Goal: Contribute content: Contribute content

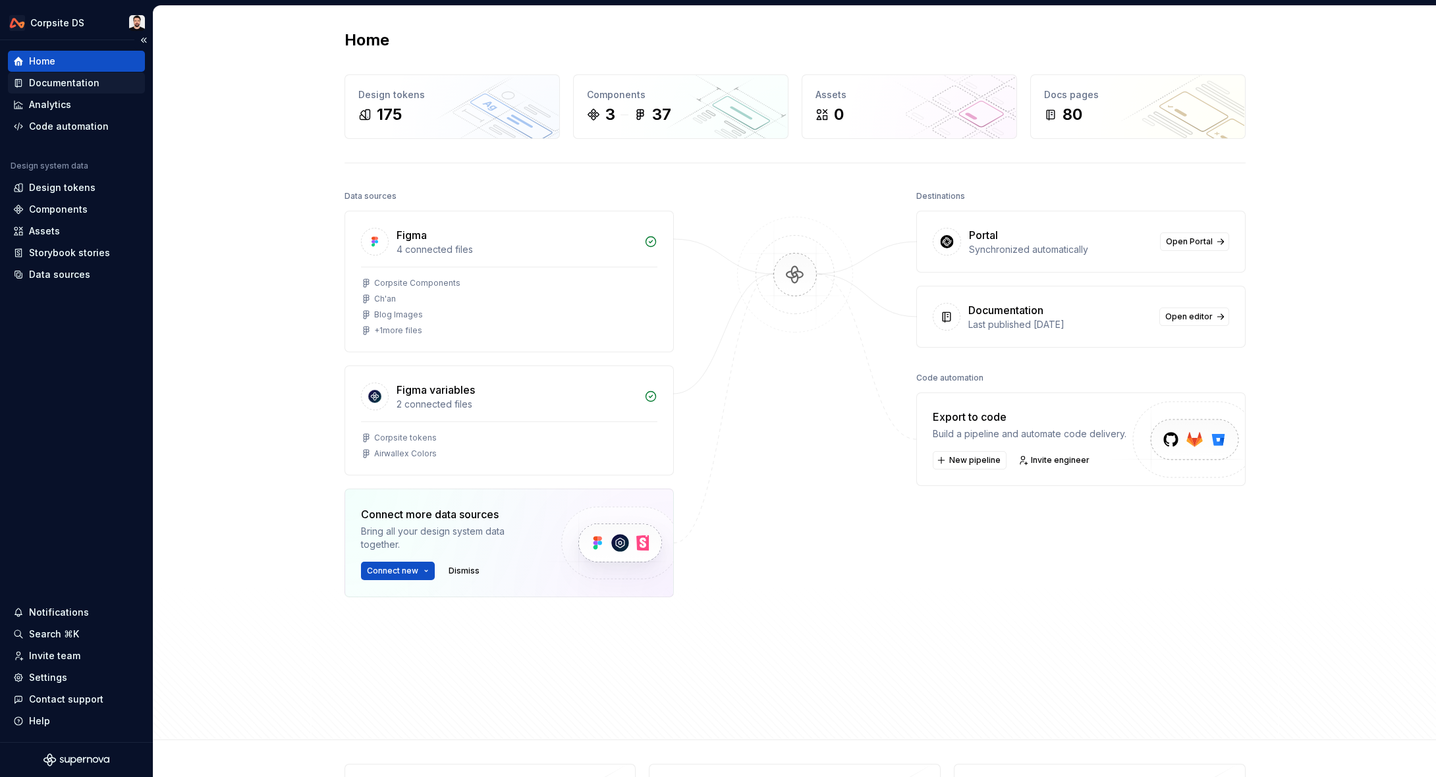
click at [69, 74] on div "Documentation" at bounding box center [76, 82] width 137 height 21
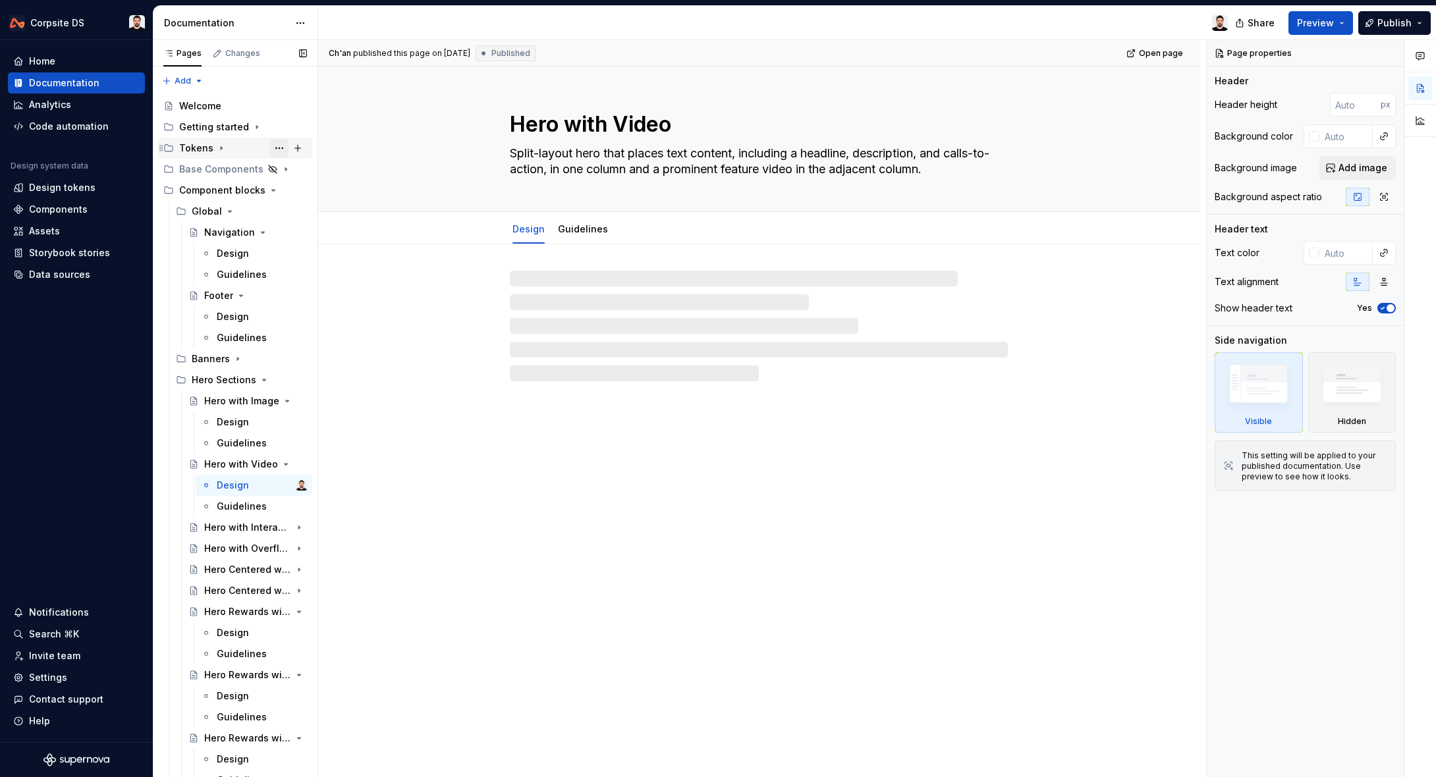
click at [275, 146] on button "Page tree" at bounding box center [279, 148] width 18 height 18
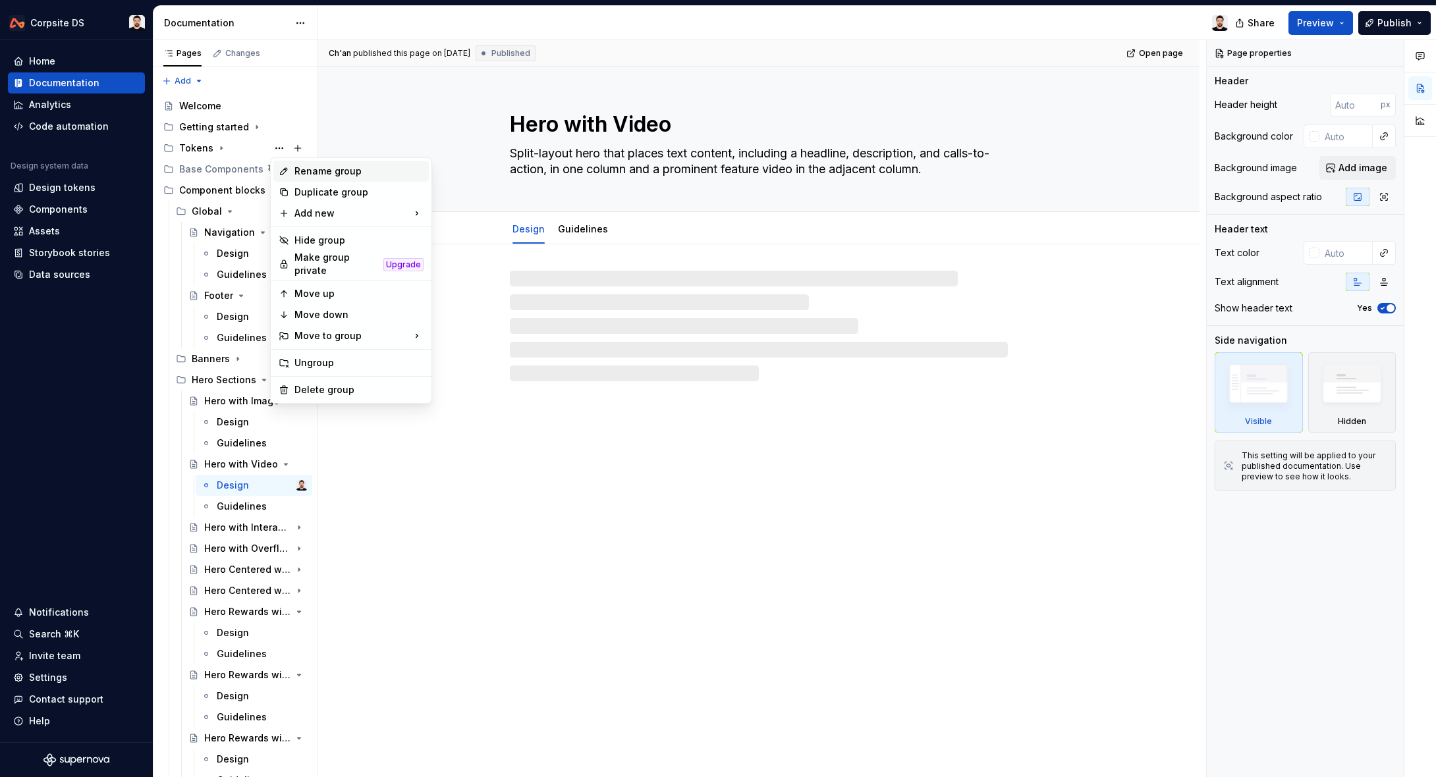
click at [383, 167] on div "Rename group" at bounding box center [358, 171] width 129 height 13
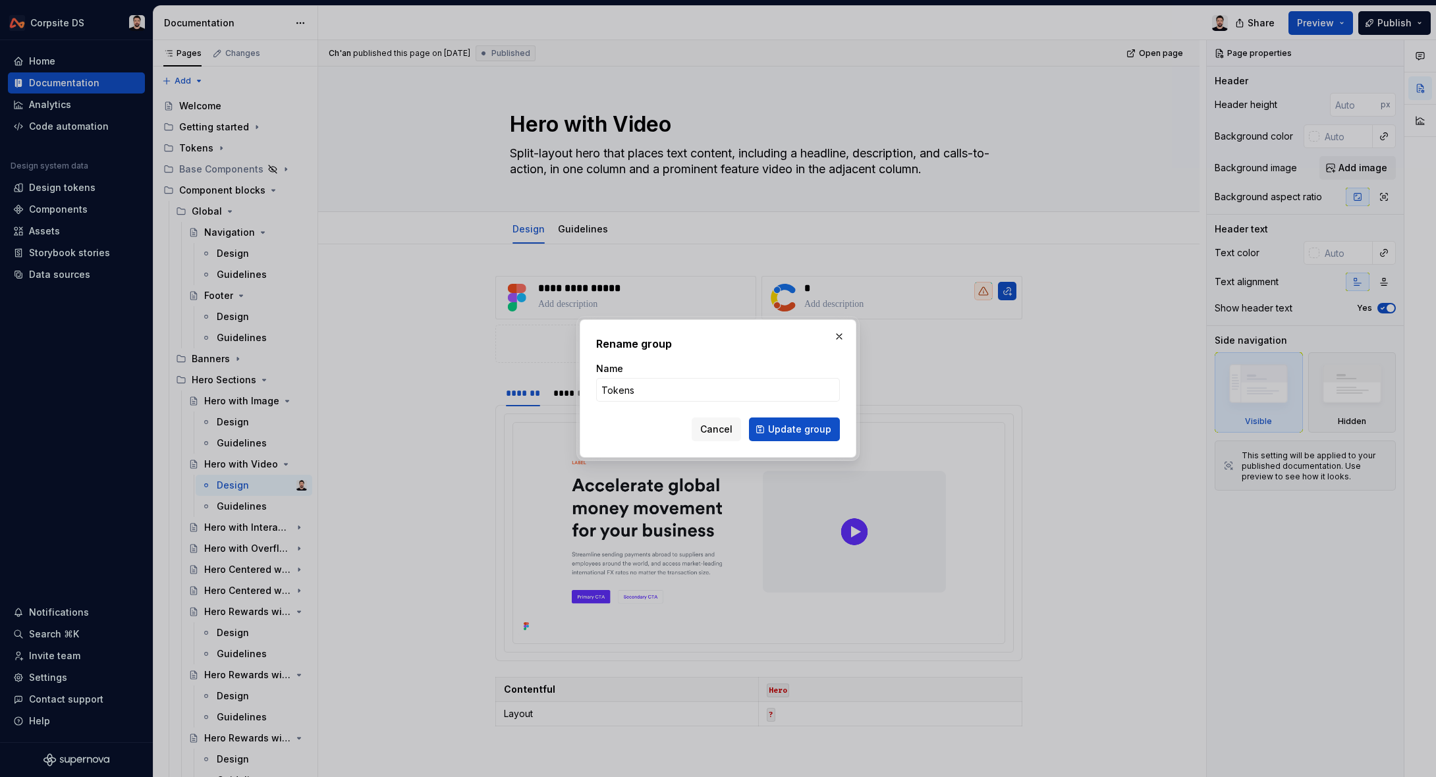
type textarea "*"
type input "Design tokens"
click at [775, 433] on span "Update group" at bounding box center [799, 429] width 63 height 13
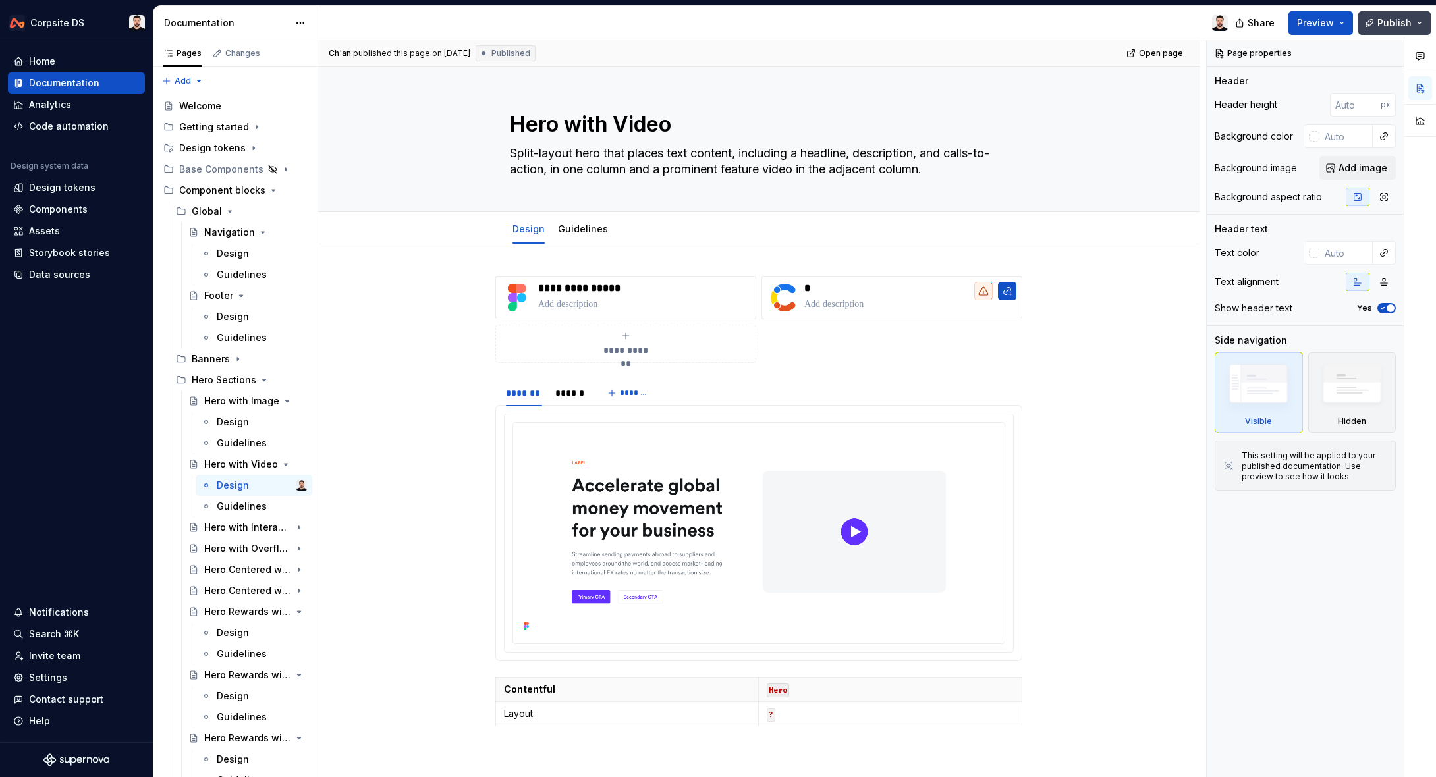
click at [1391, 22] on span "Publish" at bounding box center [1395, 22] width 34 height 13
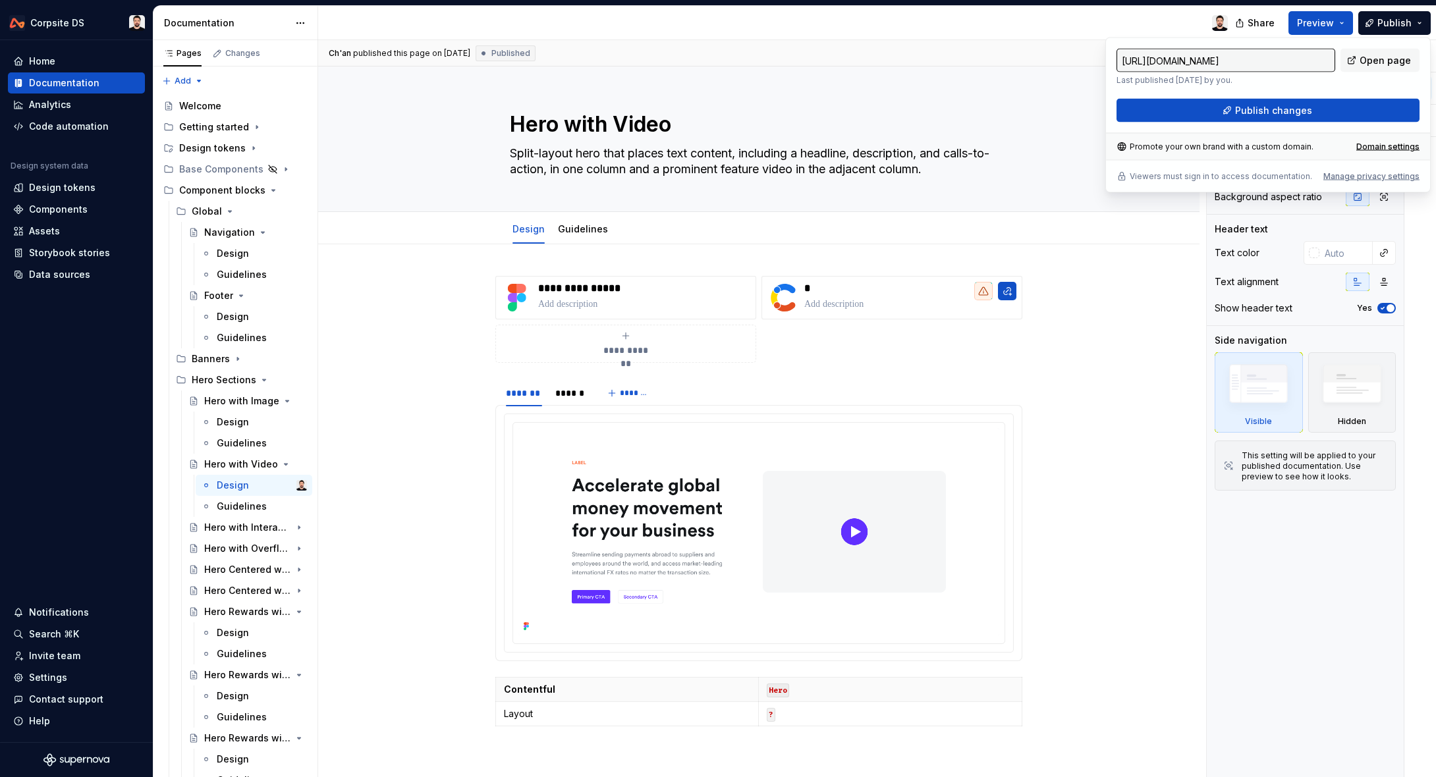
click at [1217, 123] on div "https://corpsite.supernova-docs.io/latest/component-blocks/hero-sections/hero-w…" at bounding box center [1267, 115] width 325 height 155
click at [1223, 121] on button "Publish changes" at bounding box center [1268, 111] width 303 height 24
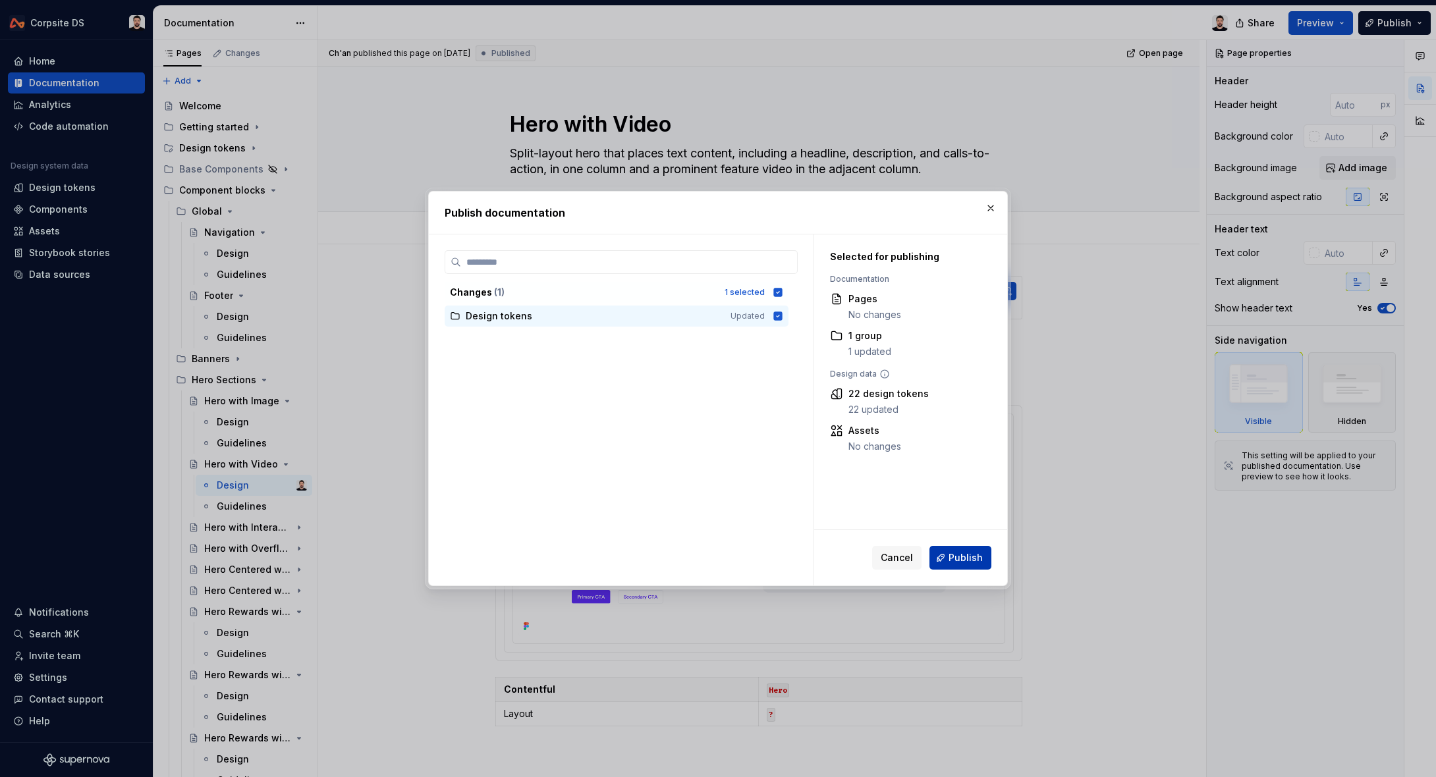
click at [954, 547] on button "Publish" at bounding box center [961, 558] width 62 height 24
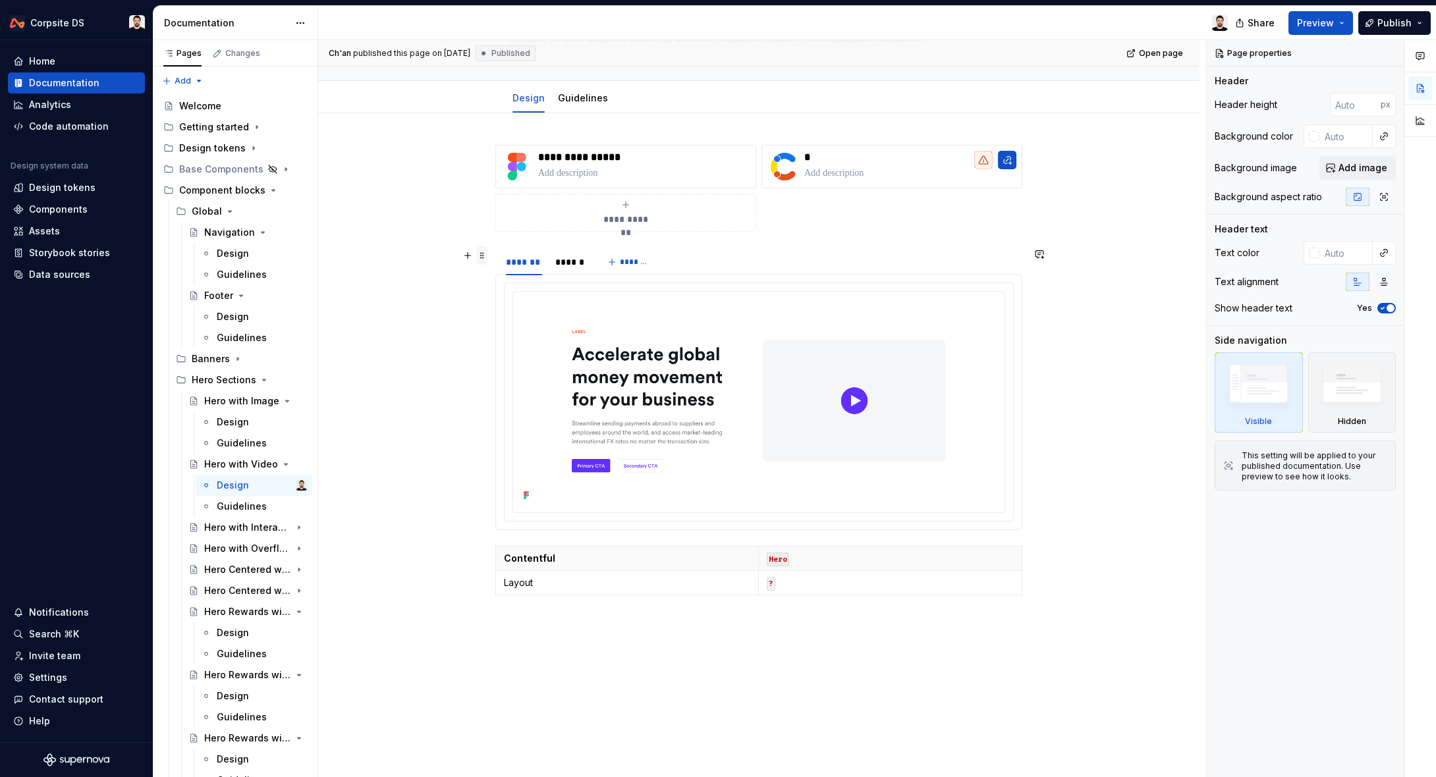
scroll to position [203, 0]
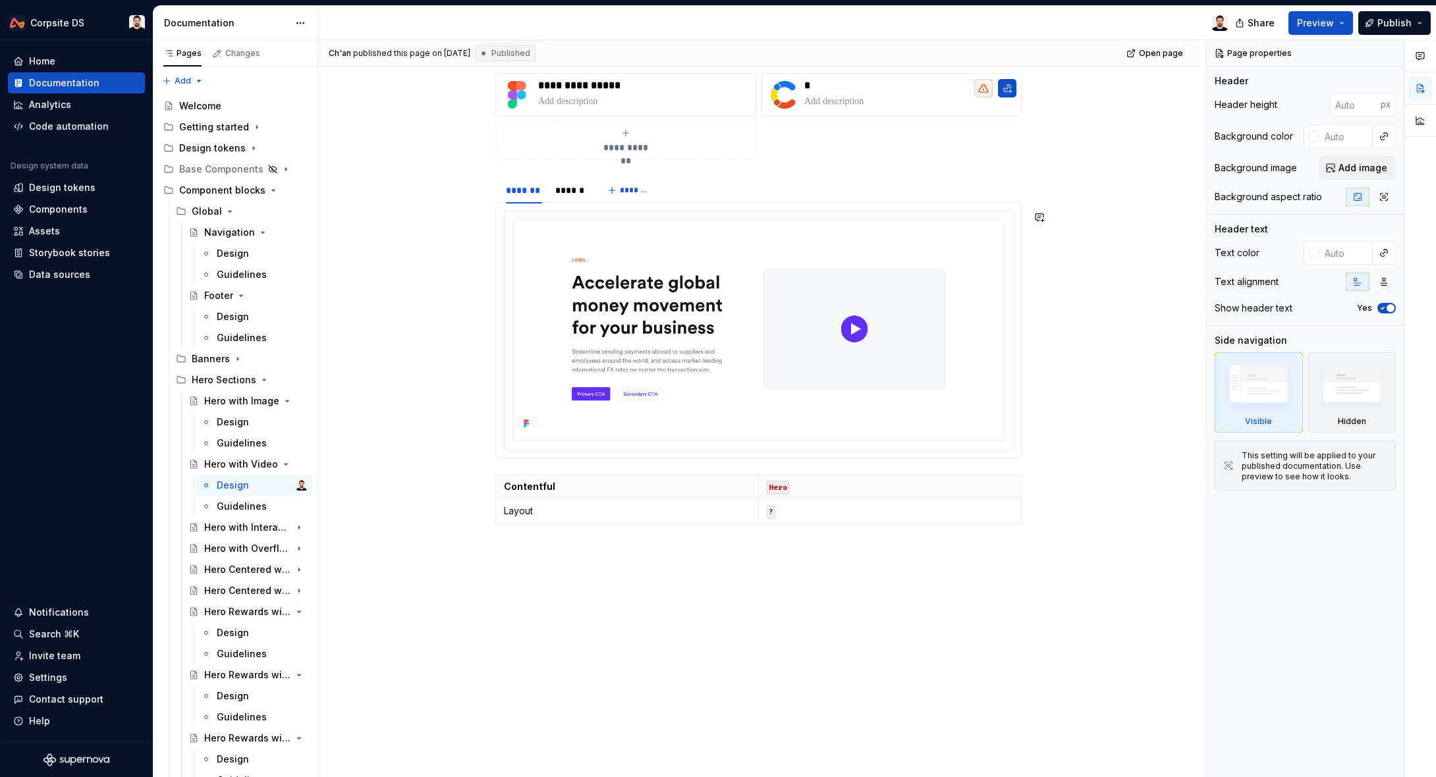
click at [534, 615] on div "**********" at bounding box center [758, 410] width 881 height 737
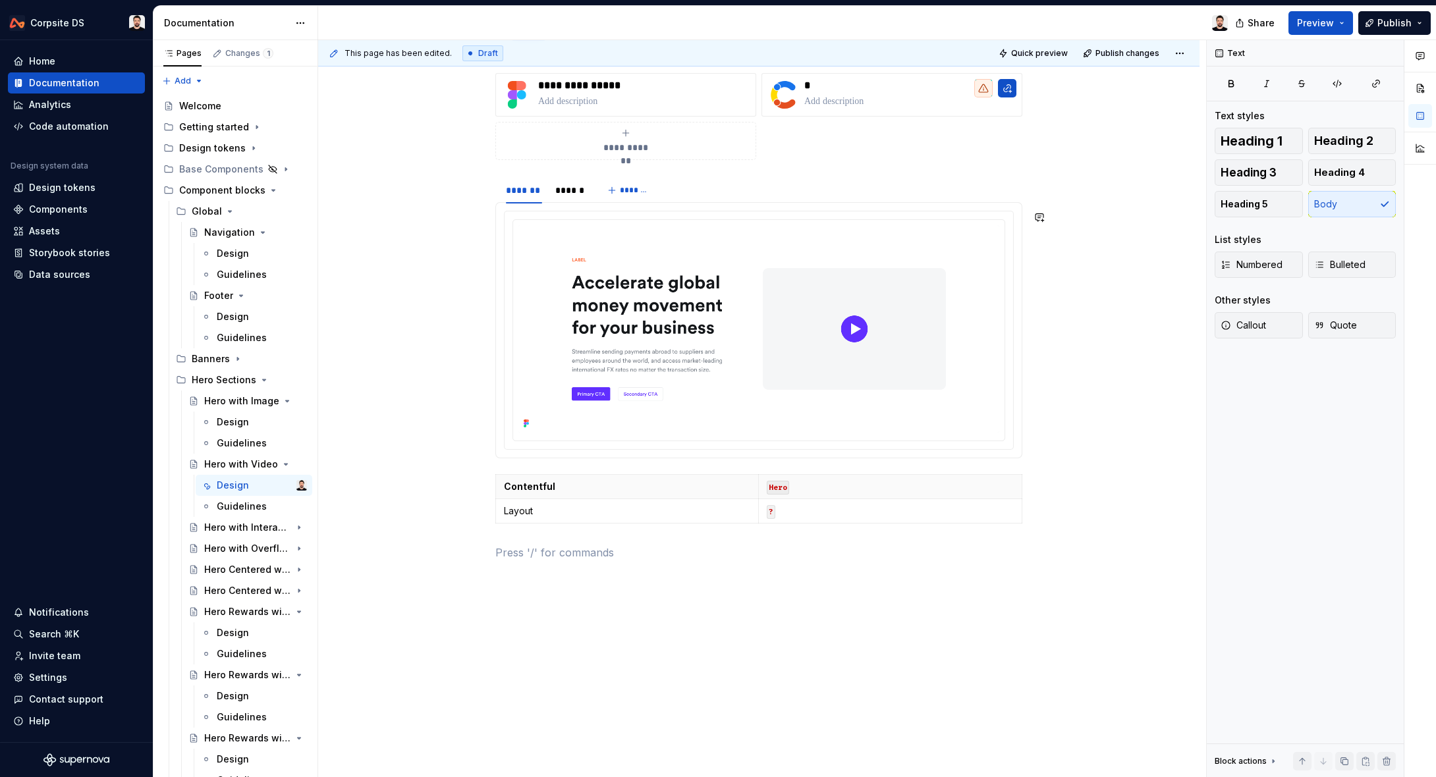
type textarea "*"
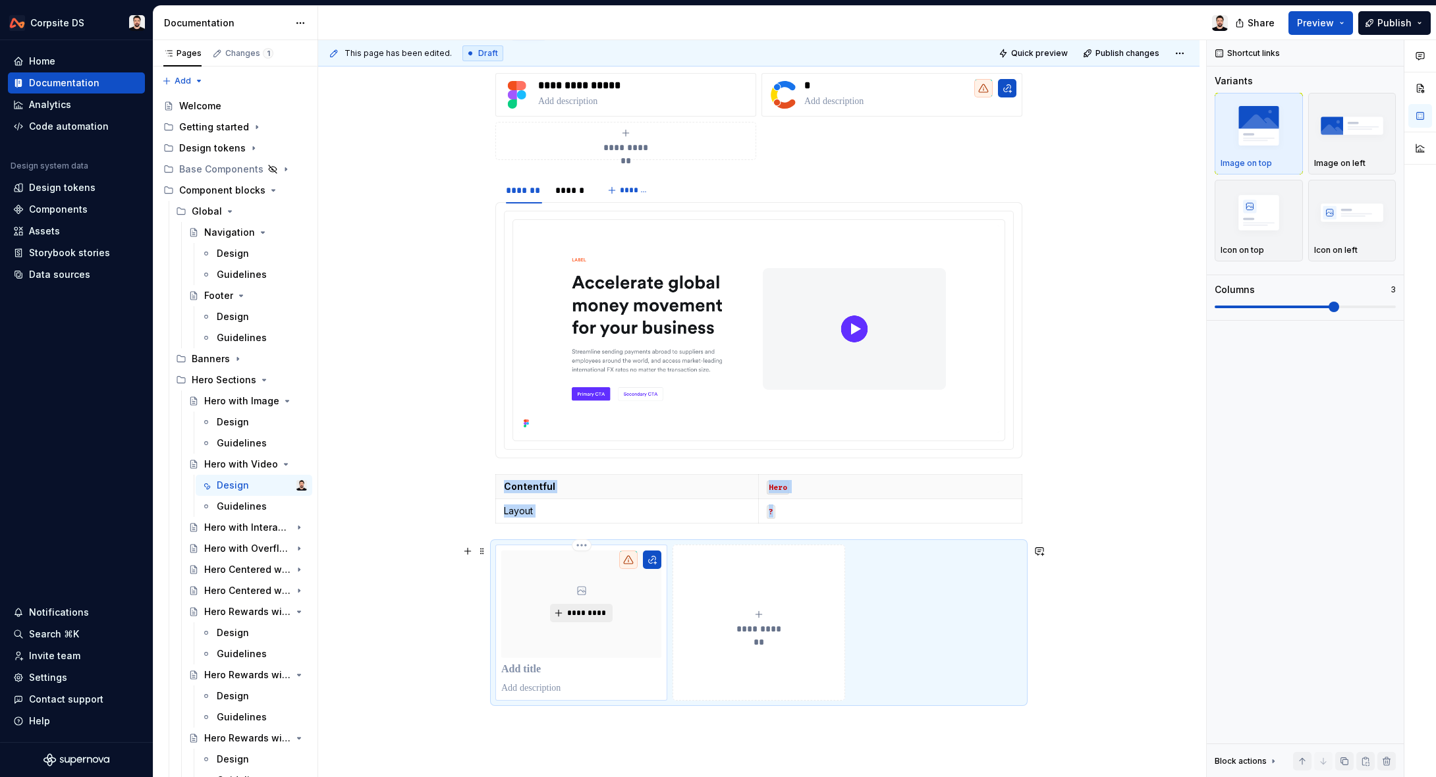
click at [590, 615] on span "*********" at bounding box center [587, 613] width 40 height 11
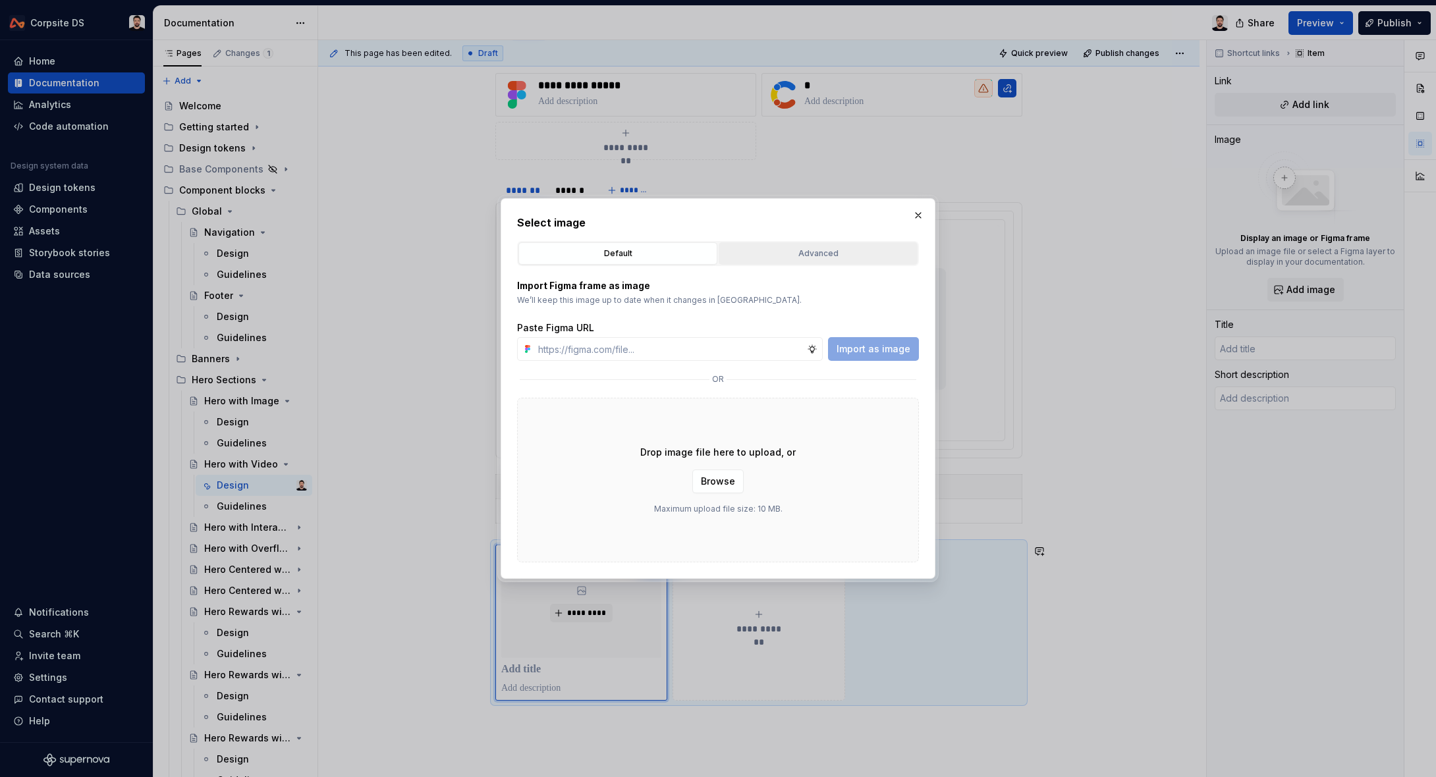
click at [825, 262] on button "Advanced" at bounding box center [818, 253] width 199 height 22
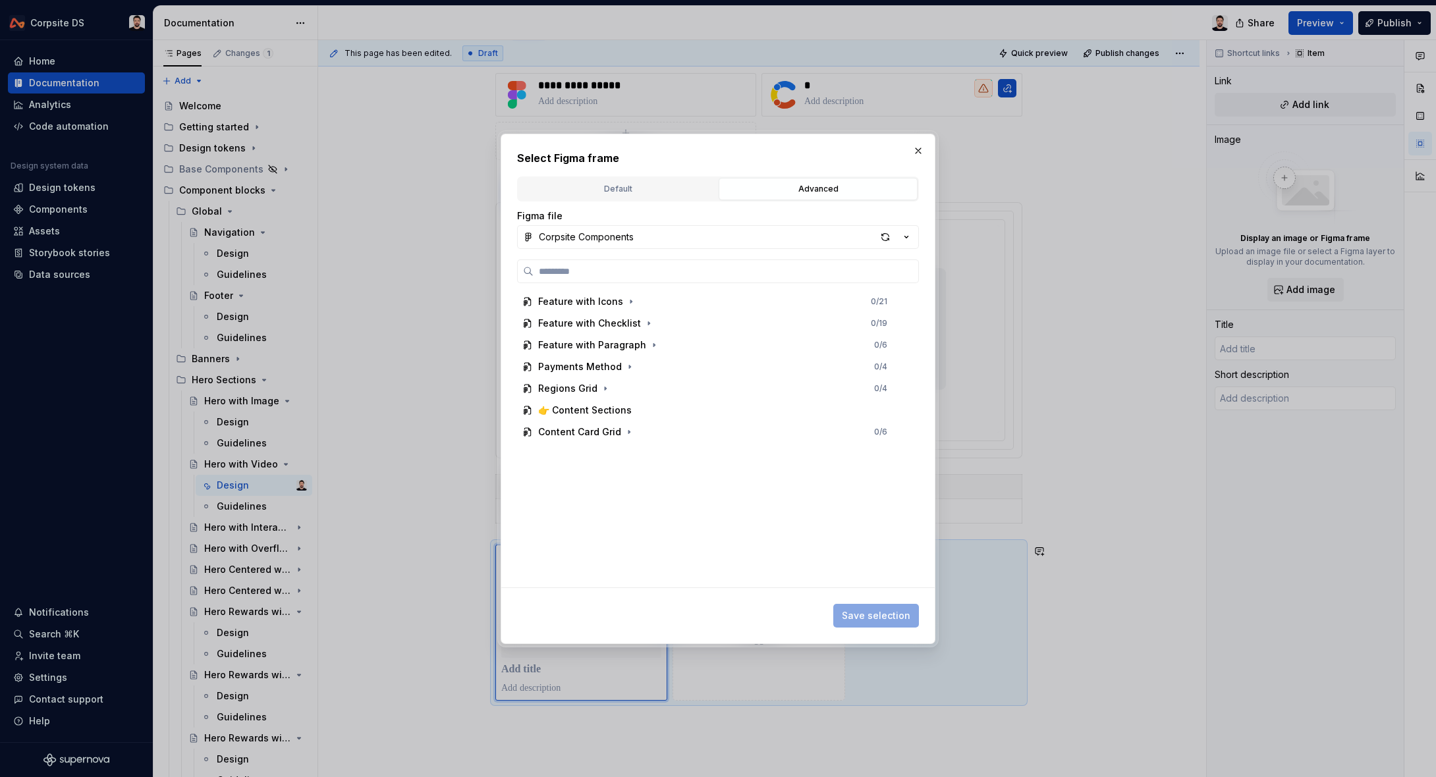
scroll to position [0, 0]
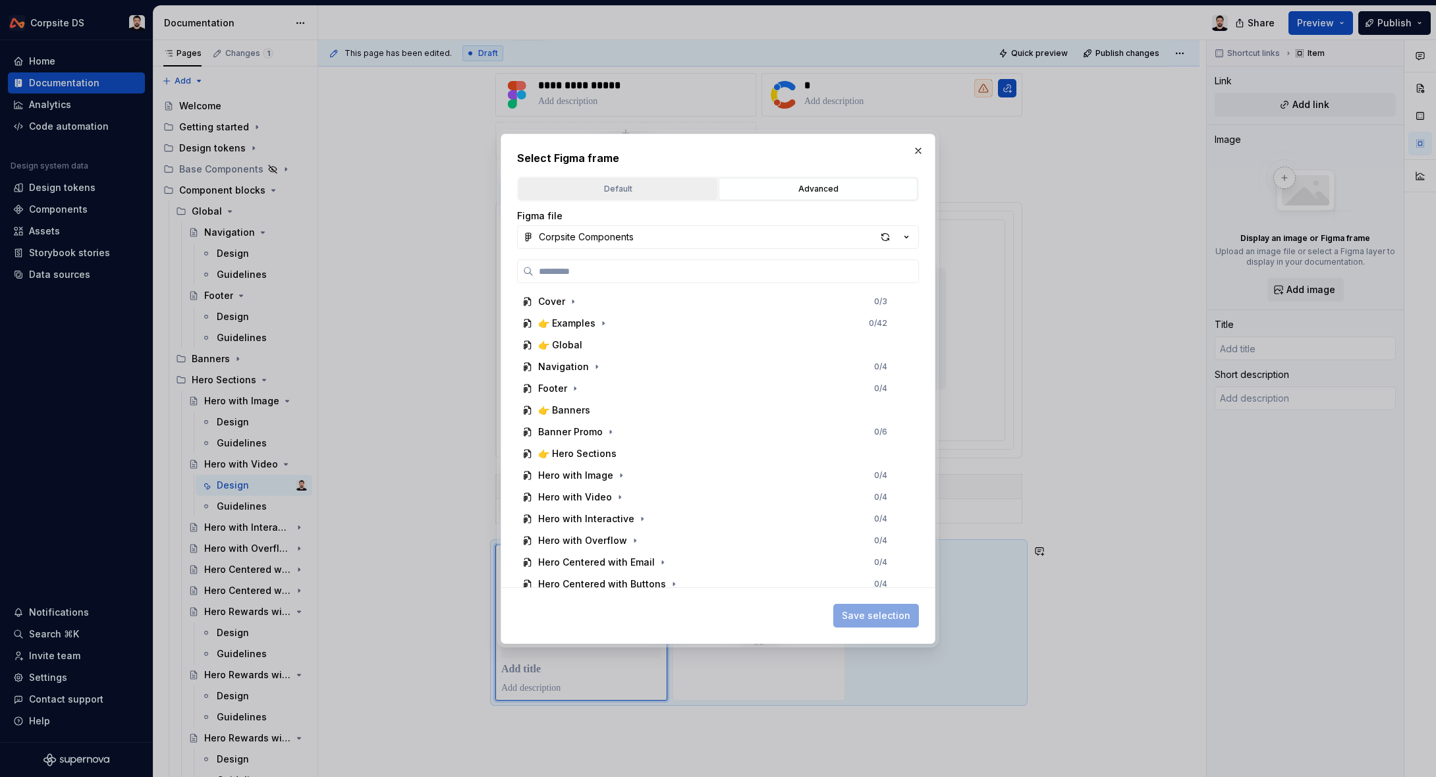
click at [643, 193] on div "Default" at bounding box center [618, 188] width 190 height 13
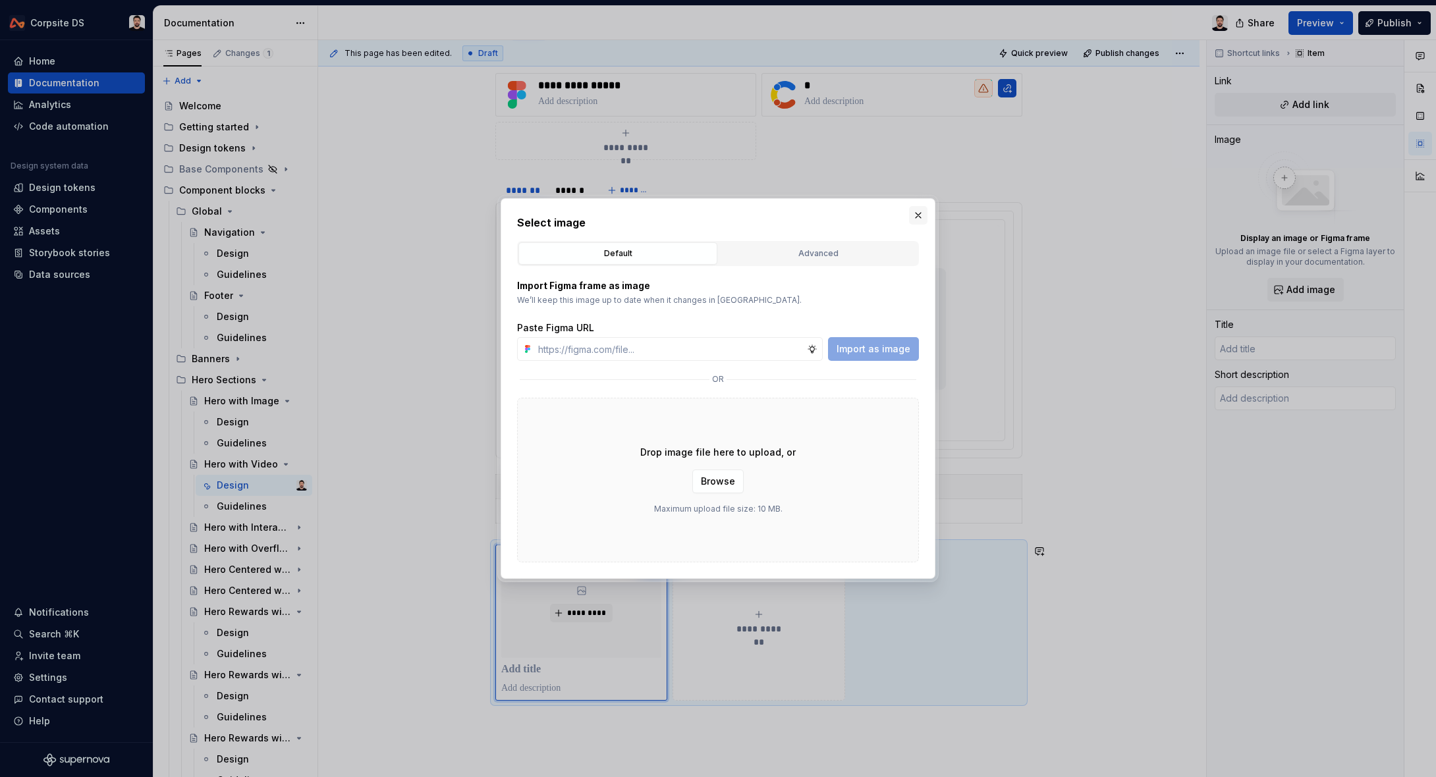
click at [918, 220] on button "button" at bounding box center [918, 215] width 18 height 18
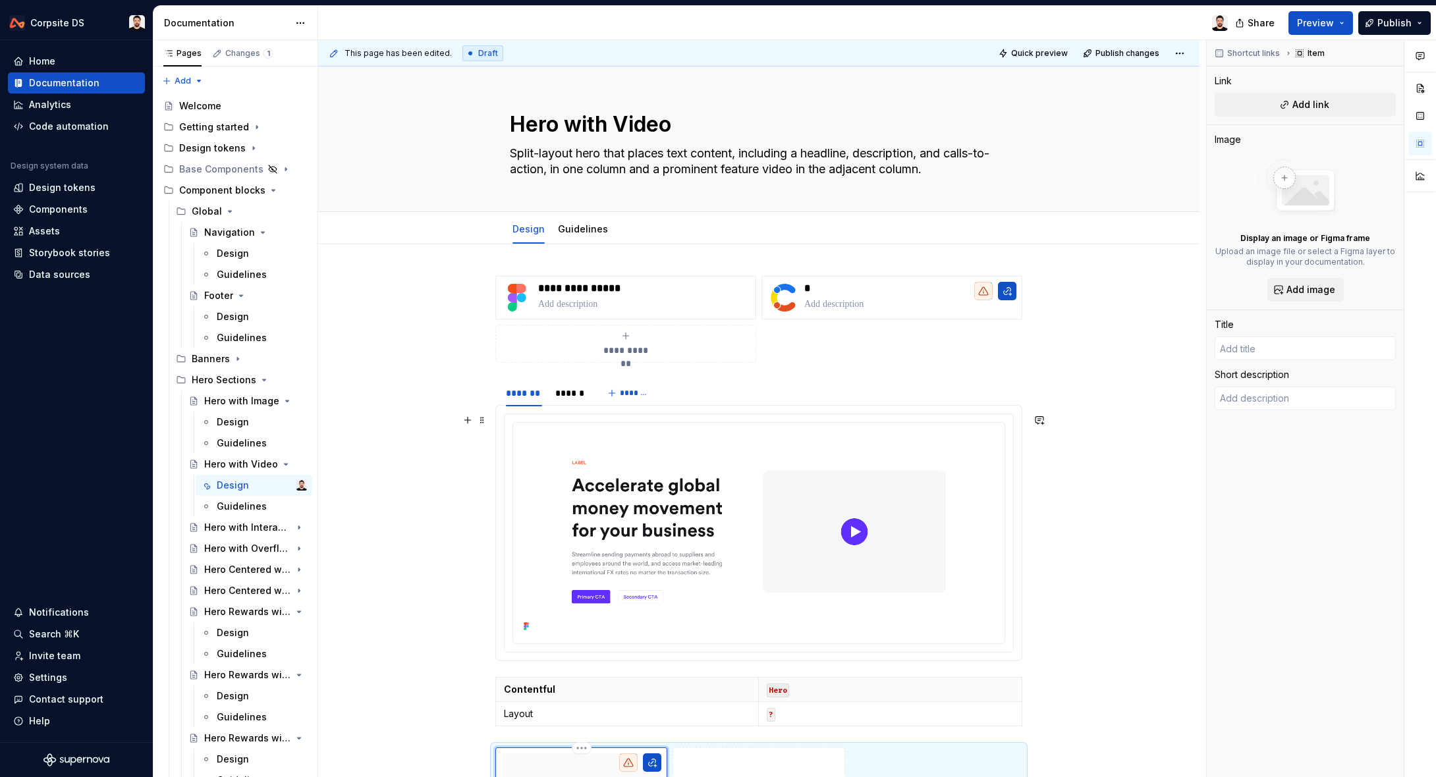
scroll to position [374, 0]
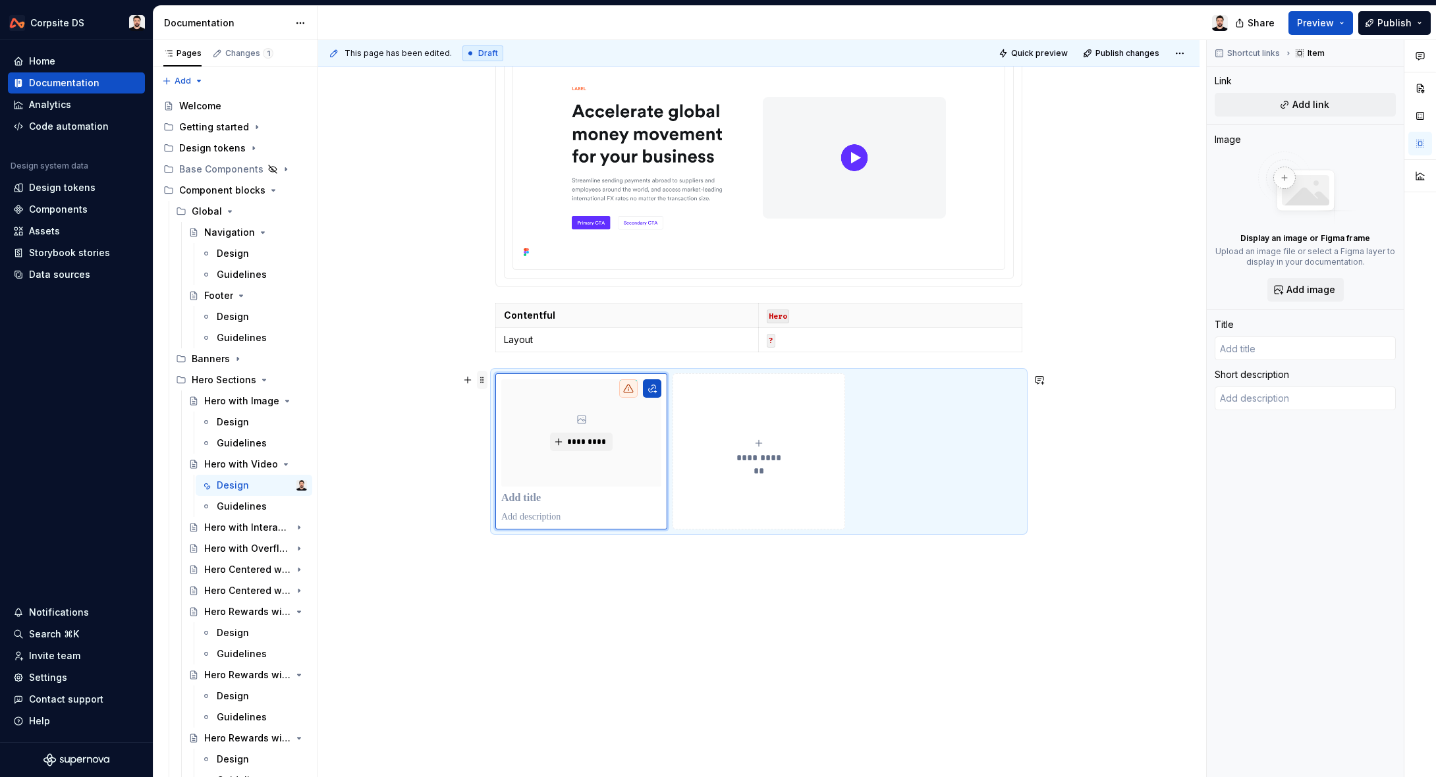
click at [486, 381] on span at bounding box center [482, 380] width 11 height 18
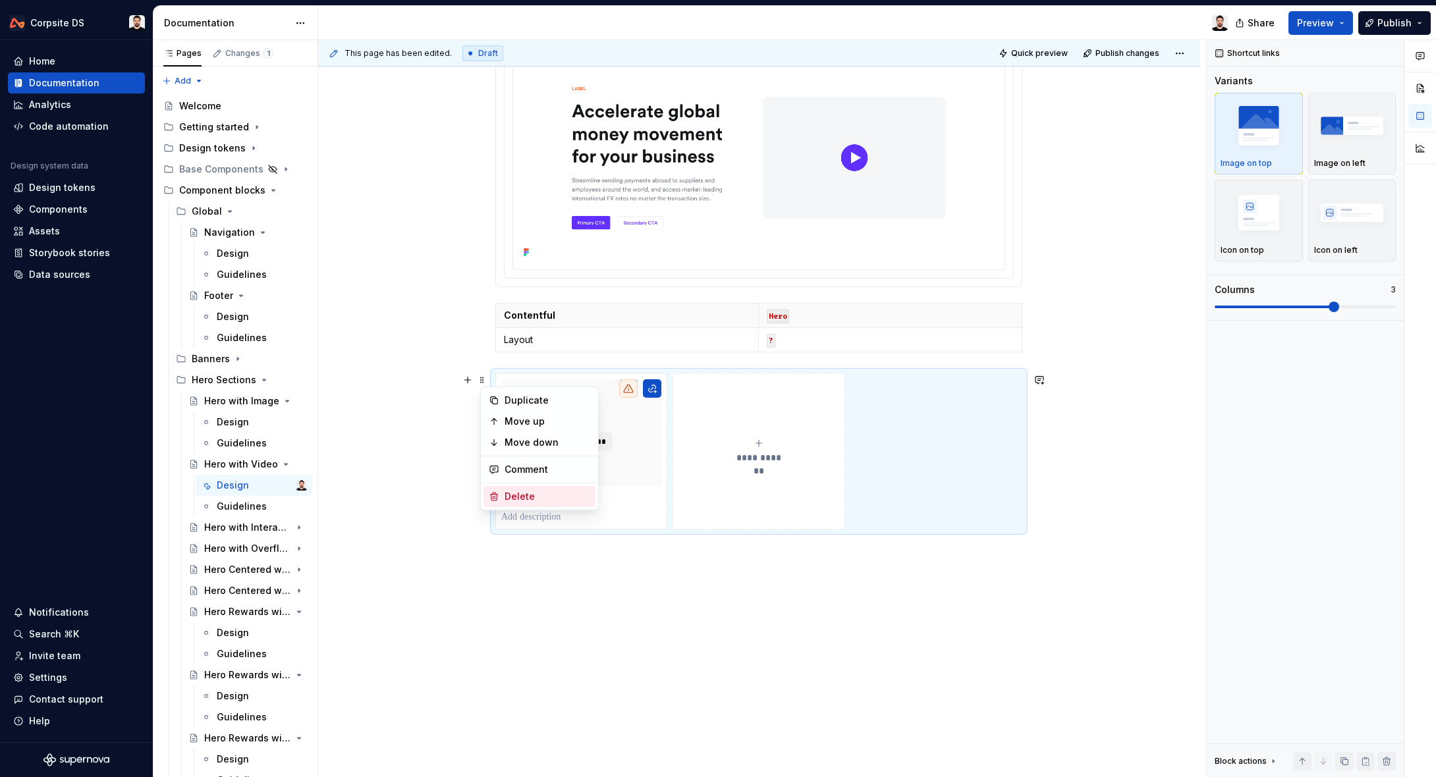
click at [510, 493] on div "Delete" at bounding box center [548, 496] width 86 height 13
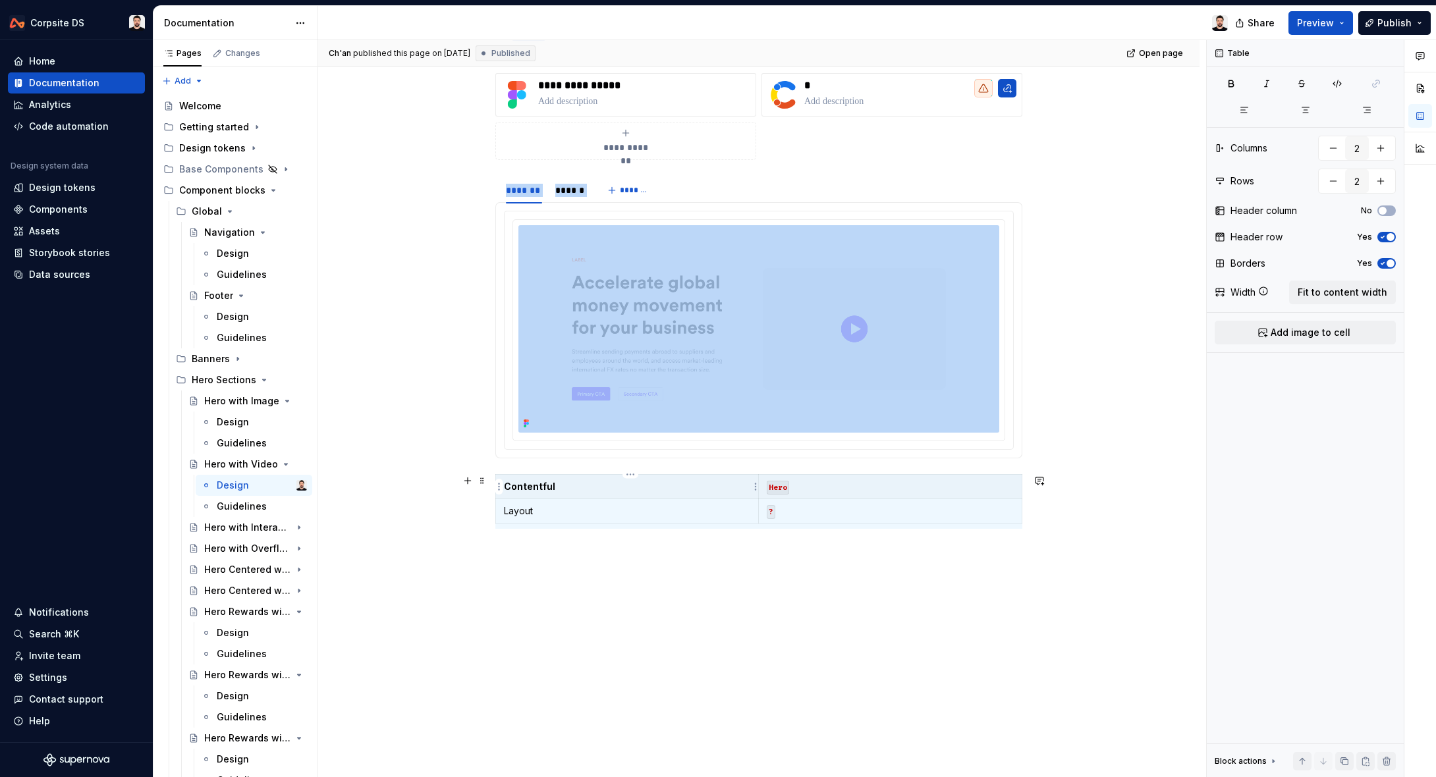
scroll to position [203, 0]
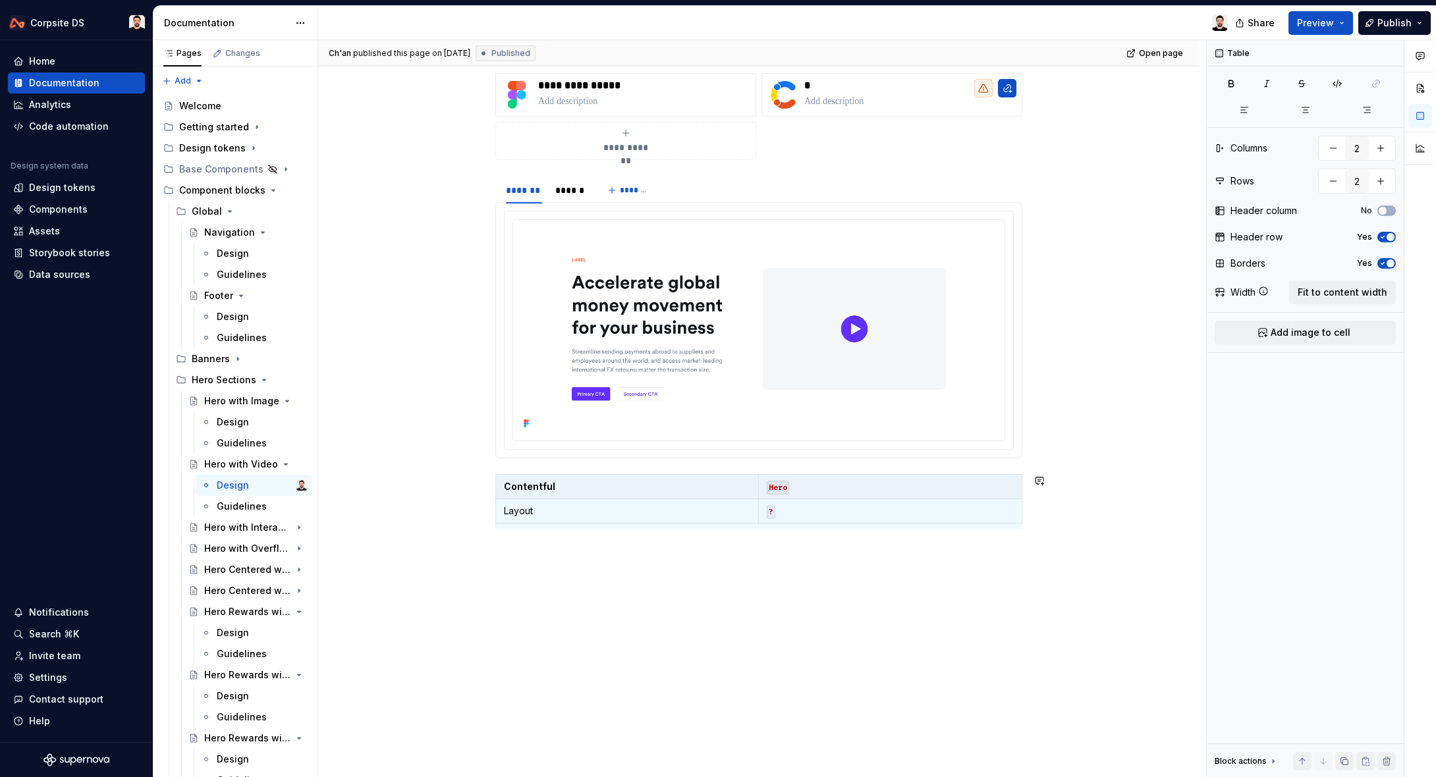
click at [641, 600] on div "**********" at bounding box center [758, 410] width 881 height 737
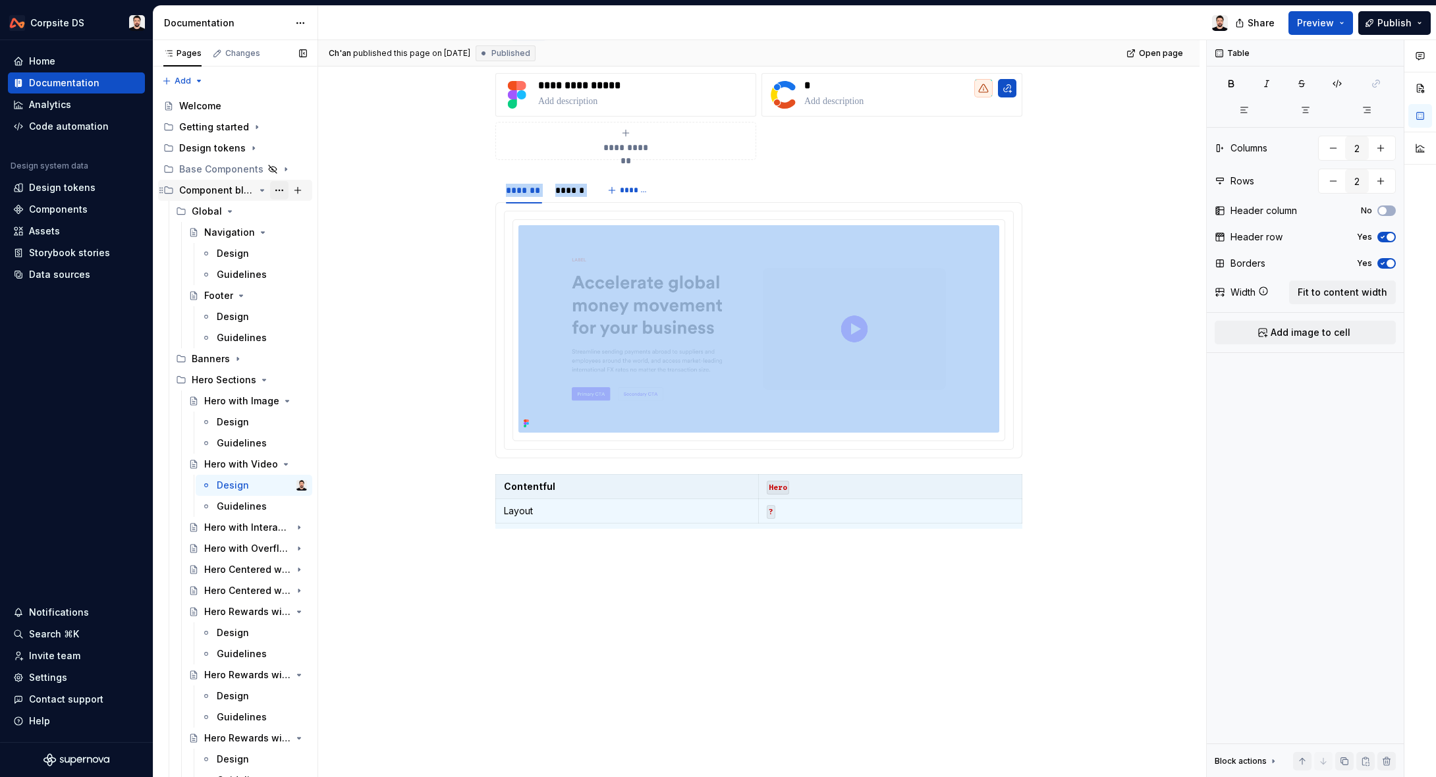
click at [281, 192] on button "Page tree" at bounding box center [279, 190] width 18 height 18
click at [300, 190] on button "Page tree" at bounding box center [298, 190] width 18 height 18
type textarea "*"
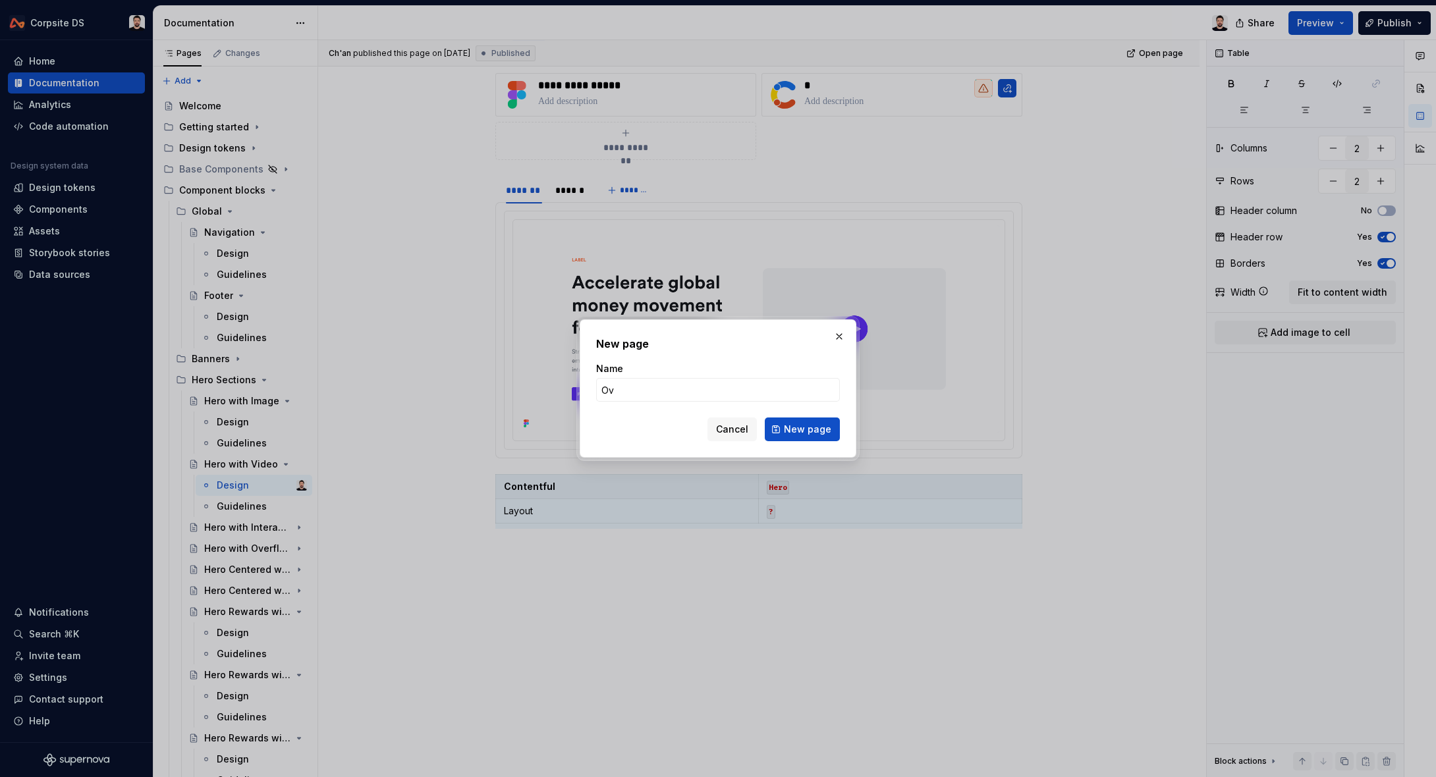
type input "Overview"
click at [779, 430] on button "New page" at bounding box center [802, 430] width 75 height 24
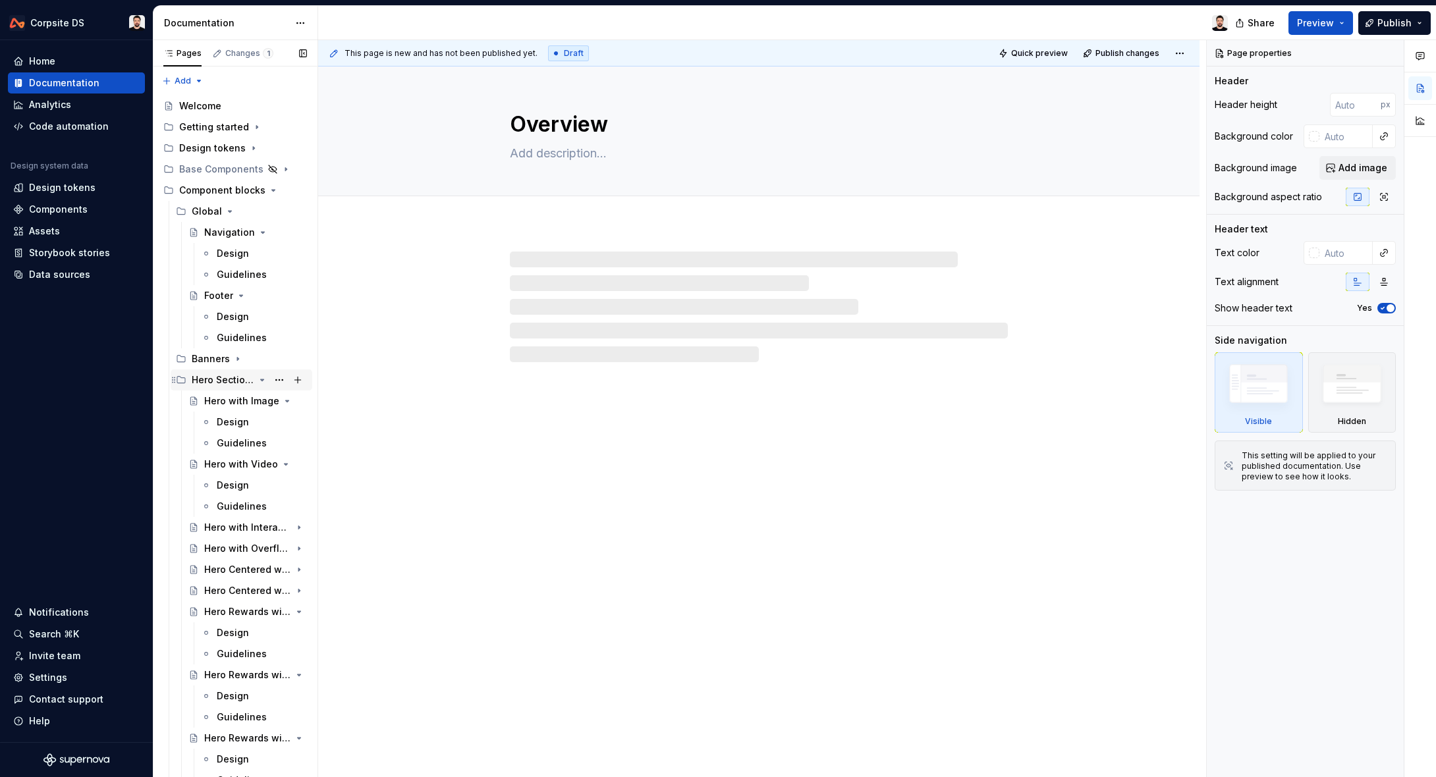
click at [261, 381] on icon "Page tree" at bounding box center [262, 379] width 3 height 1
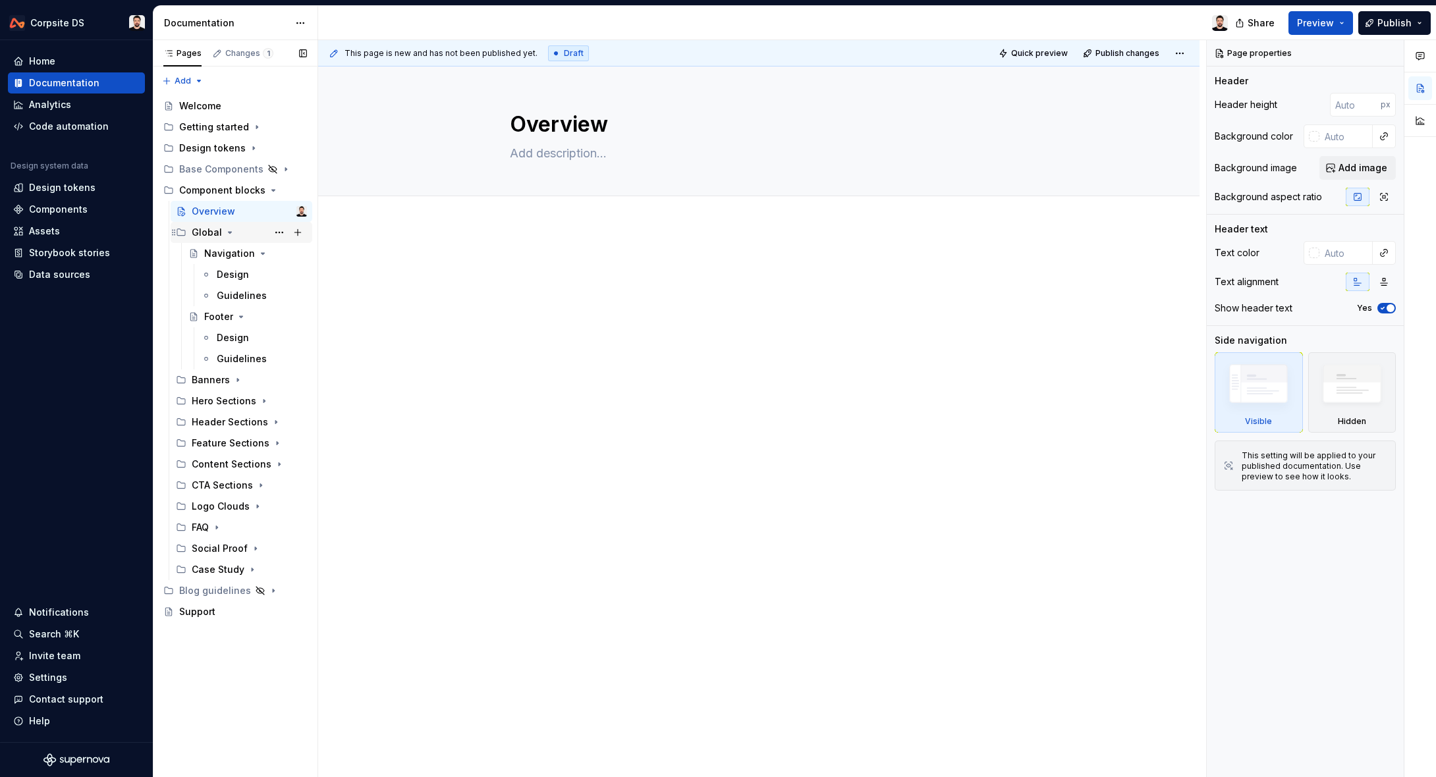
click at [229, 233] on icon "Page tree" at bounding box center [230, 232] width 3 height 1
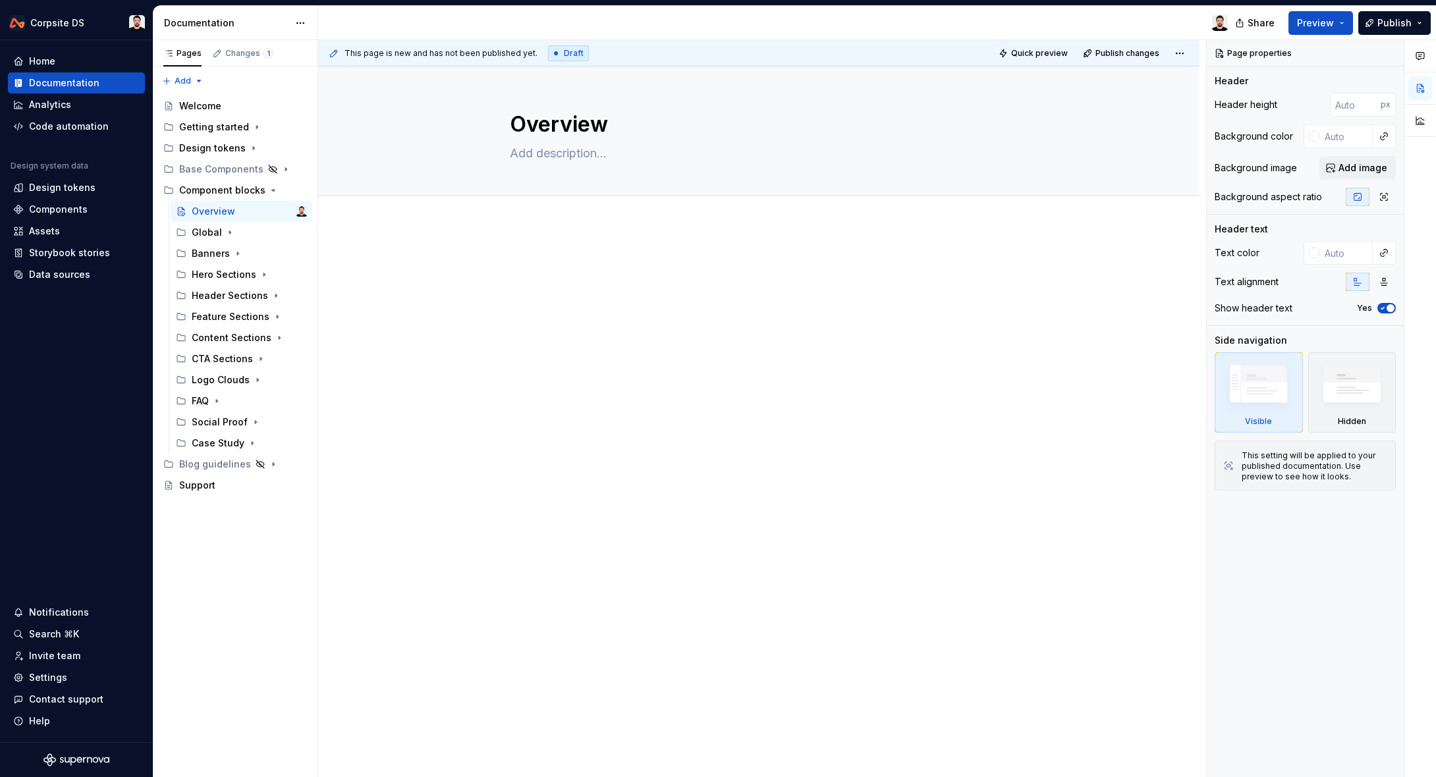
type textarea "*"
click at [501, 277] on div at bounding box center [758, 282] width 527 height 50
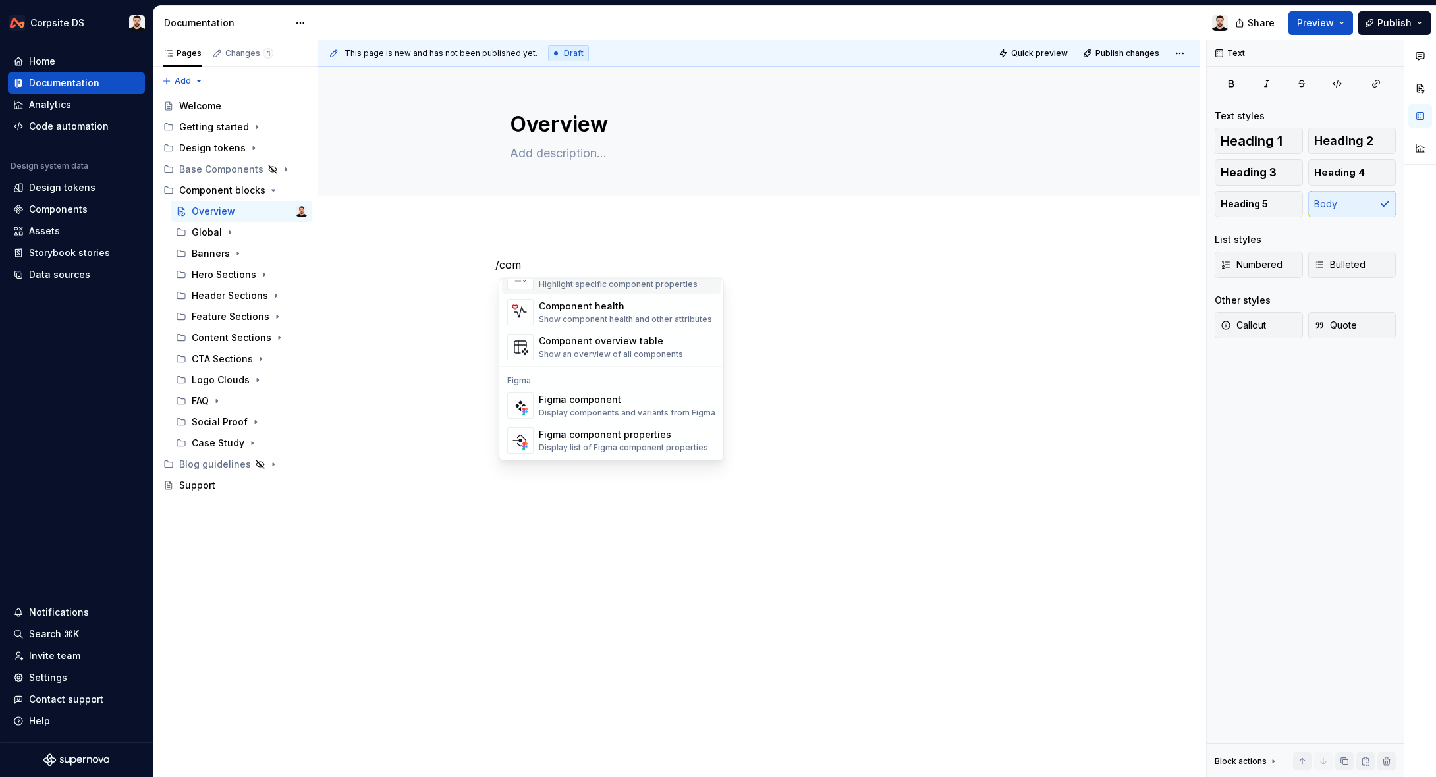
scroll to position [11, 0]
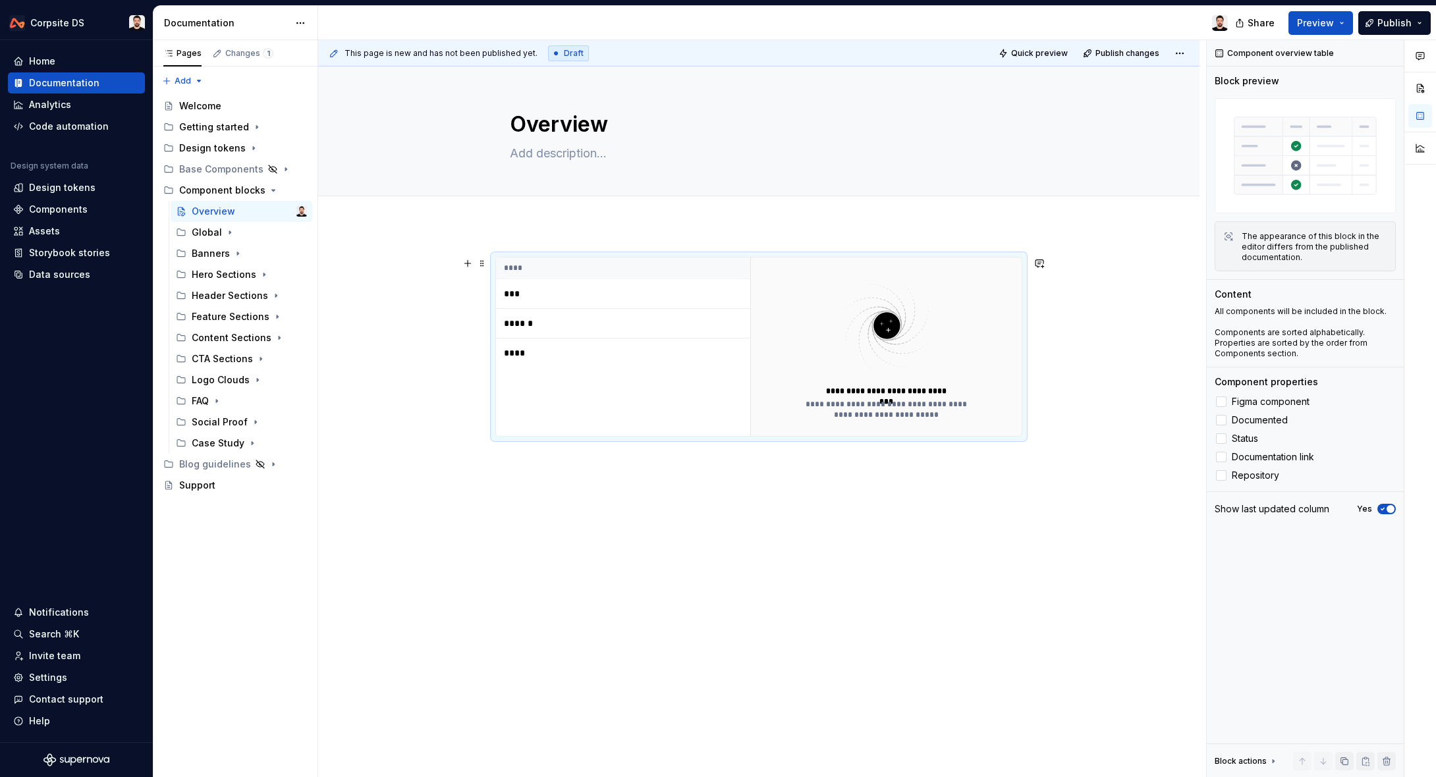
click at [590, 334] on td "******" at bounding box center [623, 324] width 254 height 30
click at [518, 292] on p "***" at bounding box center [586, 293] width 165 height 13
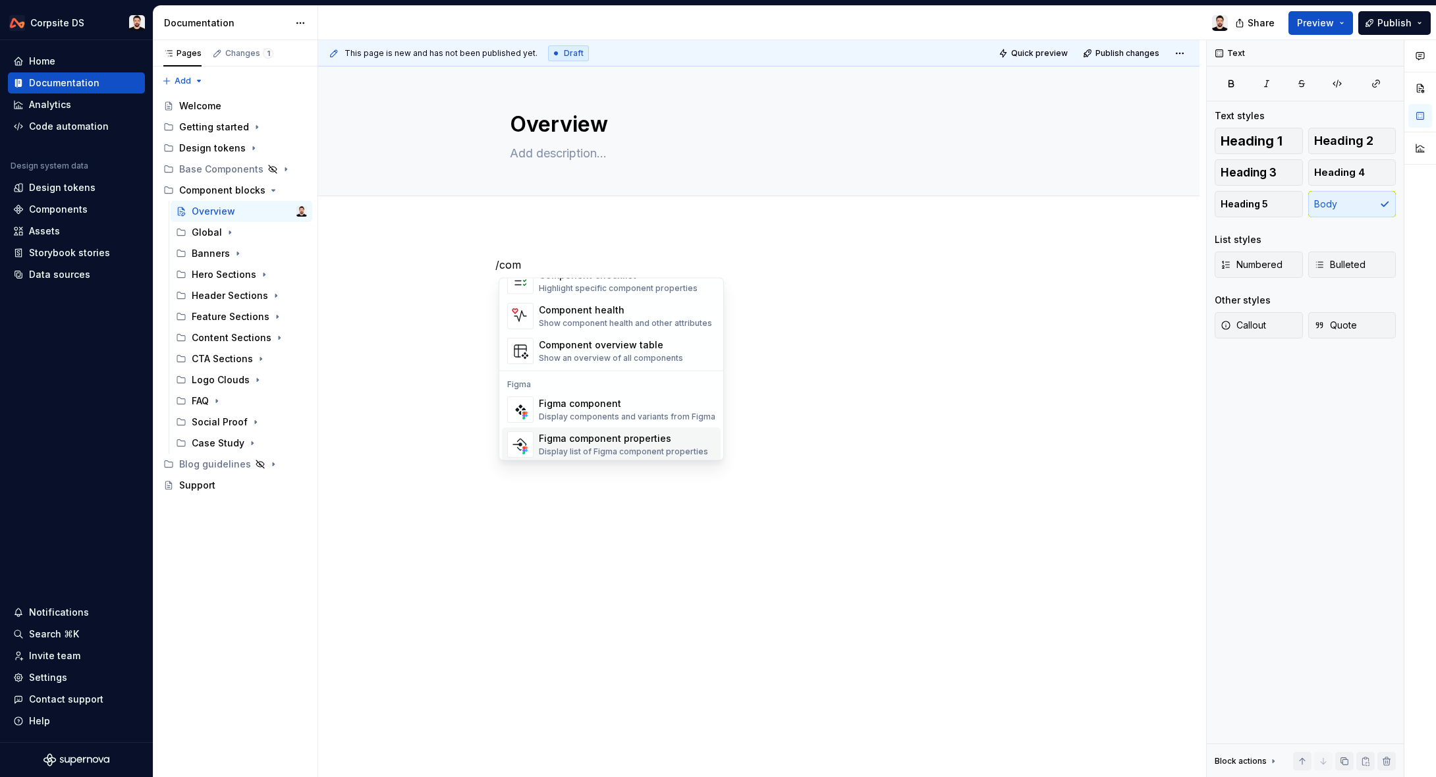
scroll to position [40, 0]
click at [592, 410] on div "Display components and variants from Figma" at bounding box center [627, 413] width 177 height 11
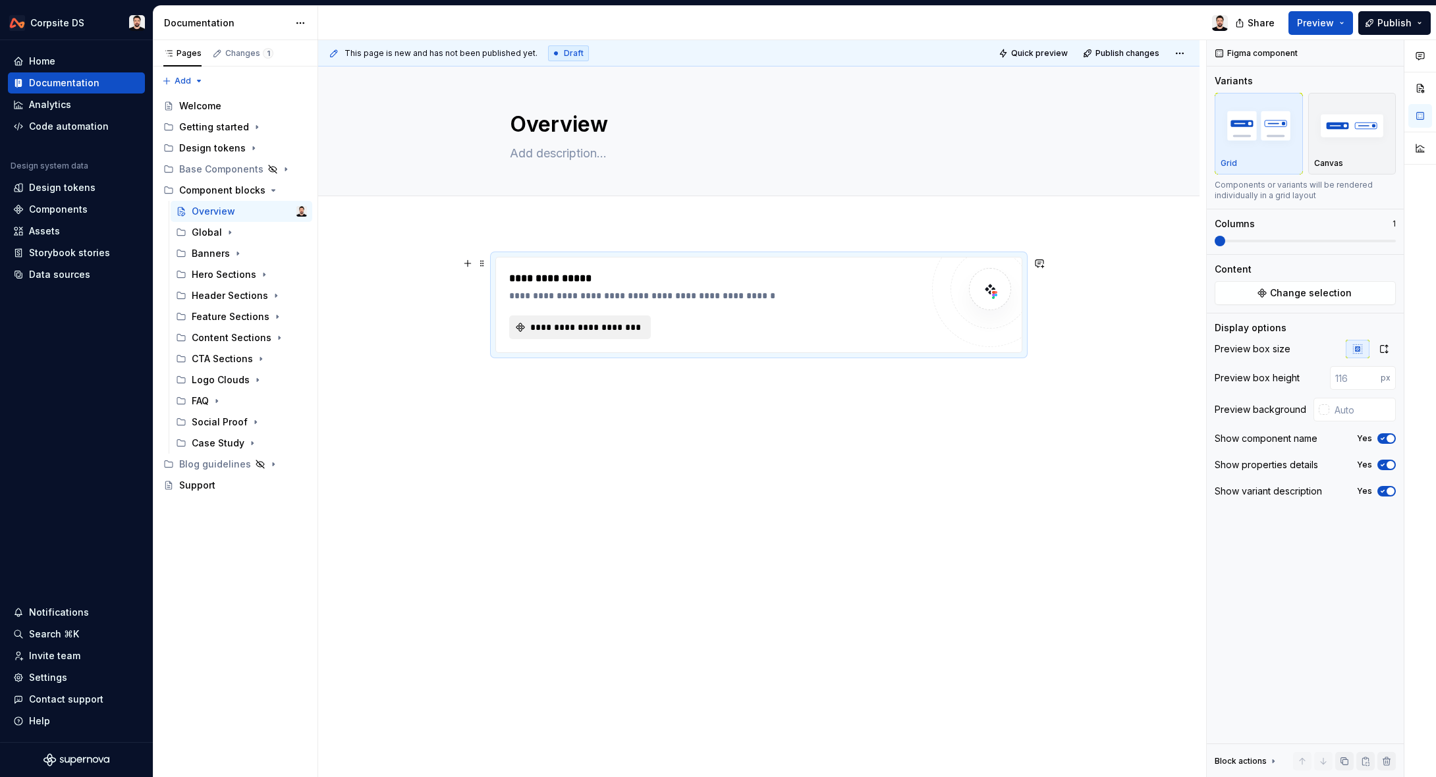
click at [597, 333] on span "**********" at bounding box center [585, 327] width 114 height 13
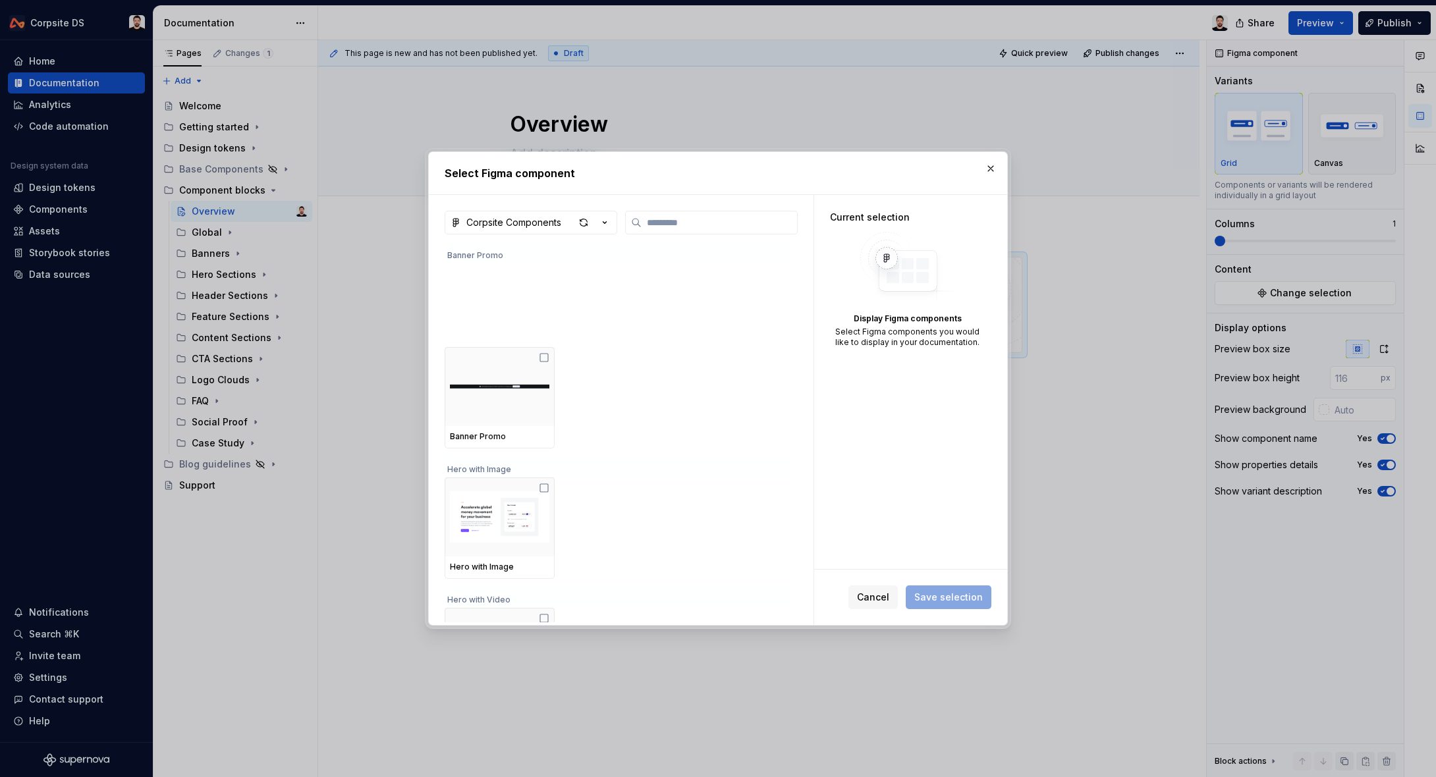
scroll to position [0, 0]
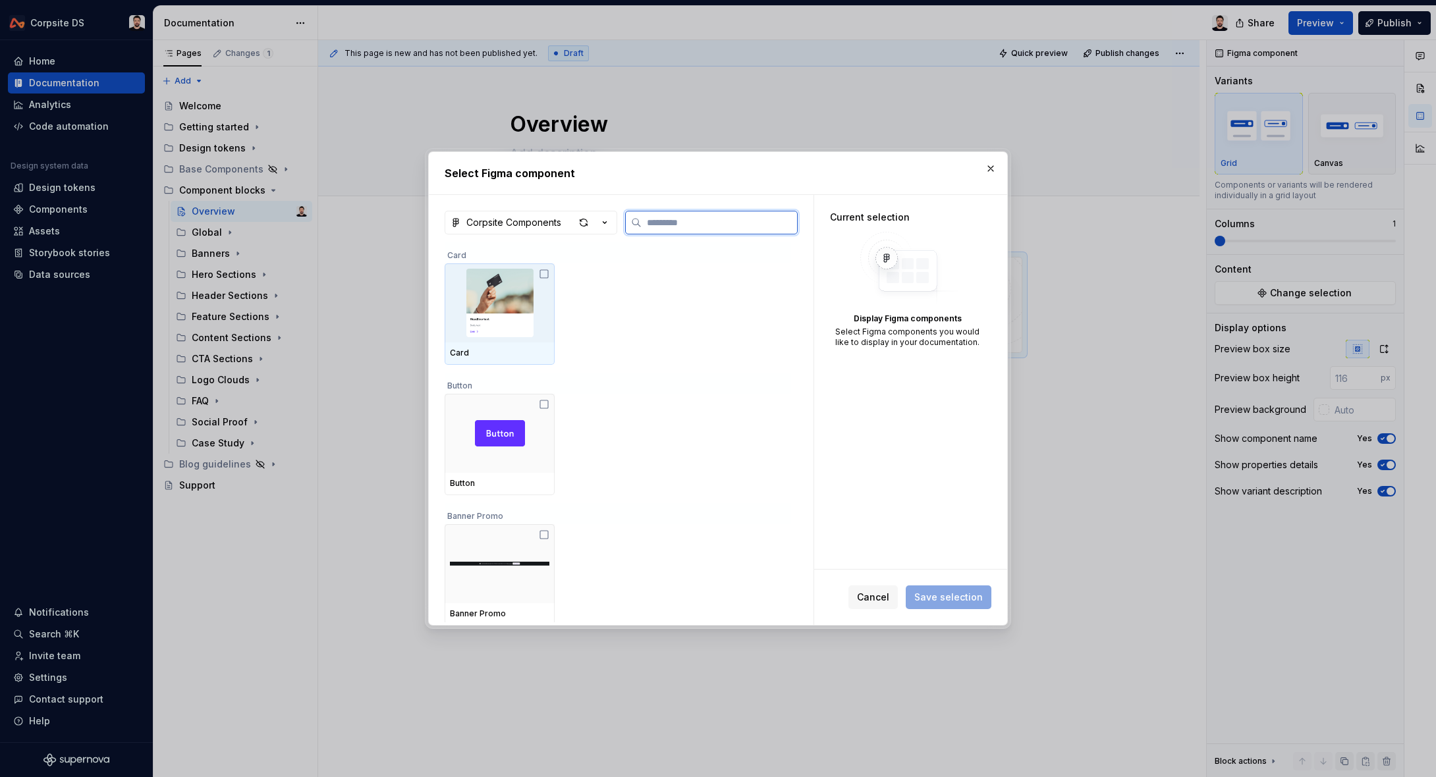
click at [505, 294] on img at bounding box center [499, 303] width 99 height 69
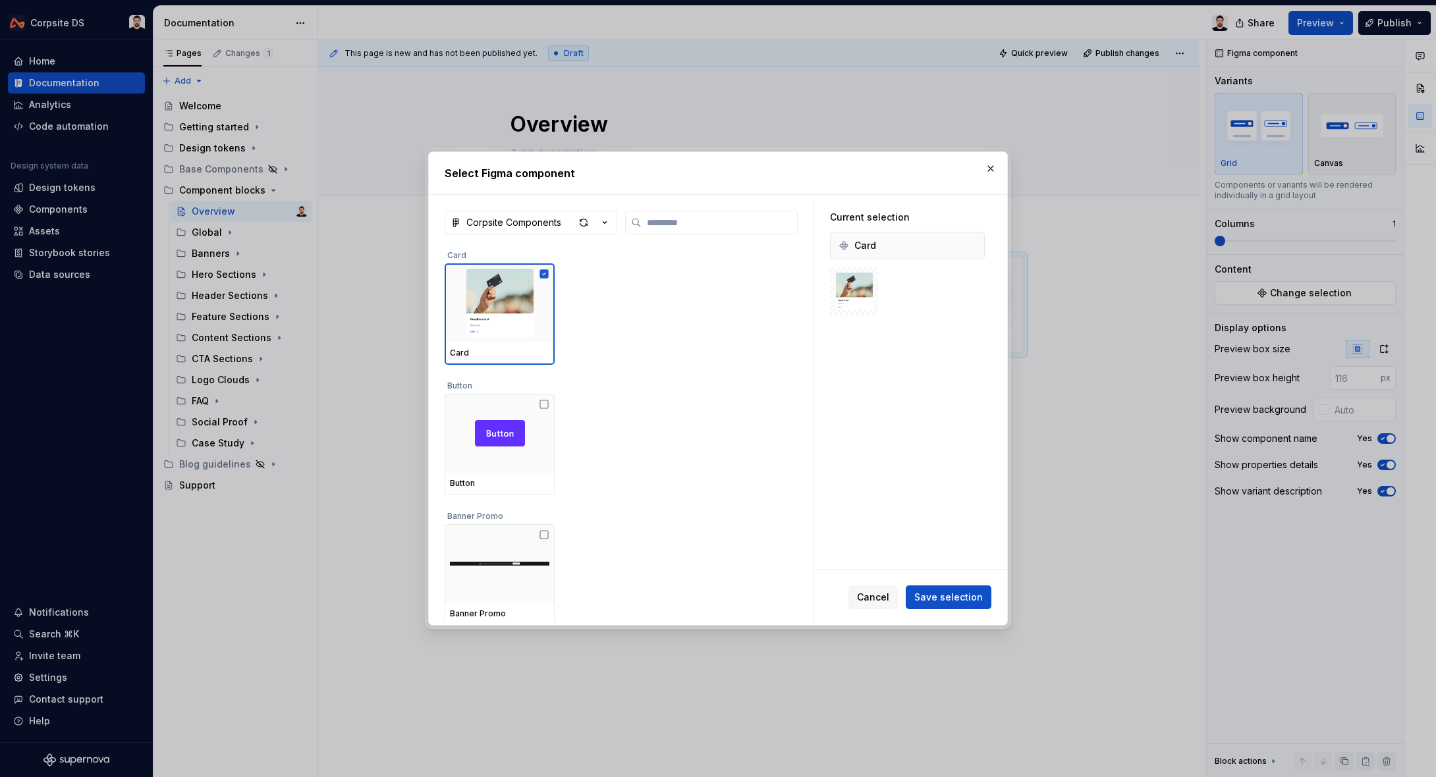
click at [946, 602] on span "Save selection" at bounding box center [948, 597] width 69 height 13
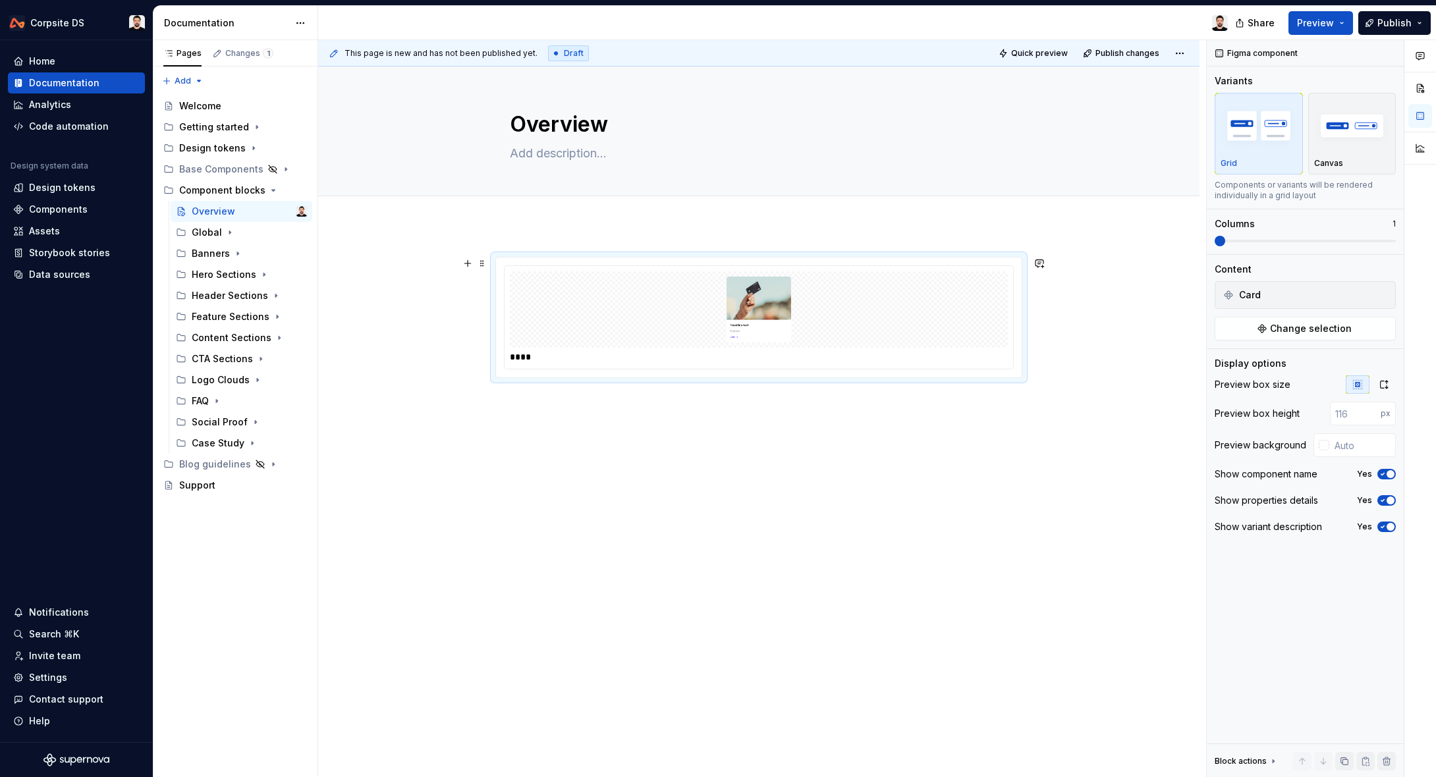
click at [926, 313] on div at bounding box center [759, 309] width 498 height 76
click at [1436, 235] on html "Corpsite DS Home Documentation Analytics Code automation Design system data Des…" at bounding box center [718, 388] width 1436 height 777
click at [725, 327] on div "****" at bounding box center [759, 318] width 510 height 104
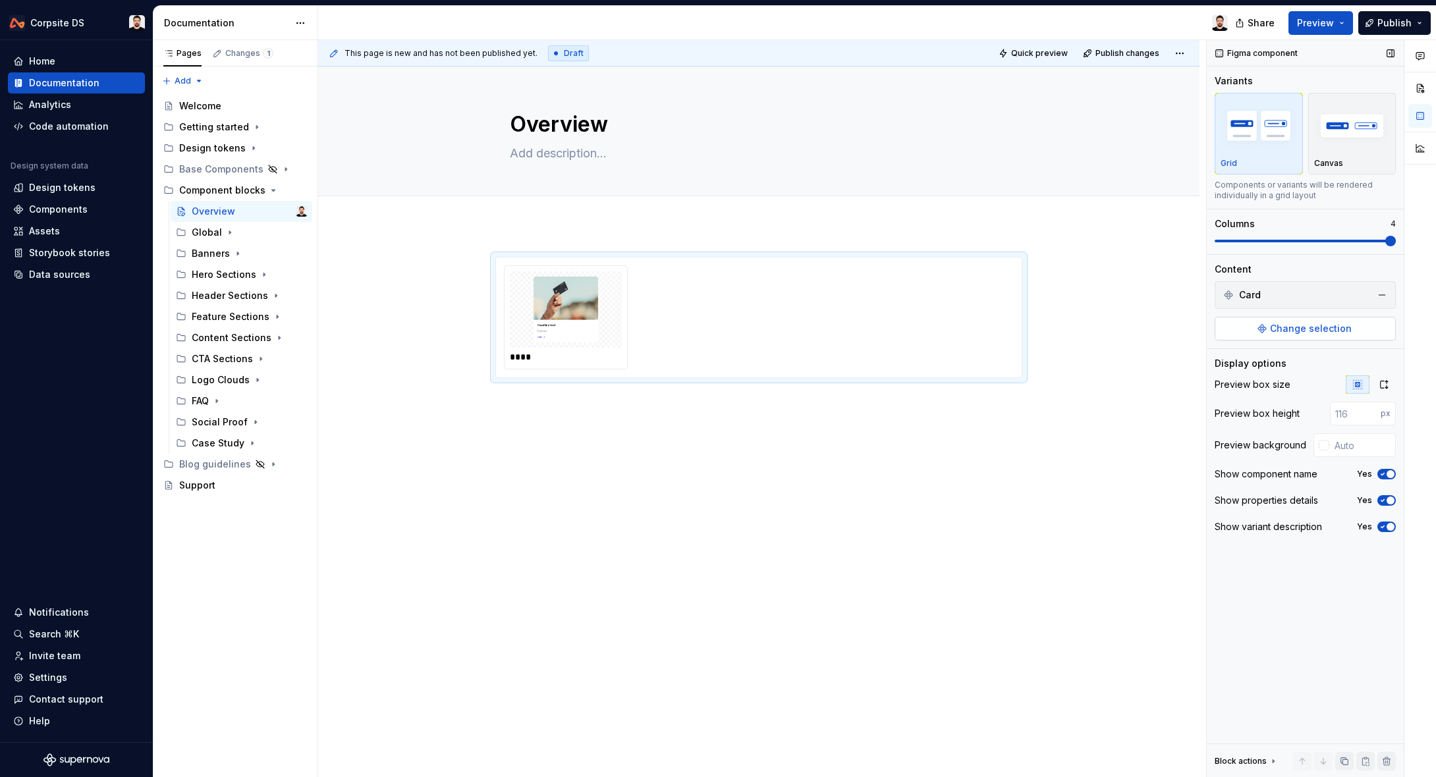
click at [1304, 329] on span "Change selection" at bounding box center [1311, 328] width 82 height 13
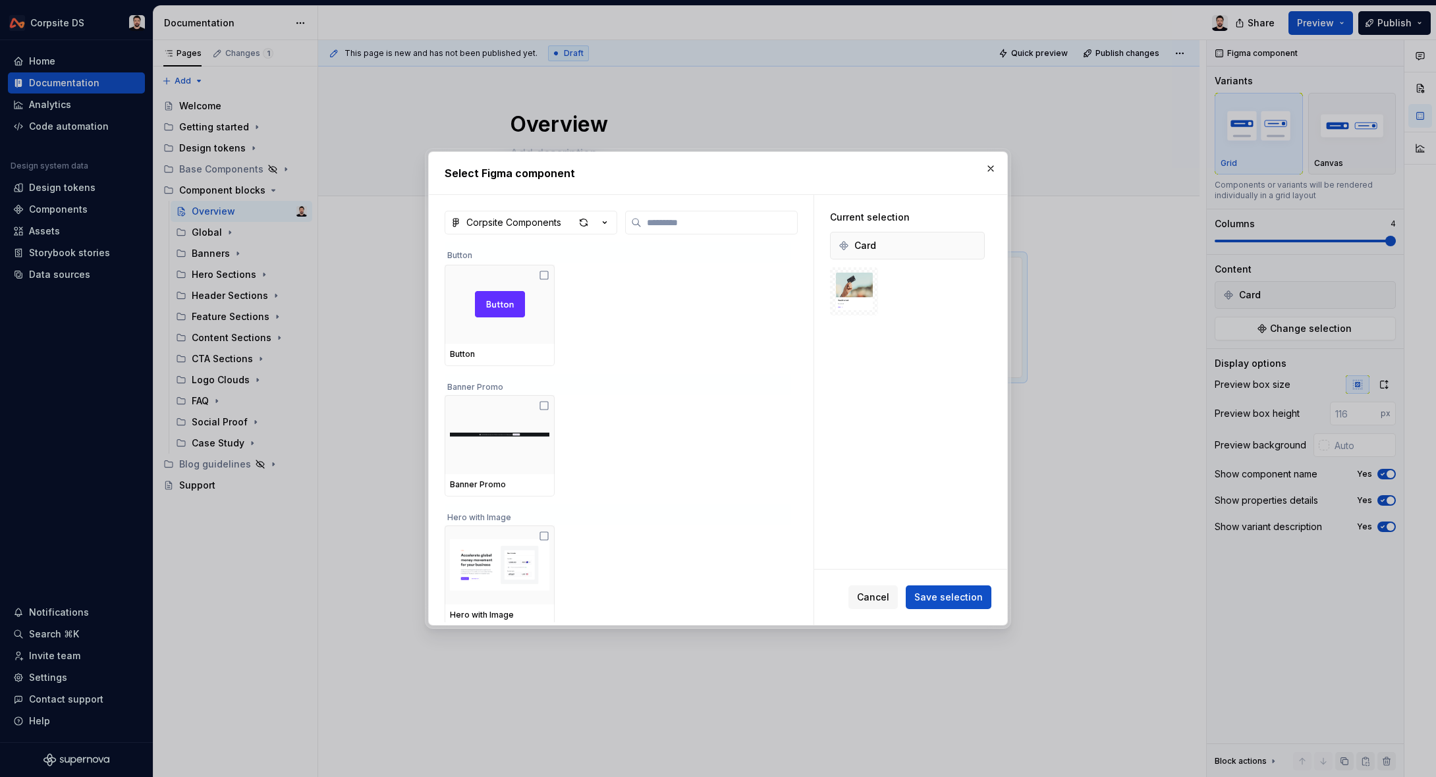
scroll to position [179, 0]
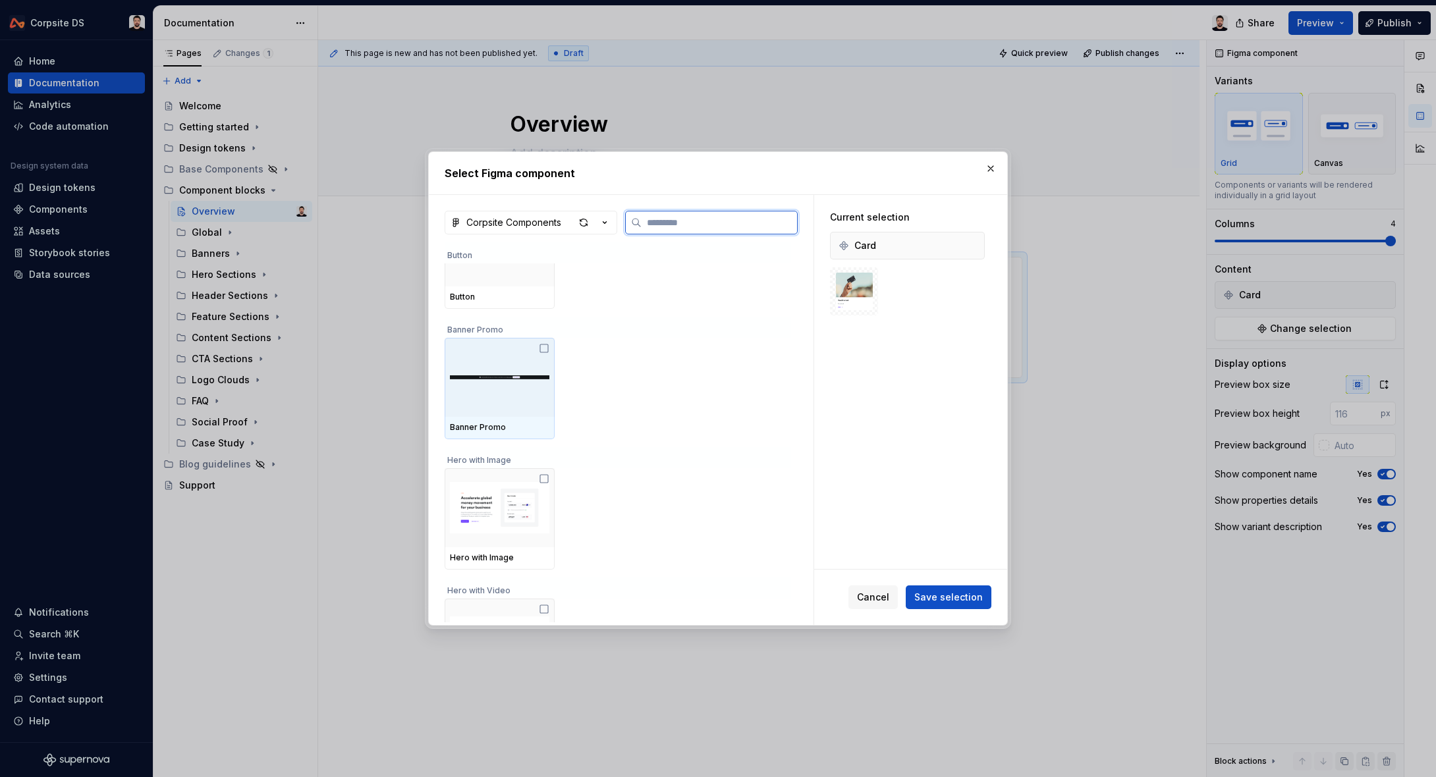
click at [537, 403] on div at bounding box center [500, 377] width 110 height 79
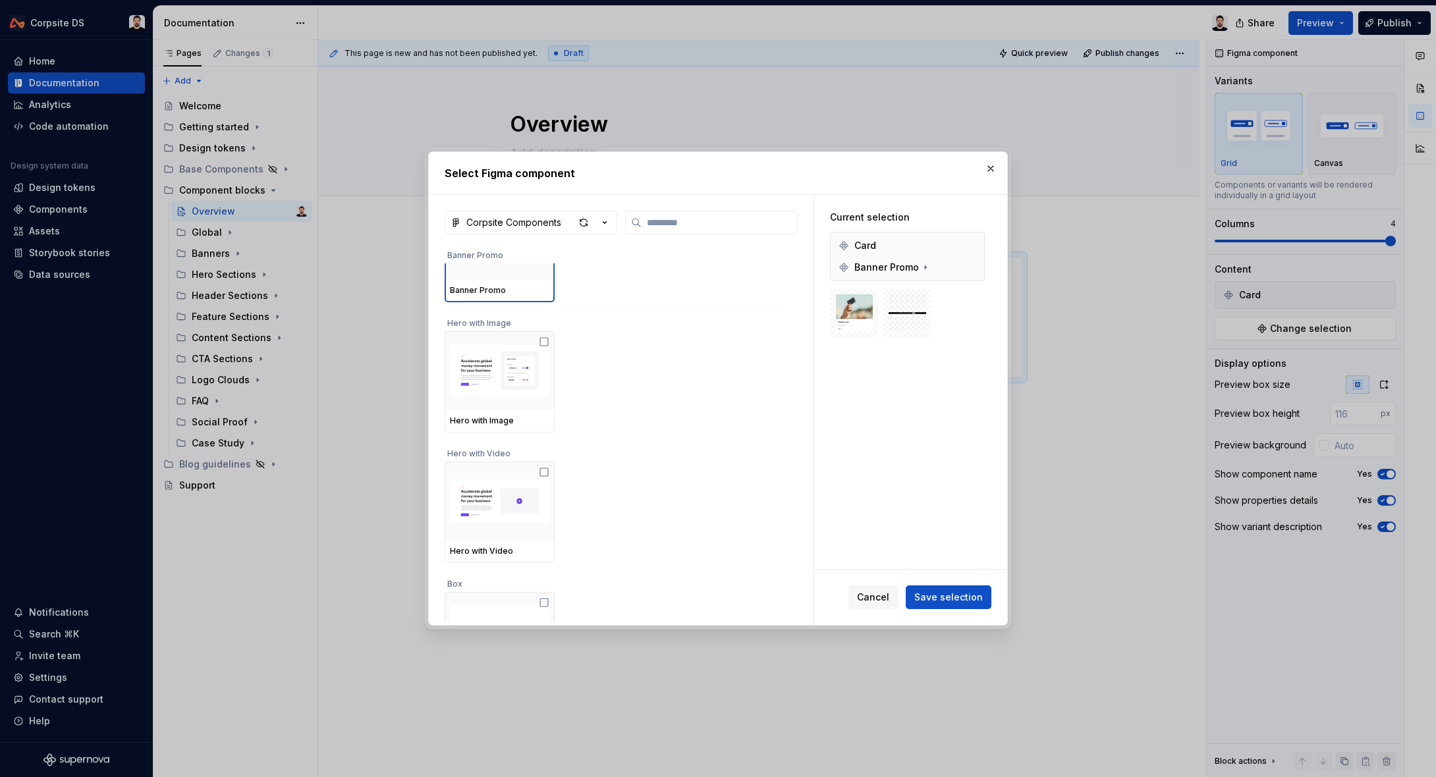
scroll to position [308, 0]
click at [532, 395] on img at bounding box center [499, 370] width 99 height 69
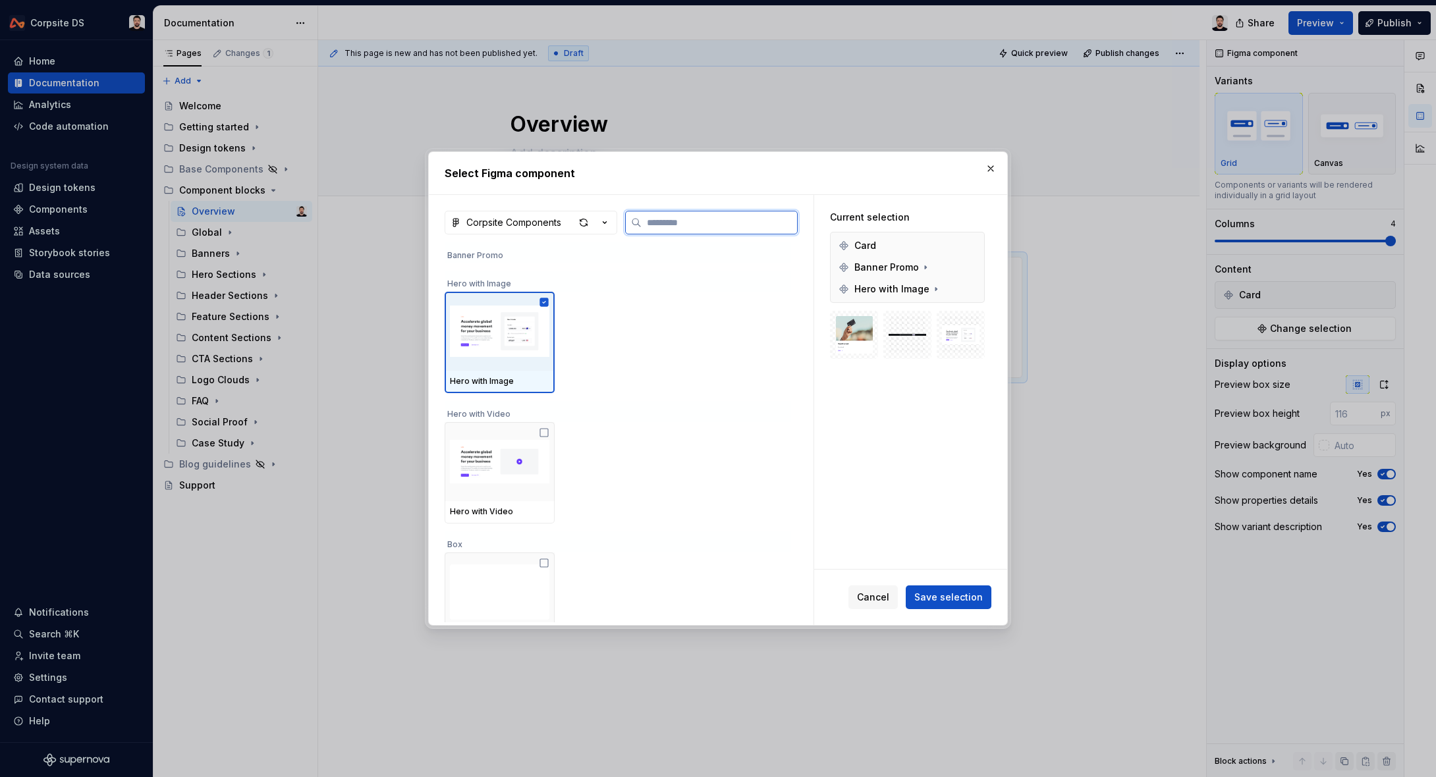
scroll to position [349, 0]
click at [532, 448] on img at bounding box center [499, 460] width 99 height 69
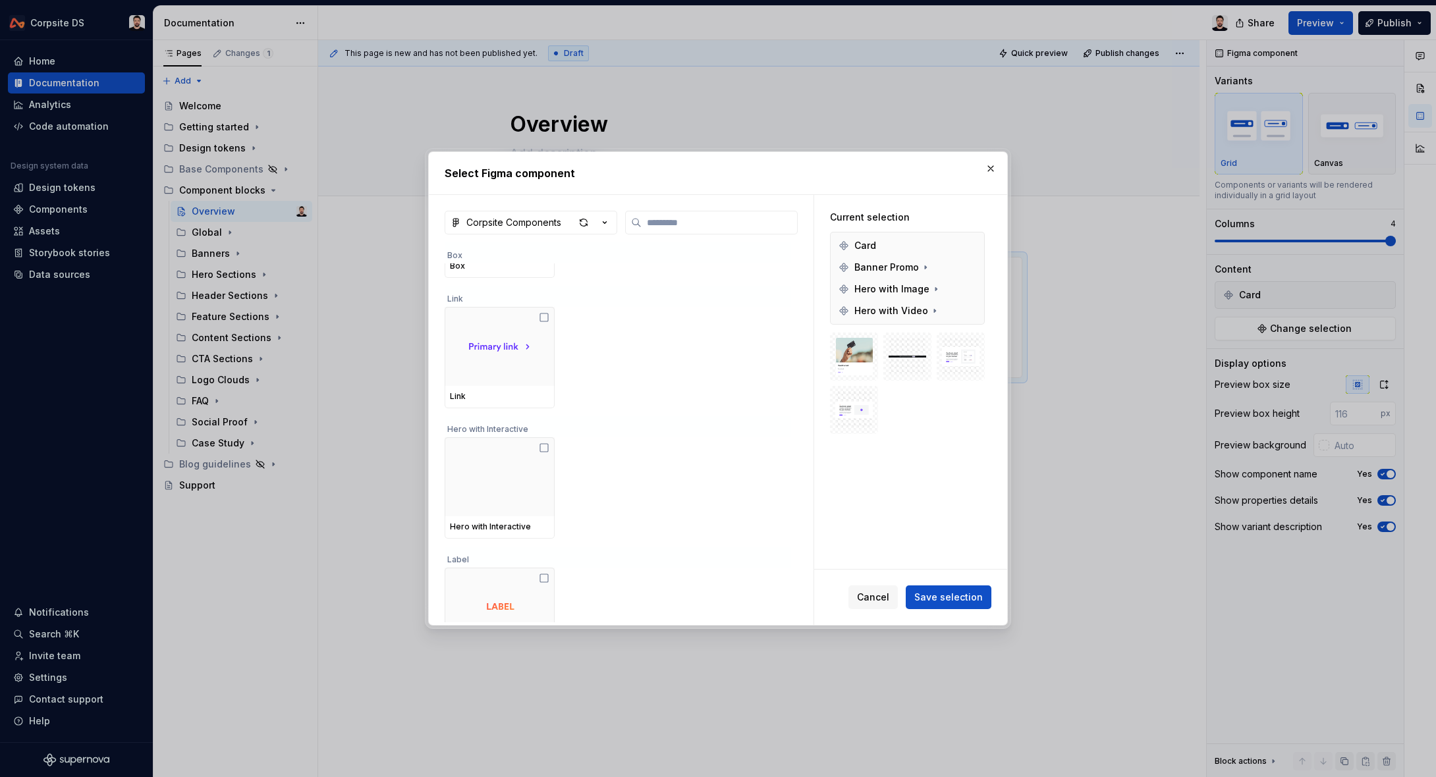
scroll to position [720, 0]
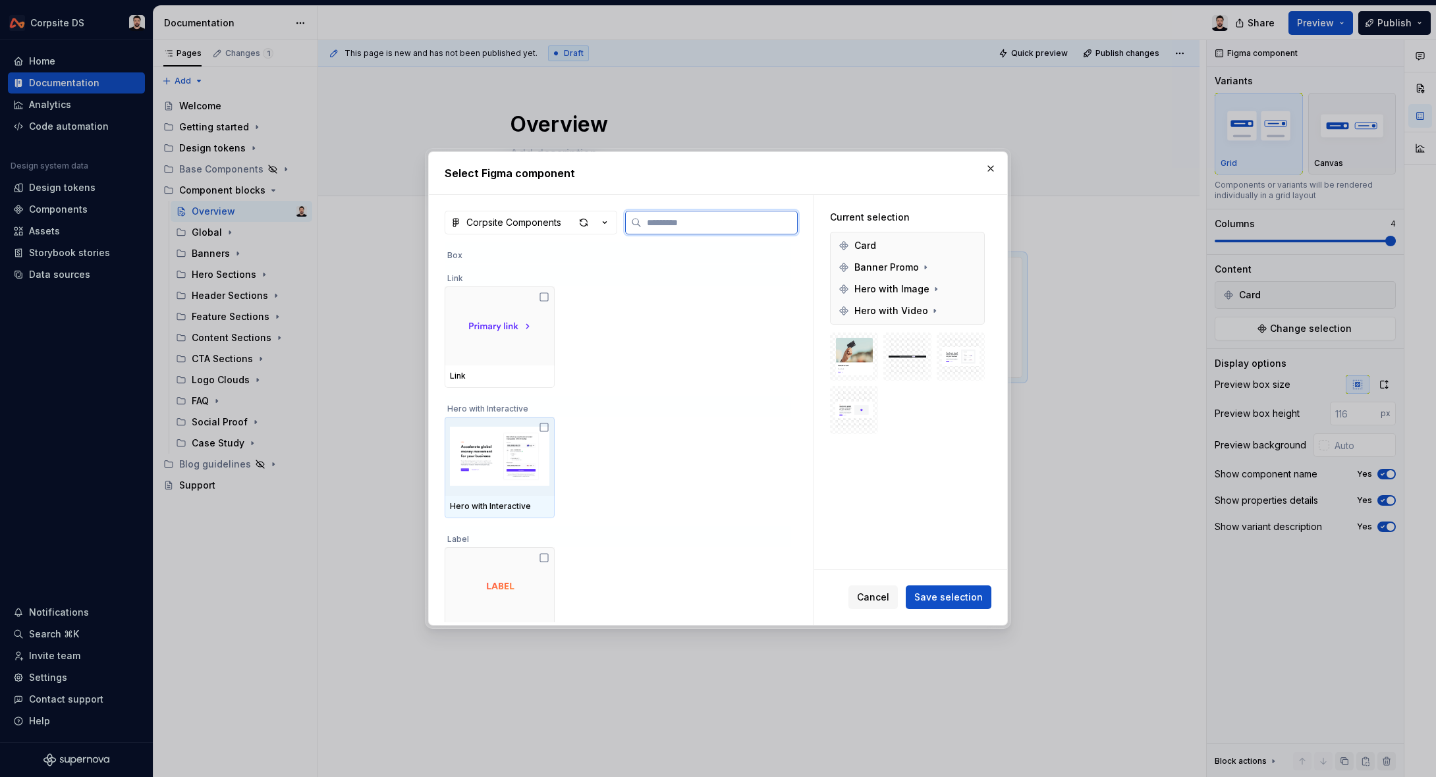
drag, startPoint x: 530, startPoint y: 437, endPoint x: 627, endPoint y: 421, distance: 98.8
click at [530, 437] on img at bounding box center [499, 456] width 99 height 69
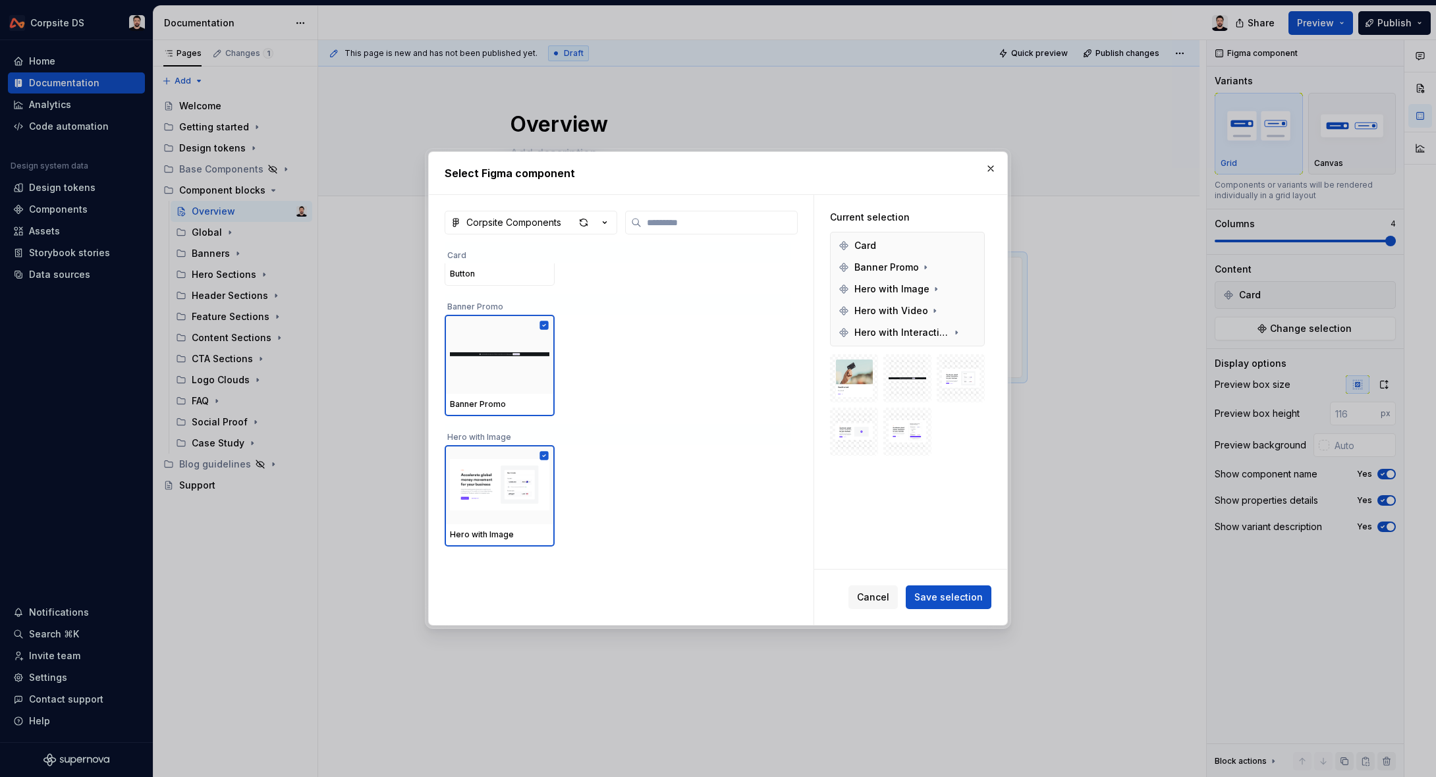
scroll to position [0, 0]
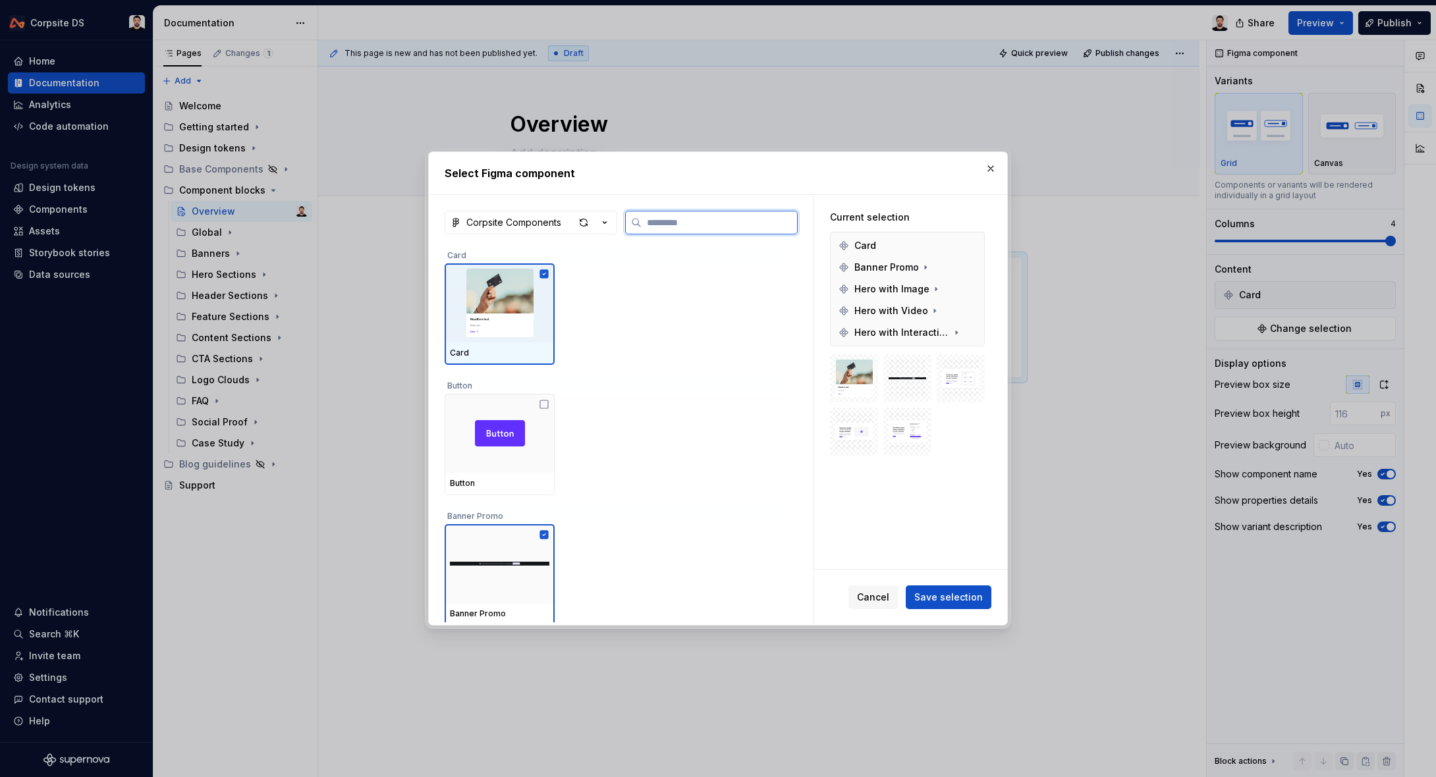
drag, startPoint x: 537, startPoint y: 331, endPoint x: 627, endPoint y: 349, distance: 91.9
click at [538, 331] on img at bounding box center [499, 303] width 99 height 69
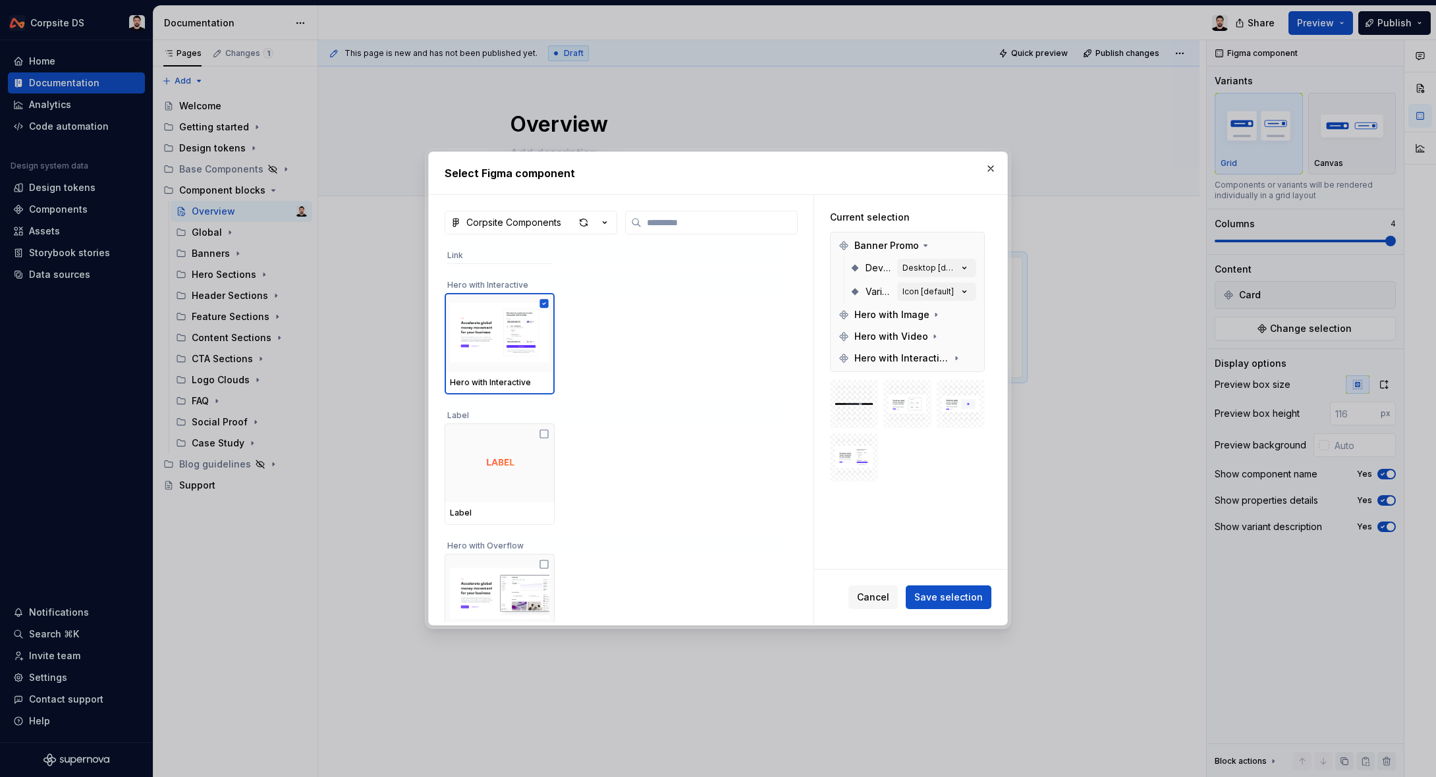
scroll to position [837, 0]
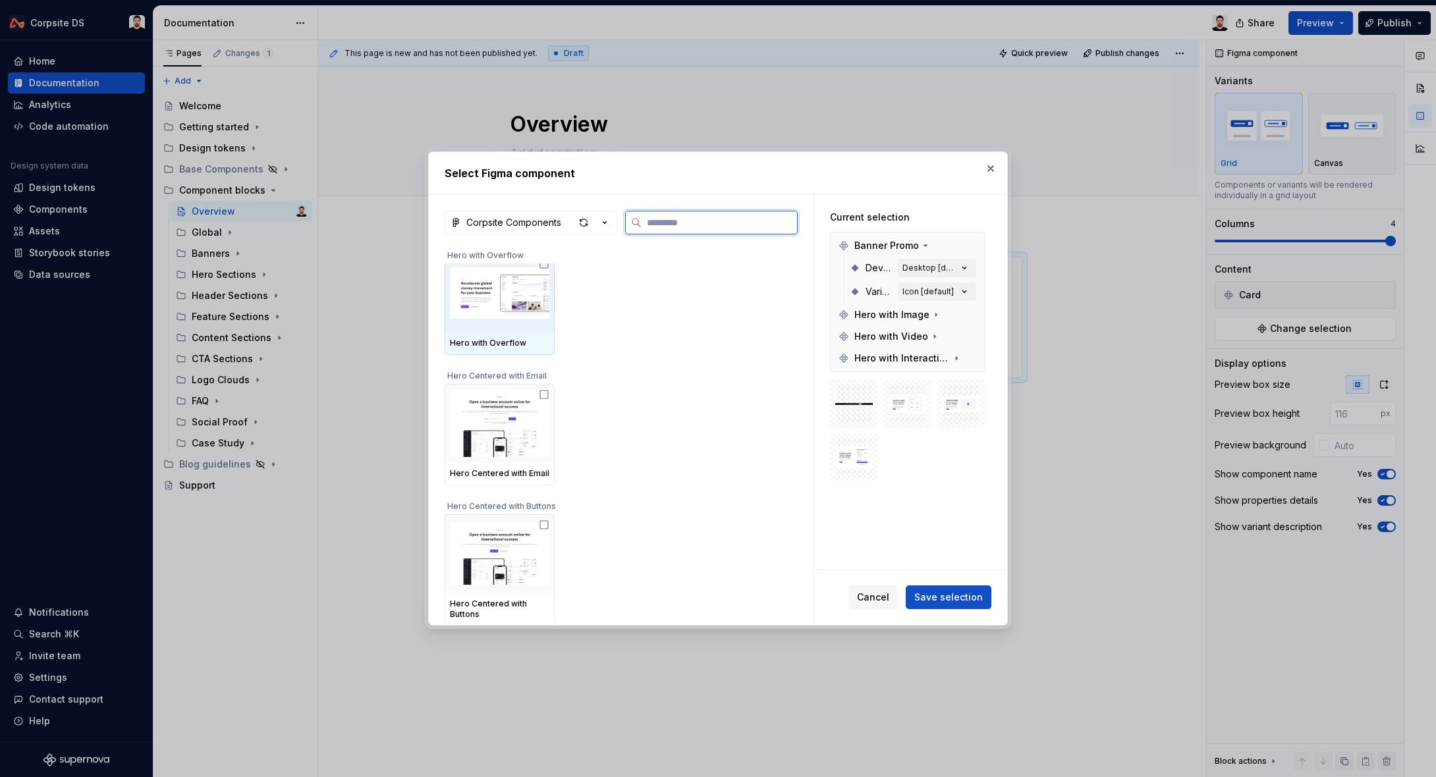
click at [508, 329] on div at bounding box center [500, 293] width 110 height 79
click at [517, 428] on img at bounding box center [499, 425] width 99 height 69
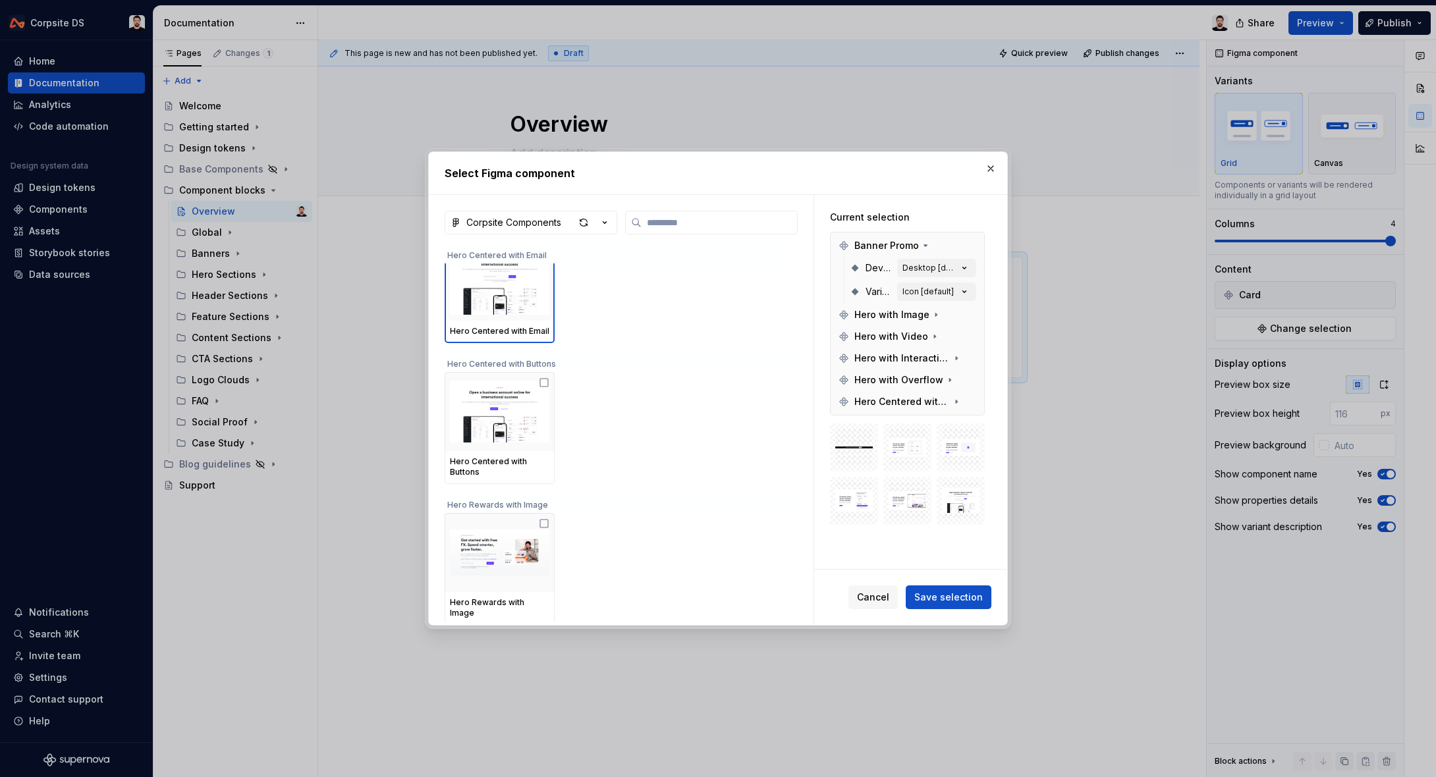
scroll to position [1248, 0]
click at [528, 433] on img at bounding box center [499, 411] width 99 height 69
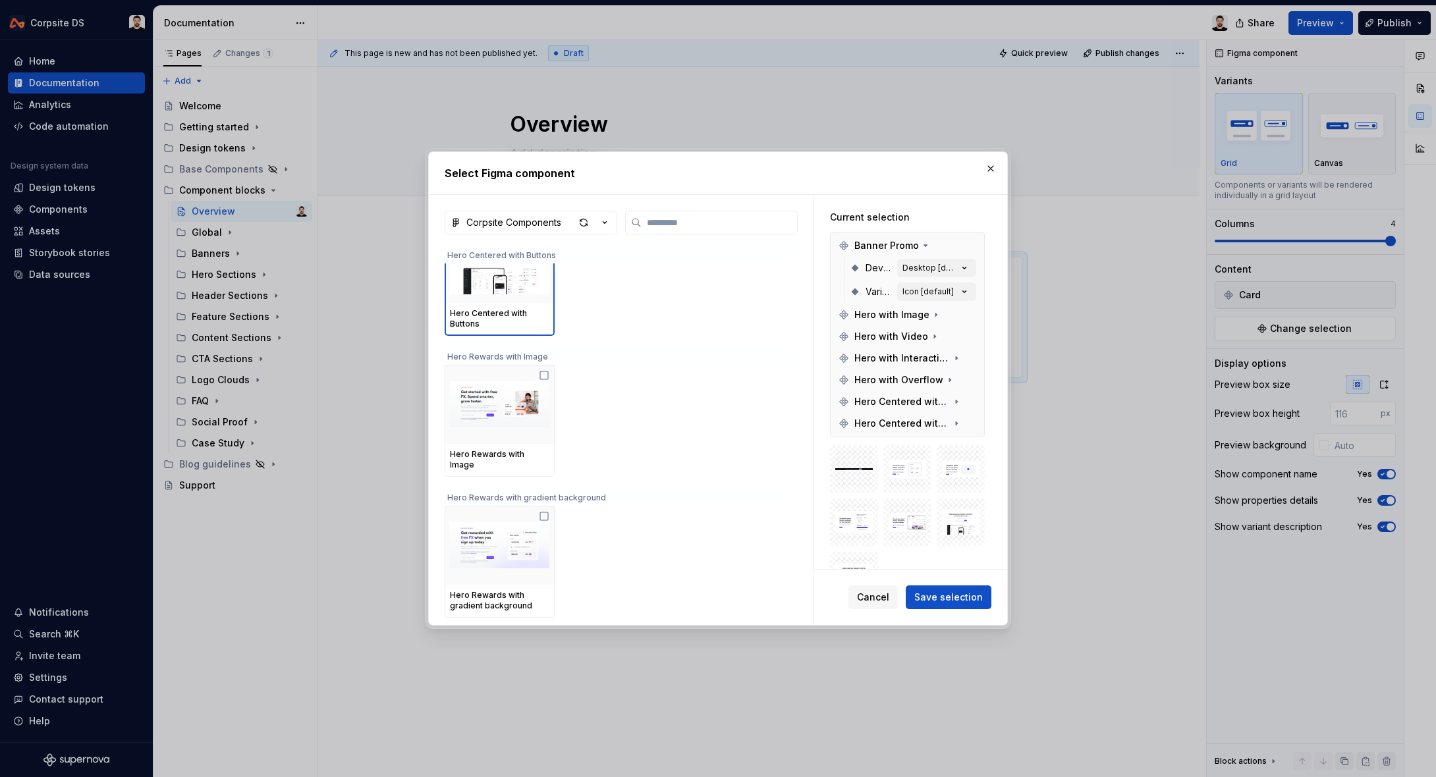
scroll to position [1508, 0]
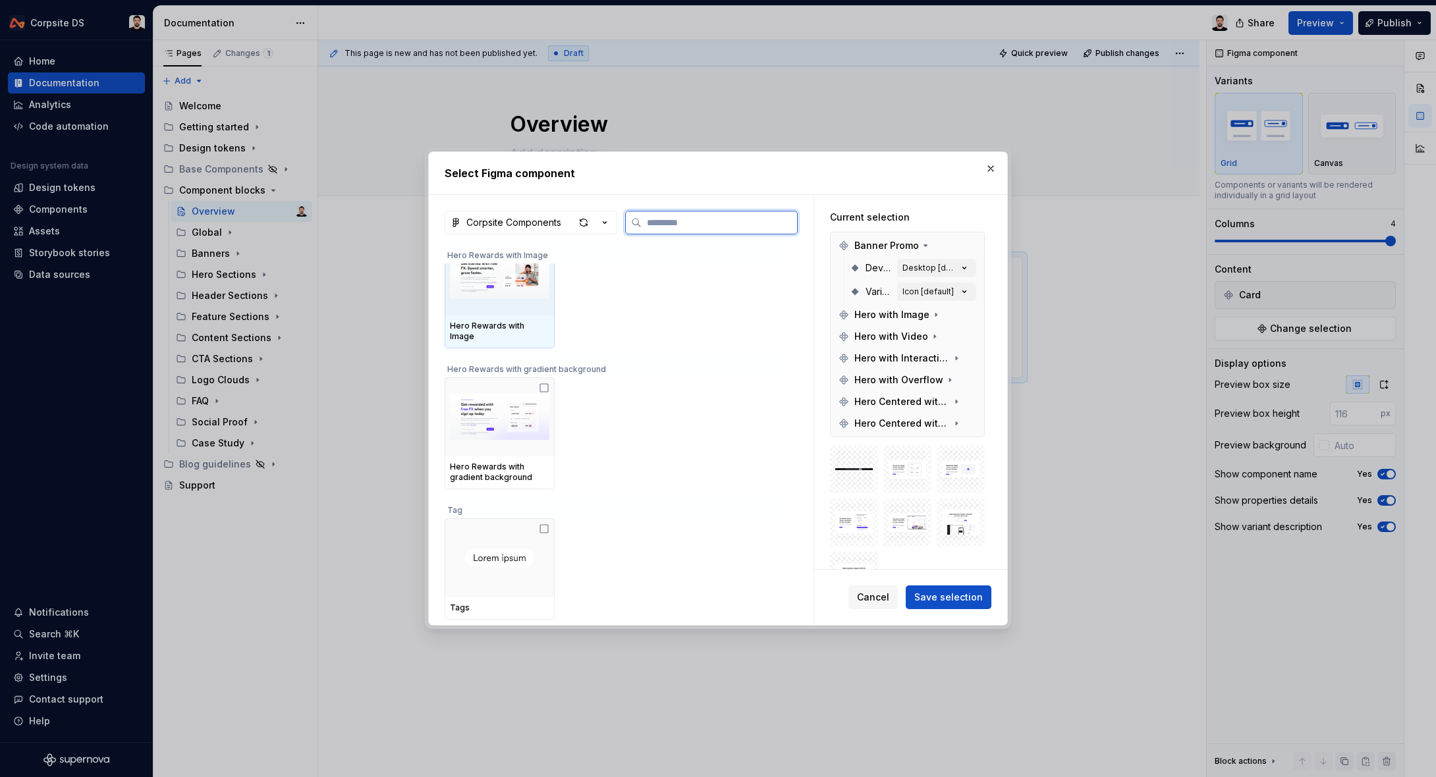
click at [549, 294] on img at bounding box center [499, 276] width 99 height 69
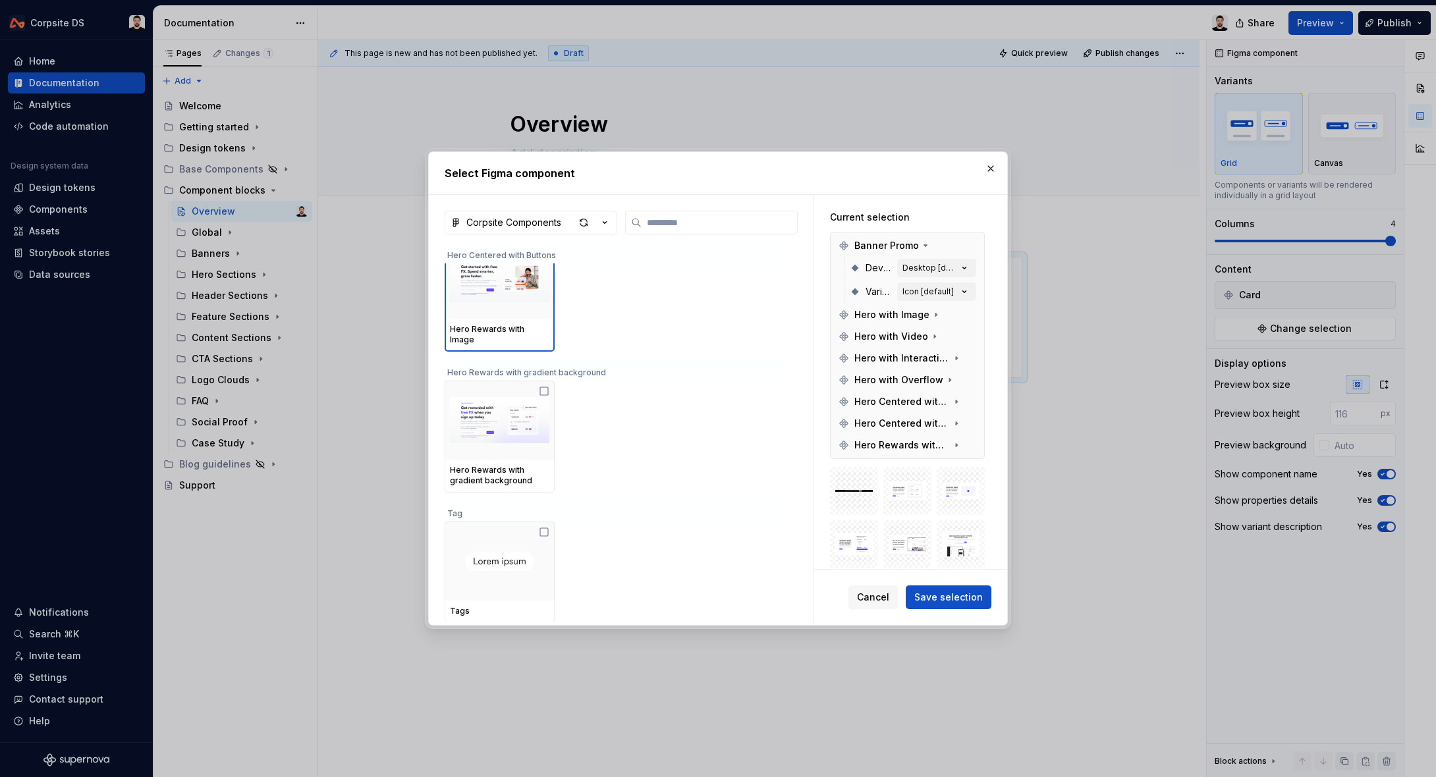
scroll to position [1459, 0]
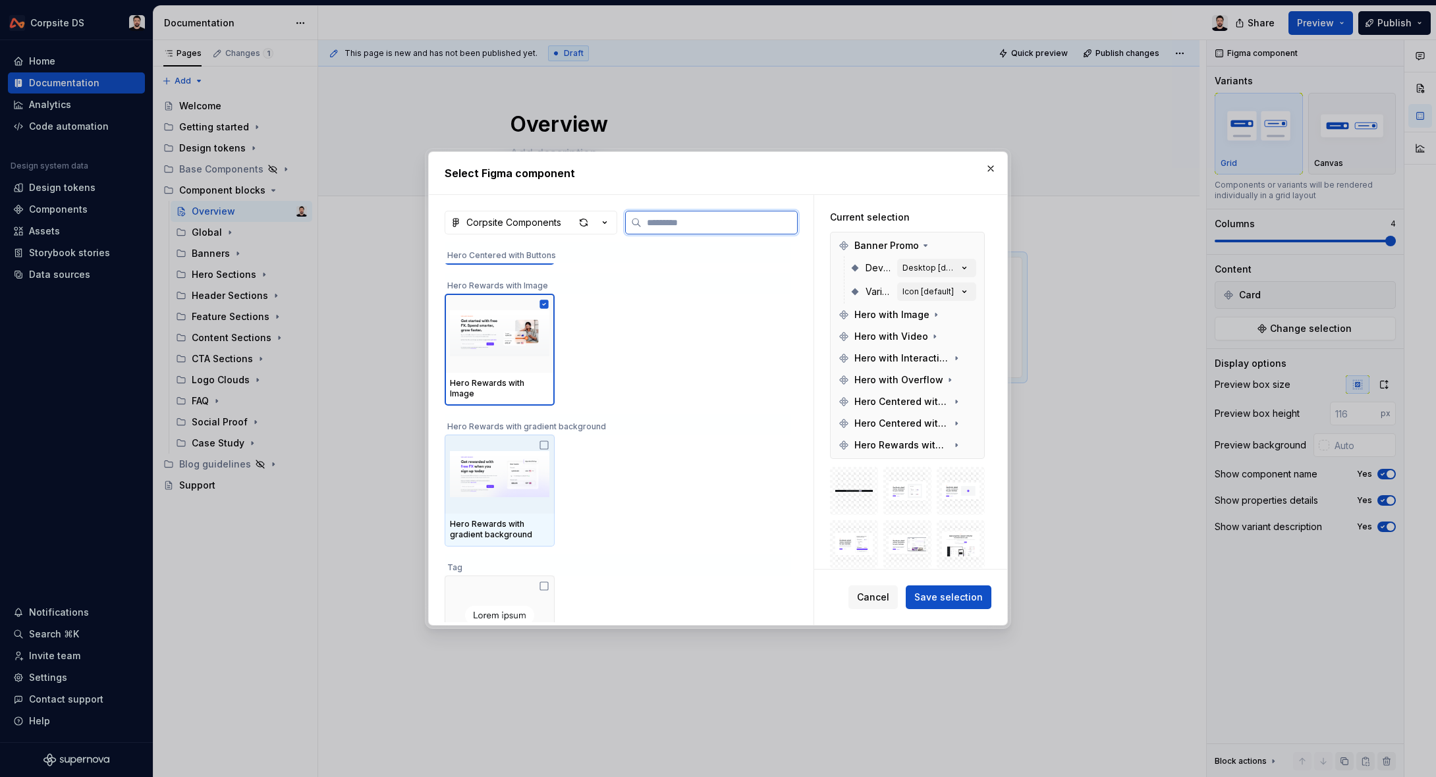
drag, startPoint x: 488, startPoint y: 450, endPoint x: 509, endPoint y: 441, distance: 23.0
click at [489, 450] on img at bounding box center [499, 474] width 99 height 69
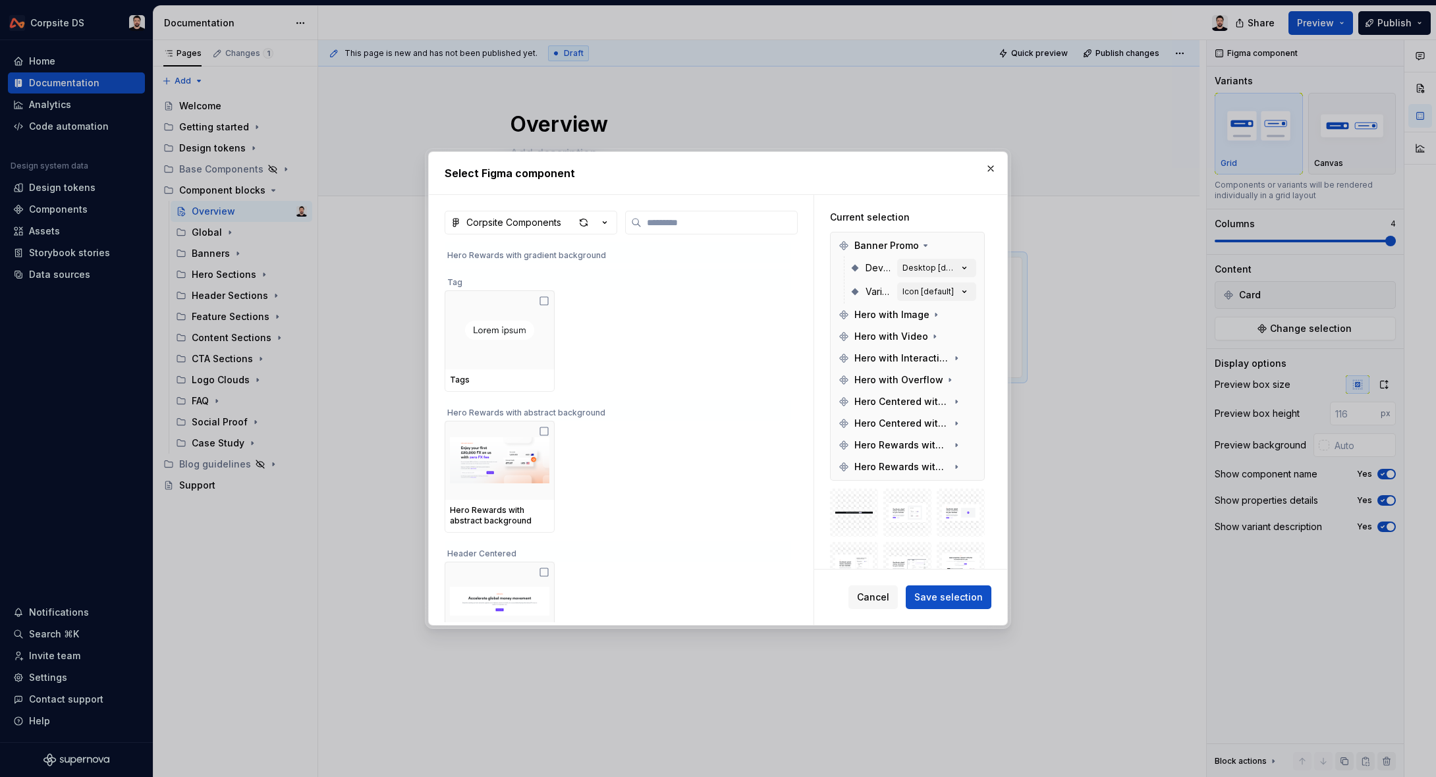
scroll to position [1708, 0]
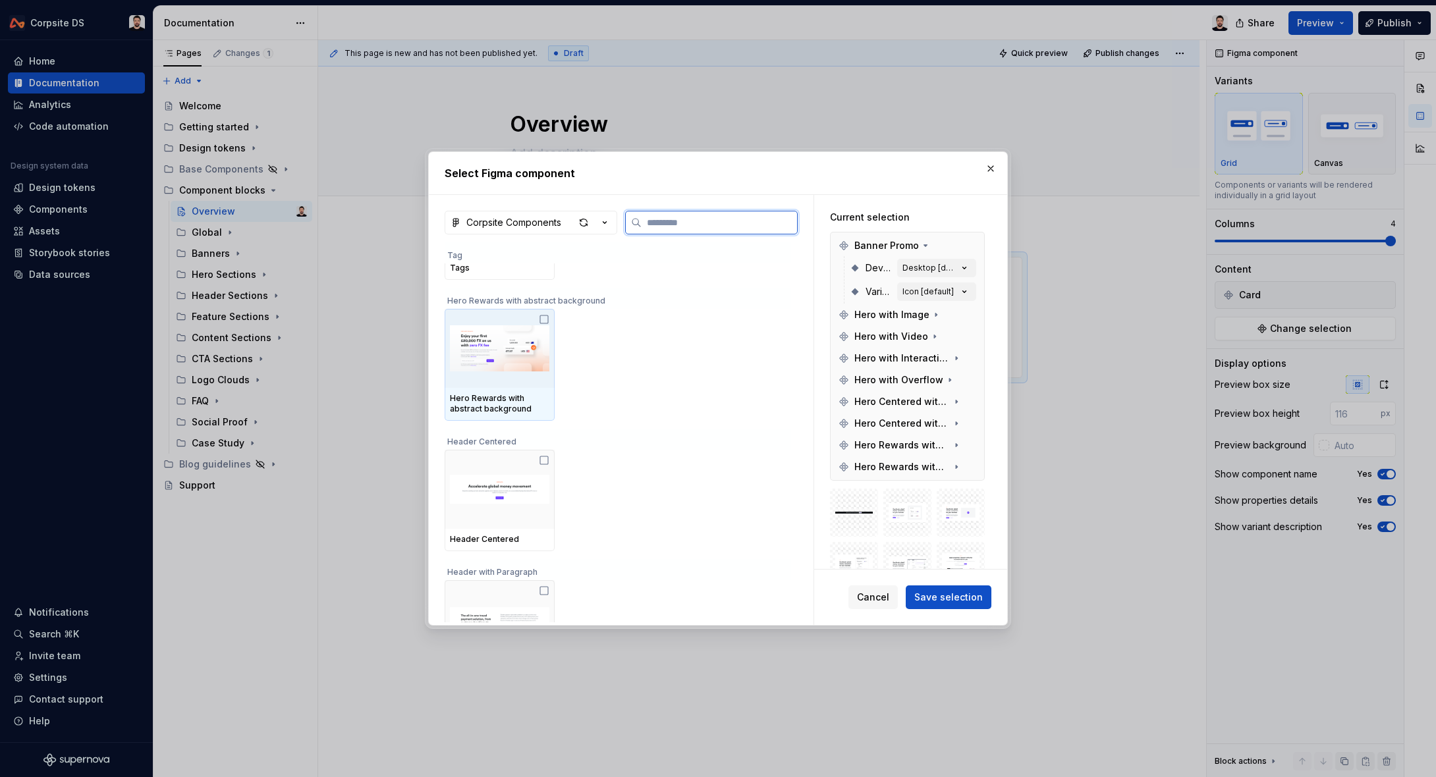
drag, startPoint x: 522, startPoint y: 384, endPoint x: 646, endPoint y: 379, distance: 124.0
click at [522, 384] on div at bounding box center [500, 348] width 110 height 79
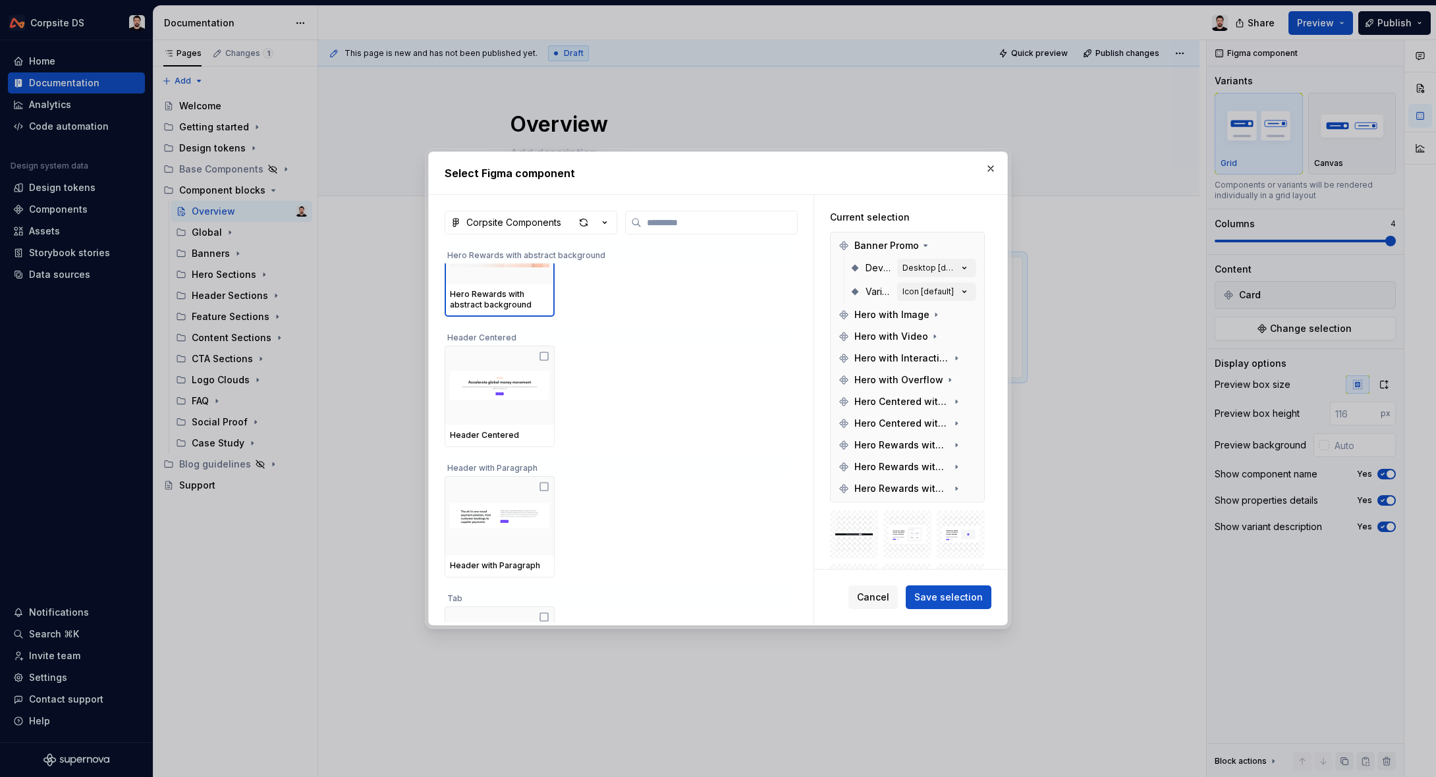
scroll to position [1950, 0]
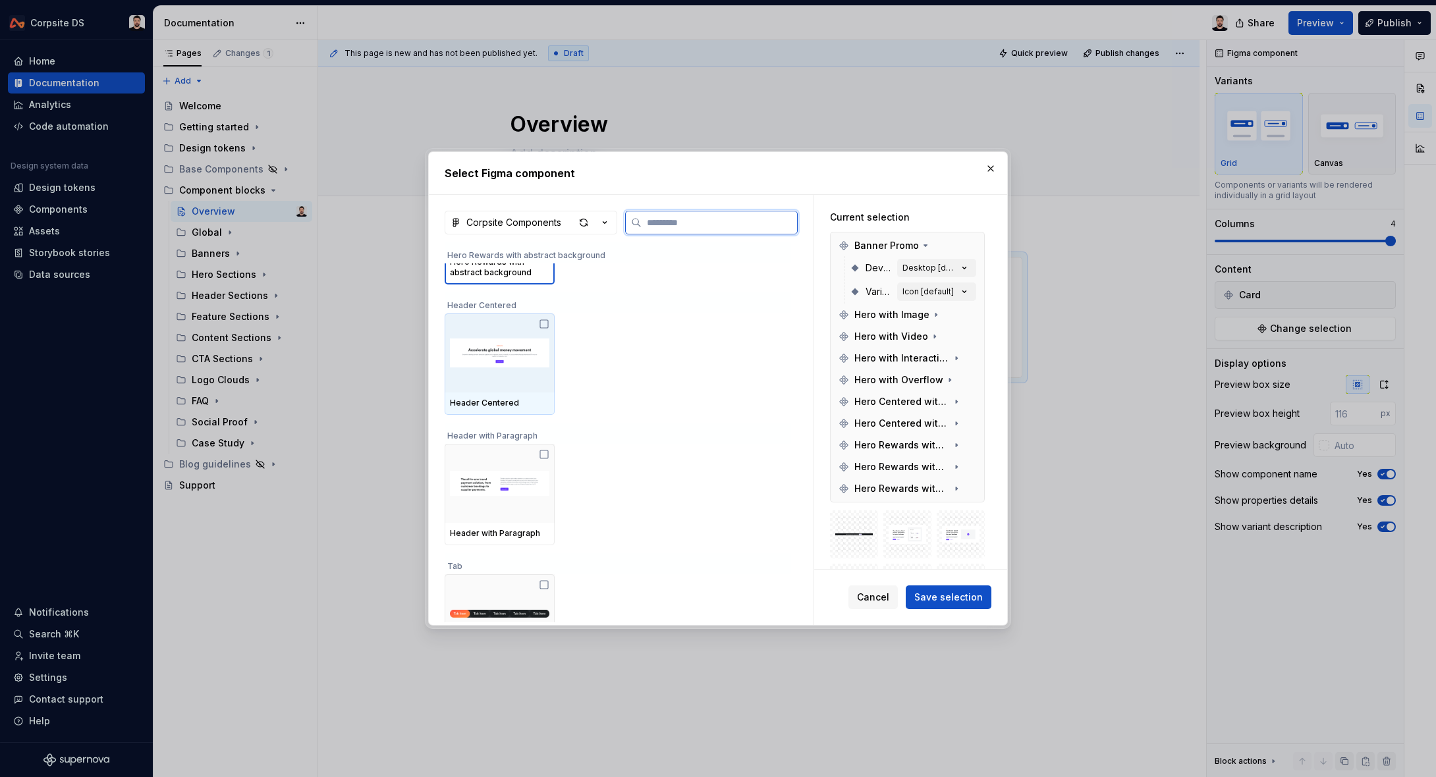
click at [544, 376] on img at bounding box center [499, 353] width 99 height 69
click at [526, 480] on img at bounding box center [499, 483] width 99 height 69
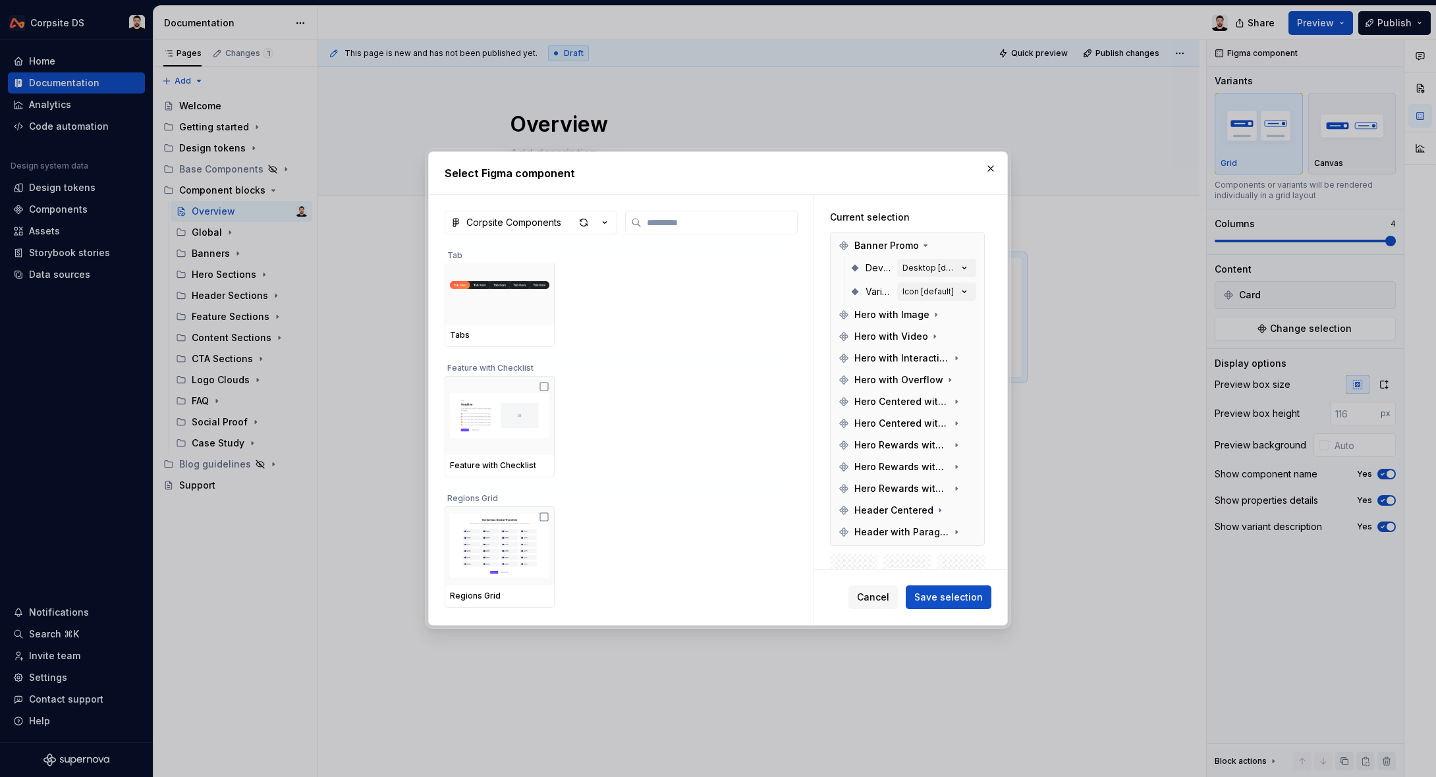
scroll to position [2350, 0]
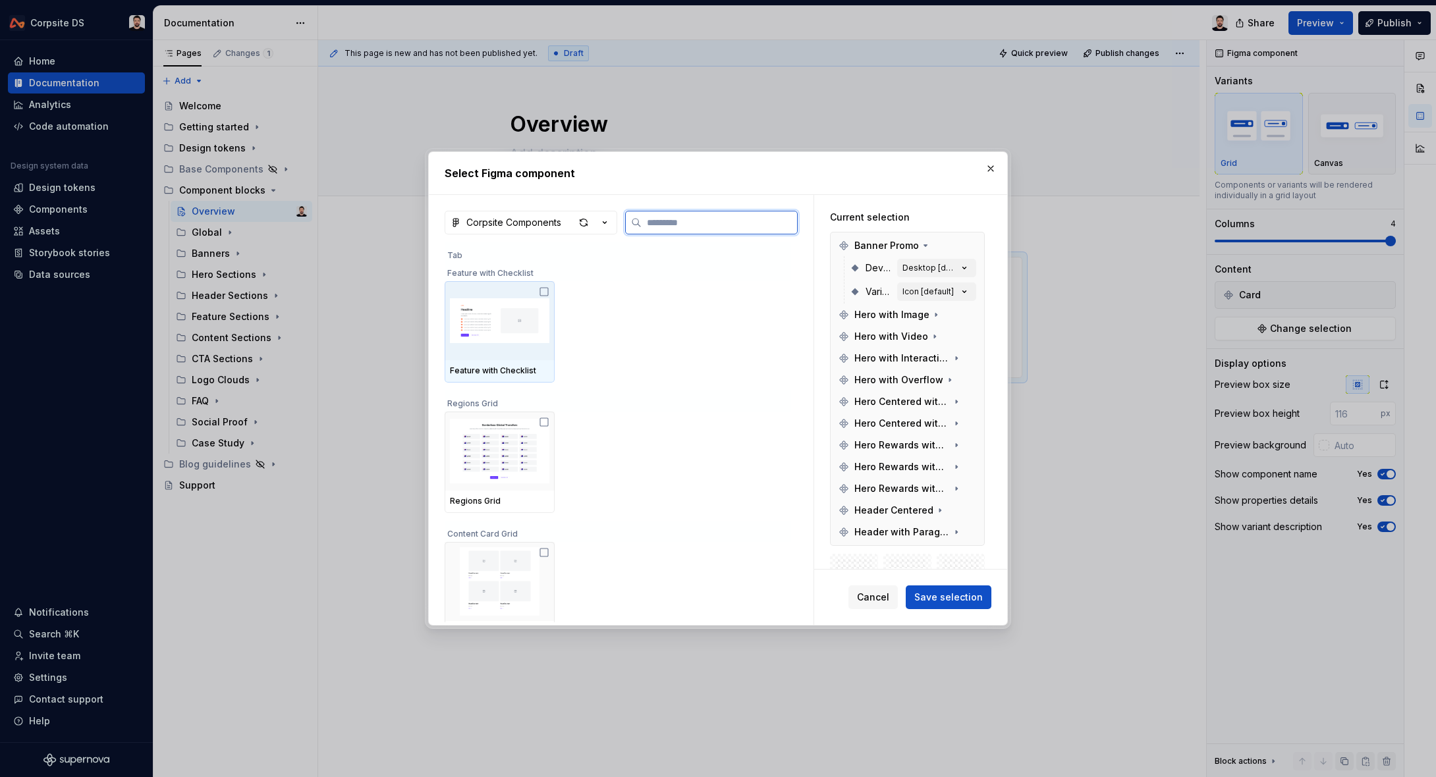
click at [534, 340] on img at bounding box center [499, 321] width 99 height 69
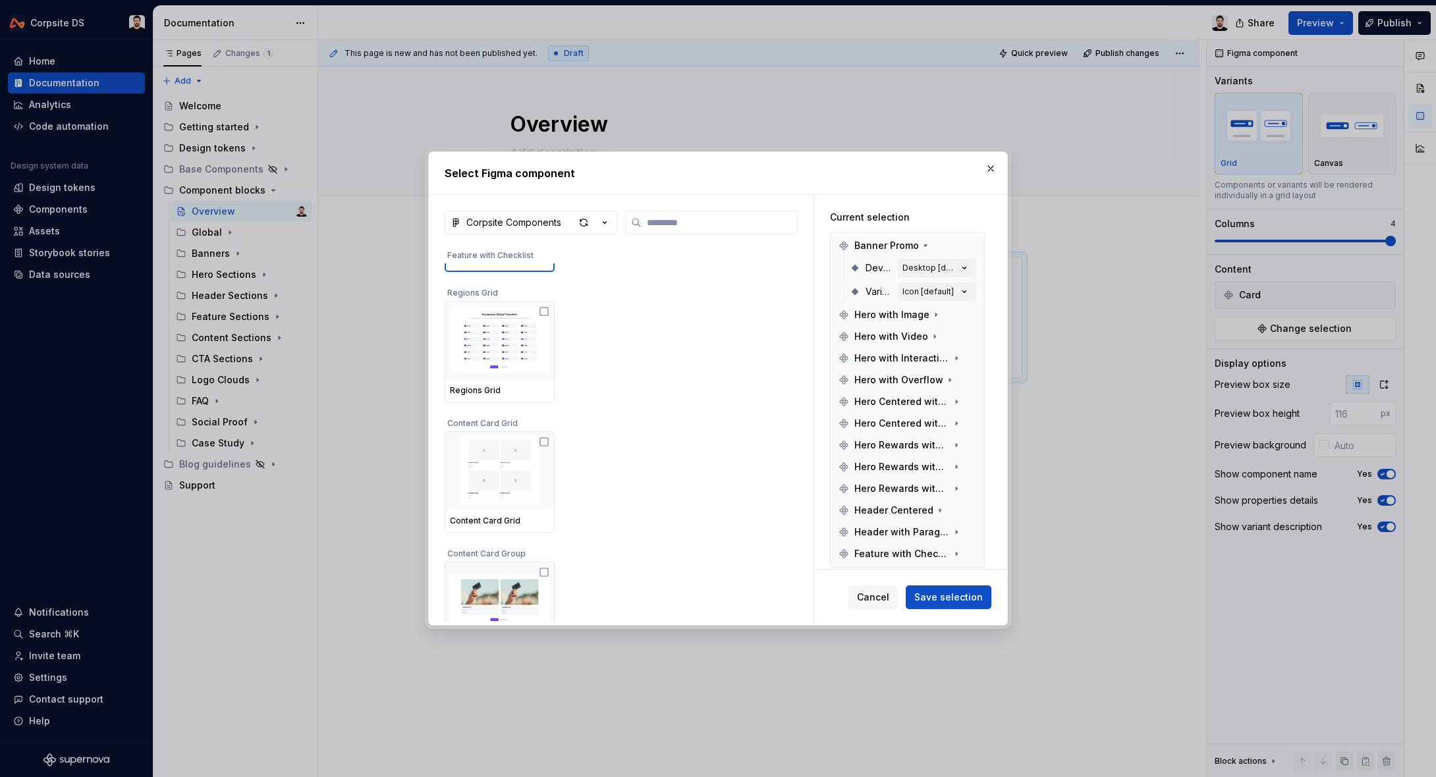
scroll to position [2455, 0]
drag, startPoint x: 535, startPoint y: 352, endPoint x: 535, endPoint y: 361, distance: 8.6
click at [535, 352] on img at bounding box center [499, 338] width 99 height 69
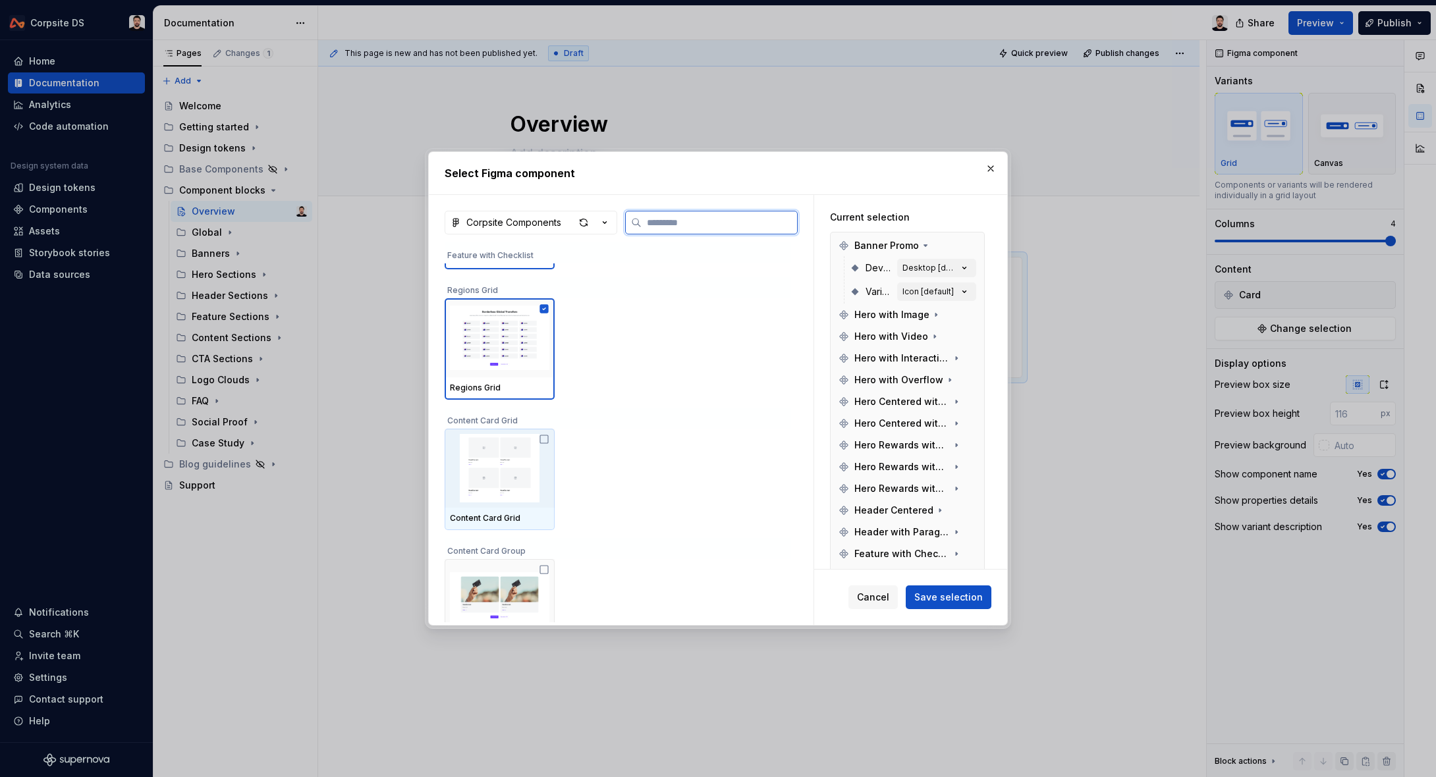
drag, startPoint x: 515, startPoint y: 457, endPoint x: 651, endPoint y: 406, distance: 144.9
click at [517, 457] on img at bounding box center [499, 468] width 99 height 69
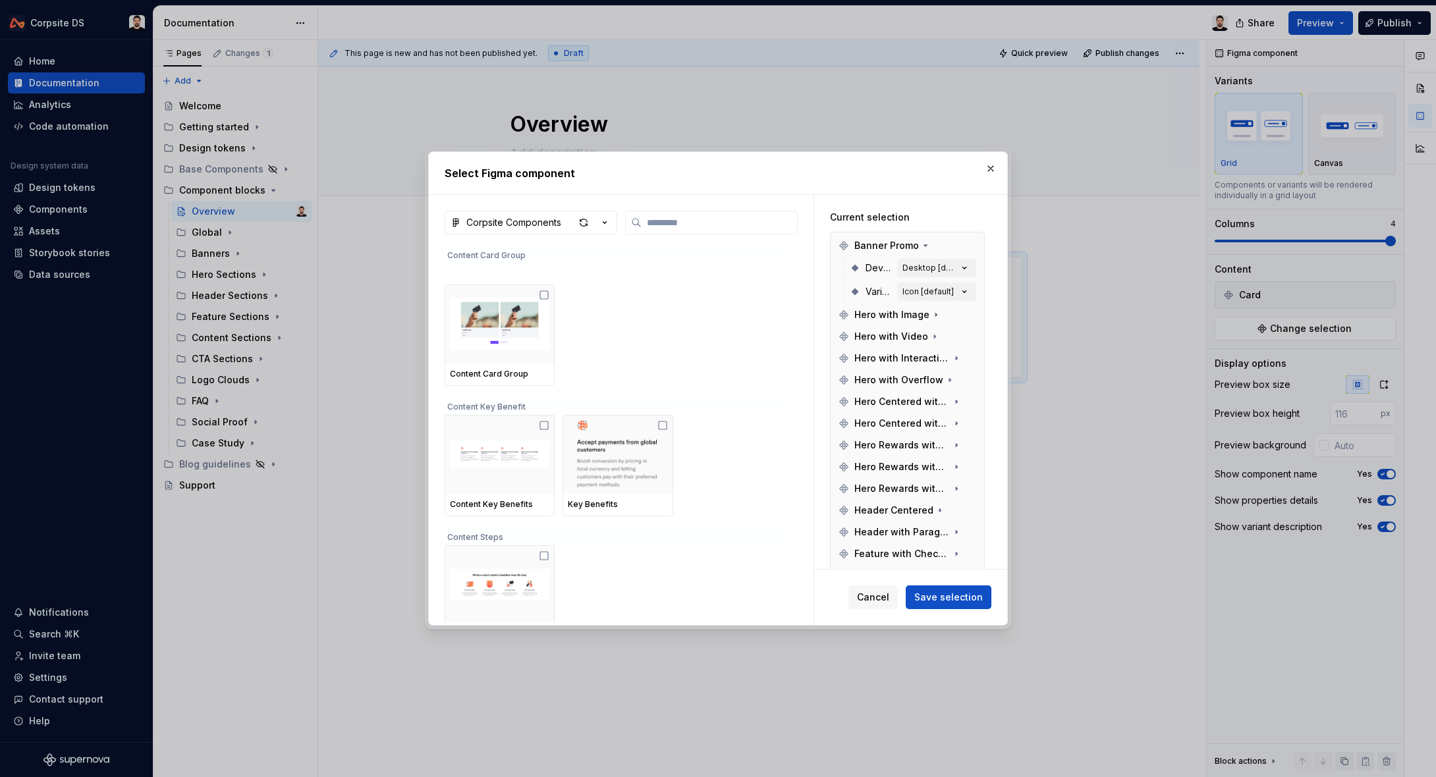
scroll to position [2734, 0]
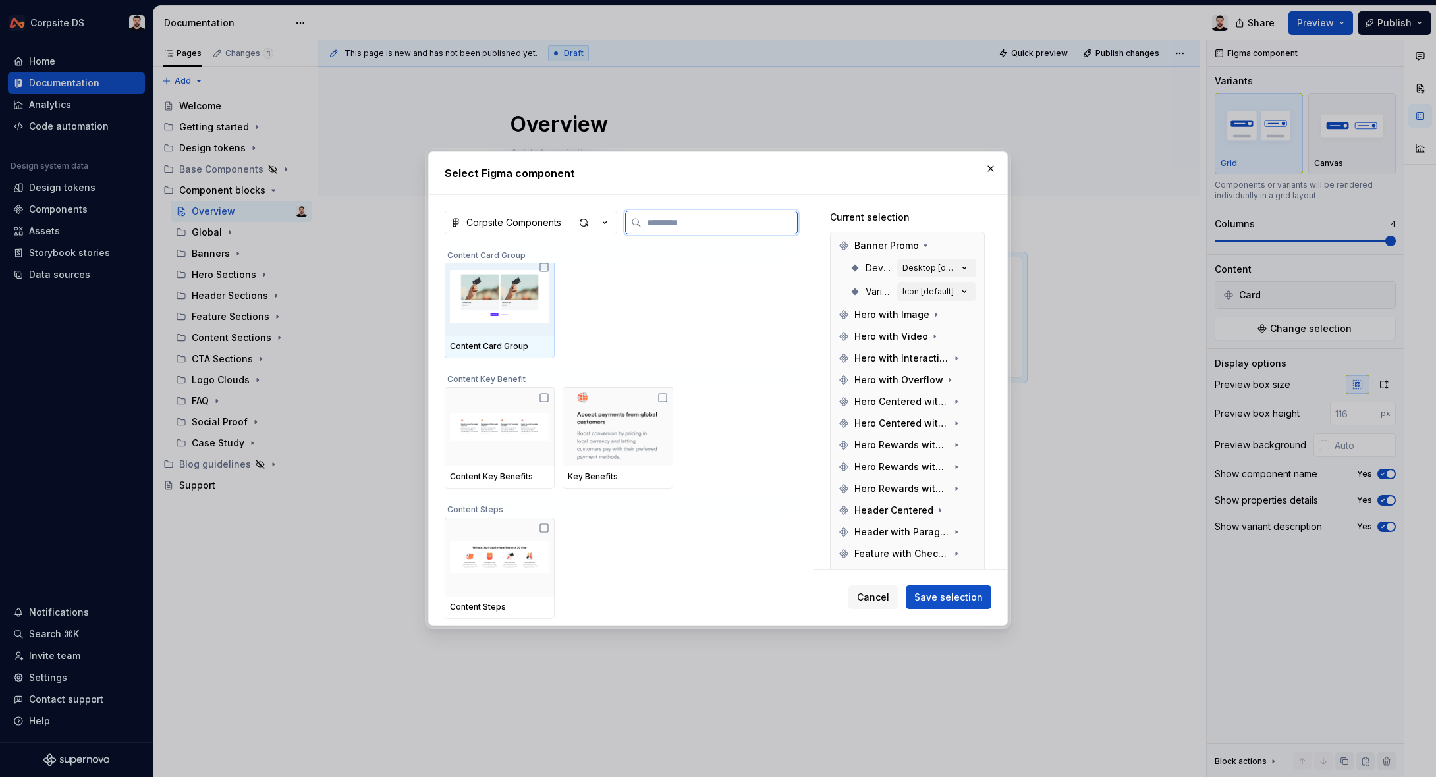
click at [520, 331] on div at bounding box center [500, 296] width 110 height 79
click at [524, 432] on img at bounding box center [499, 427] width 99 height 69
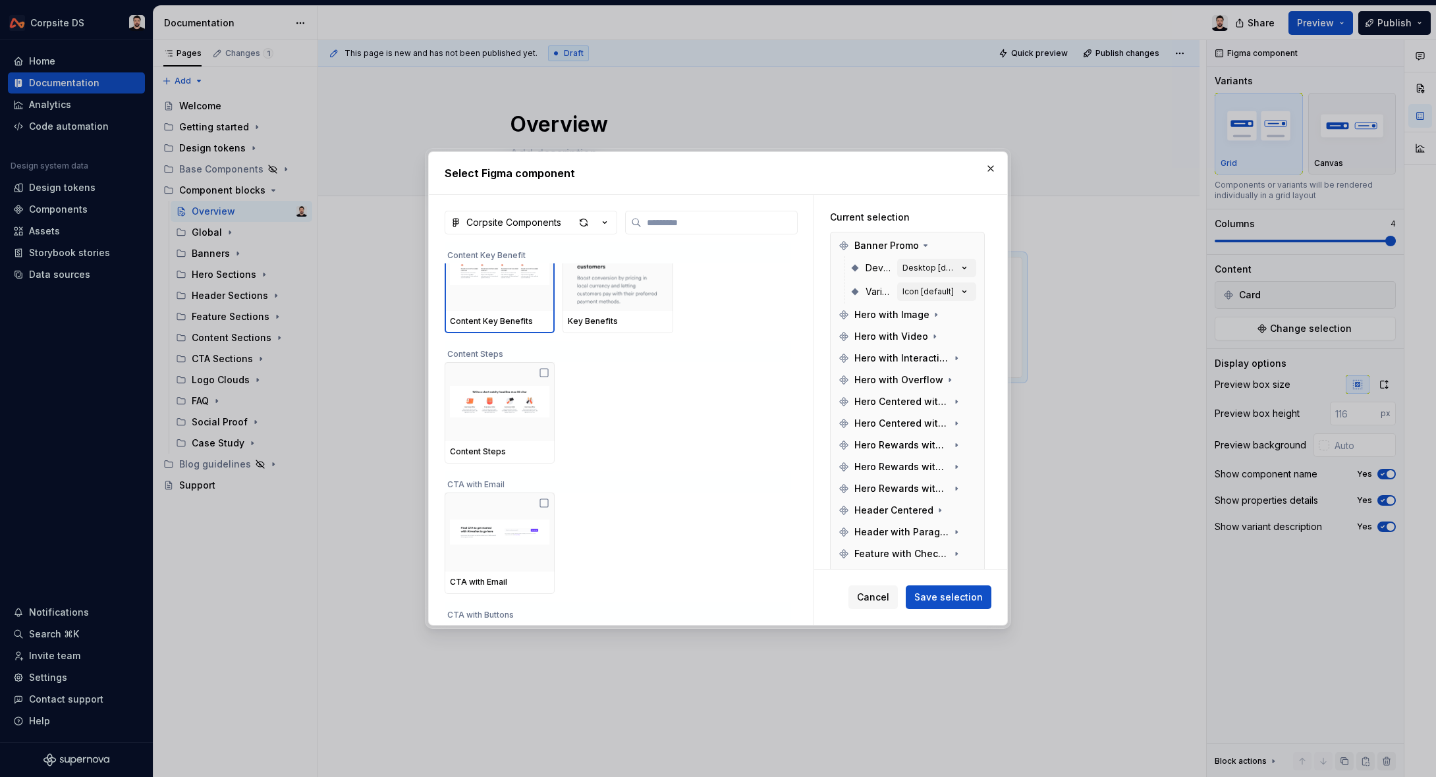
scroll to position [2884, 0]
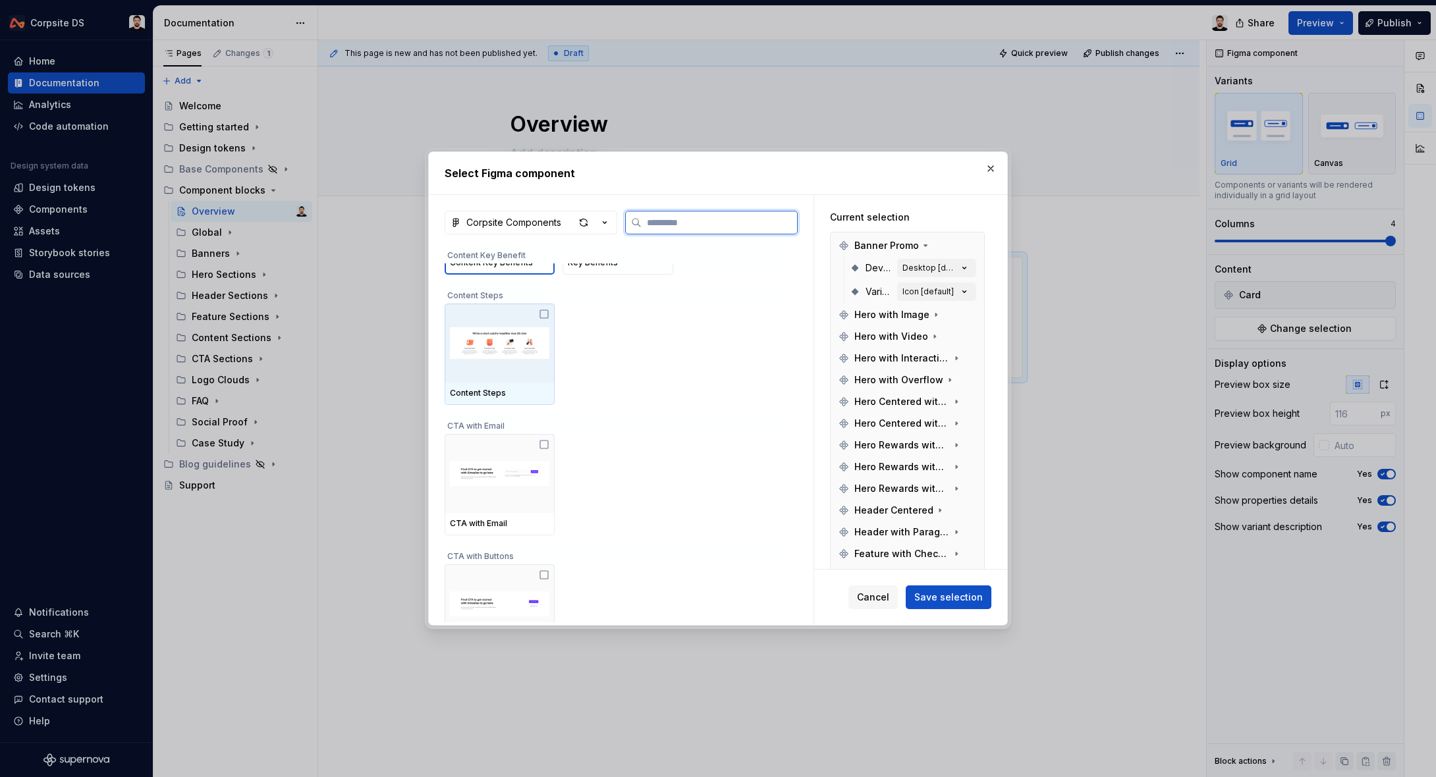
drag, startPoint x: 497, startPoint y: 355, endPoint x: 617, endPoint y: 378, distance: 122.6
click at [497, 356] on img at bounding box center [499, 343] width 99 height 69
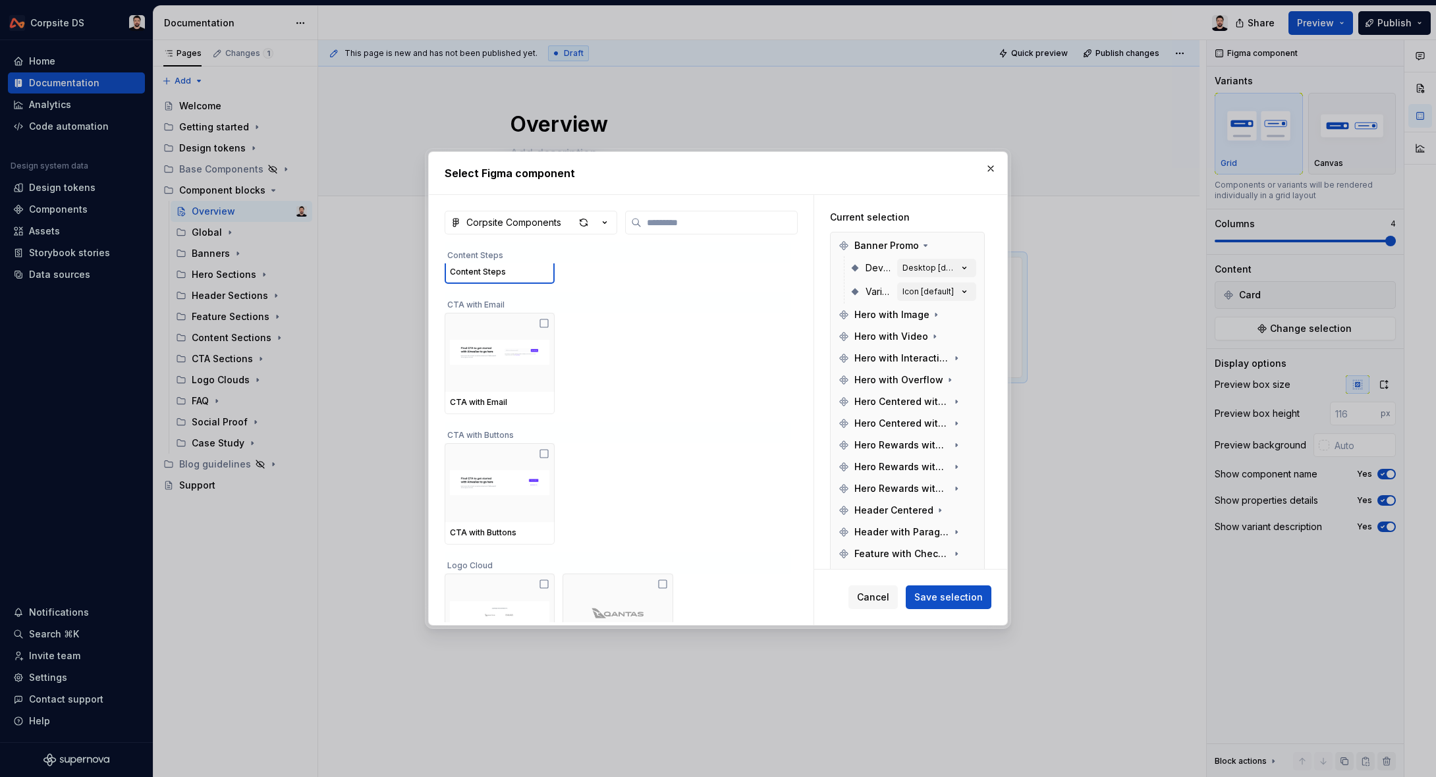
scroll to position [3056, 0]
click at [527, 374] on img at bounding box center [499, 350] width 99 height 69
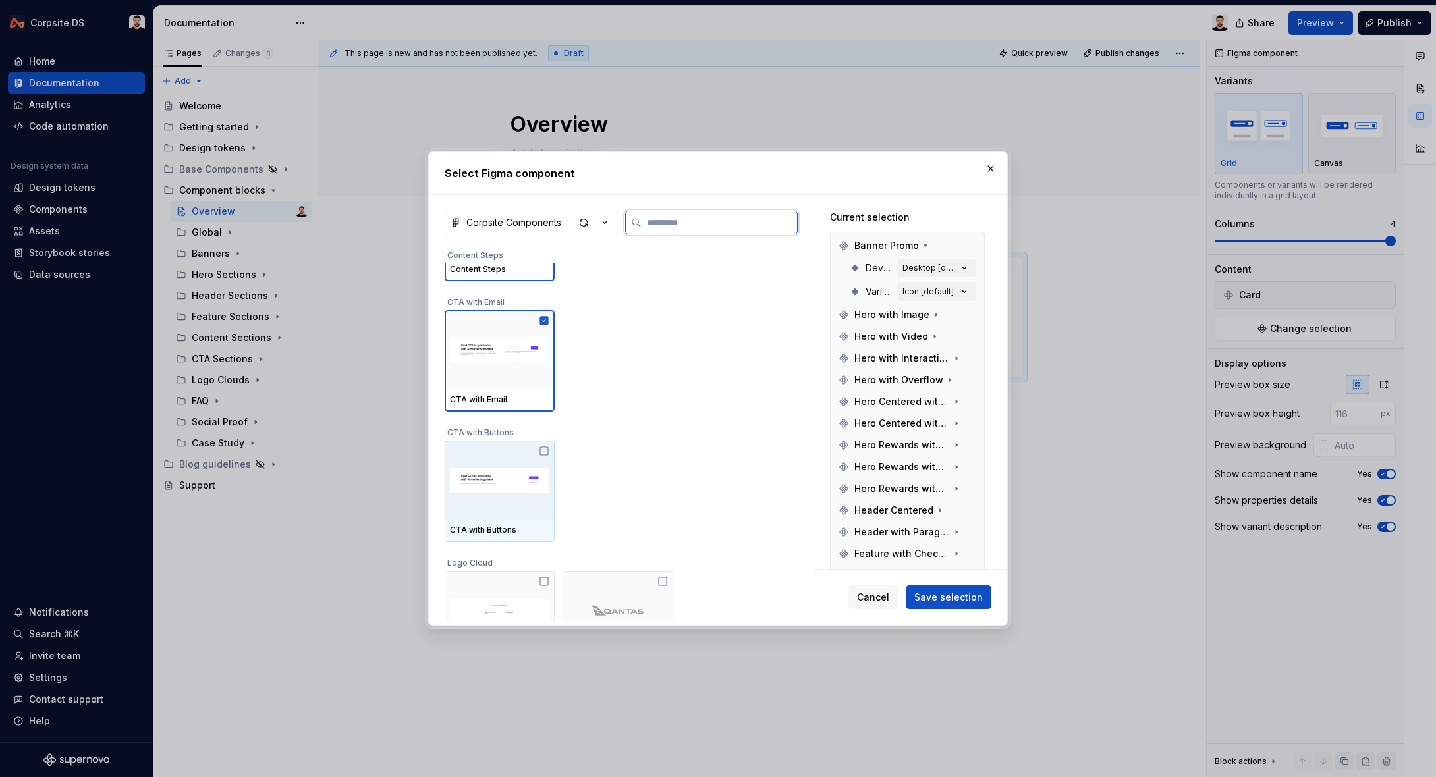
drag, startPoint x: 522, startPoint y: 468, endPoint x: 650, endPoint y: 420, distance: 136.8
click at [530, 464] on img at bounding box center [499, 480] width 99 height 69
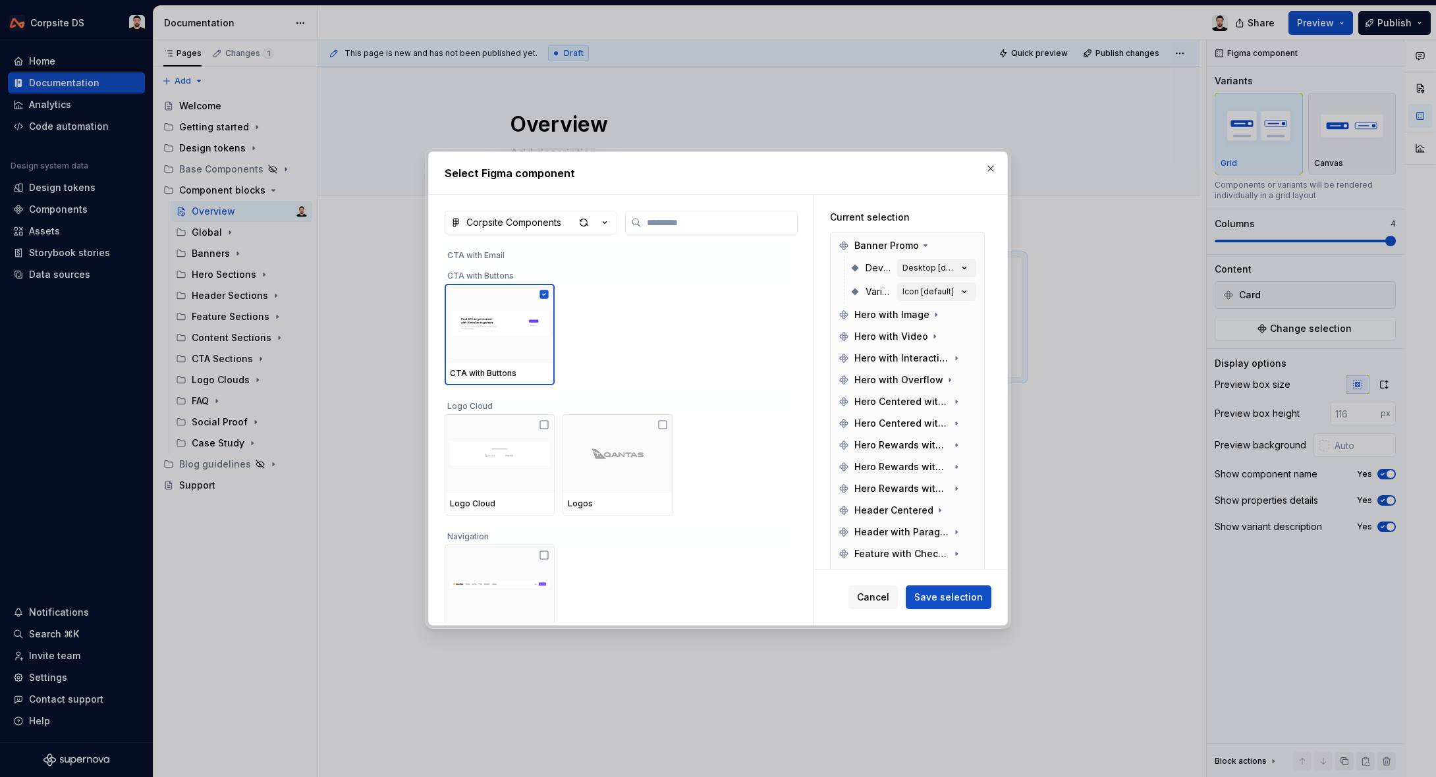
scroll to position [3245, 0]
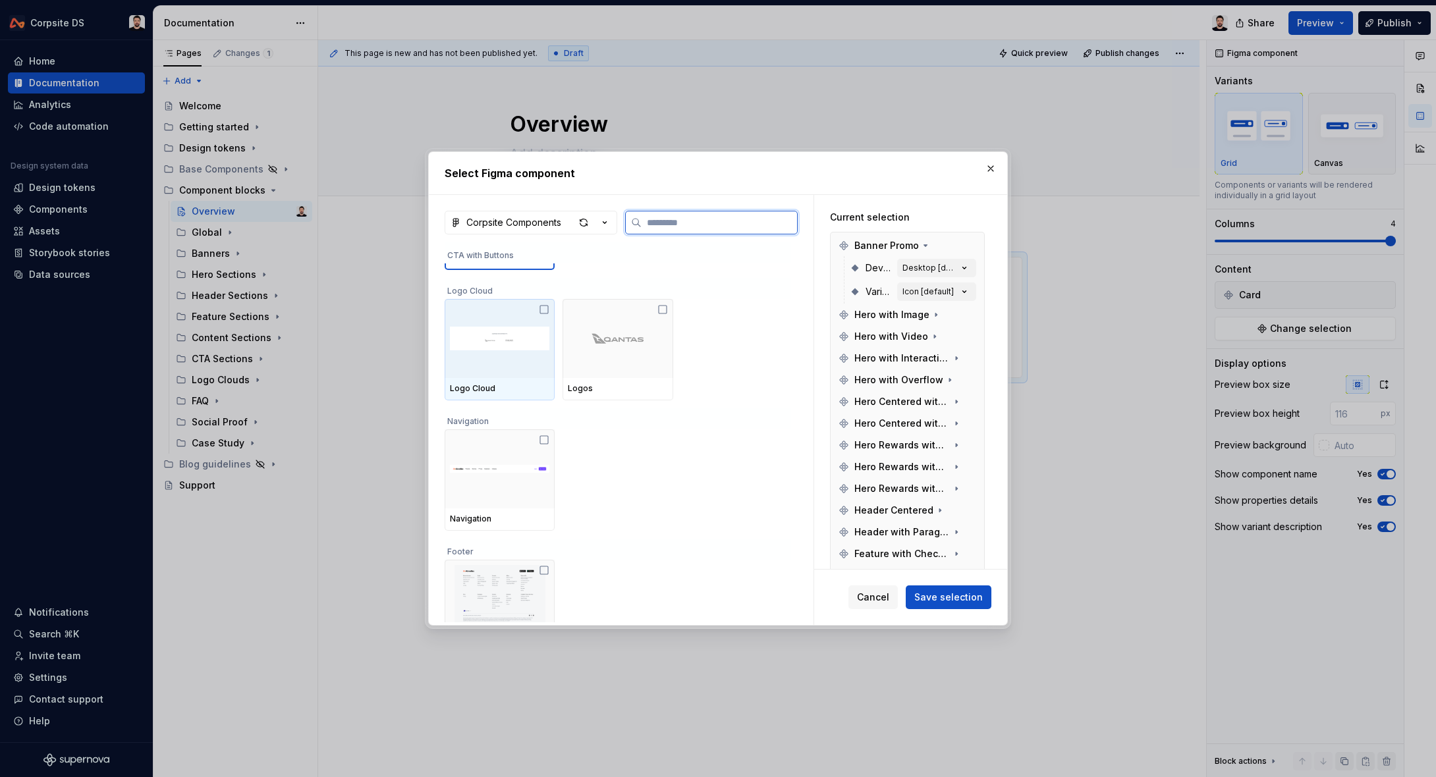
click at [515, 349] on img at bounding box center [499, 338] width 99 height 69
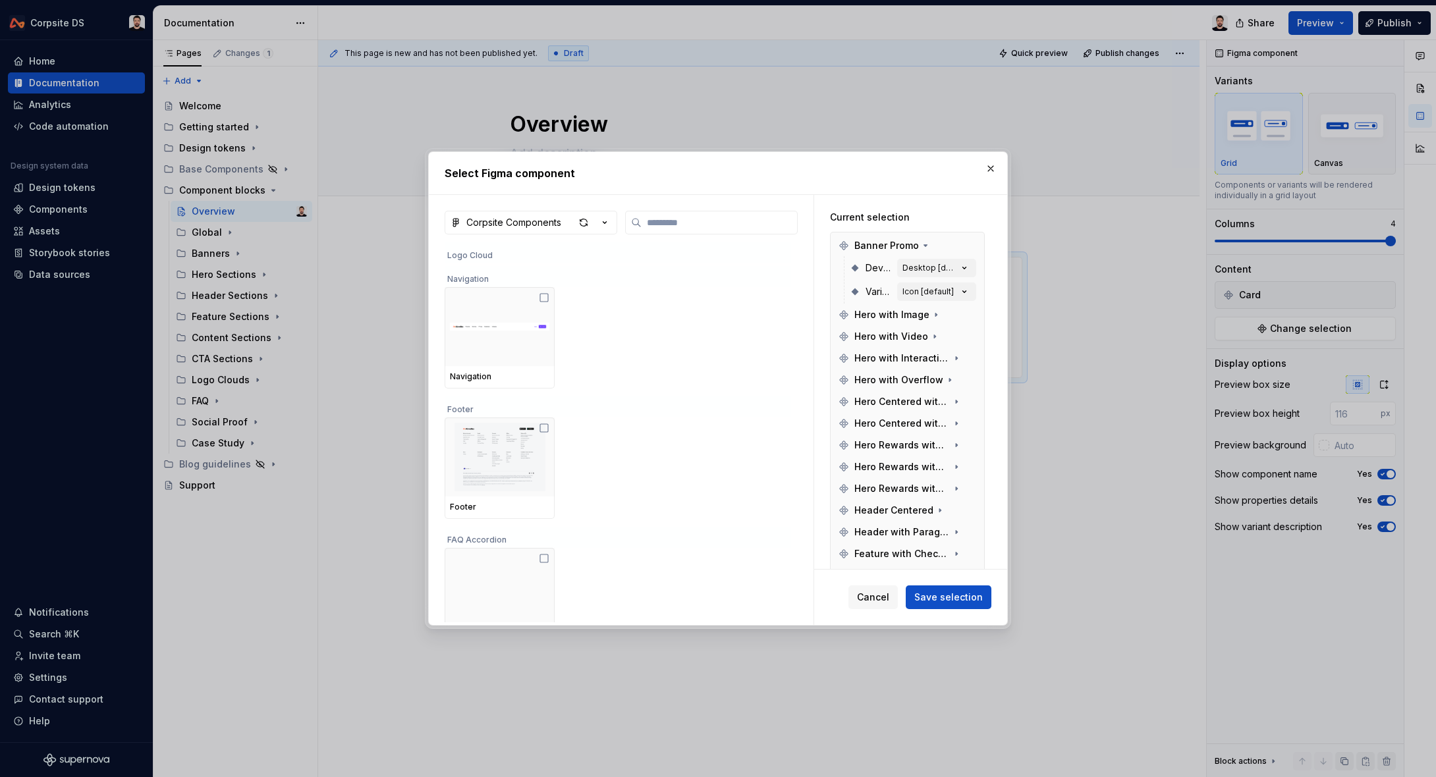
scroll to position [3446, 0]
click at [536, 450] on img at bounding box center [499, 458] width 99 height 69
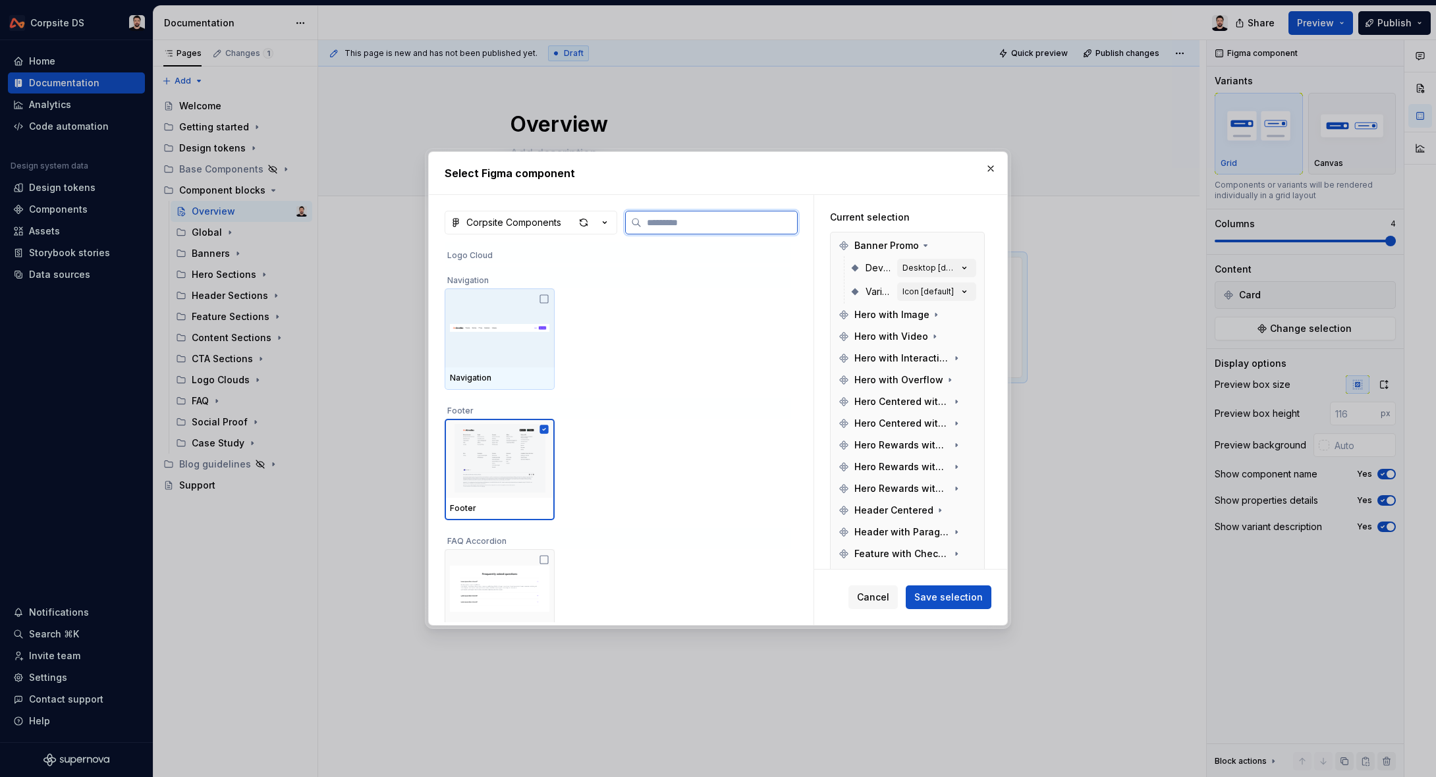
click at [524, 372] on div "Navigation" at bounding box center [500, 379] width 110 height 22
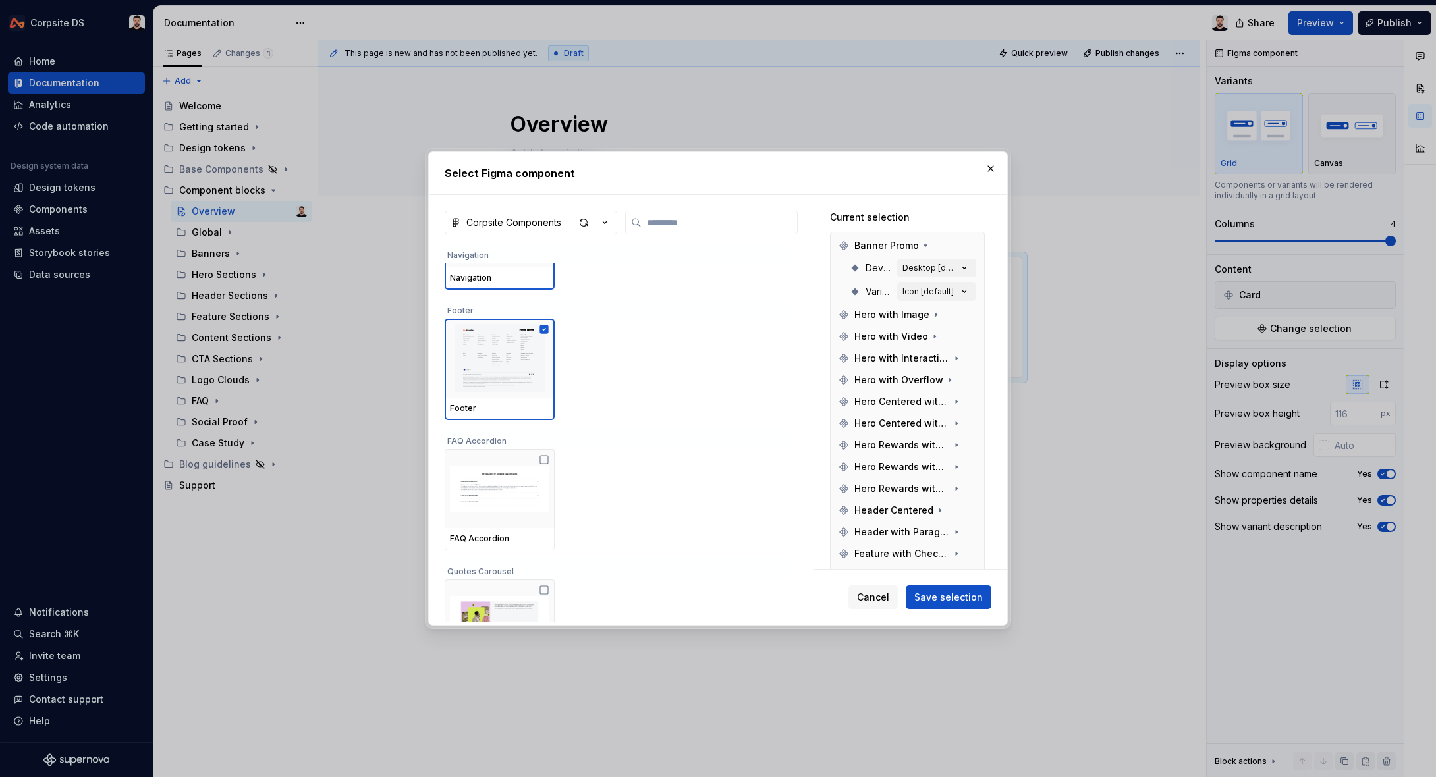
scroll to position [3539, 0]
drag, startPoint x: 551, startPoint y: 484, endPoint x: 560, endPoint y: 478, distance: 10.6
click at [549, 484] on img at bounding box center [499, 488] width 99 height 69
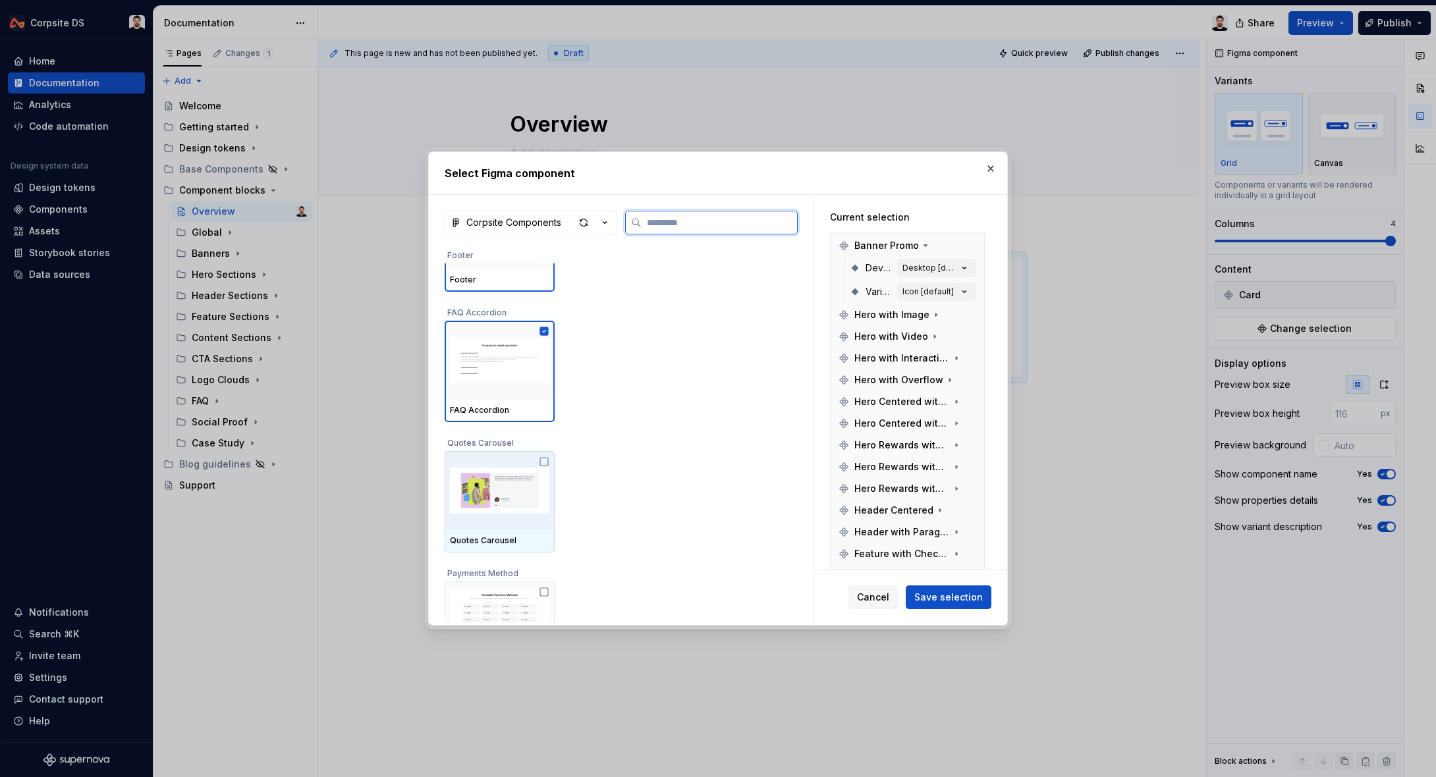
click at [513, 482] on img at bounding box center [499, 491] width 99 height 69
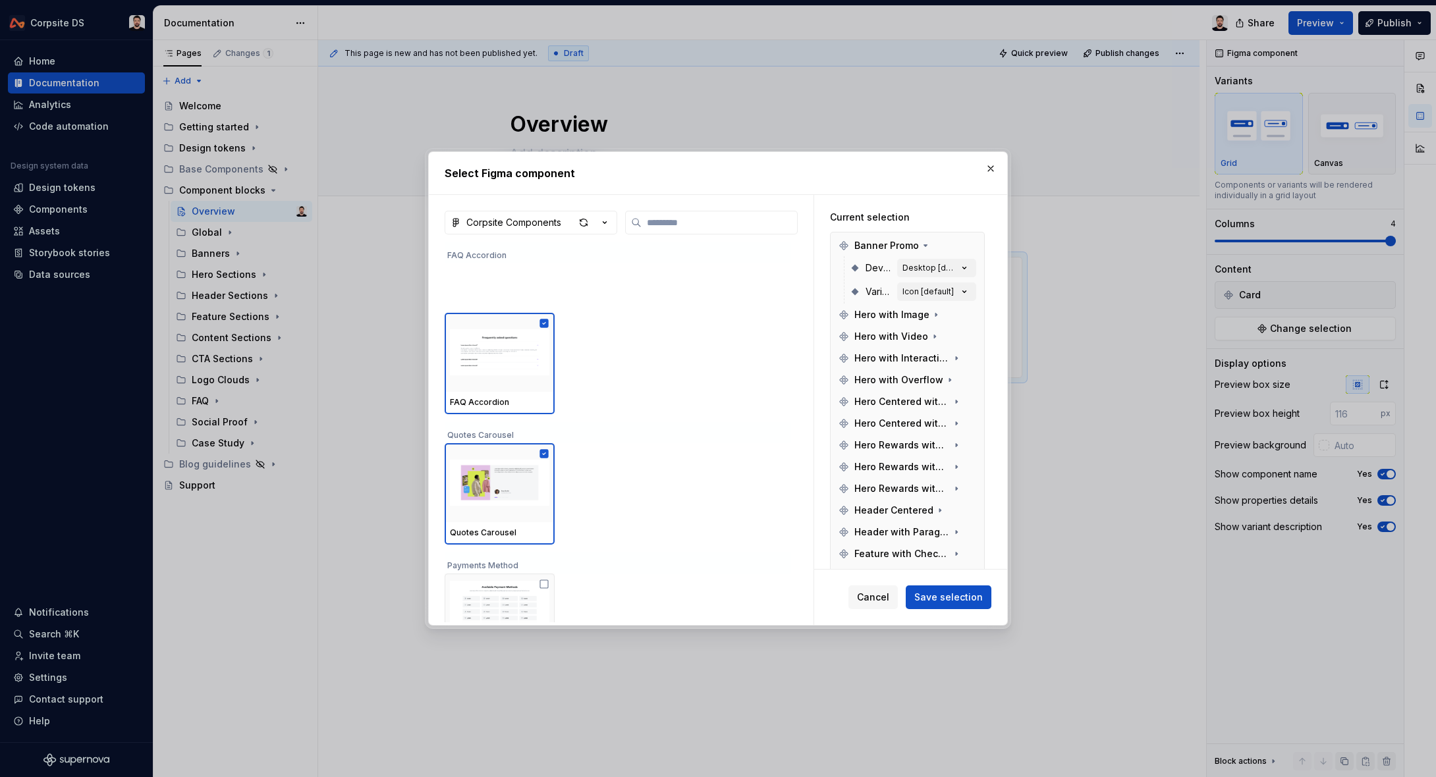
scroll to position [3778, 0]
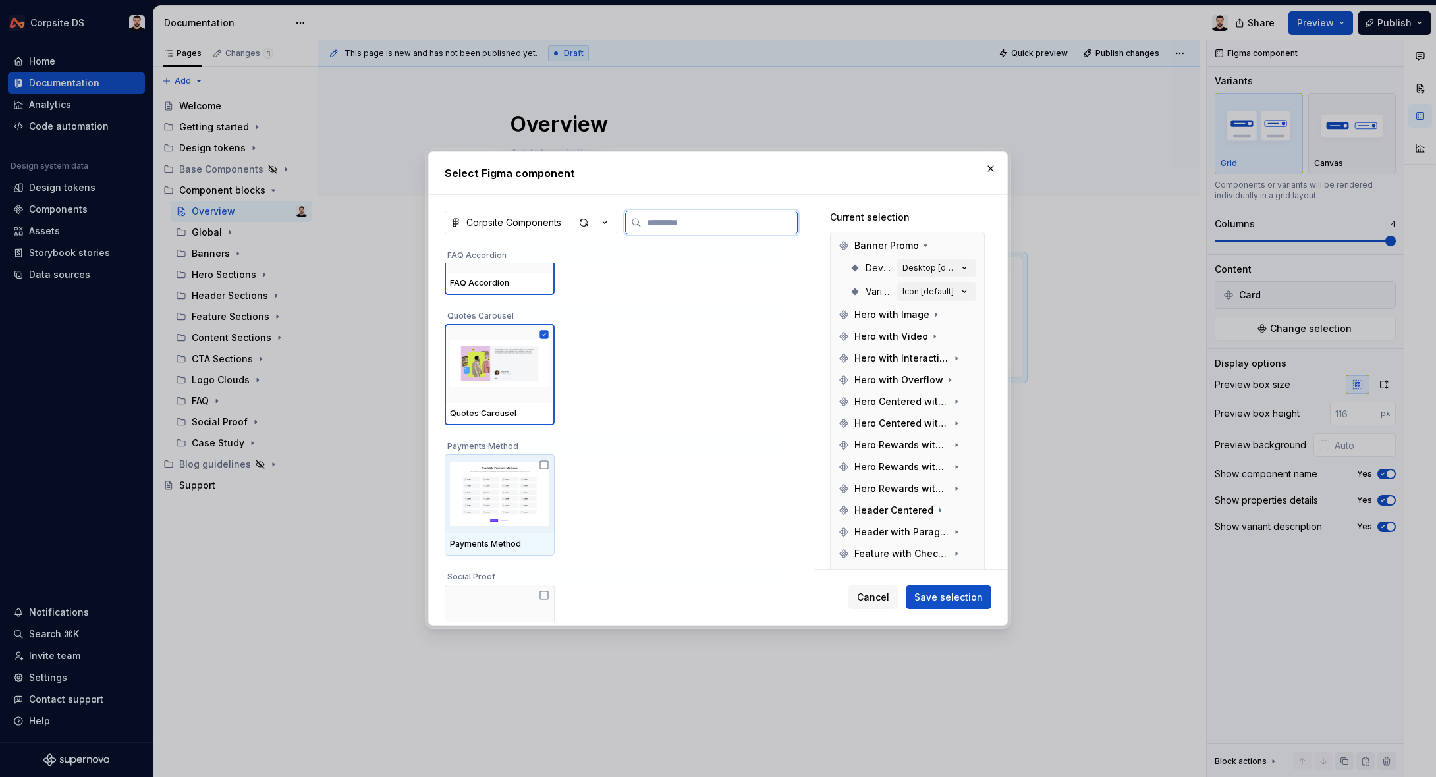
drag, startPoint x: 532, startPoint y: 484, endPoint x: 650, endPoint y: 435, distance: 127.6
click at [533, 483] on img at bounding box center [499, 494] width 99 height 69
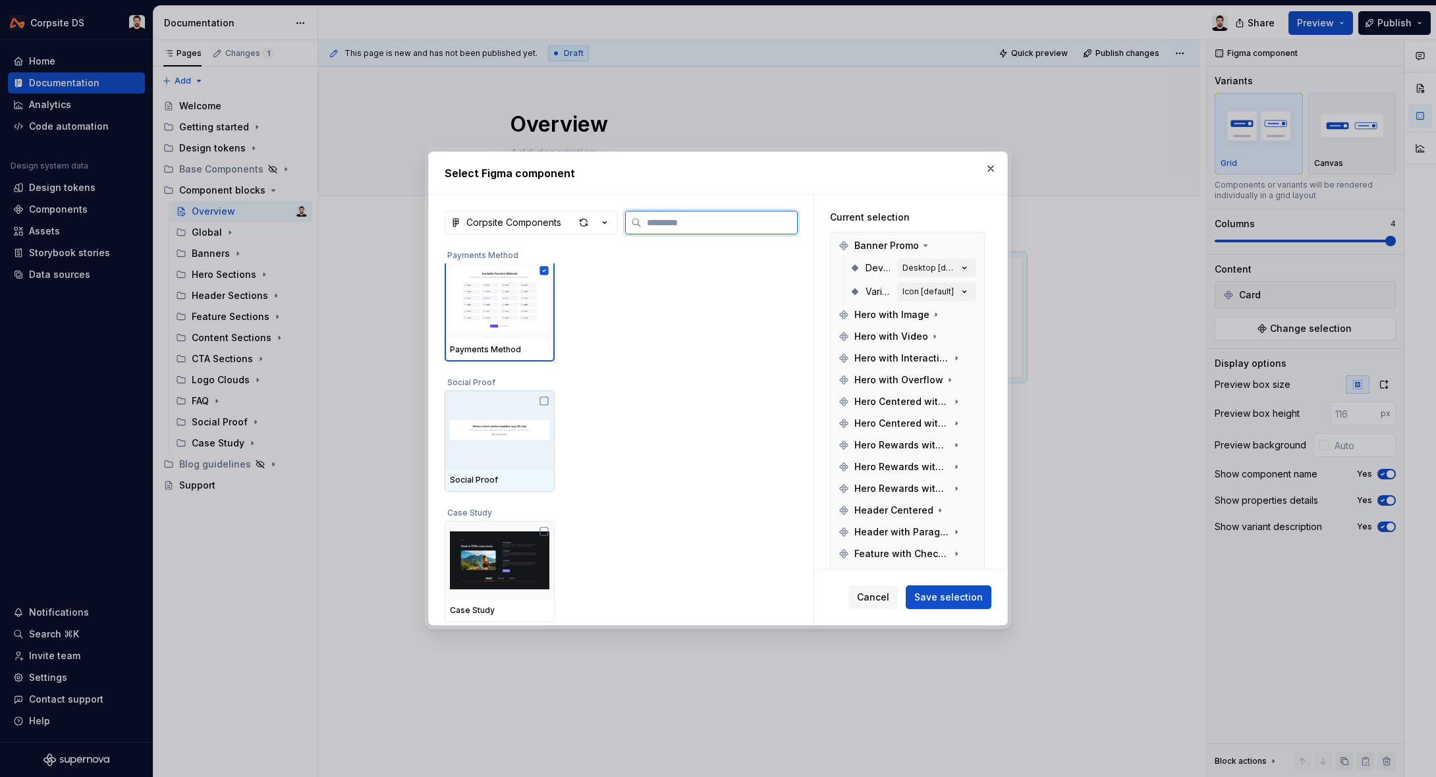
click at [517, 435] on img at bounding box center [499, 430] width 99 height 69
click at [510, 557] on img at bounding box center [499, 560] width 99 height 69
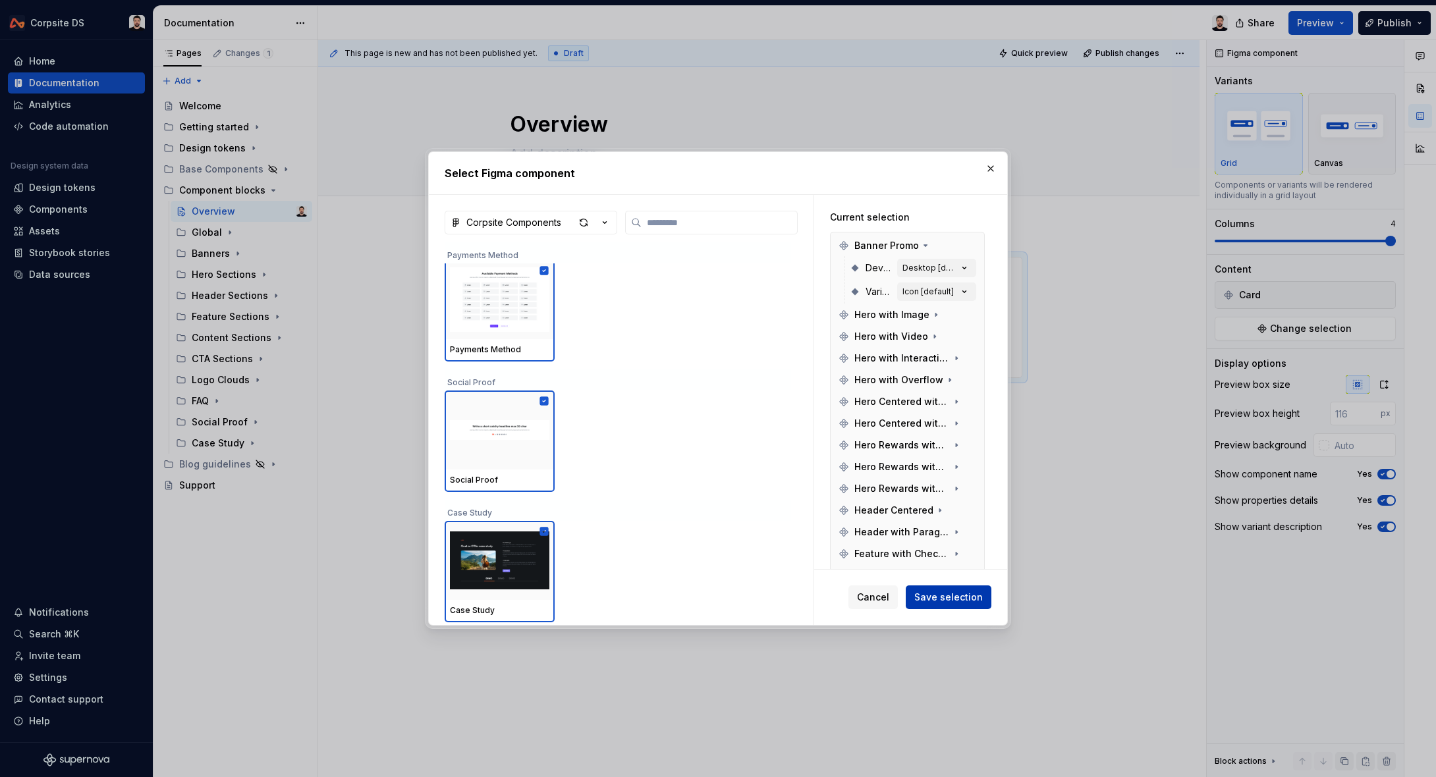
click at [950, 598] on span "Save selection" at bounding box center [948, 597] width 69 height 13
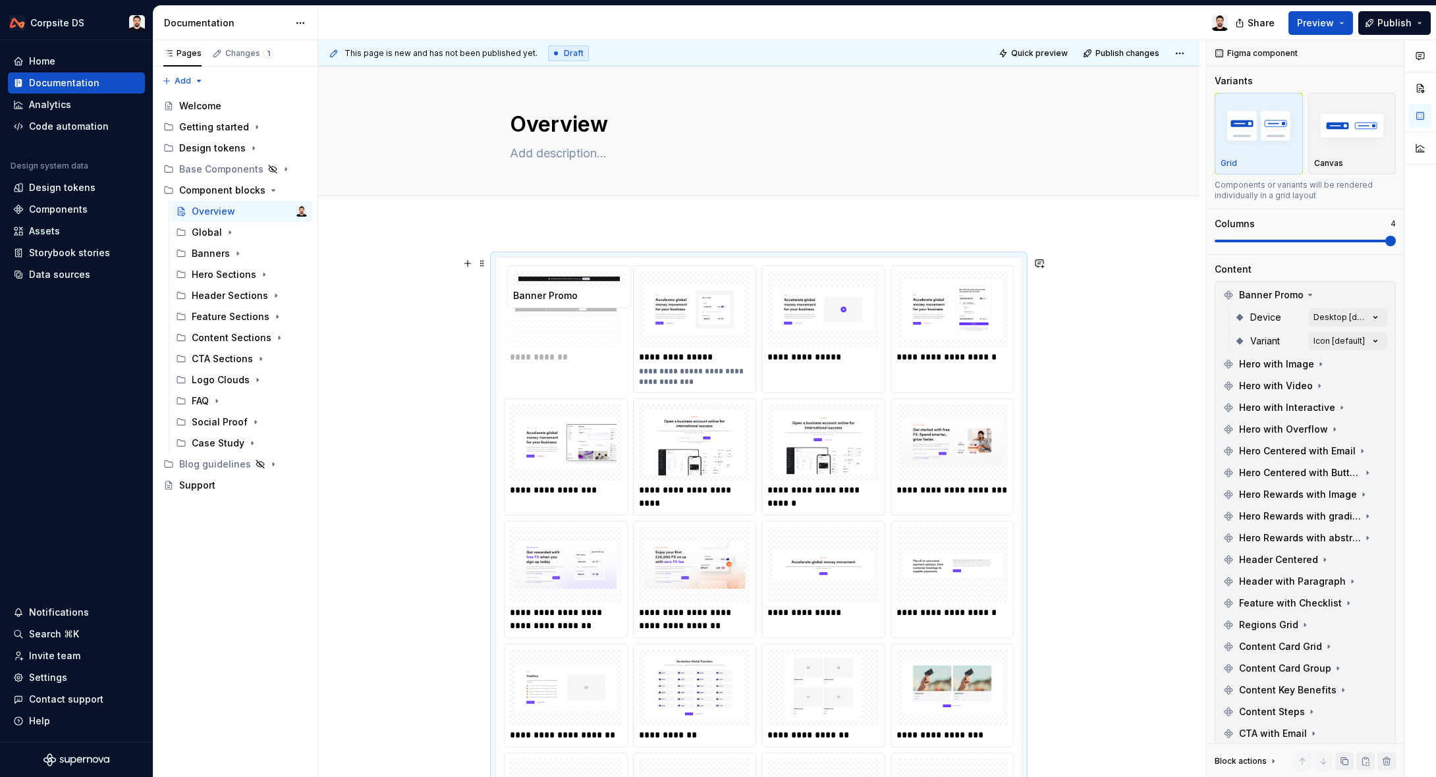
drag, startPoint x: 603, startPoint y: 322, endPoint x: 614, endPoint y: 325, distance: 11.0
click at [615, 325] on body "Corpsite DS Home Documentation Analytics Code automation Design system data Des…" at bounding box center [718, 388] width 1436 height 777
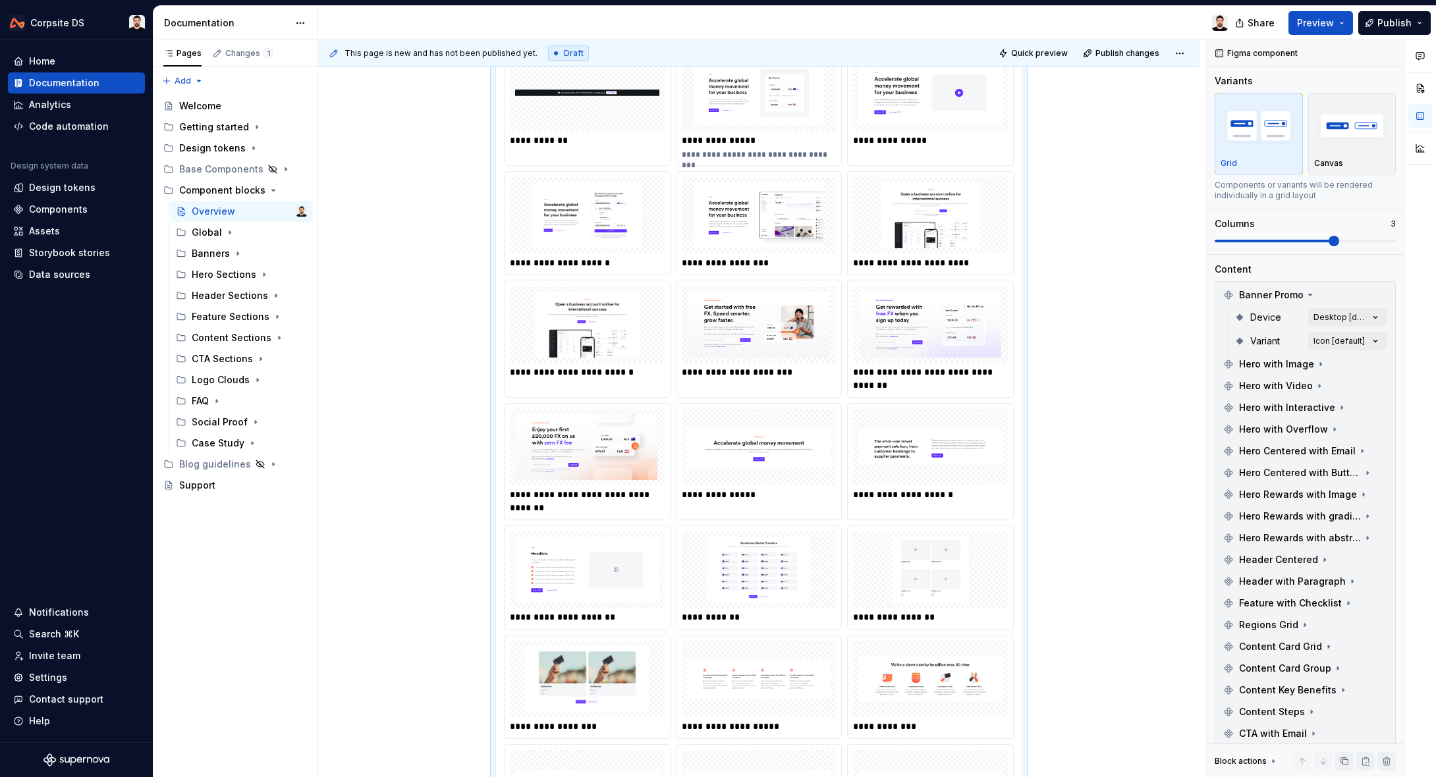
click at [1312, 242] on span at bounding box center [1305, 241] width 181 height 11
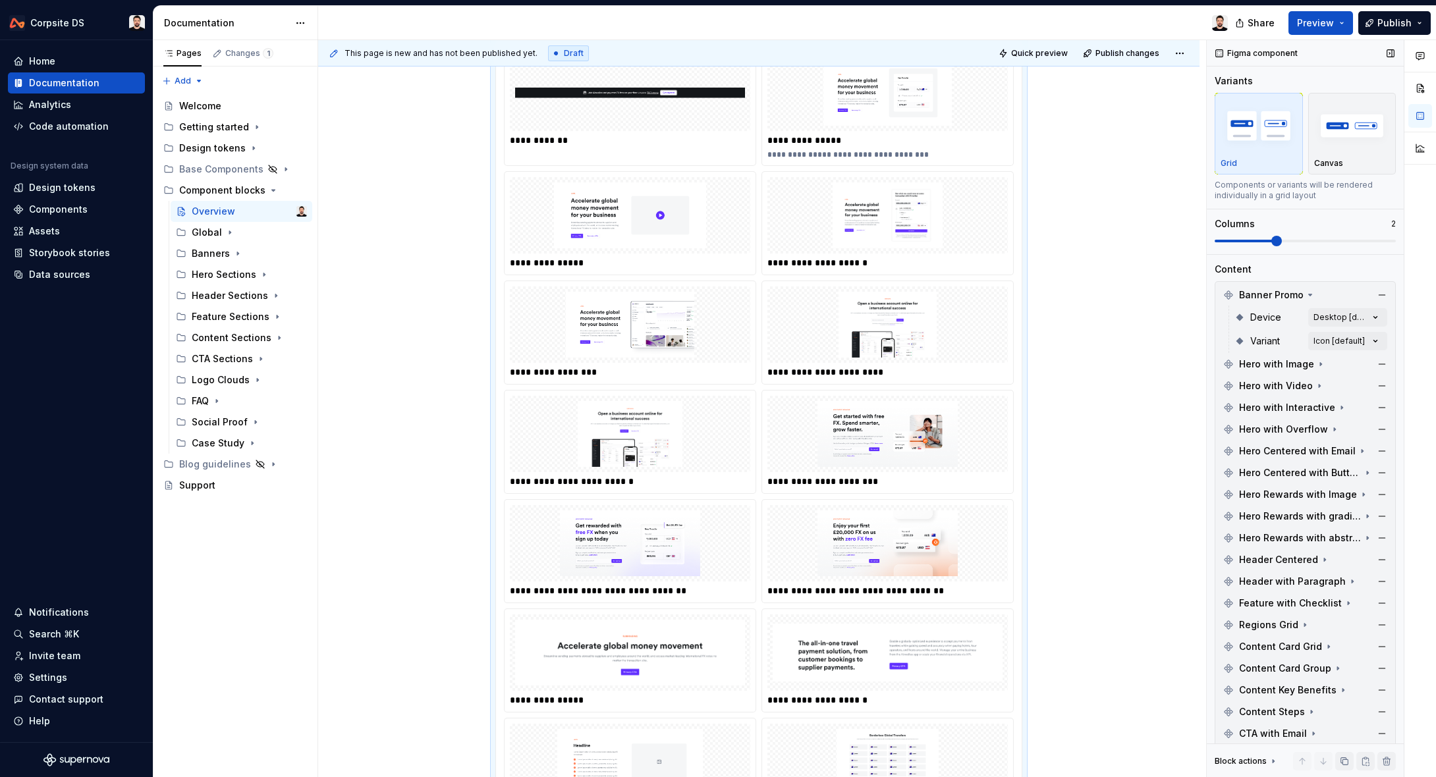
click at [1272, 246] on span at bounding box center [1277, 241] width 11 height 11
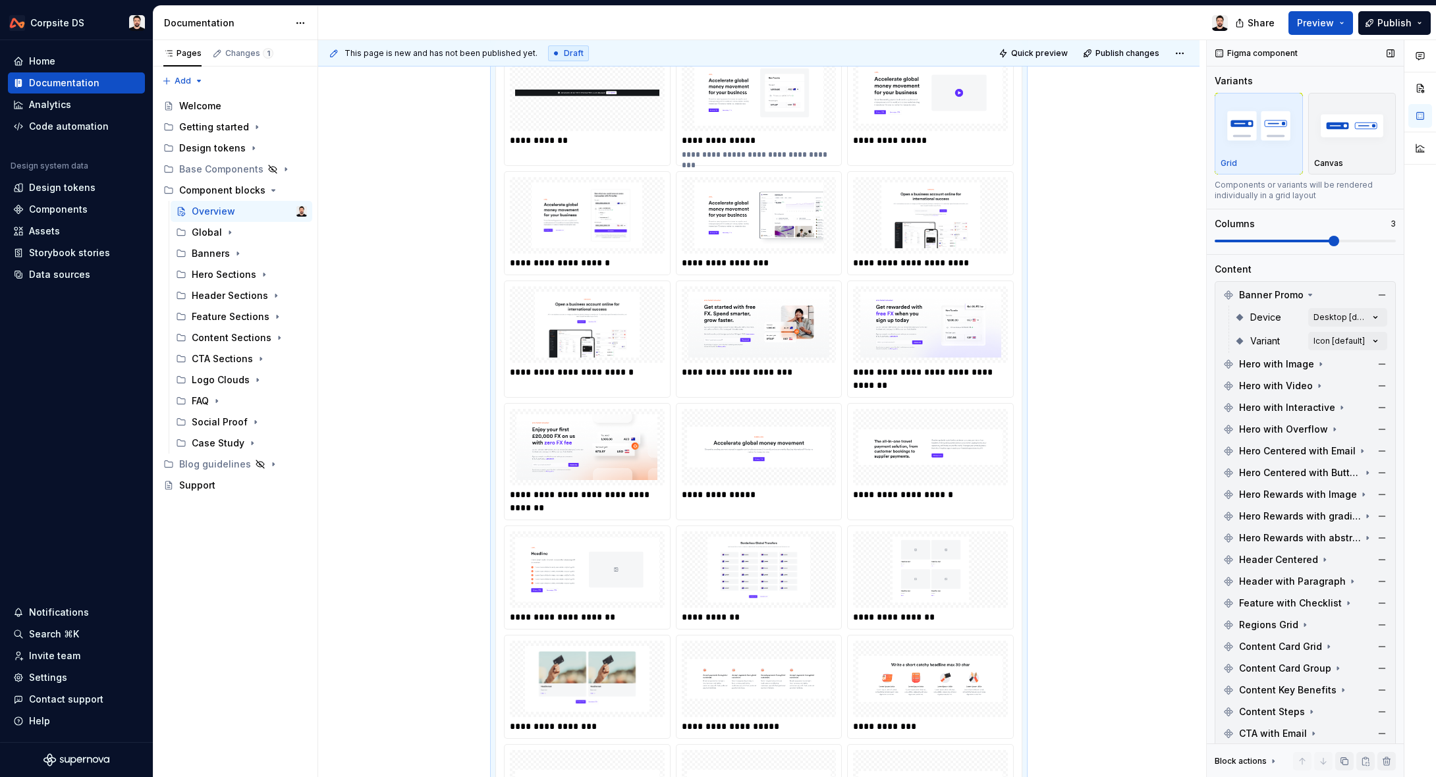
click at [1329, 240] on span at bounding box center [1334, 241] width 11 height 11
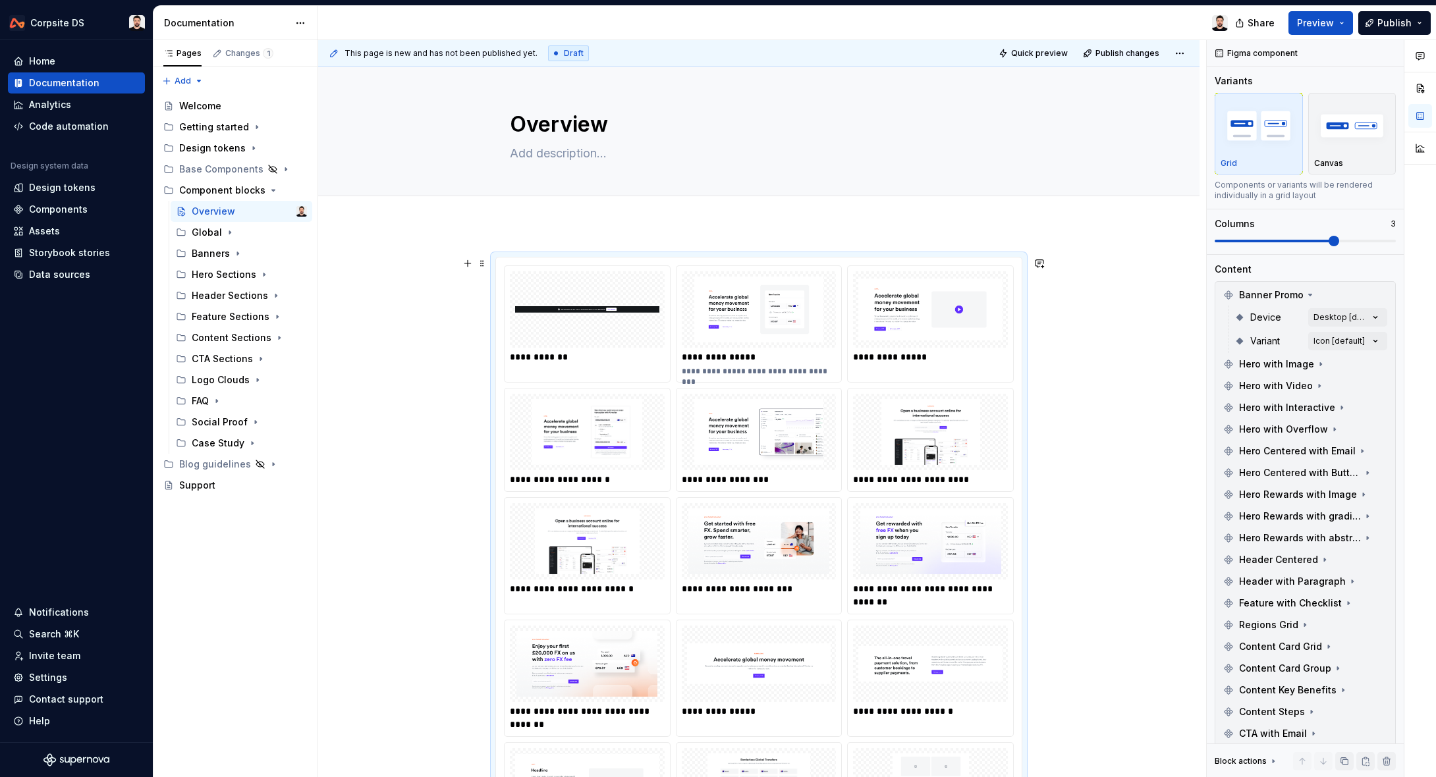
scroll to position [86, 0]
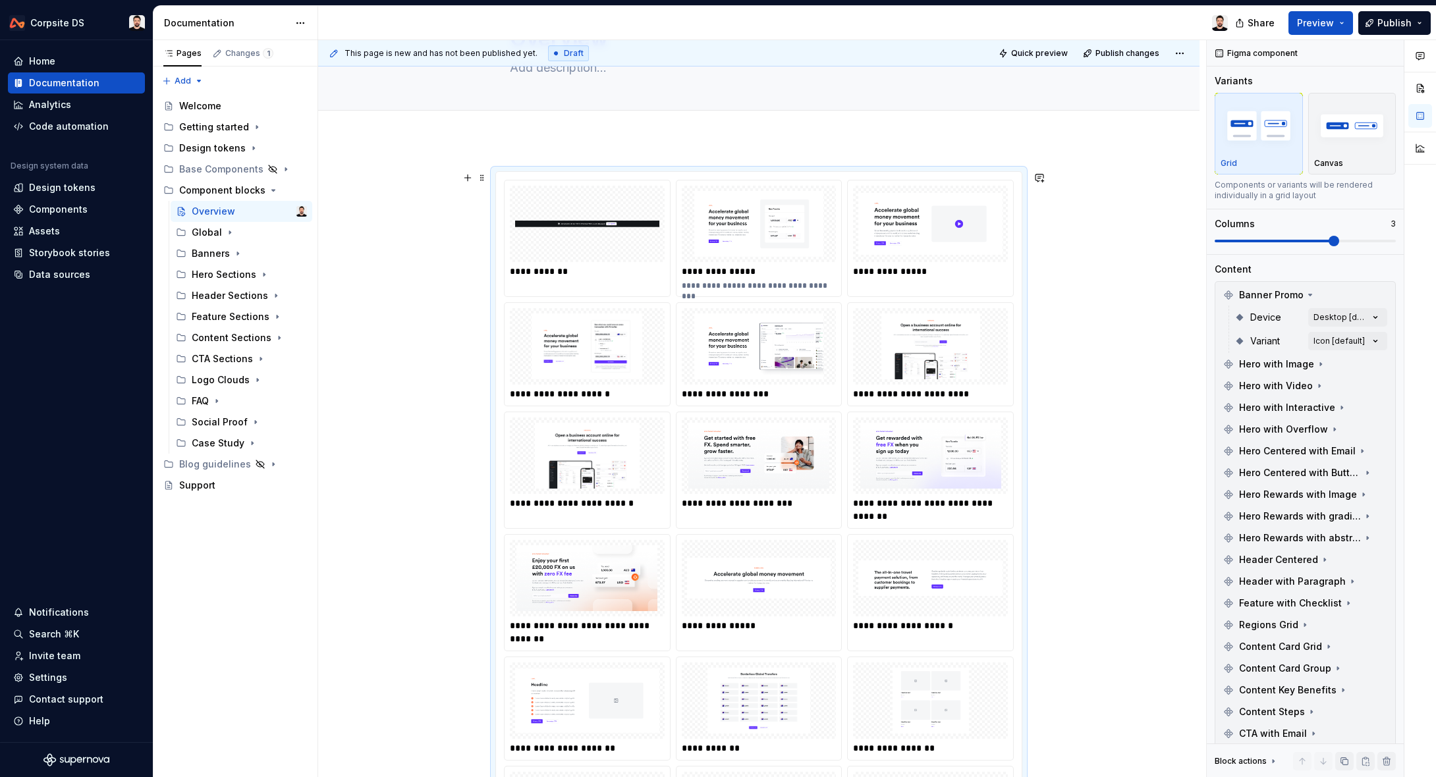
click at [622, 252] on img at bounding box center [587, 224] width 144 height 66
click at [746, 244] on img at bounding box center [759, 224] width 144 height 66
click at [1309, 295] on icon at bounding box center [1310, 294] width 3 height 1
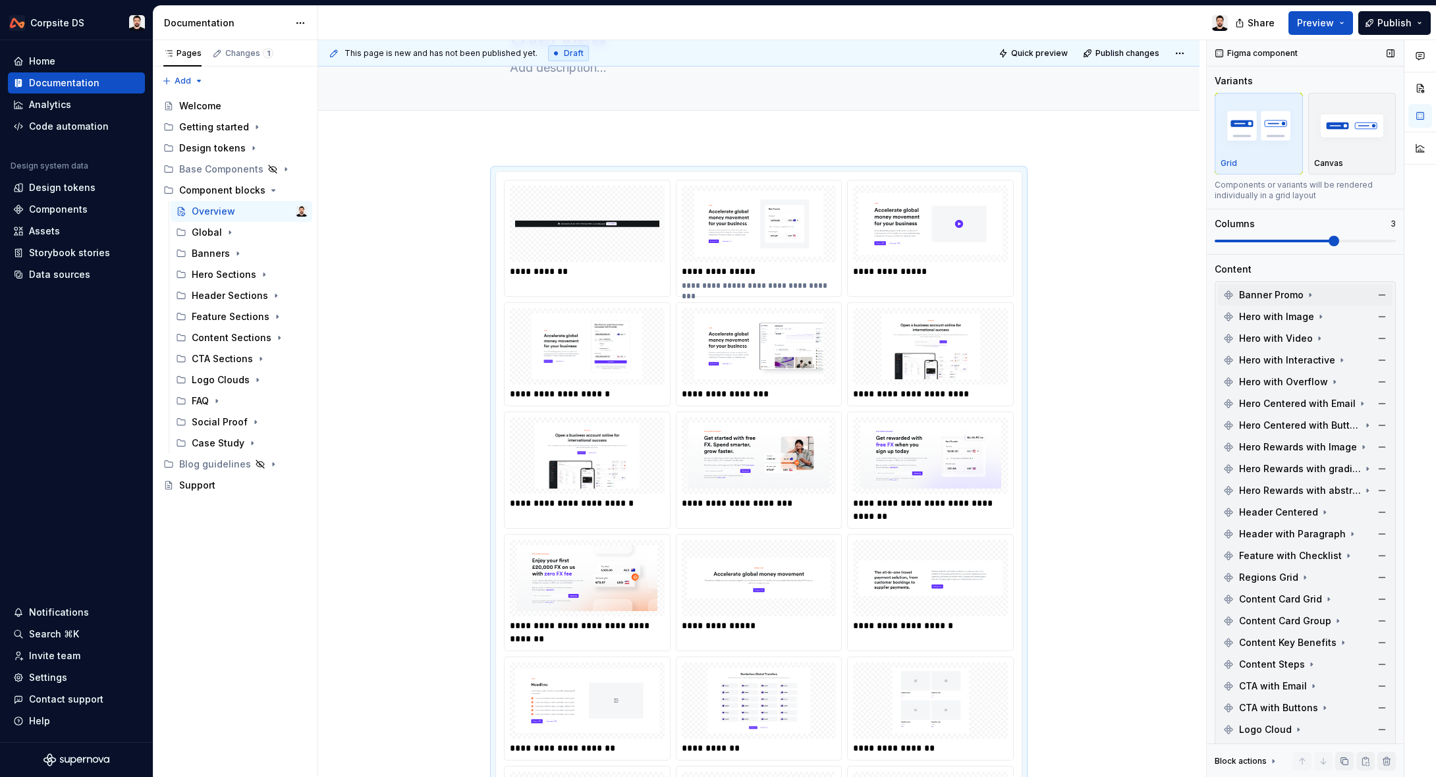
click at [1310, 294] on icon at bounding box center [1310, 295] width 1 height 3
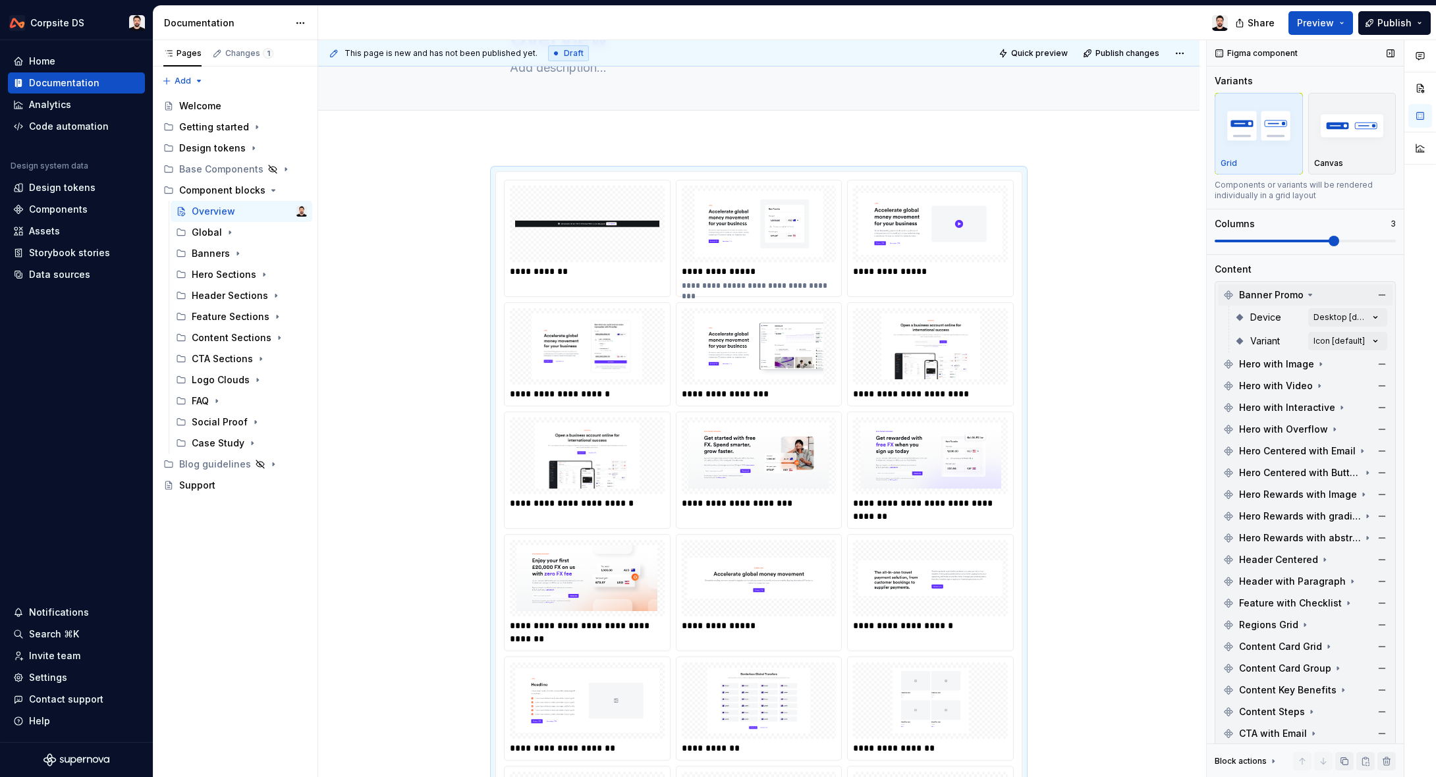
click at [1309, 294] on icon at bounding box center [1310, 294] width 3 height 1
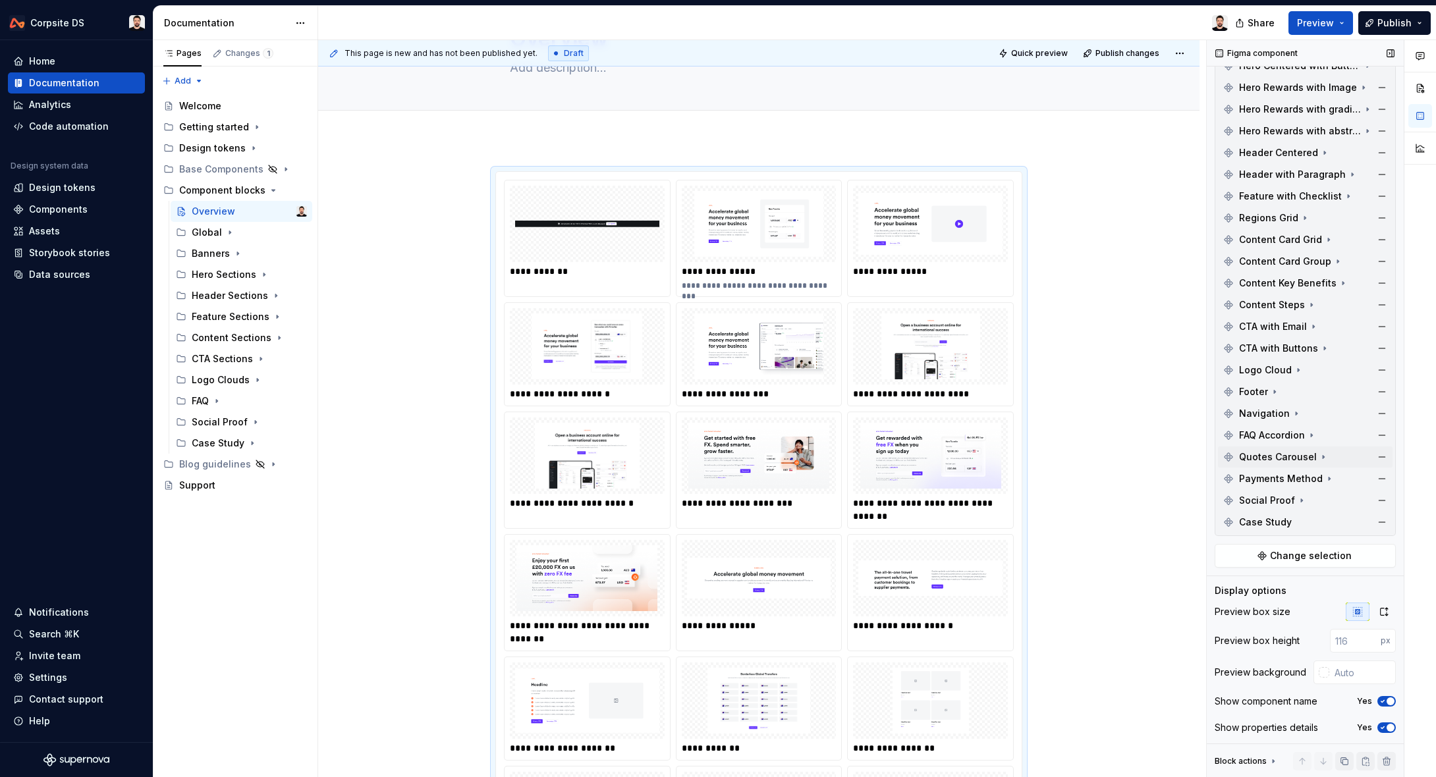
scroll to position [387, 0]
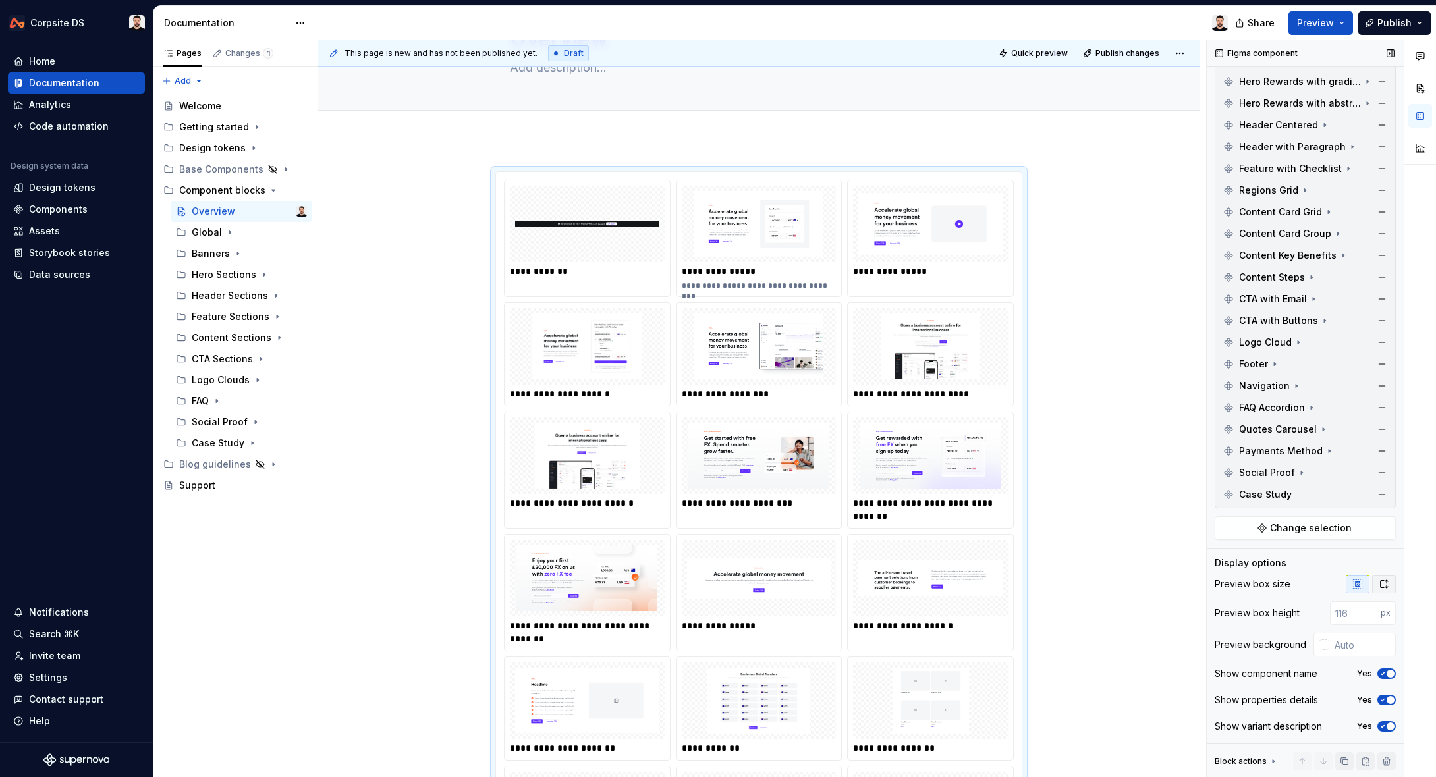
click at [1385, 582] on icon "button" at bounding box center [1384, 584] width 11 height 11
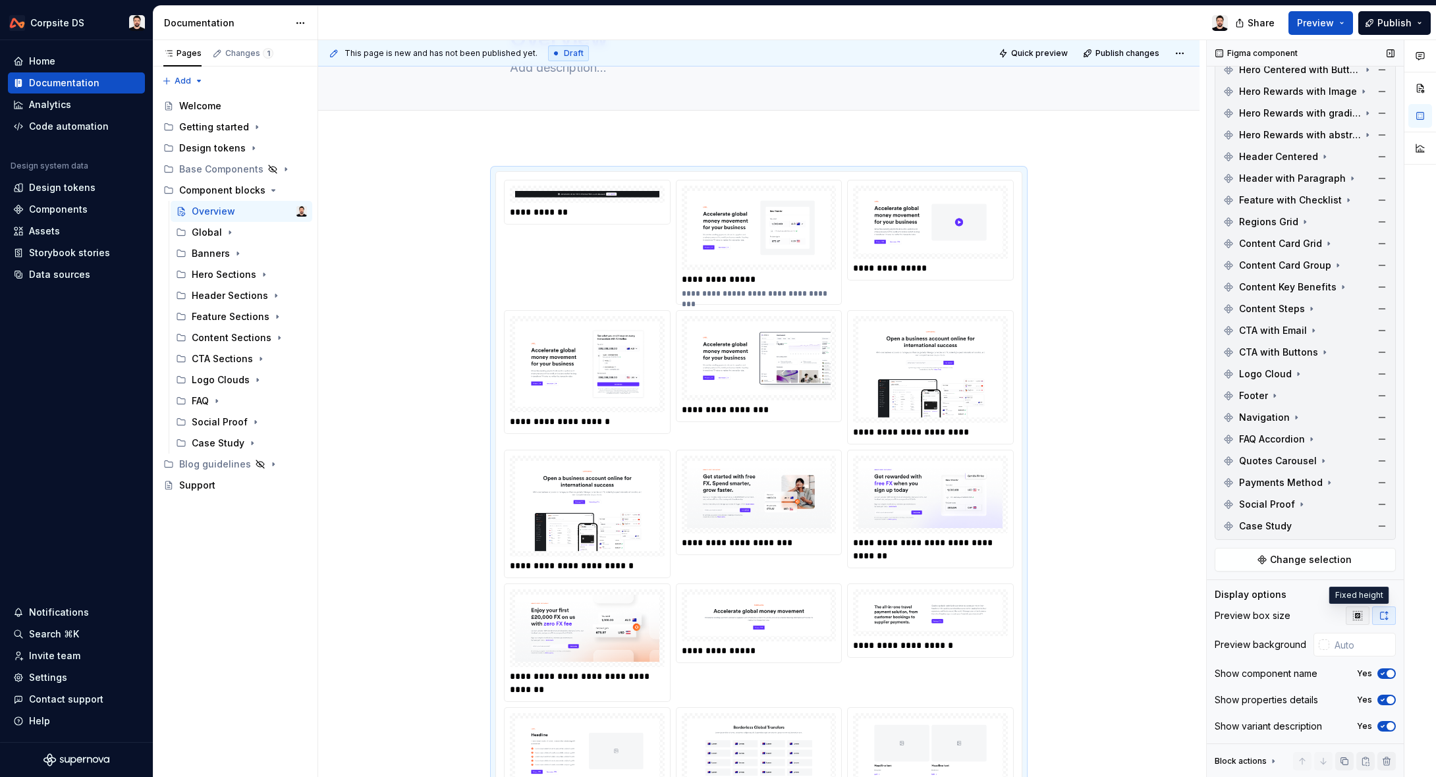
click at [1358, 615] on icon "button" at bounding box center [1358, 616] width 11 height 11
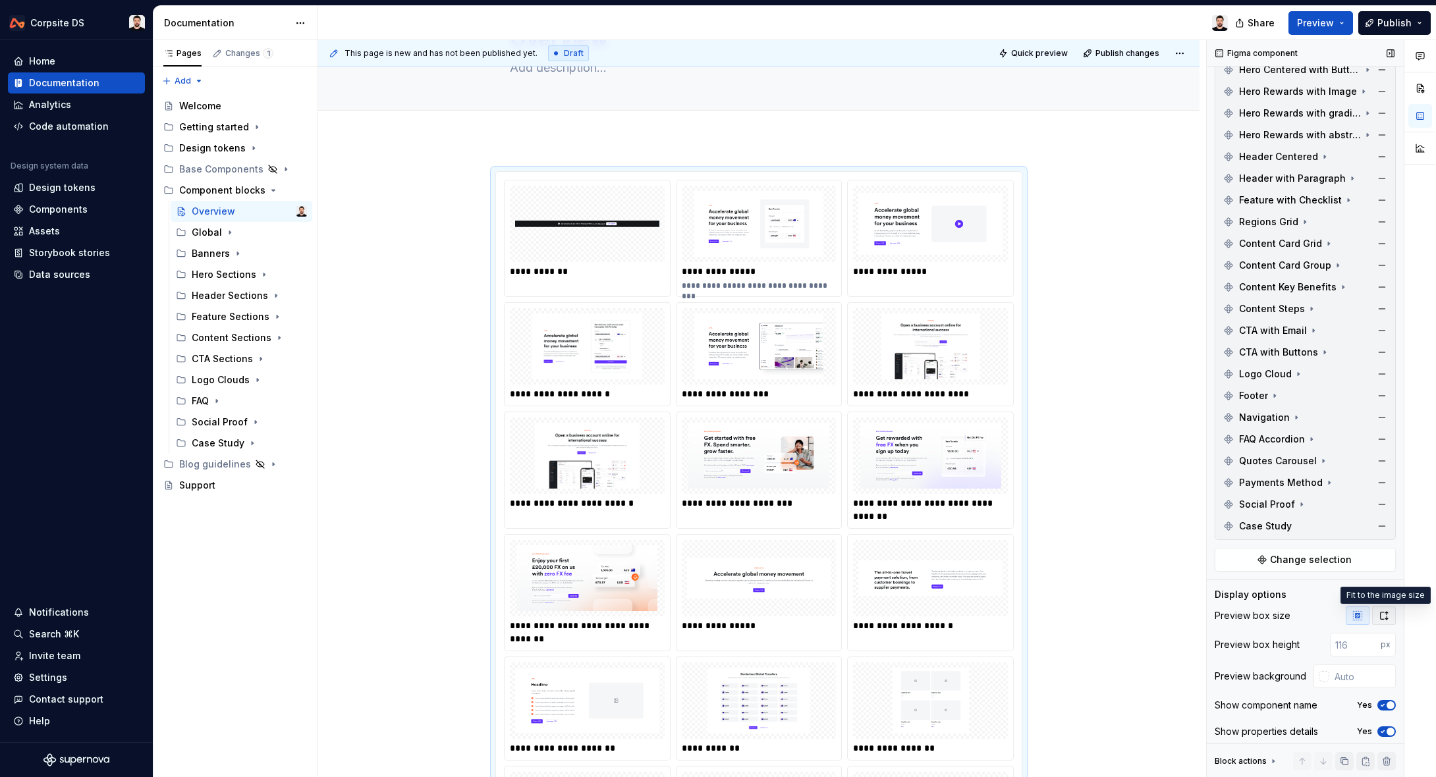
click at [1381, 614] on icon "button" at bounding box center [1384, 616] width 7 height 8
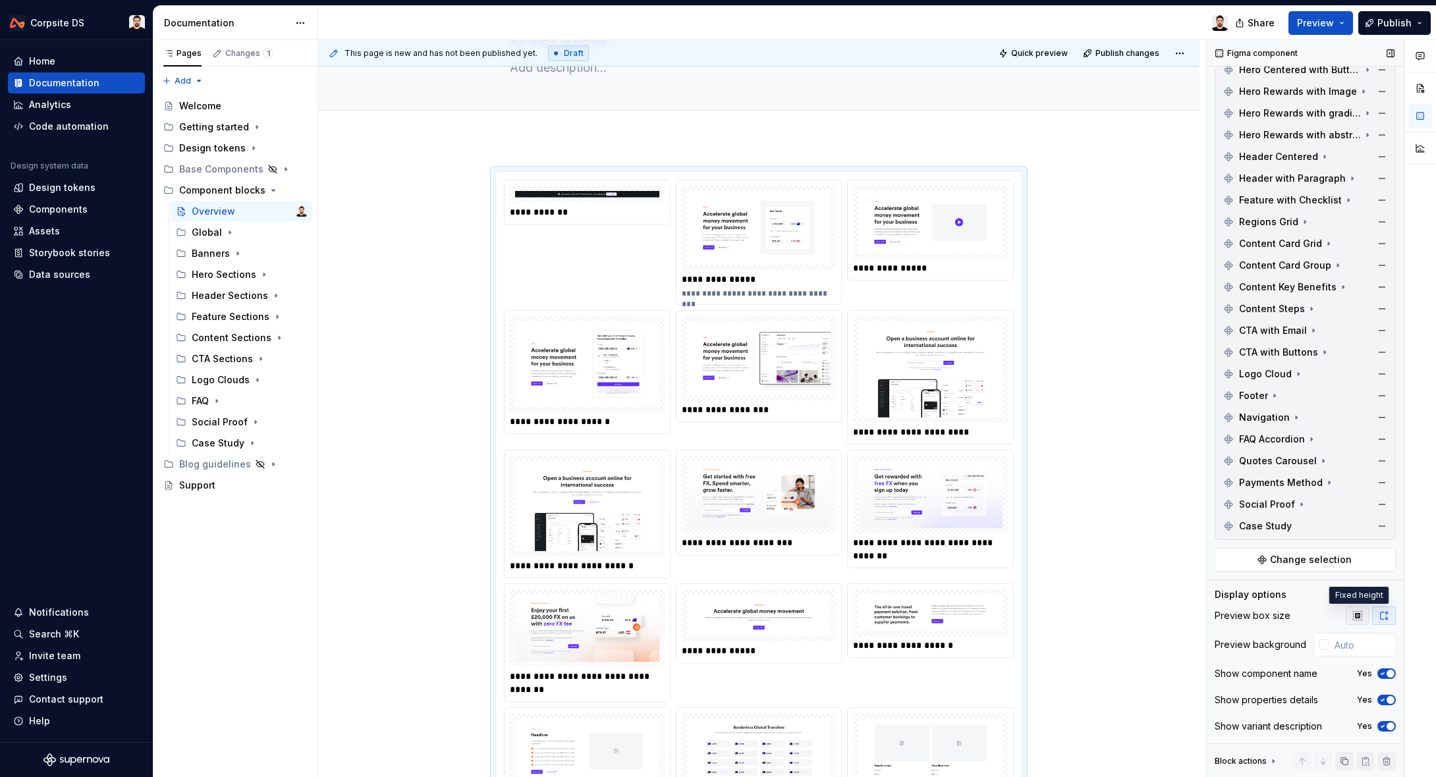
click at [1357, 619] on icon "button" at bounding box center [1358, 616] width 11 height 11
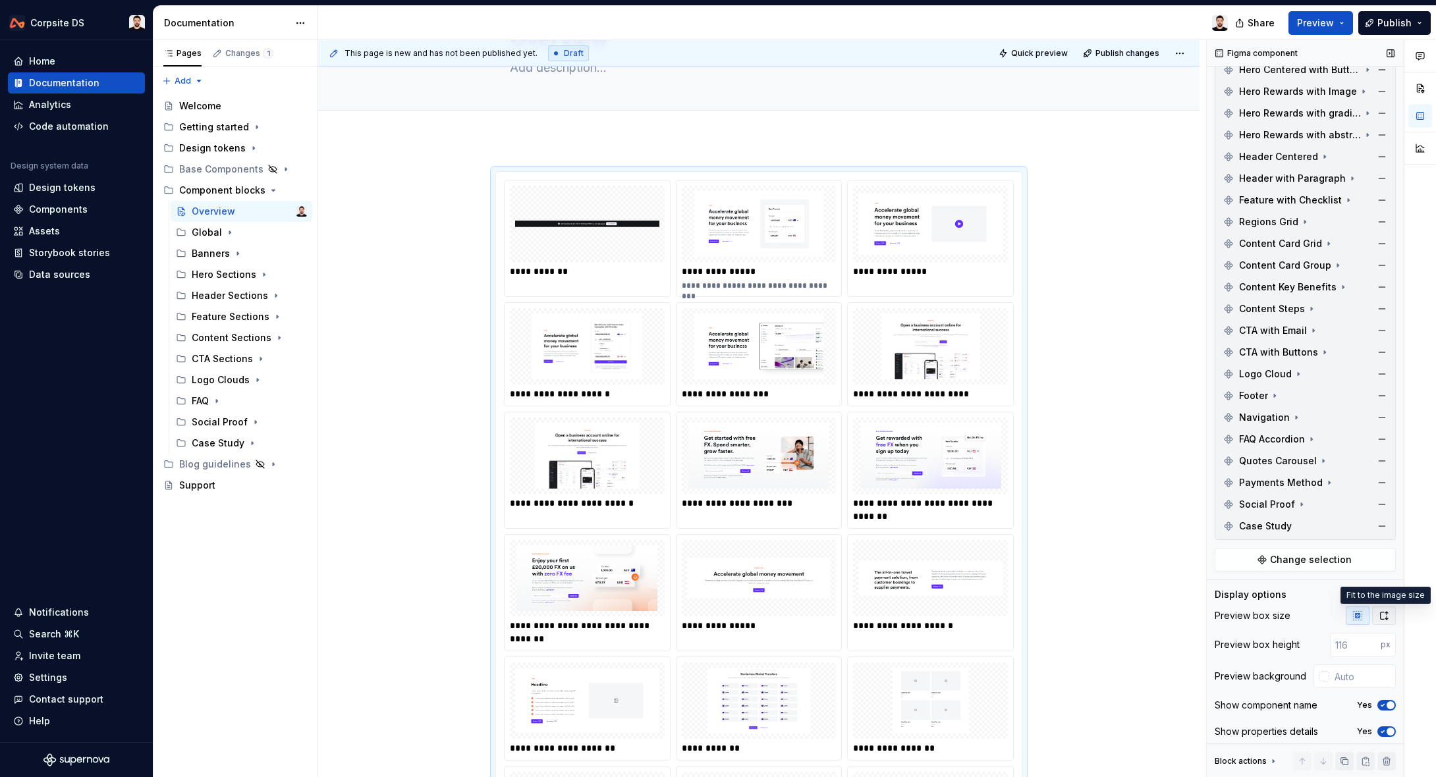
click at [1381, 616] on icon "button" at bounding box center [1384, 616] width 11 height 11
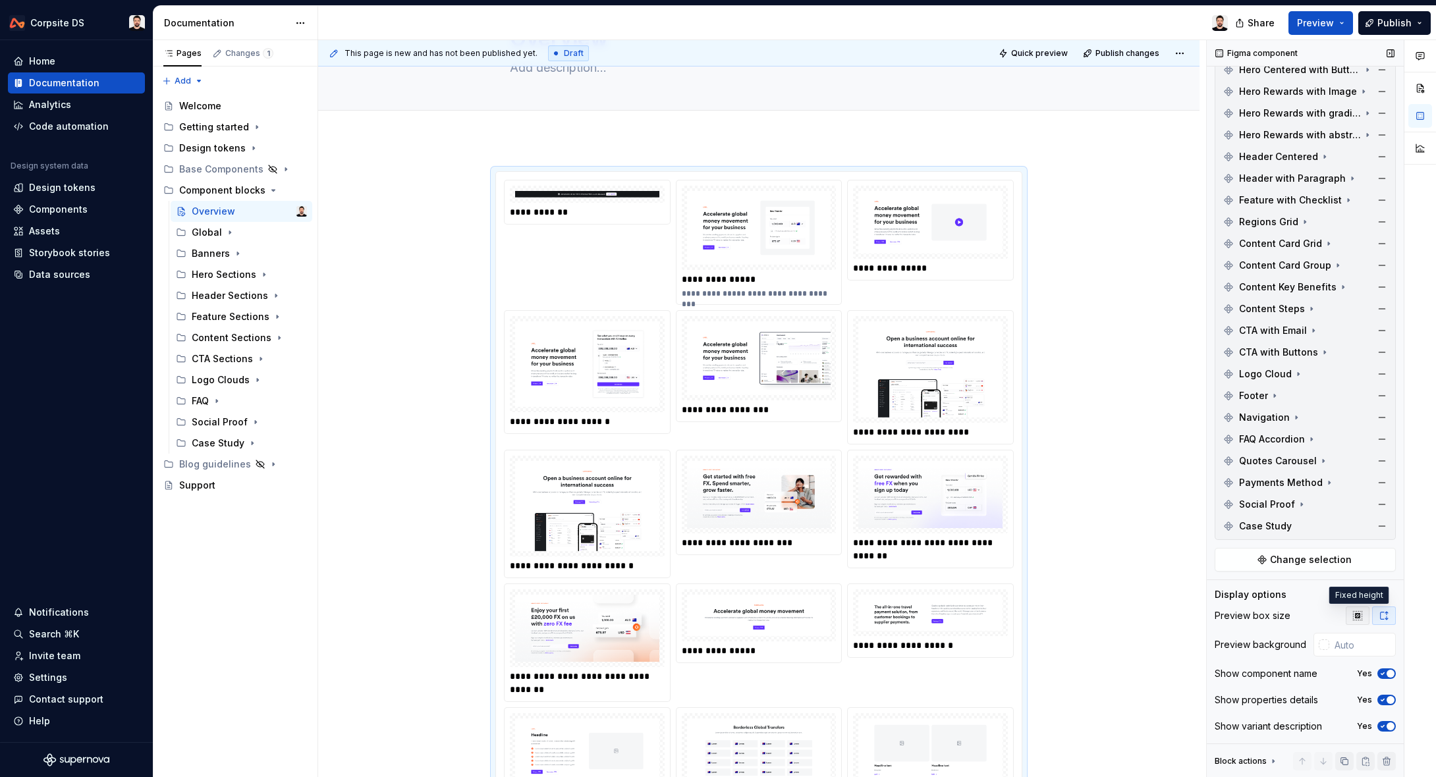
click at [1359, 616] on icon "button" at bounding box center [1357, 615] width 9 height 9
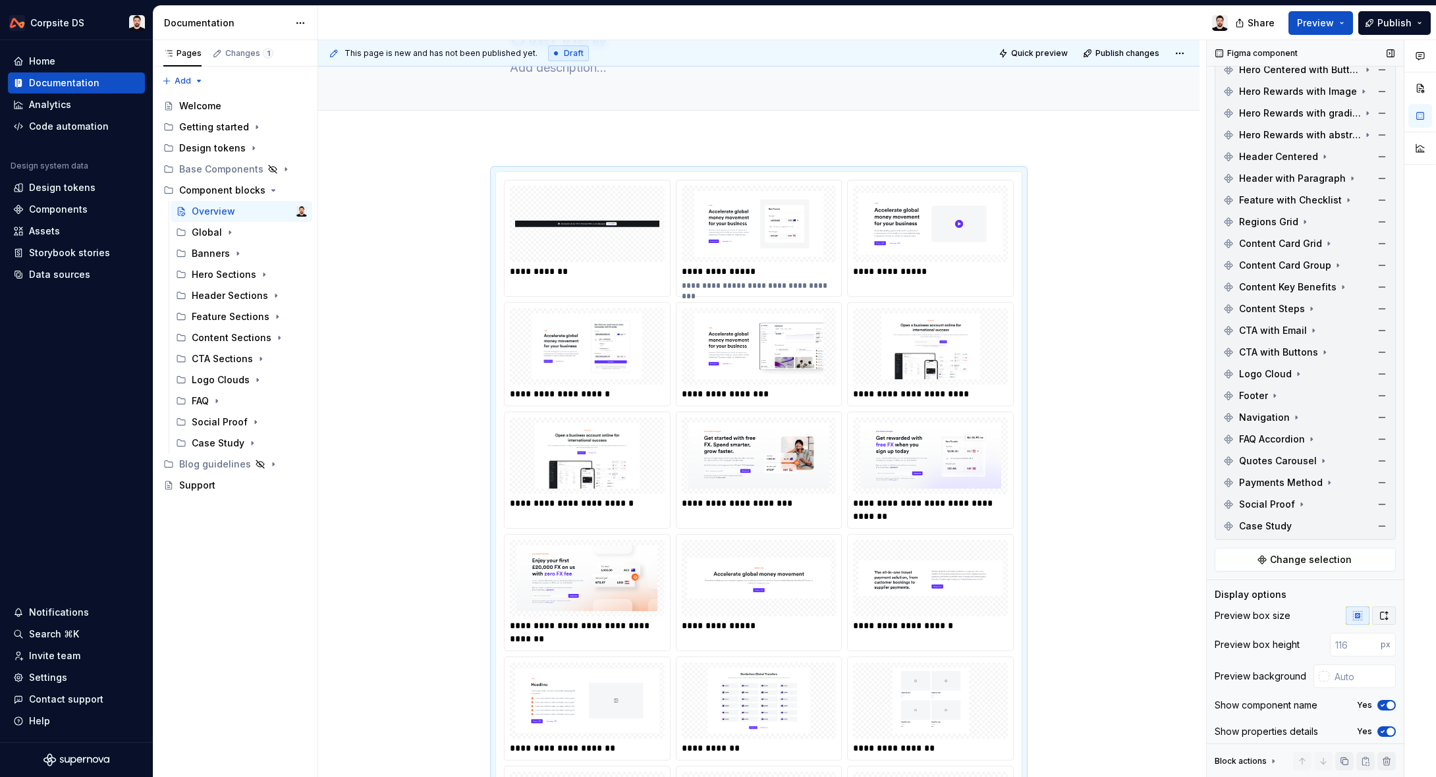
click at [1384, 615] on icon "button" at bounding box center [1384, 616] width 11 height 11
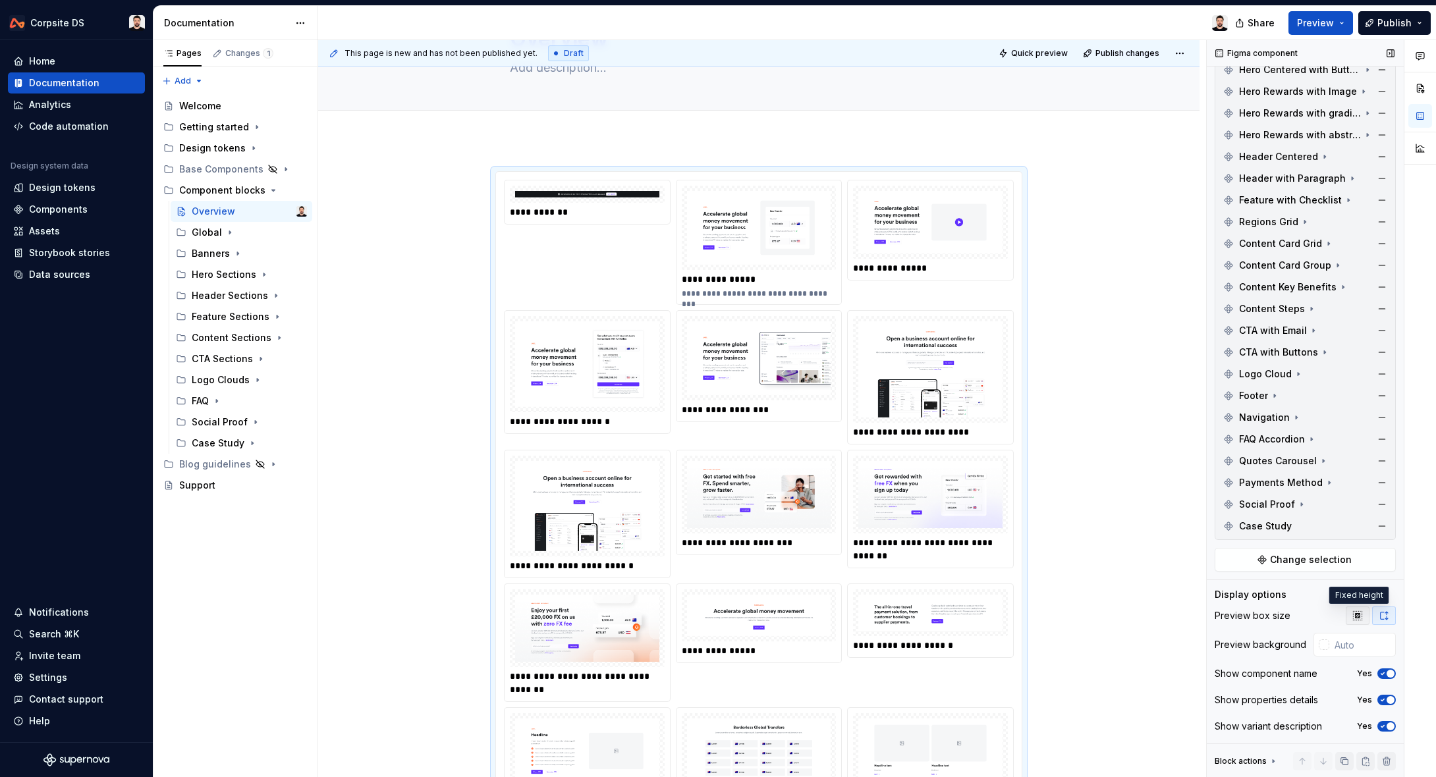
click at [1362, 616] on icon "button" at bounding box center [1357, 615] width 9 height 9
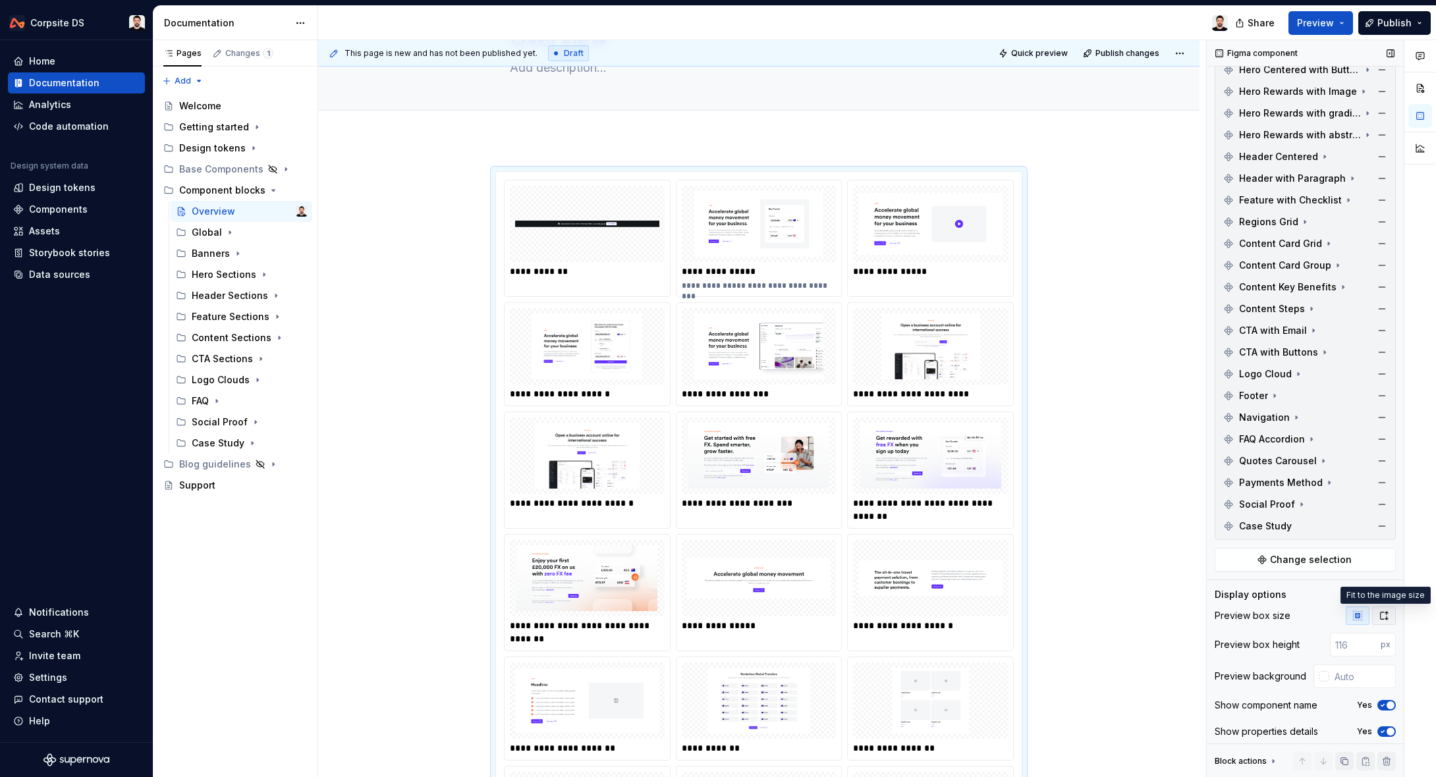
click at [1387, 614] on icon "button" at bounding box center [1384, 616] width 11 height 11
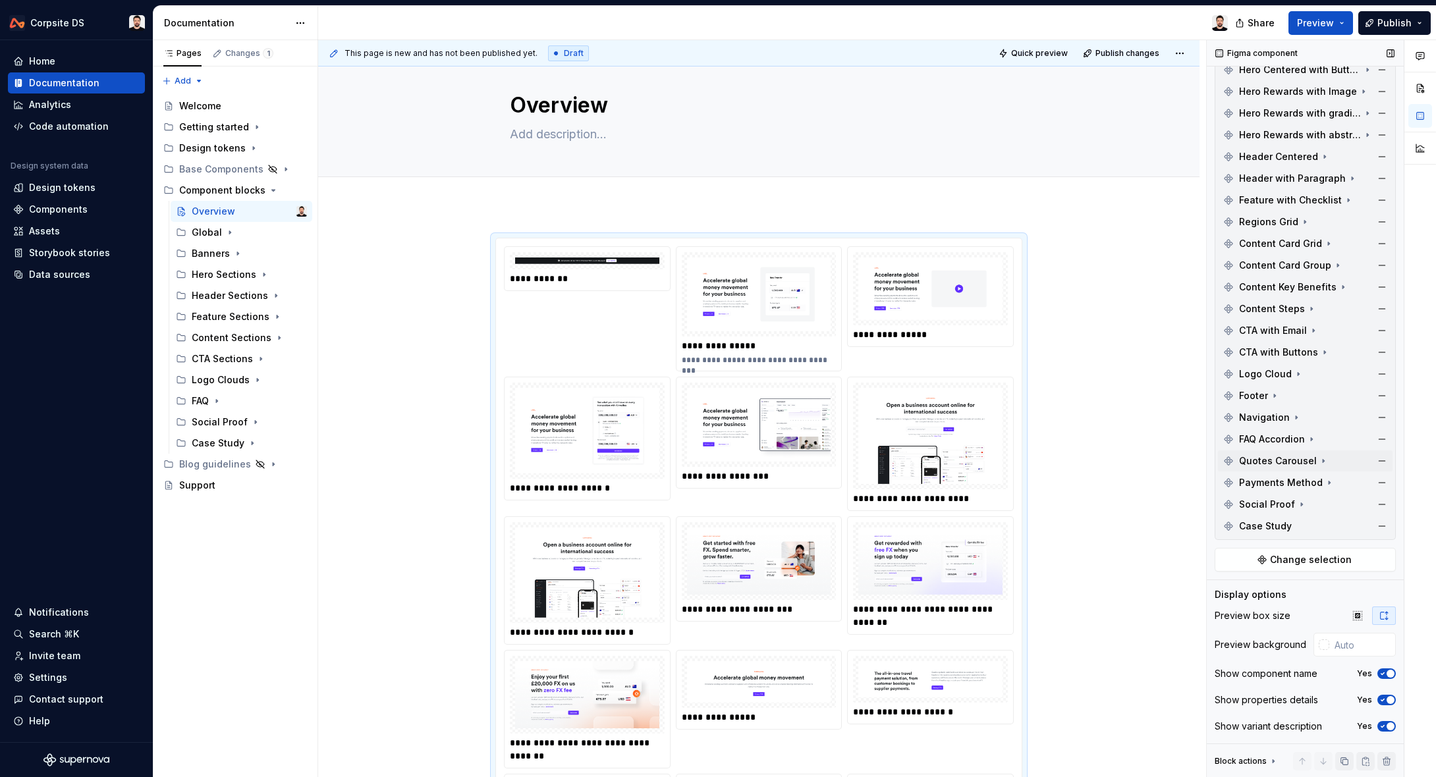
scroll to position [0, 0]
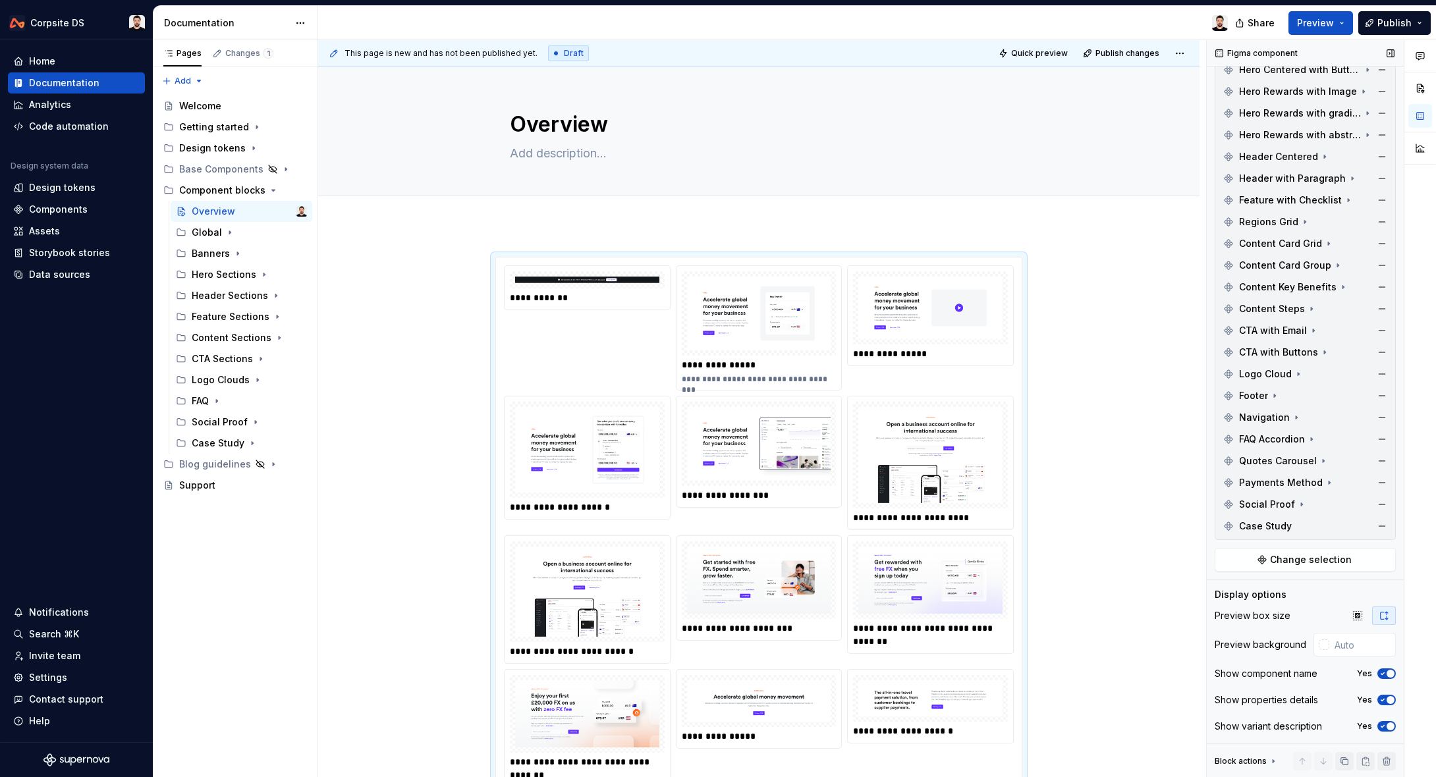
click at [1384, 701] on icon "button" at bounding box center [1383, 700] width 11 height 8
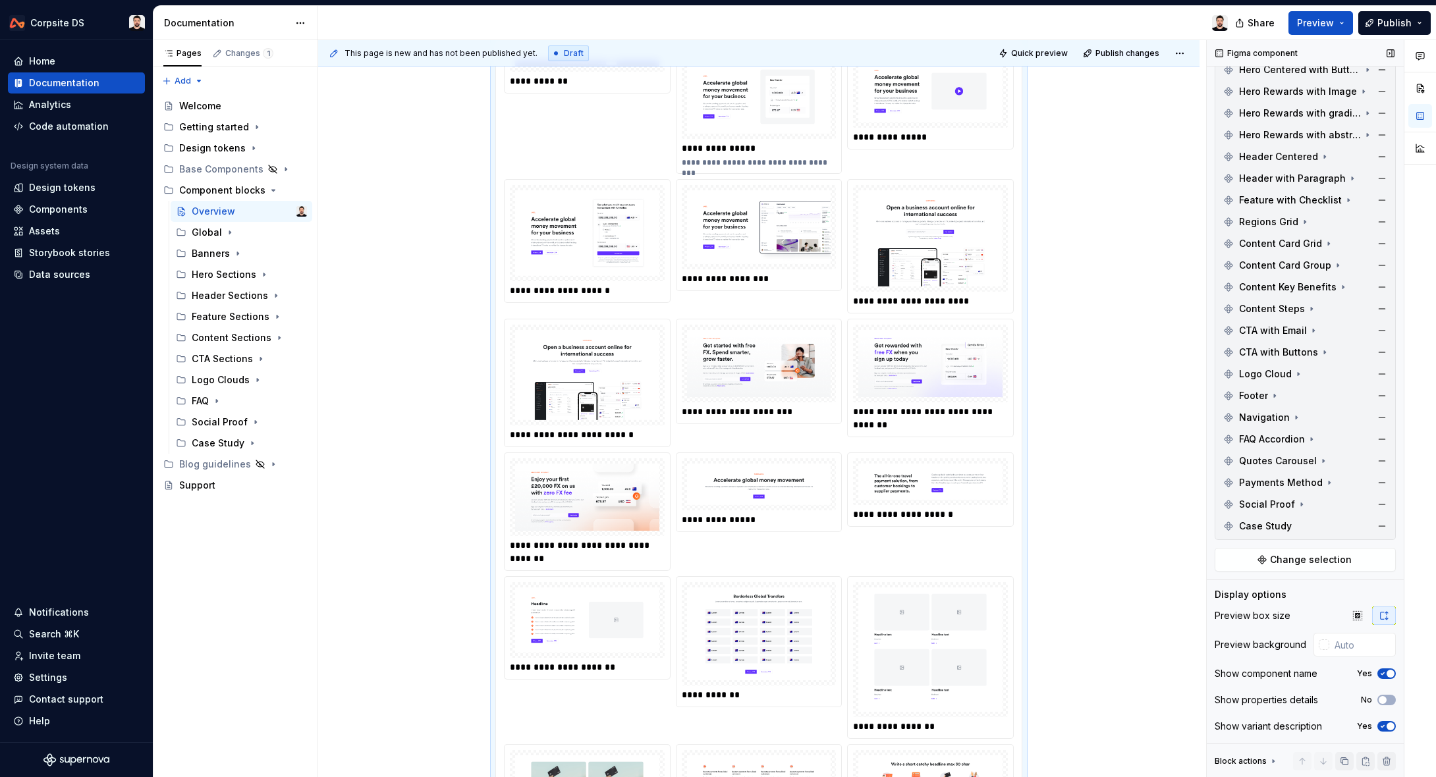
click at [1382, 723] on icon "button" at bounding box center [1383, 727] width 11 height 8
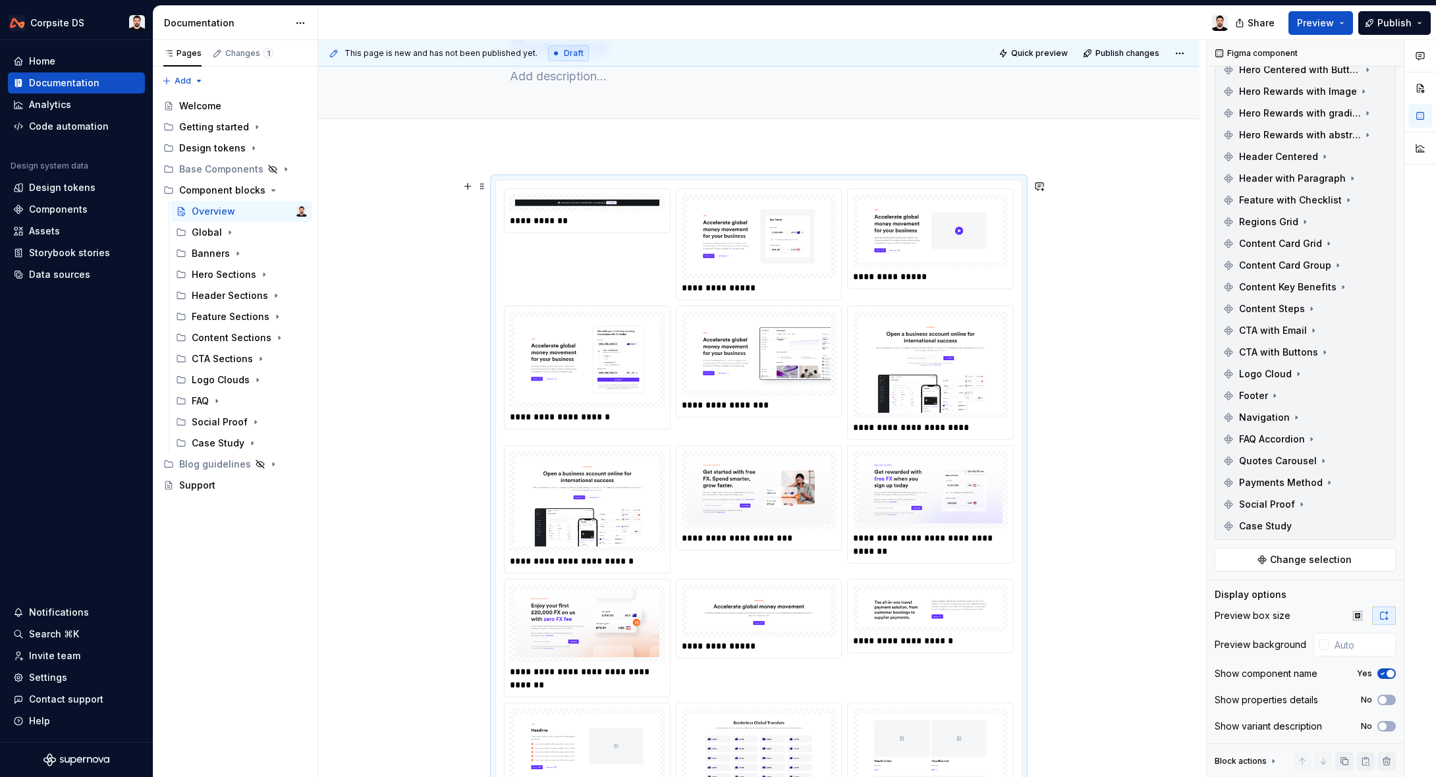
scroll to position [78, 0]
click at [1387, 28] on span "Publish" at bounding box center [1395, 22] width 34 height 13
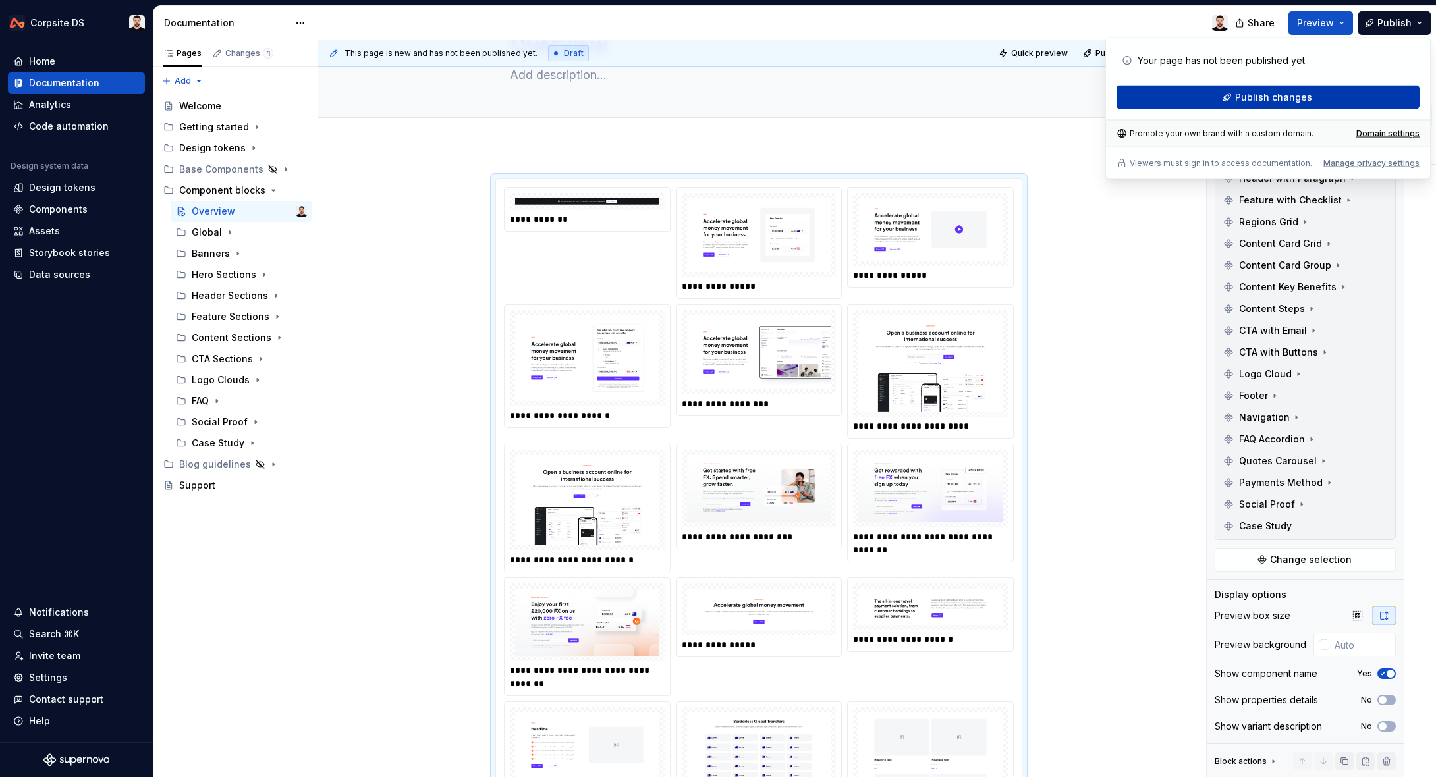
click at [1278, 92] on span "Publish changes" at bounding box center [1273, 97] width 77 height 13
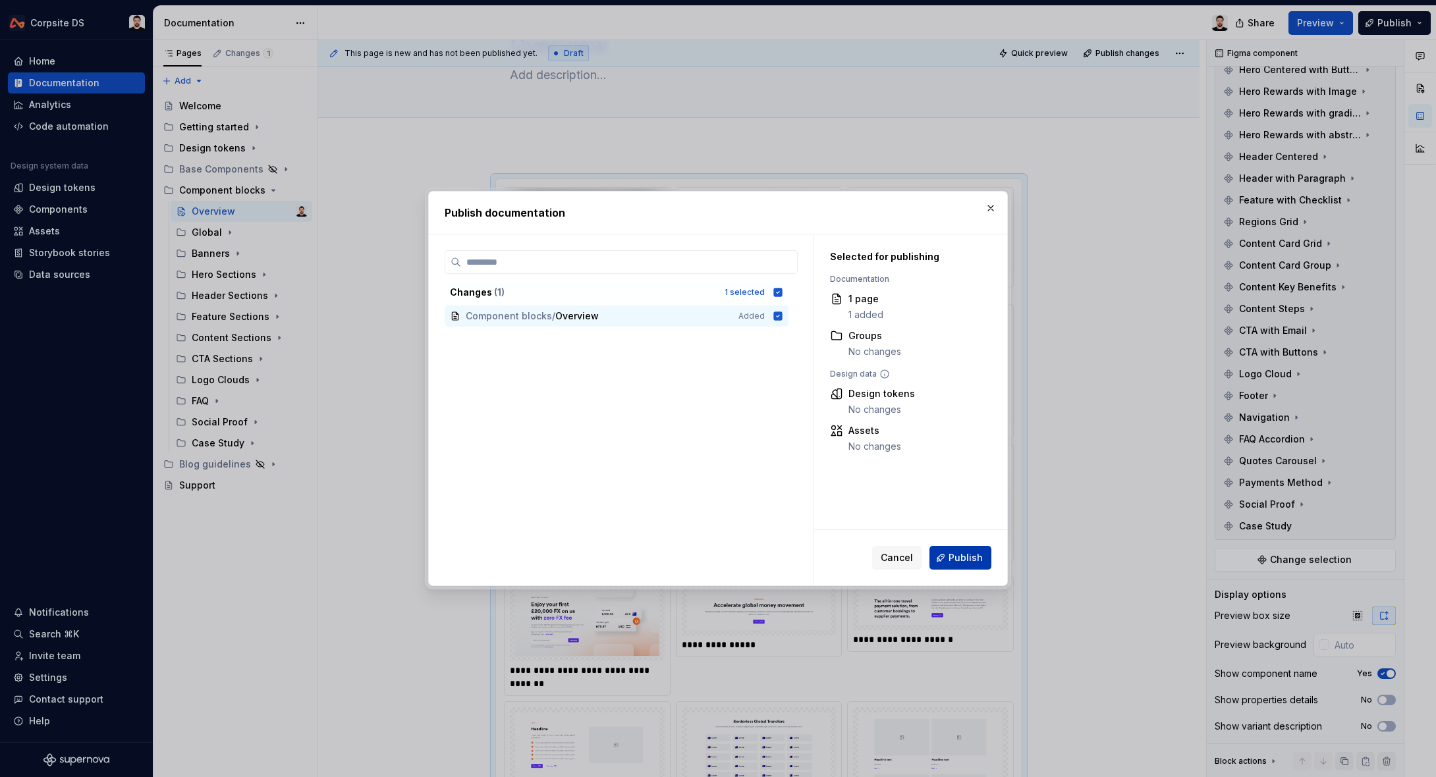
click at [946, 559] on button "Publish" at bounding box center [961, 558] width 62 height 24
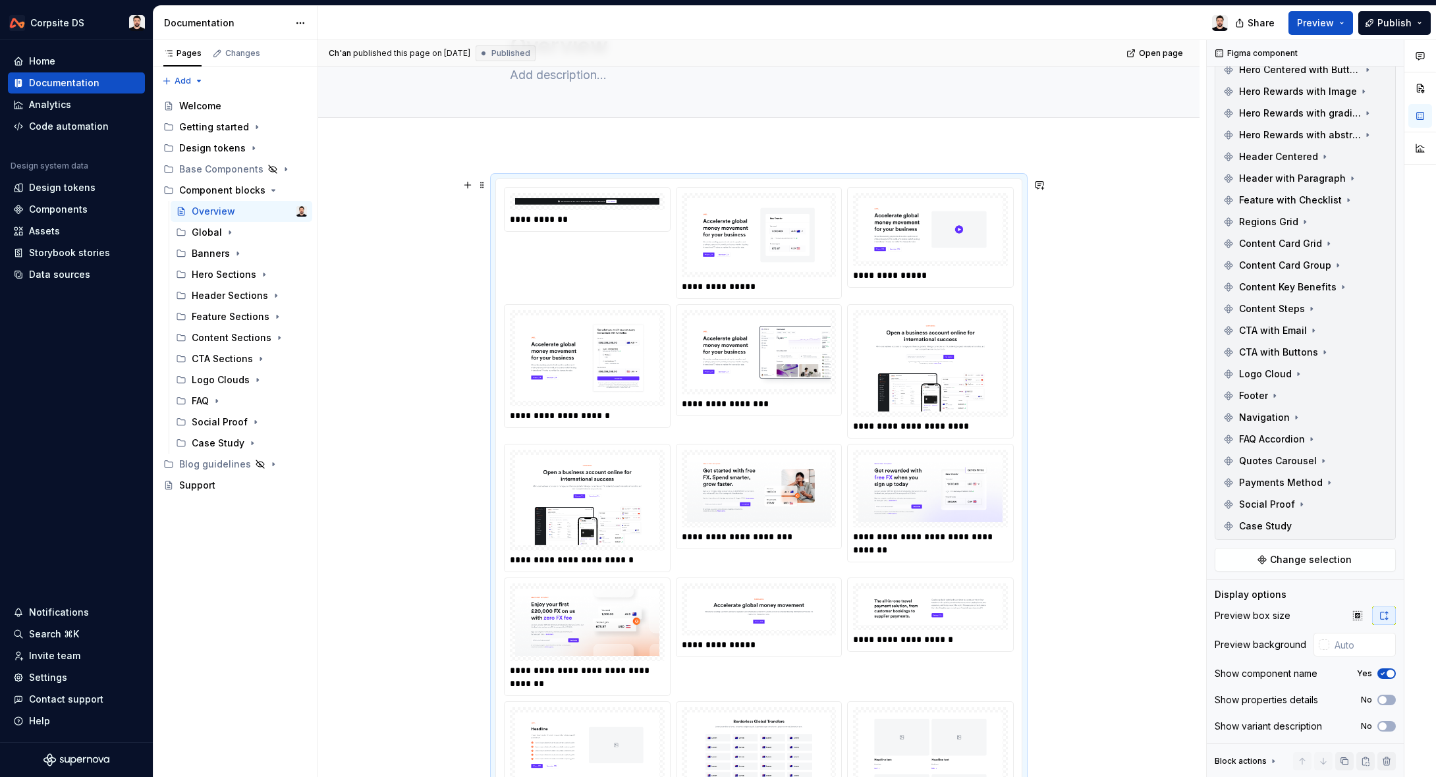
click at [1360, 616] on icon "button" at bounding box center [1358, 616] width 11 height 11
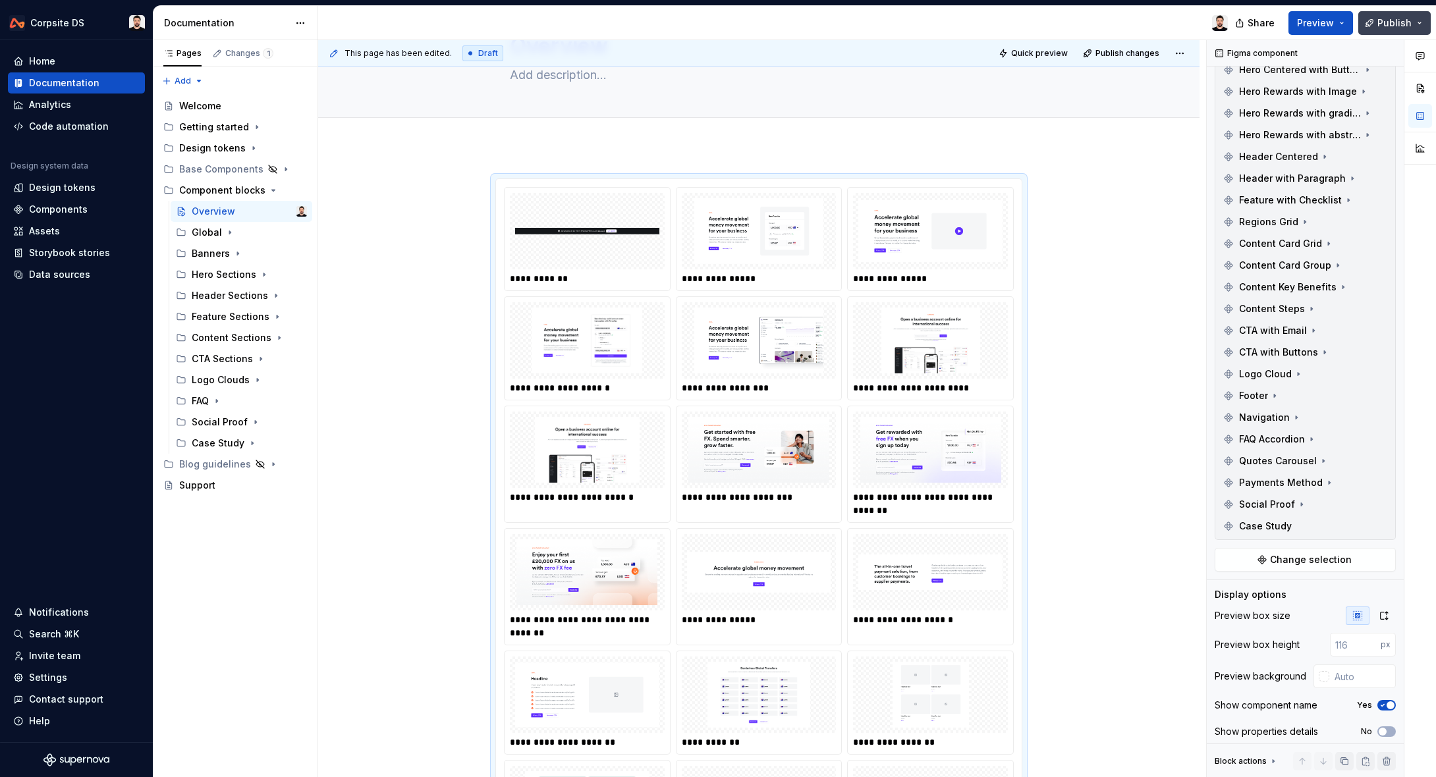
click at [1366, 24] on button "Publish" at bounding box center [1394, 23] width 72 height 24
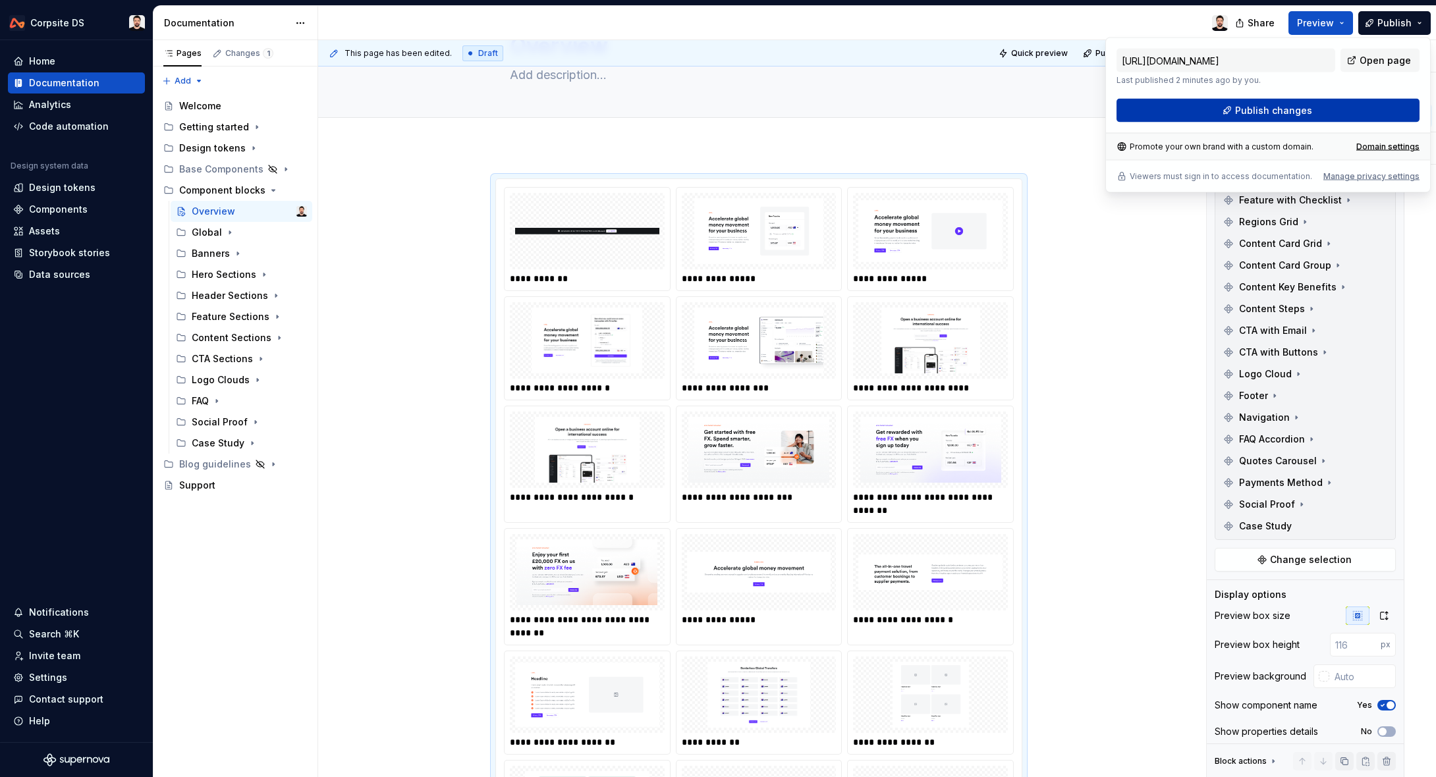
click at [1261, 111] on span "Publish changes" at bounding box center [1273, 110] width 77 height 13
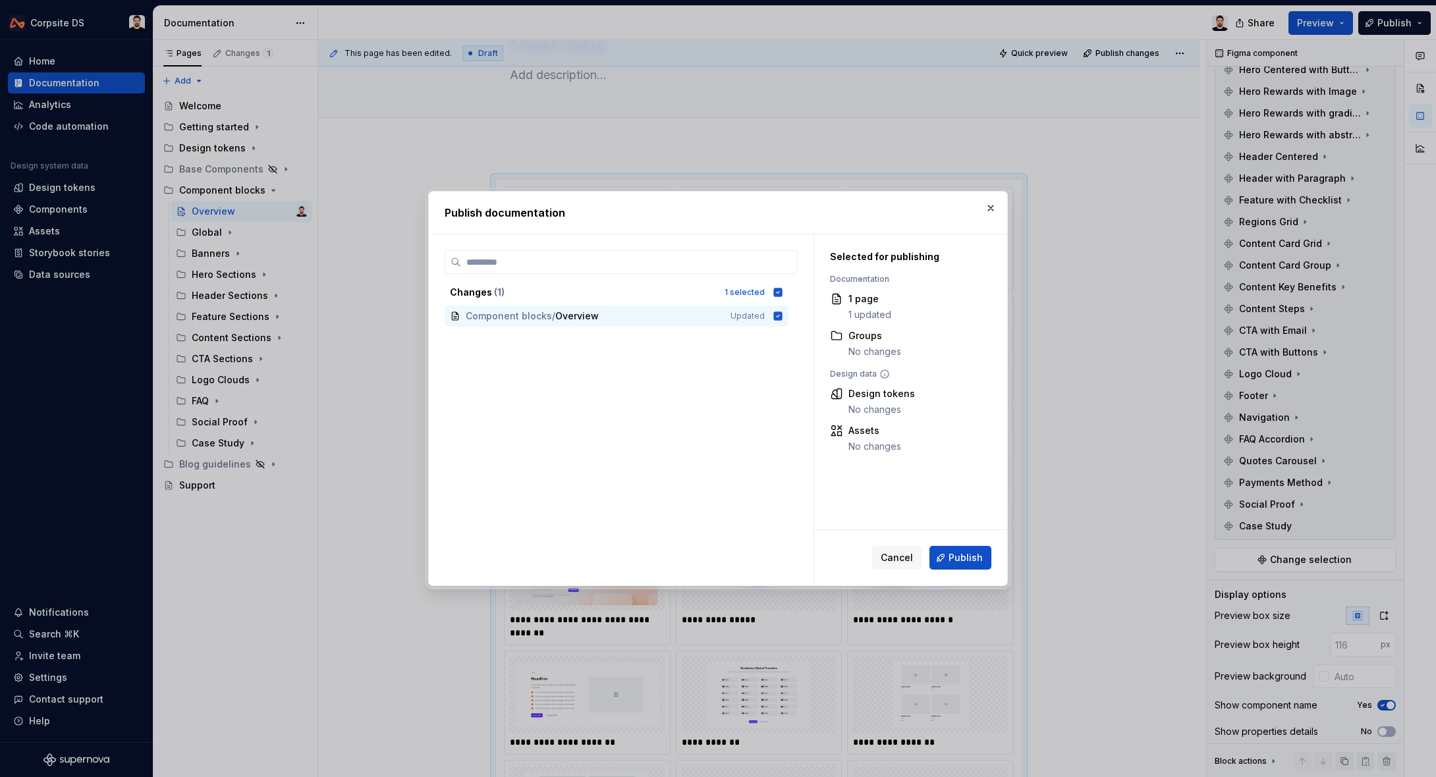
drag, startPoint x: 966, startPoint y: 557, endPoint x: 1285, endPoint y: 40, distance: 608.5
click at [966, 557] on span "Publish" at bounding box center [966, 557] width 34 height 13
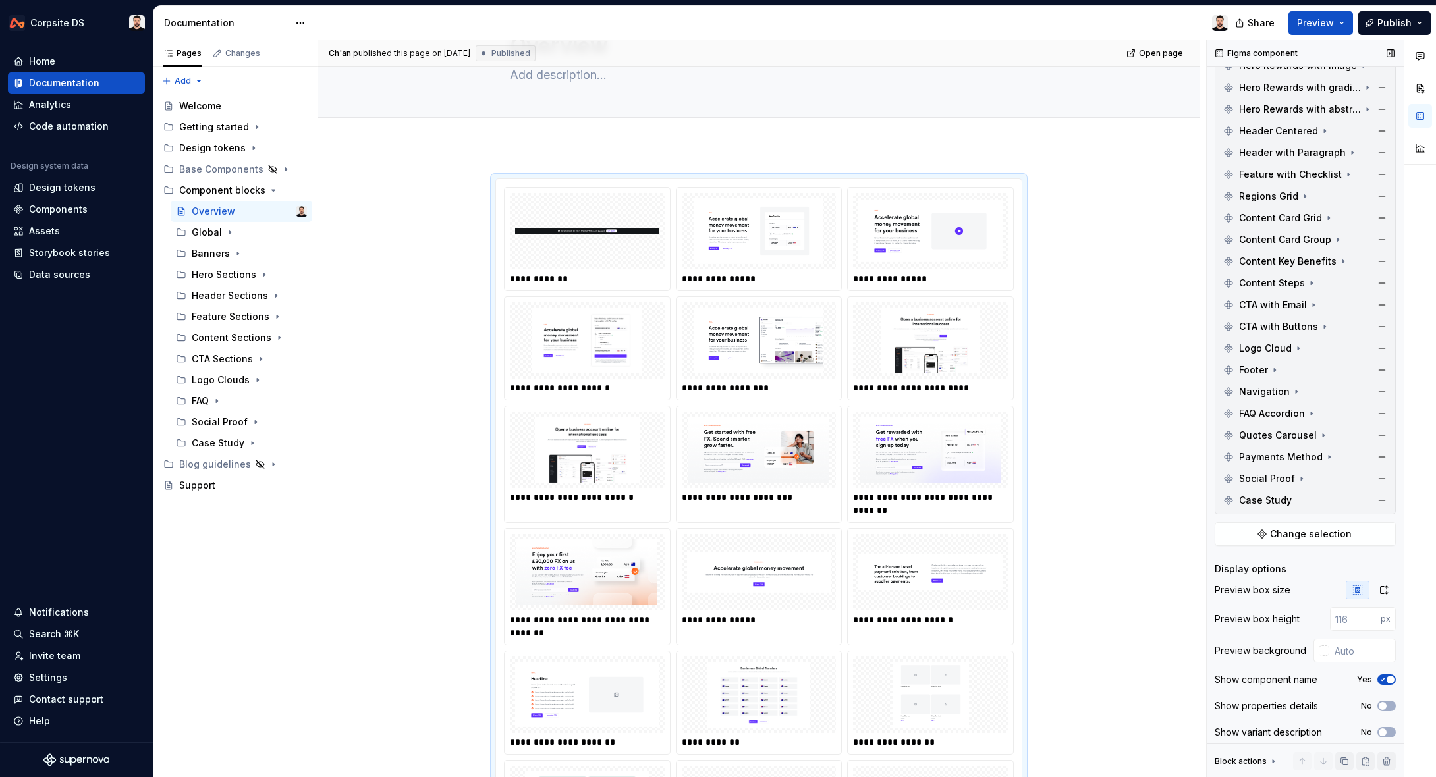
scroll to position [387, 0]
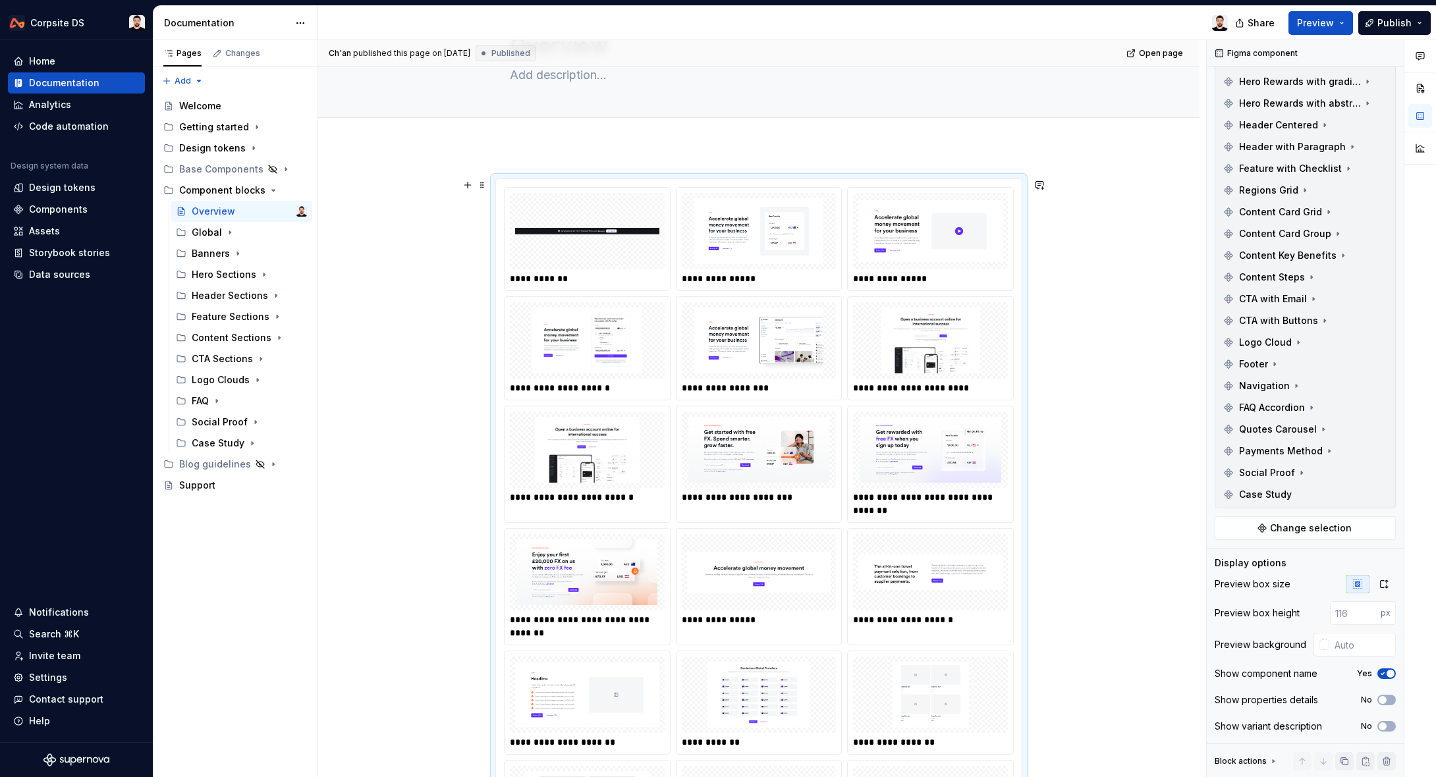
click at [639, 263] on img at bounding box center [587, 231] width 144 height 66
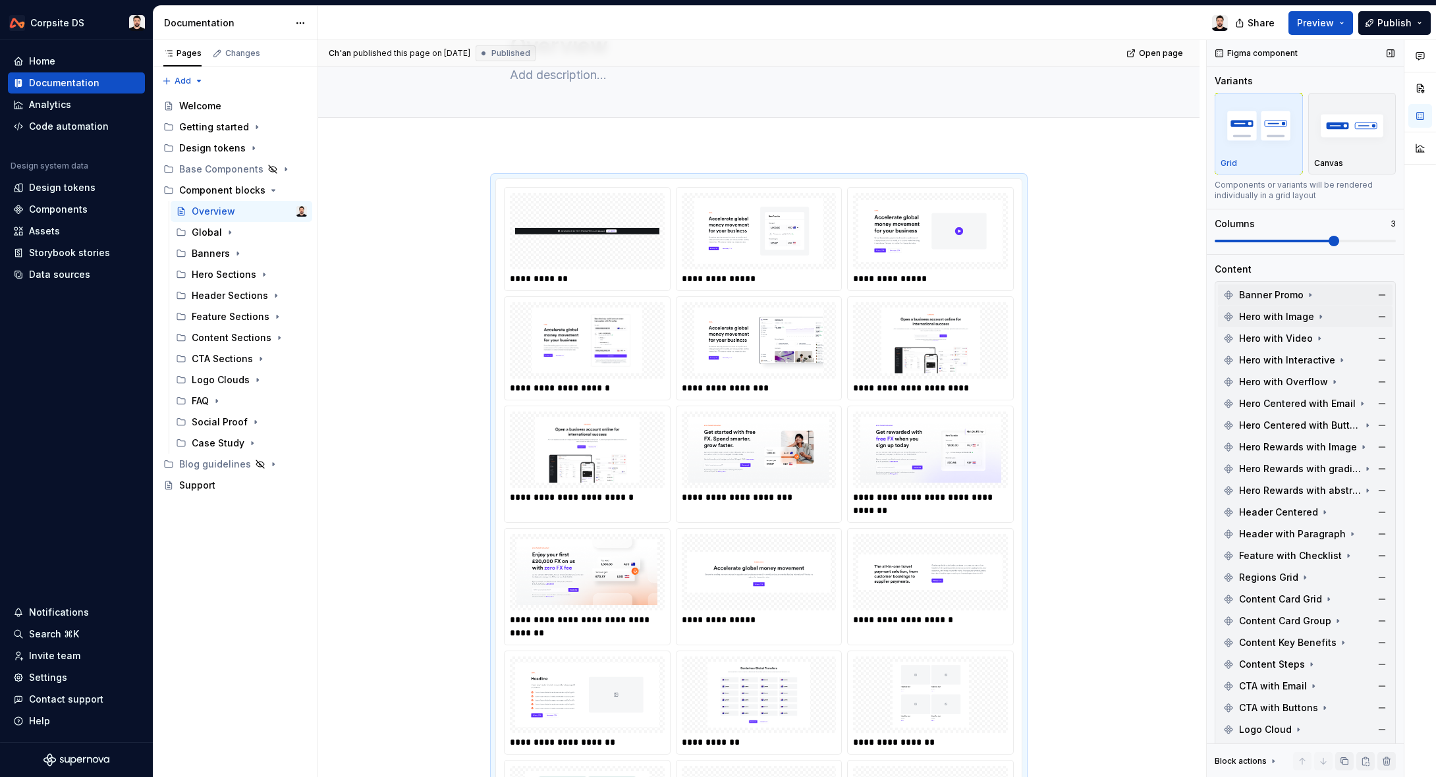
scroll to position [28, 0]
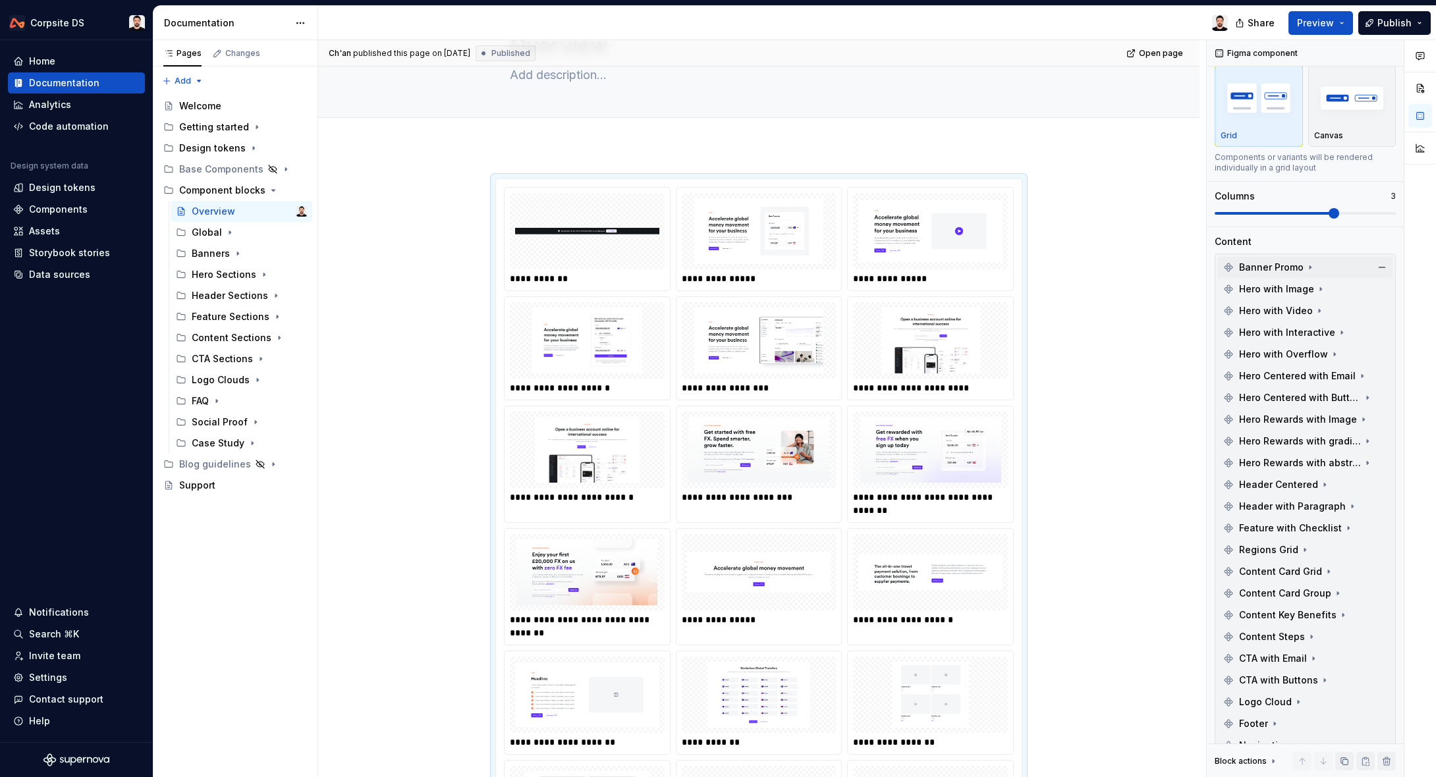
click at [1309, 268] on icon at bounding box center [1310, 267] width 11 height 11
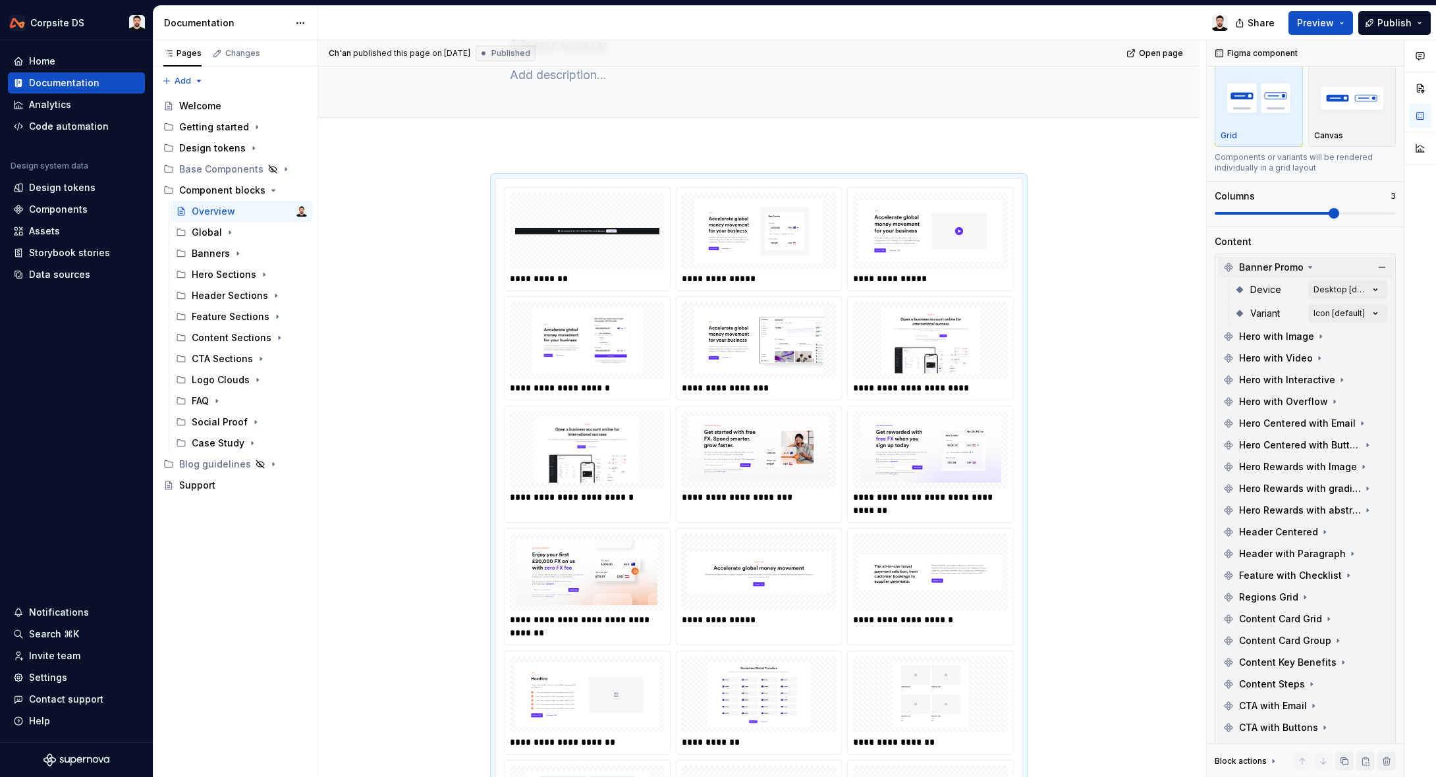
click at [1309, 268] on icon at bounding box center [1310, 267] width 11 height 11
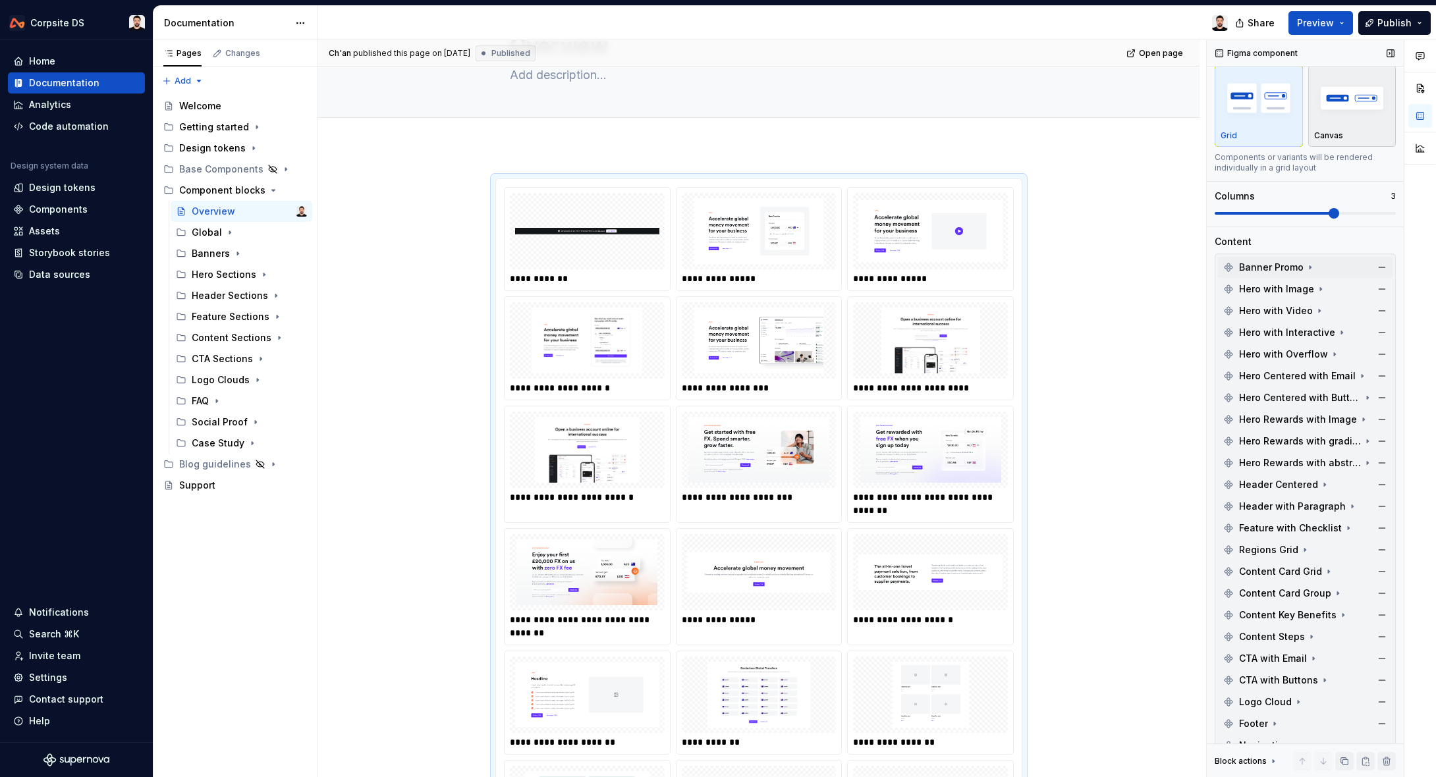
click at [1357, 125] on div "Canvas" at bounding box center [1352, 106] width 76 height 70
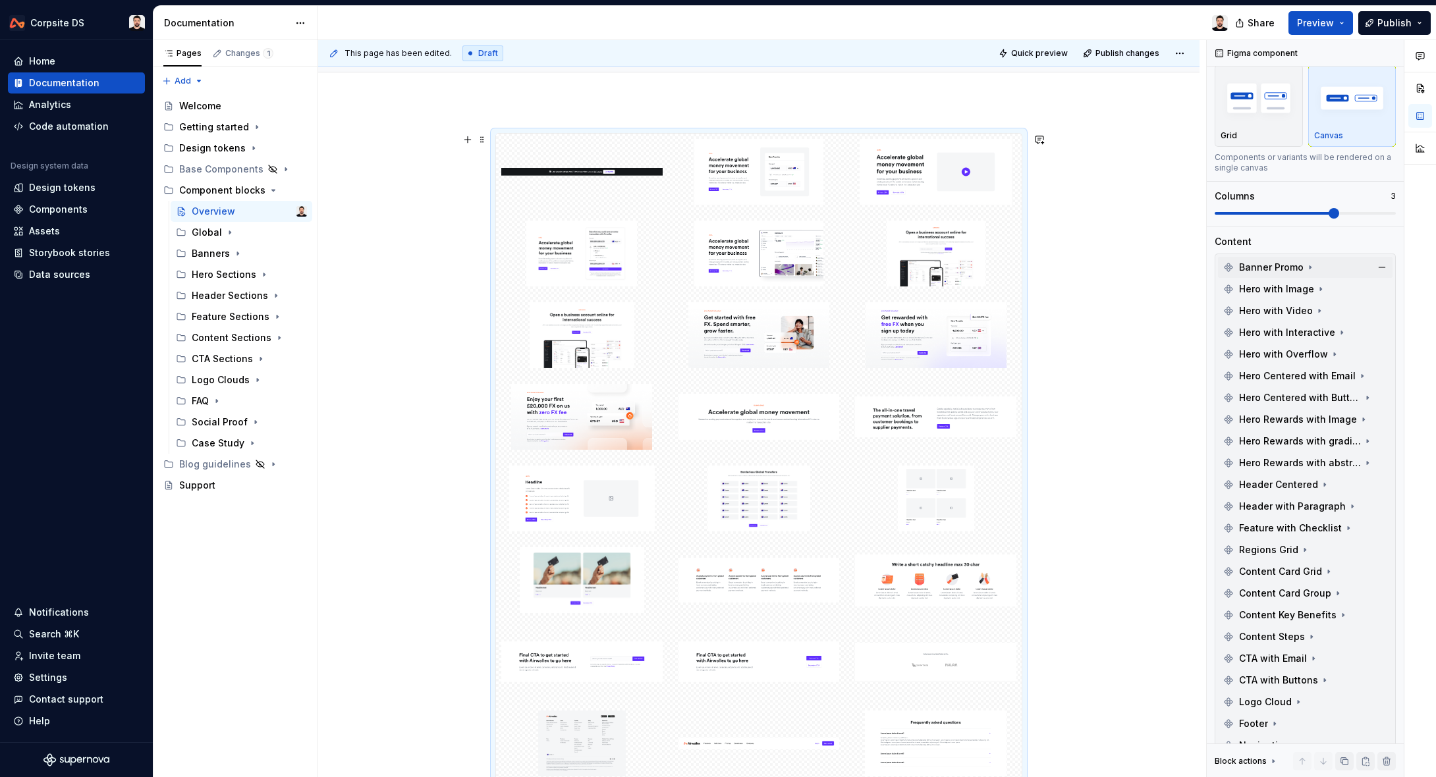
scroll to position [126, 0]
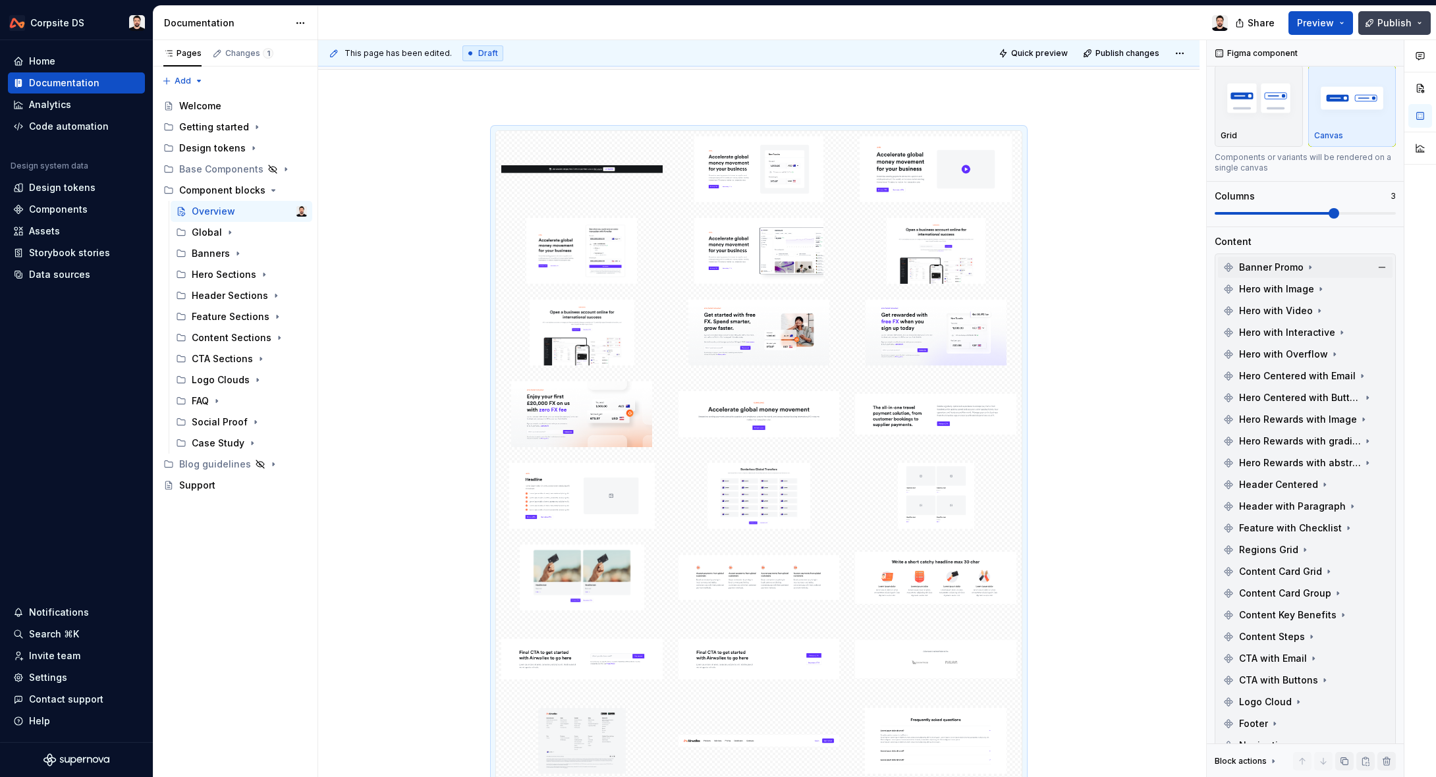
click at [1395, 24] on span "Publish" at bounding box center [1395, 22] width 34 height 13
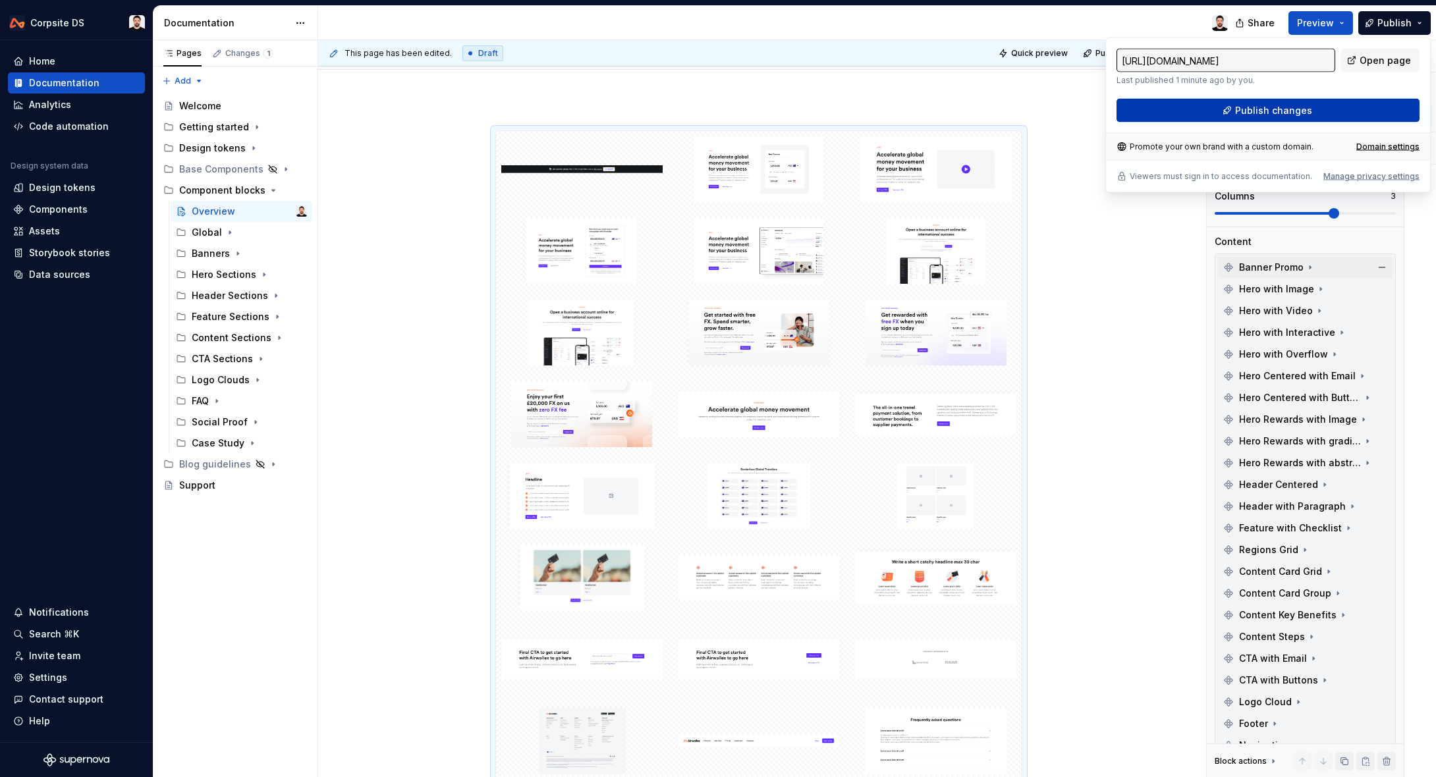
click at [1185, 112] on button "Publish changes" at bounding box center [1268, 111] width 303 height 24
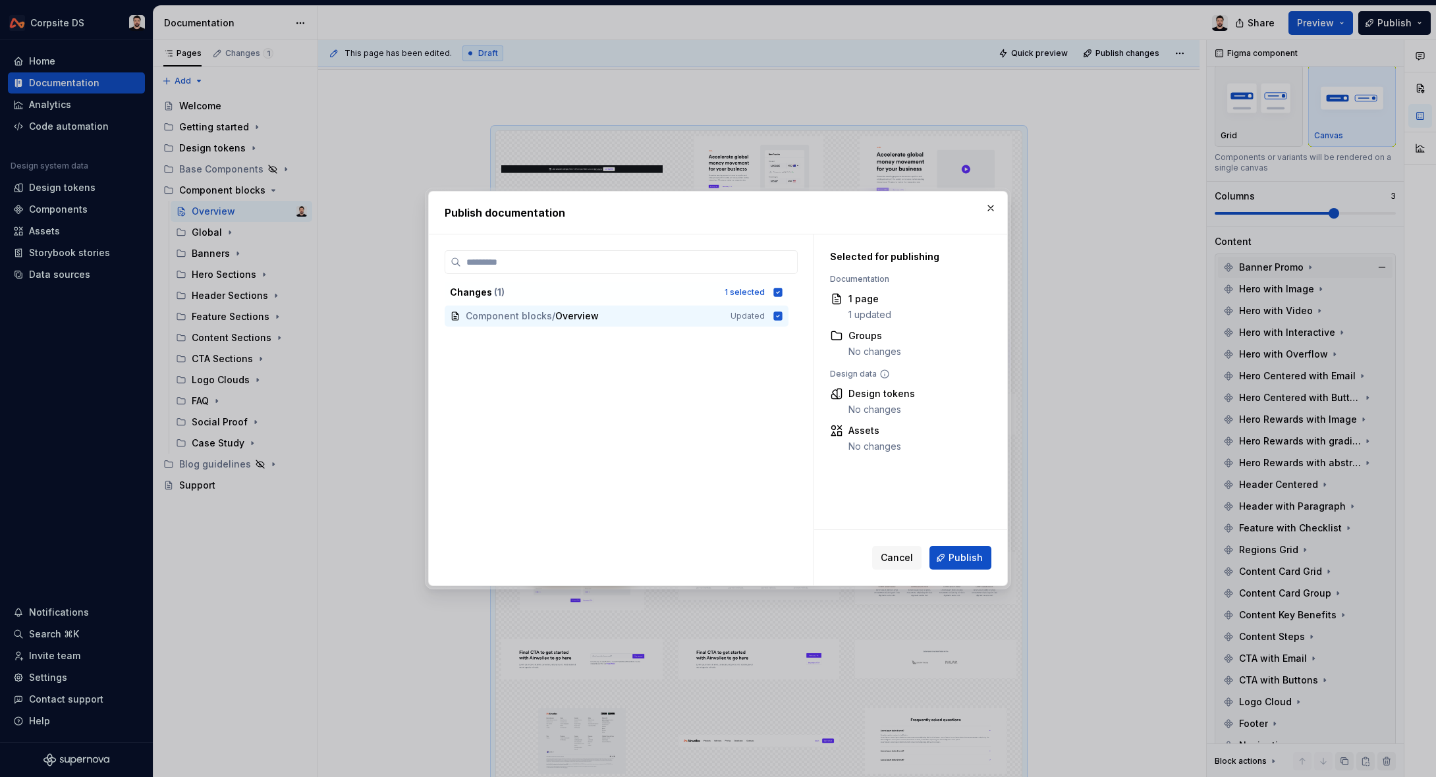
drag, startPoint x: 963, startPoint y: 551, endPoint x: 968, endPoint y: 547, distance: 7.0
click at [963, 551] on span "Publish" at bounding box center [966, 557] width 34 height 13
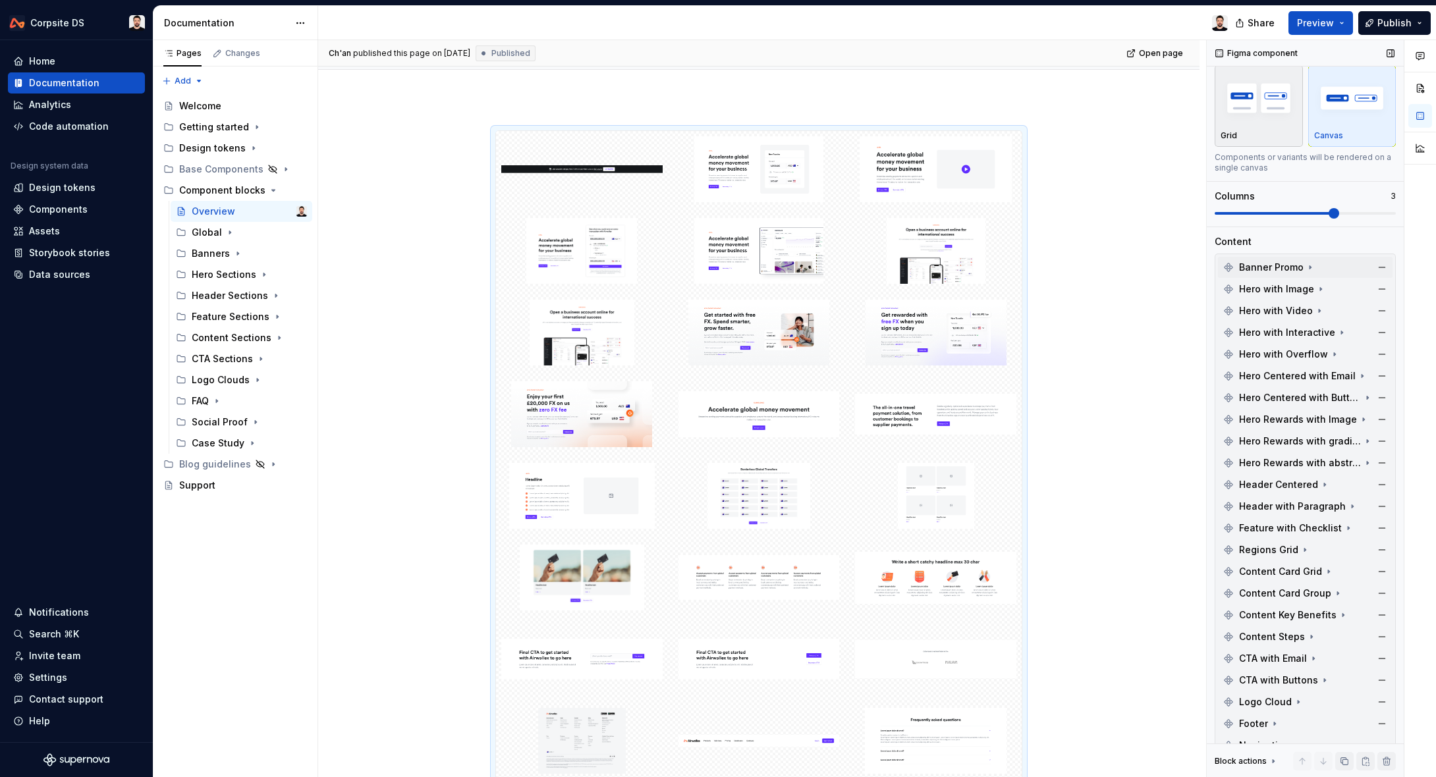
click at [1268, 133] on div "Grid" at bounding box center [1259, 135] width 76 height 11
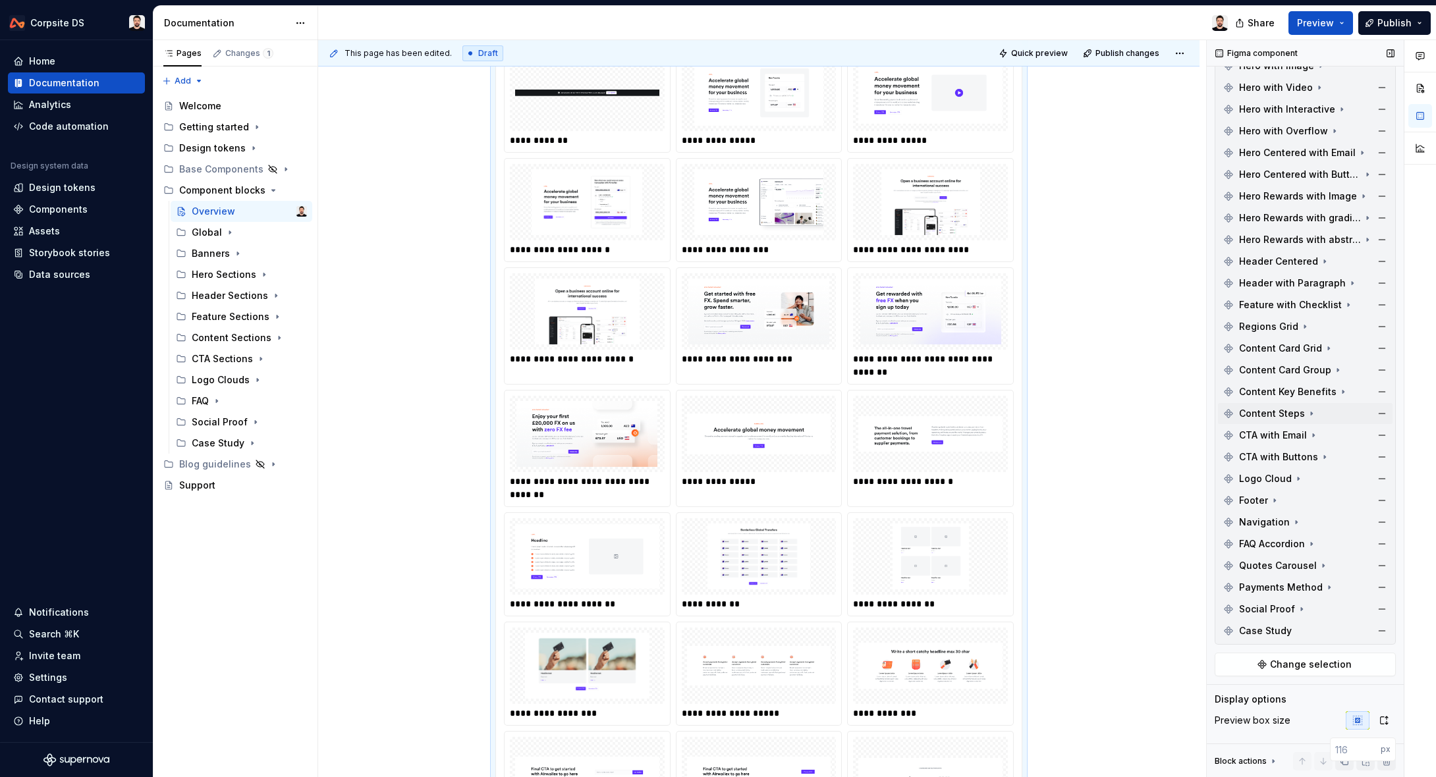
scroll to position [387, 0]
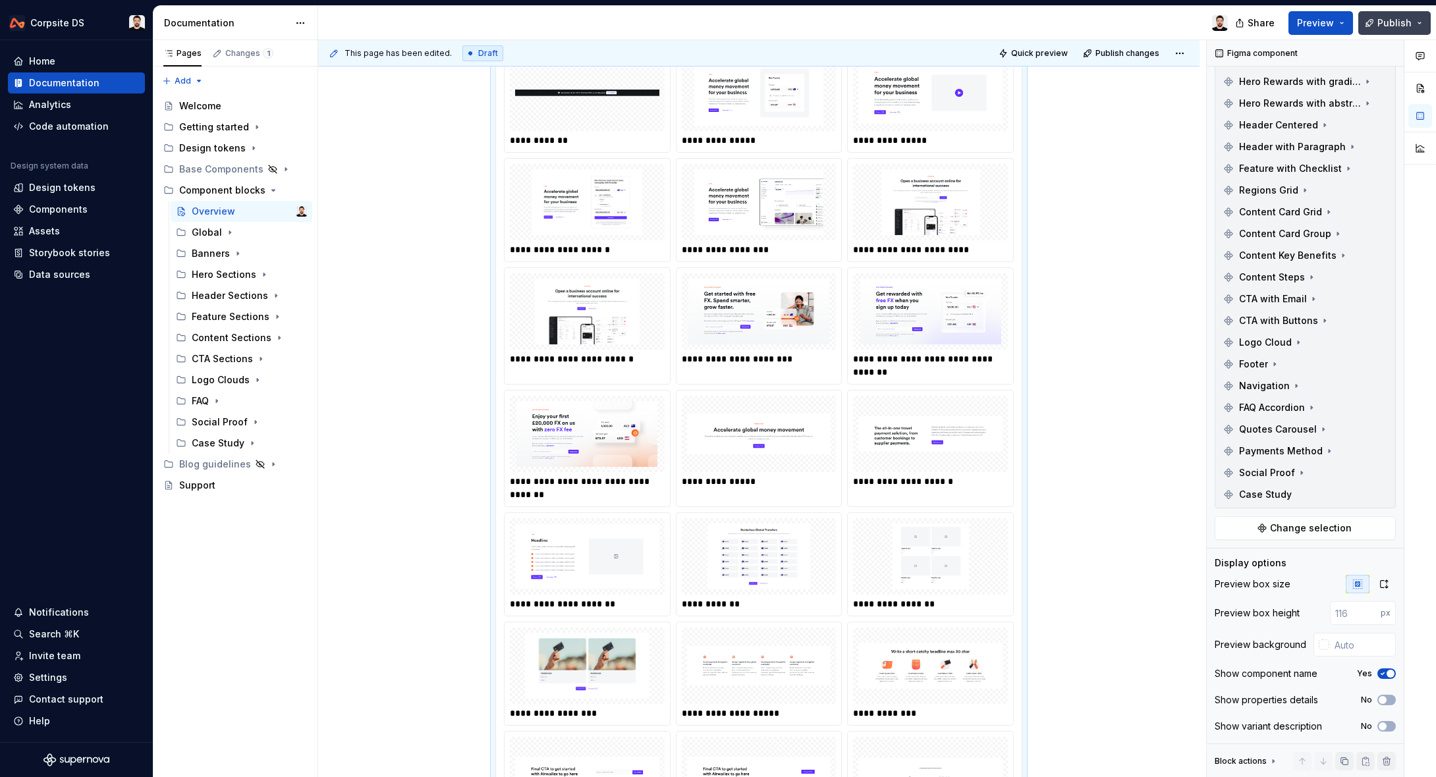
click at [1378, 32] on button "Publish" at bounding box center [1394, 23] width 72 height 24
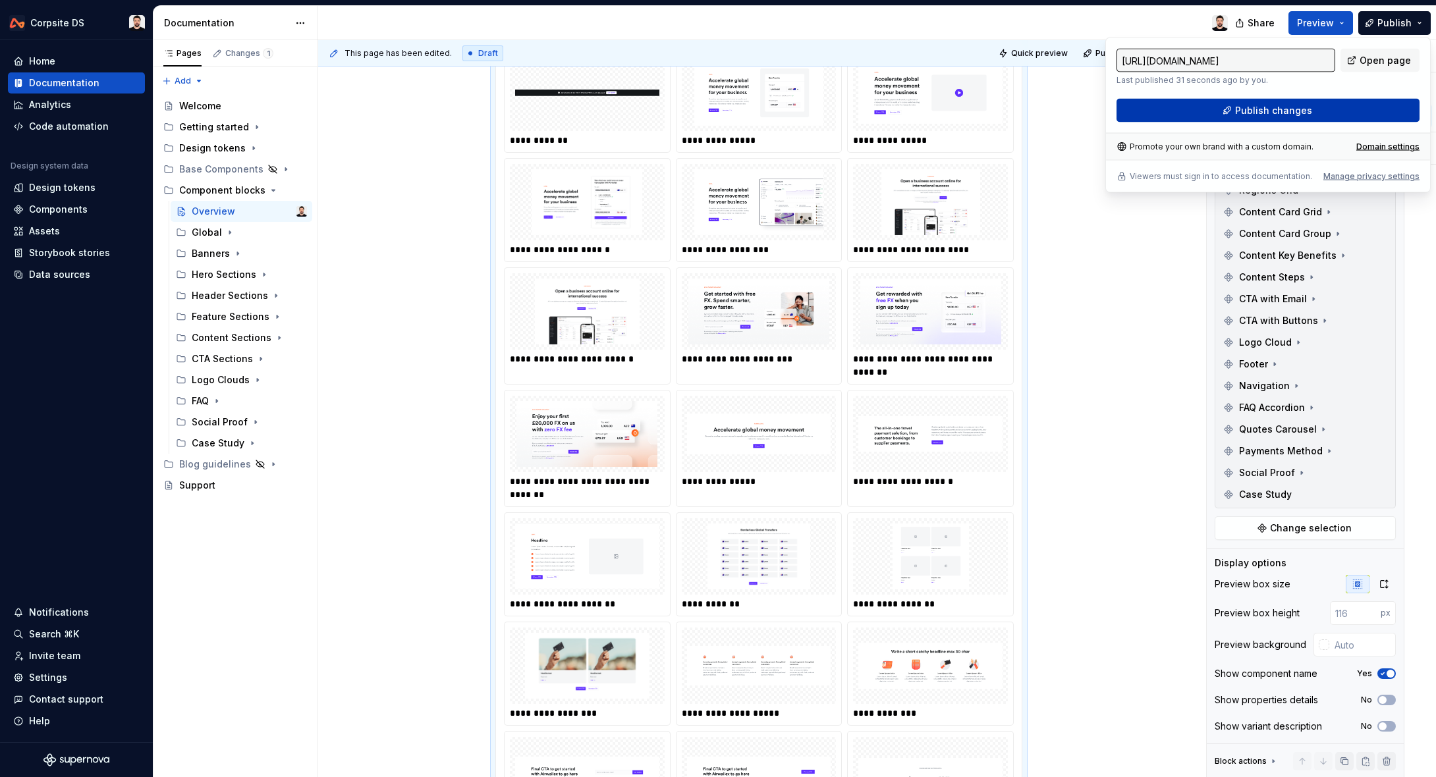
click at [1294, 107] on span "Publish changes" at bounding box center [1273, 110] width 77 height 13
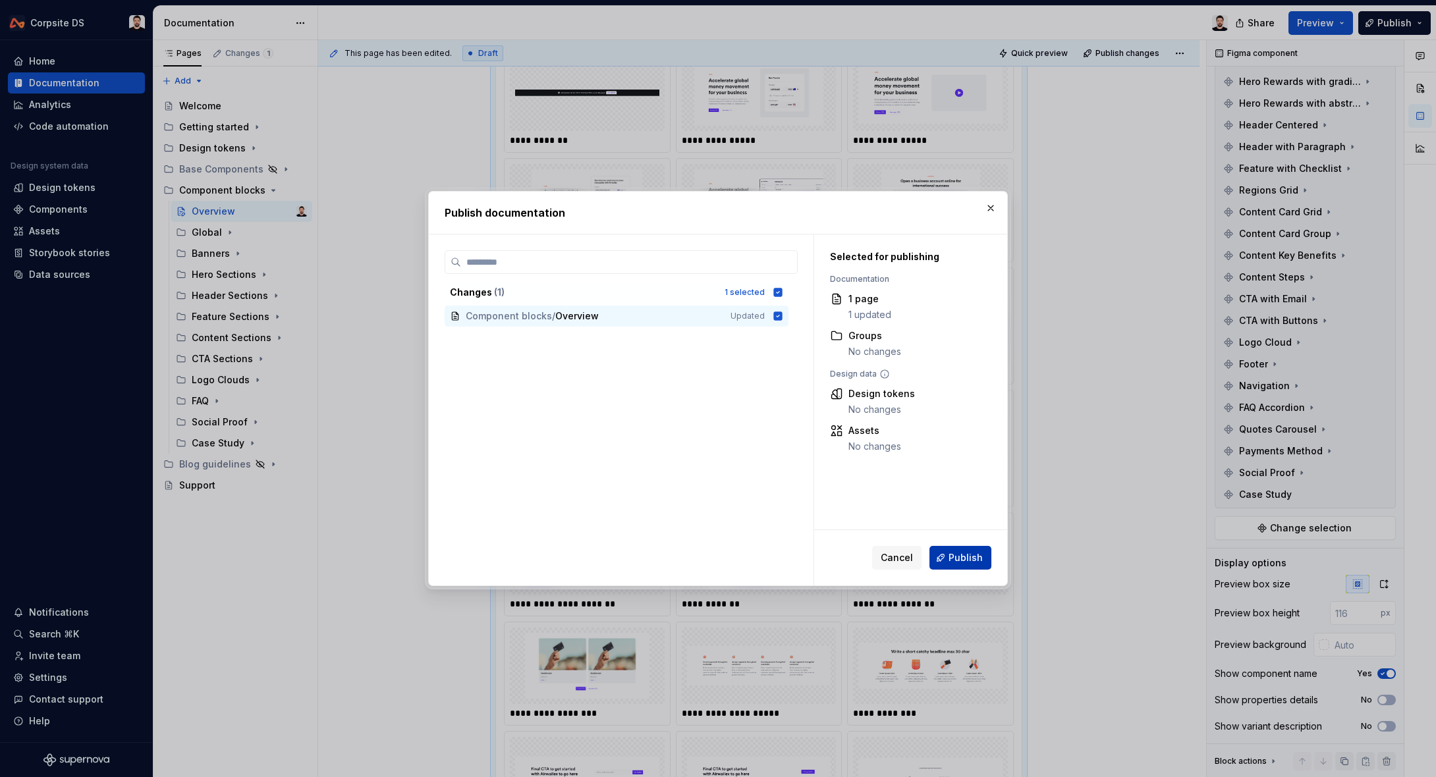
click at [969, 559] on span "Publish" at bounding box center [966, 557] width 34 height 13
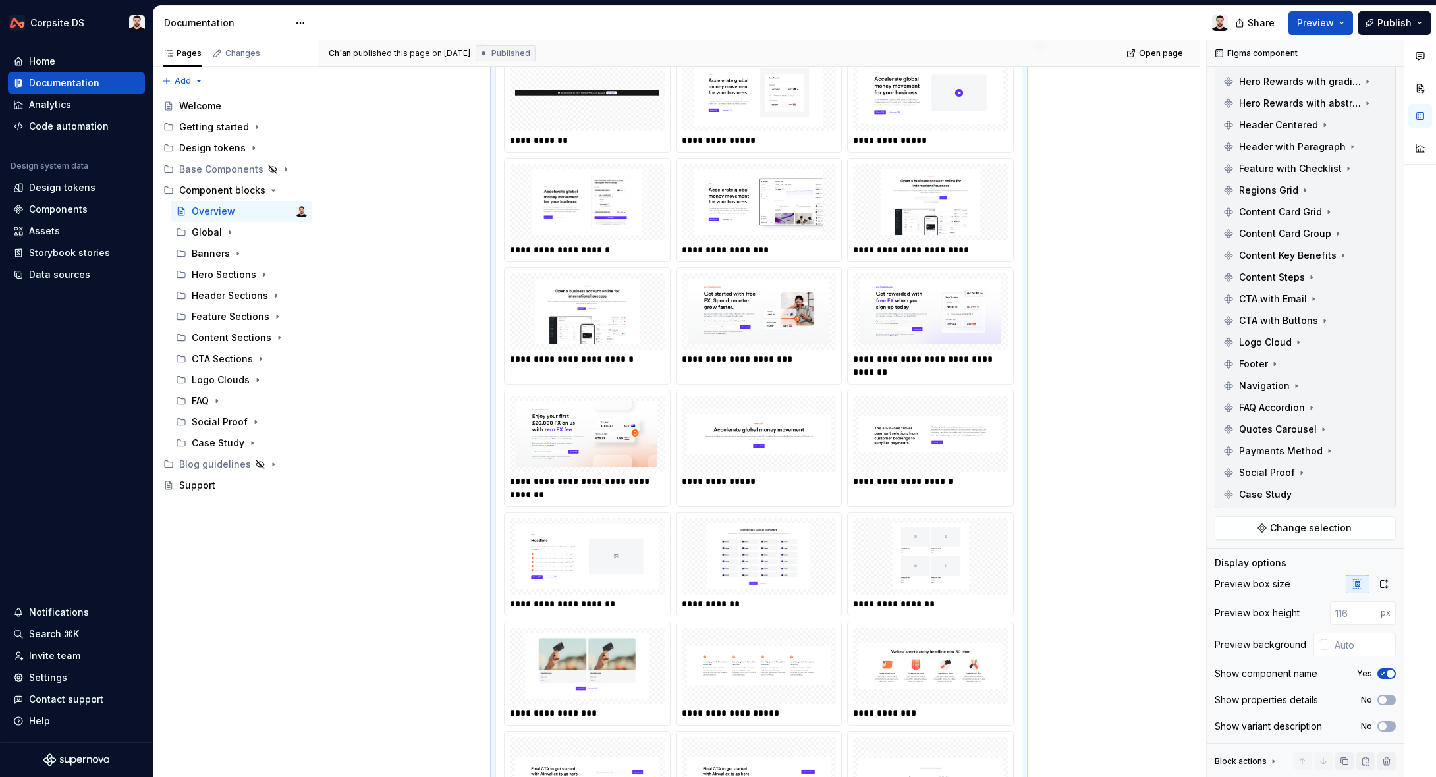
scroll to position [0, 0]
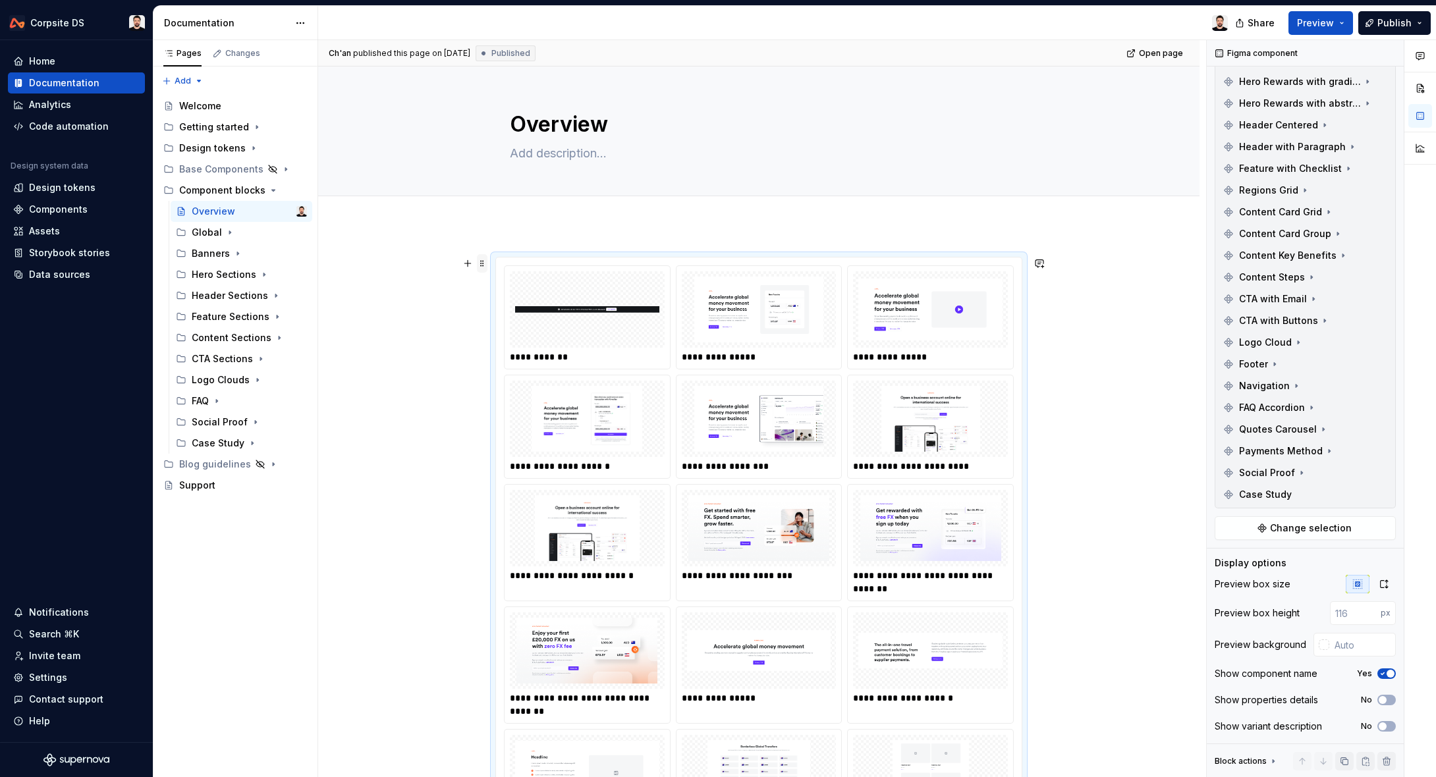
click at [486, 264] on span at bounding box center [482, 263] width 11 height 18
click at [542, 376] on div "Delete" at bounding box center [548, 380] width 86 height 13
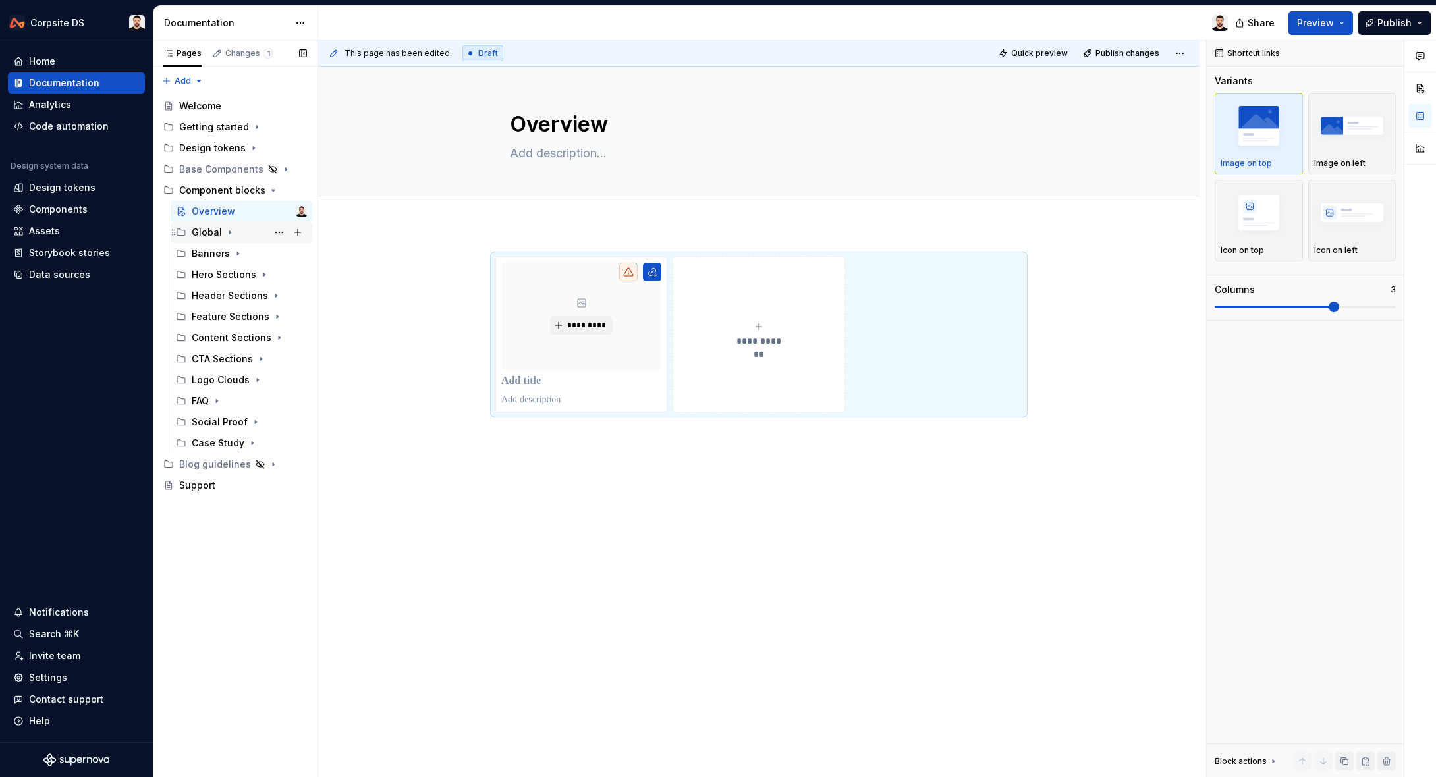
click at [228, 231] on icon "Page tree" at bounding box center [230, 232] width 11 height 11
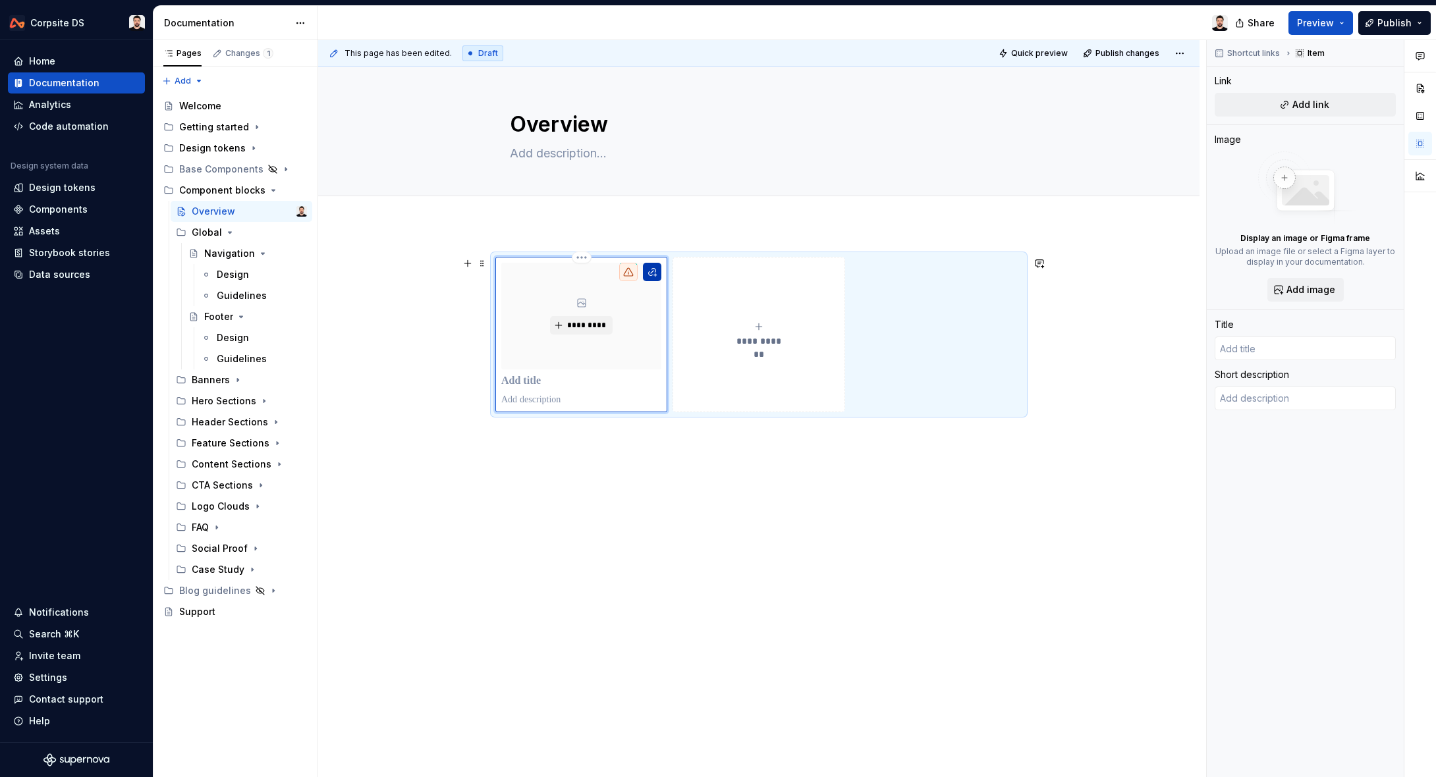
click at [654, 269] on button "button" at bounding box center [652, 272] width 18 height 18
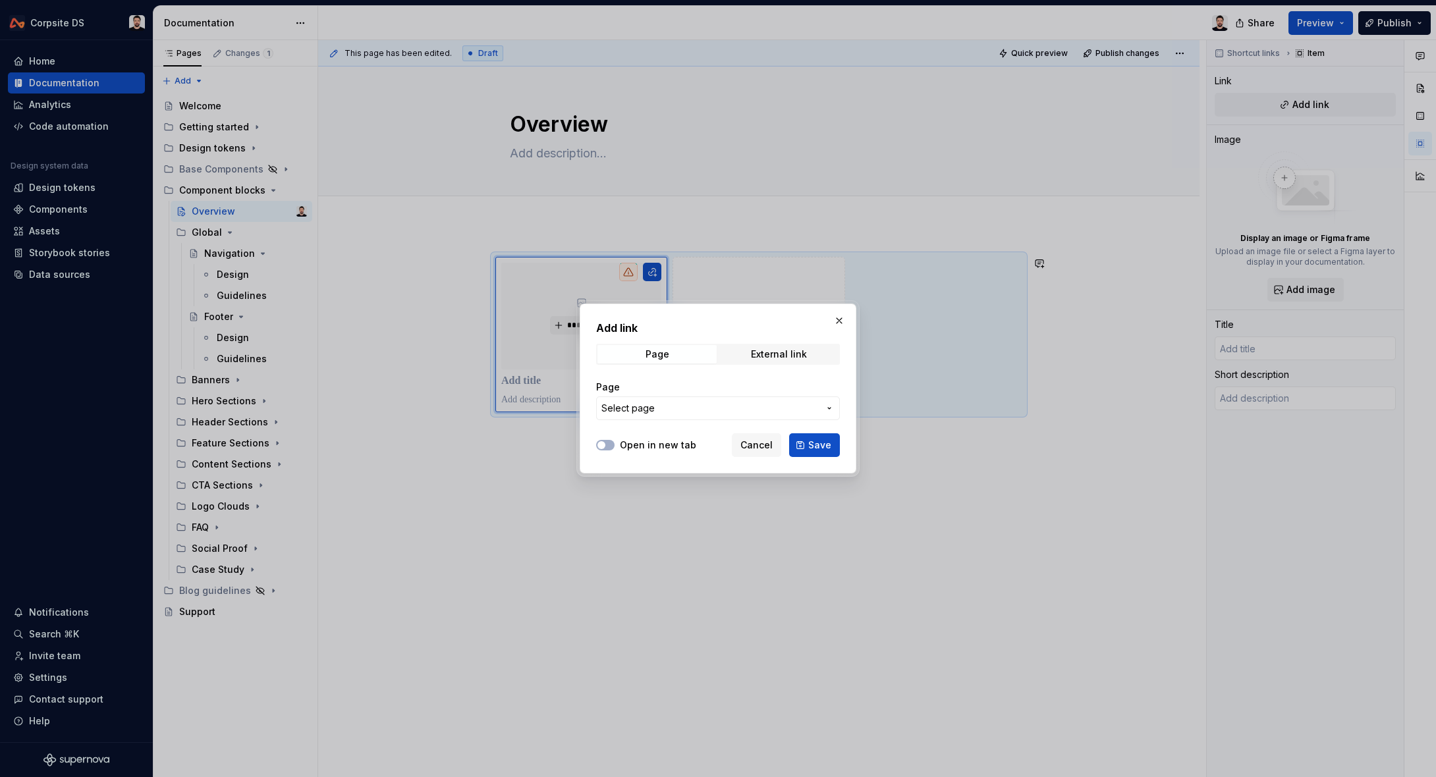
click at [673, 405] on span "Select page" at bounding box center [710, 408] width 217 height 13
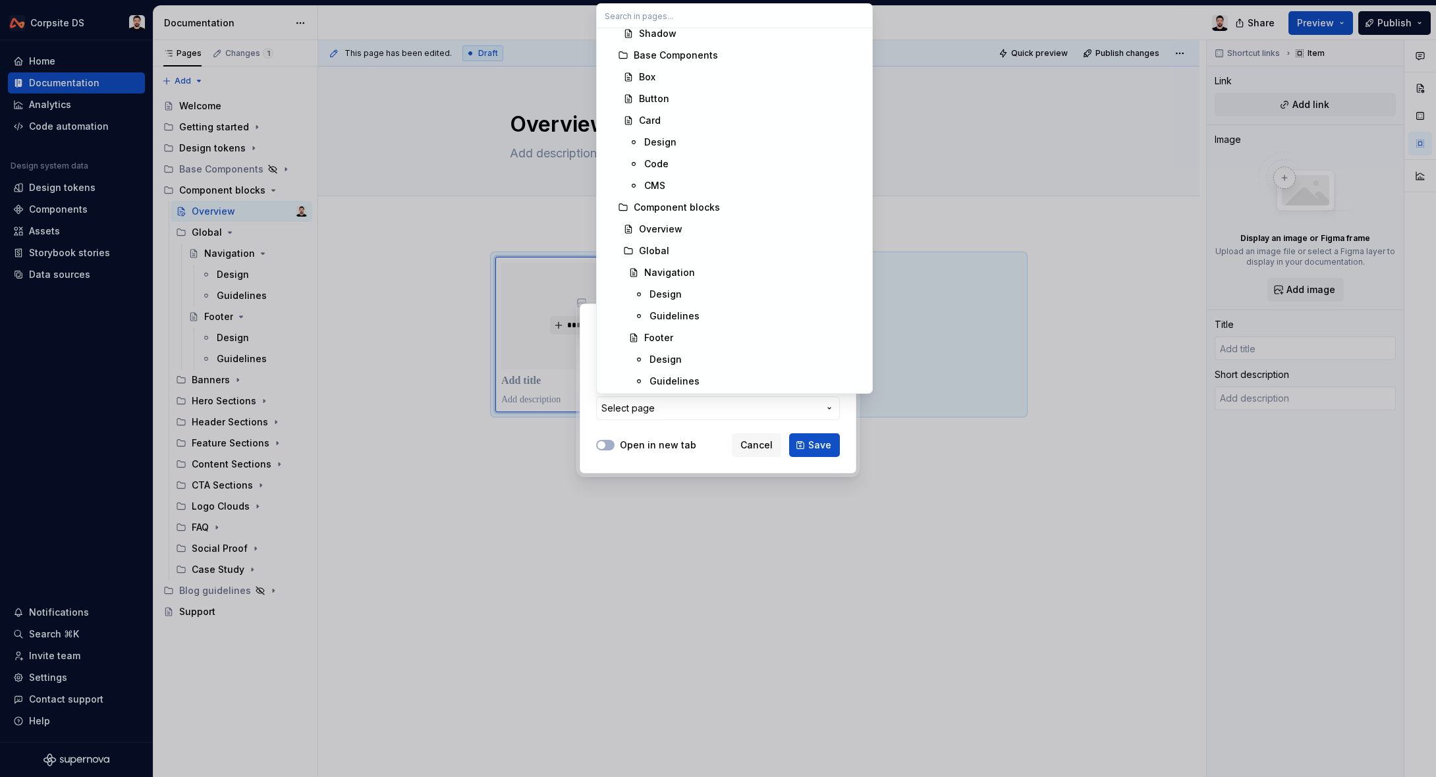
scroll to position [246, 0]
click at [716, 277] on div "Navigation" at bounding box center [754, 273] width 220 height 13
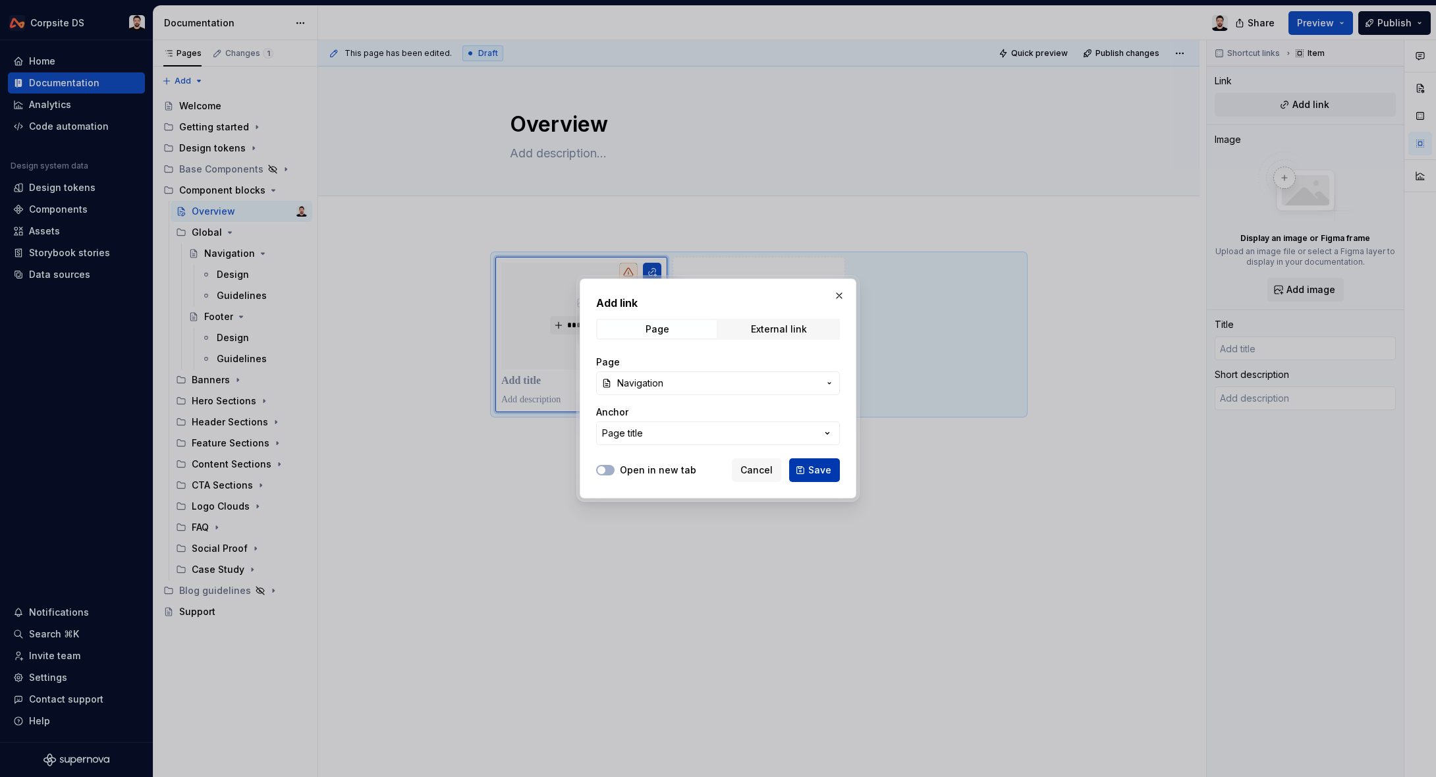
click at [818, 474] on span "Save" at bounding box center [819, 470] width 23 height 13
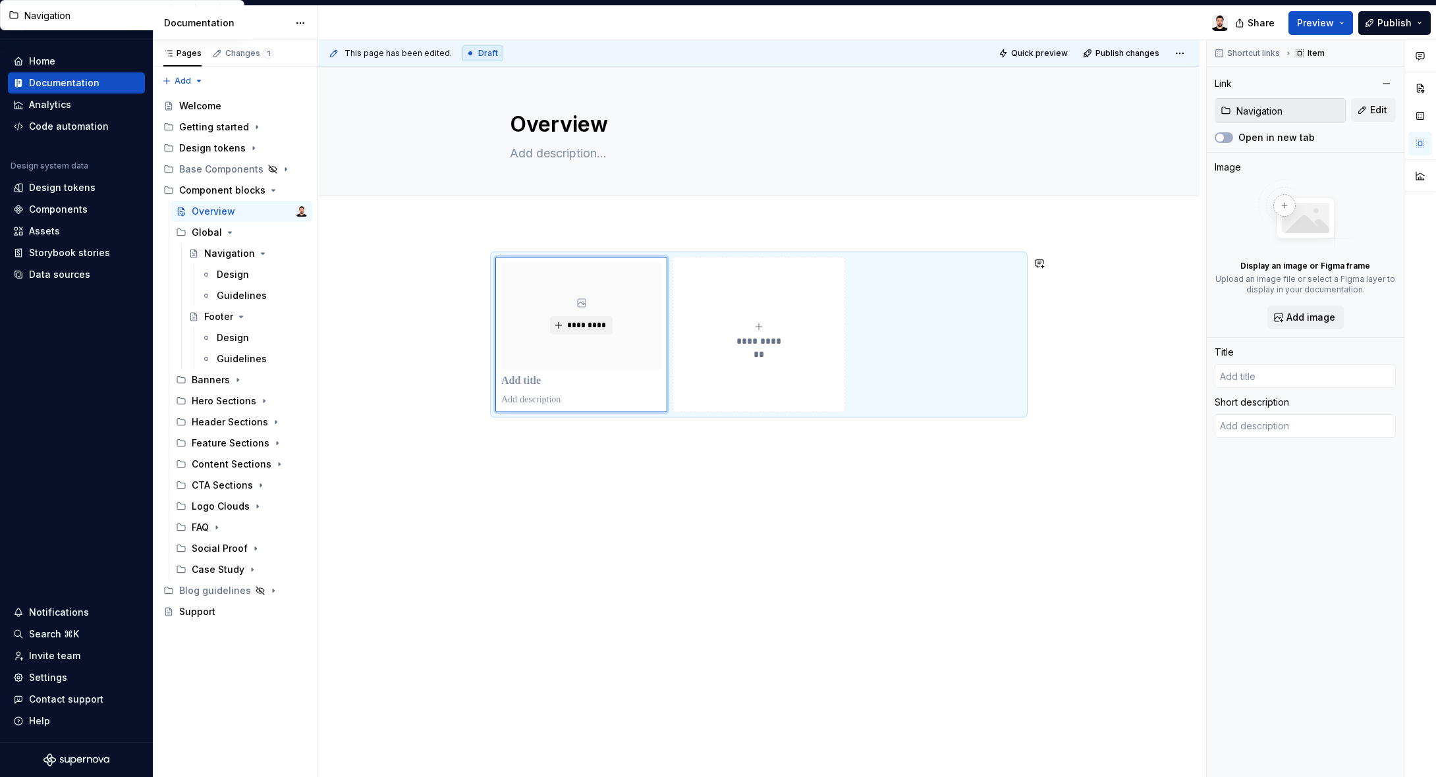
type textarea "*"
type input "Navigation"
type textarea "Global navigation a persistent header that provides site-wide access to primary…"
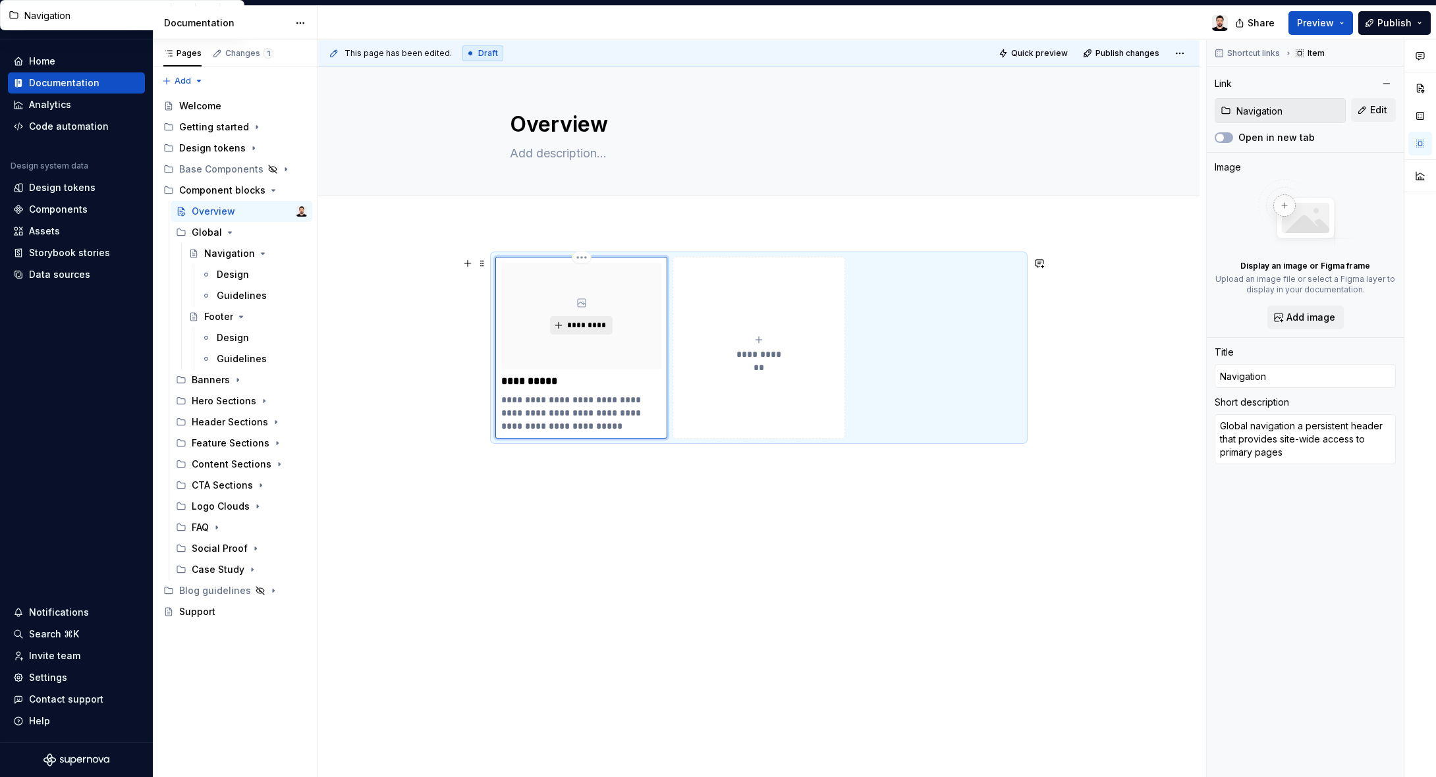
click at [572, 326] on span "*********" at bounding box center [587, 325] width 40 height 11
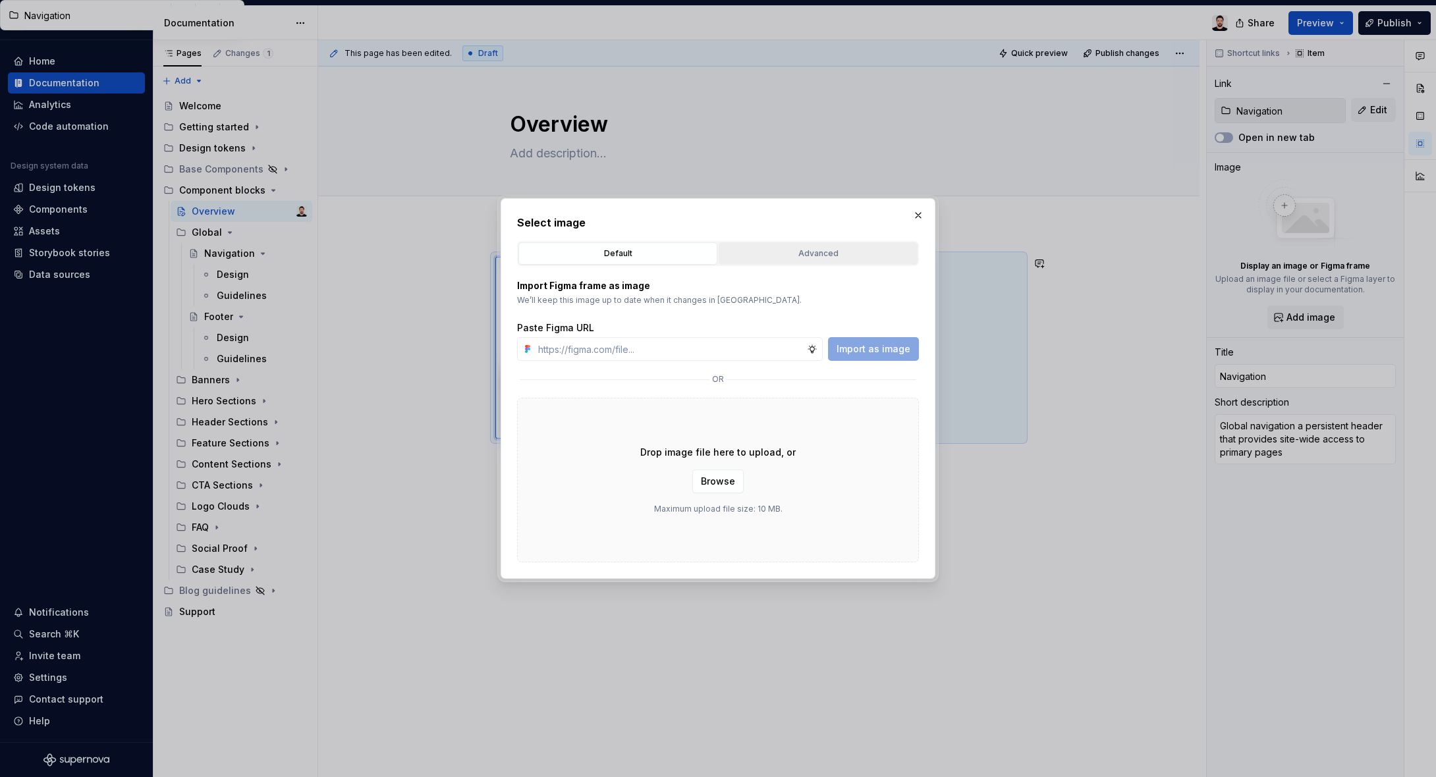
click at [787, 260] on div "Advanced" at bounding box center [818, 253] width 190 height 13
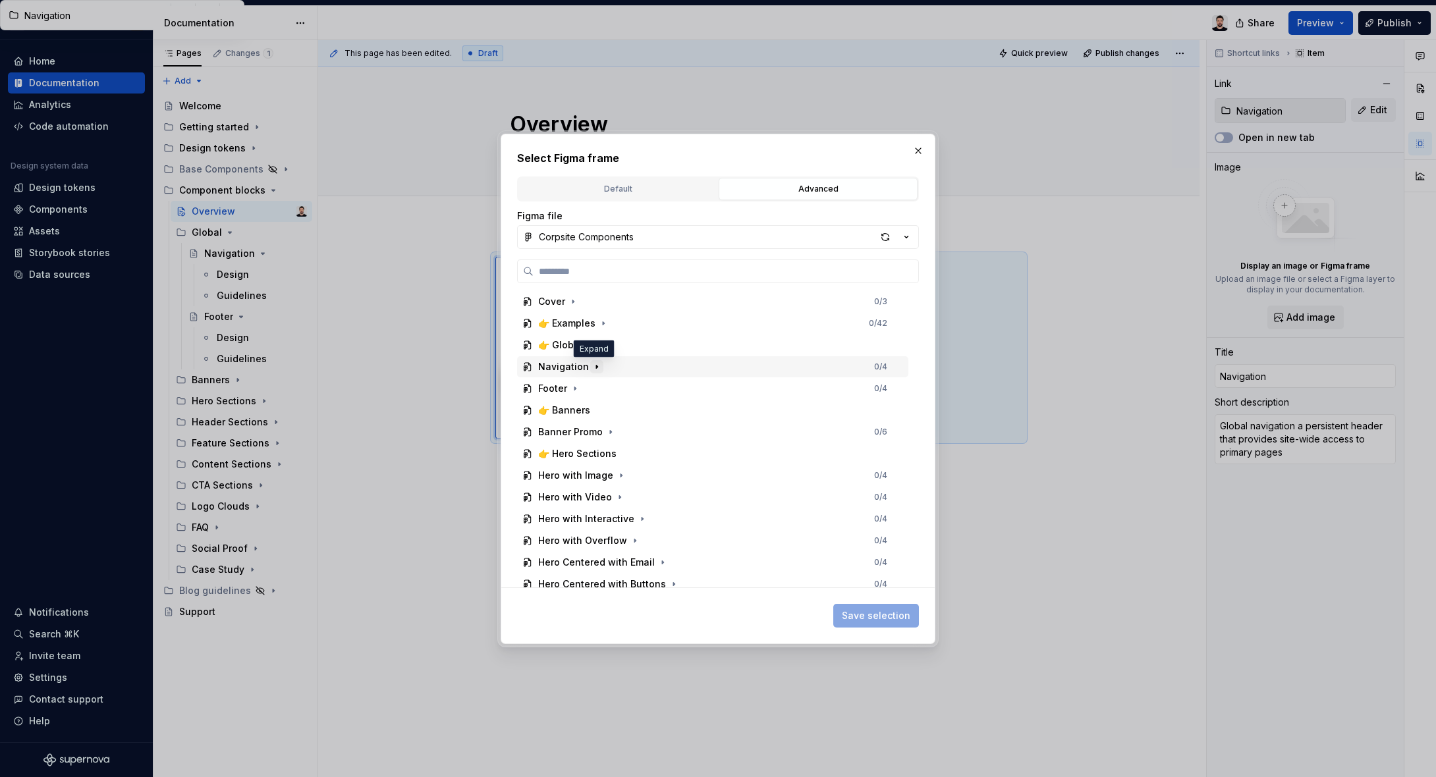
click at [596, 368] on icon "button" at bounding box center [596, 366] width 1 height 3
click at [609, 410] on icon "button" at bounding box center [609, 409] width 1 height 3
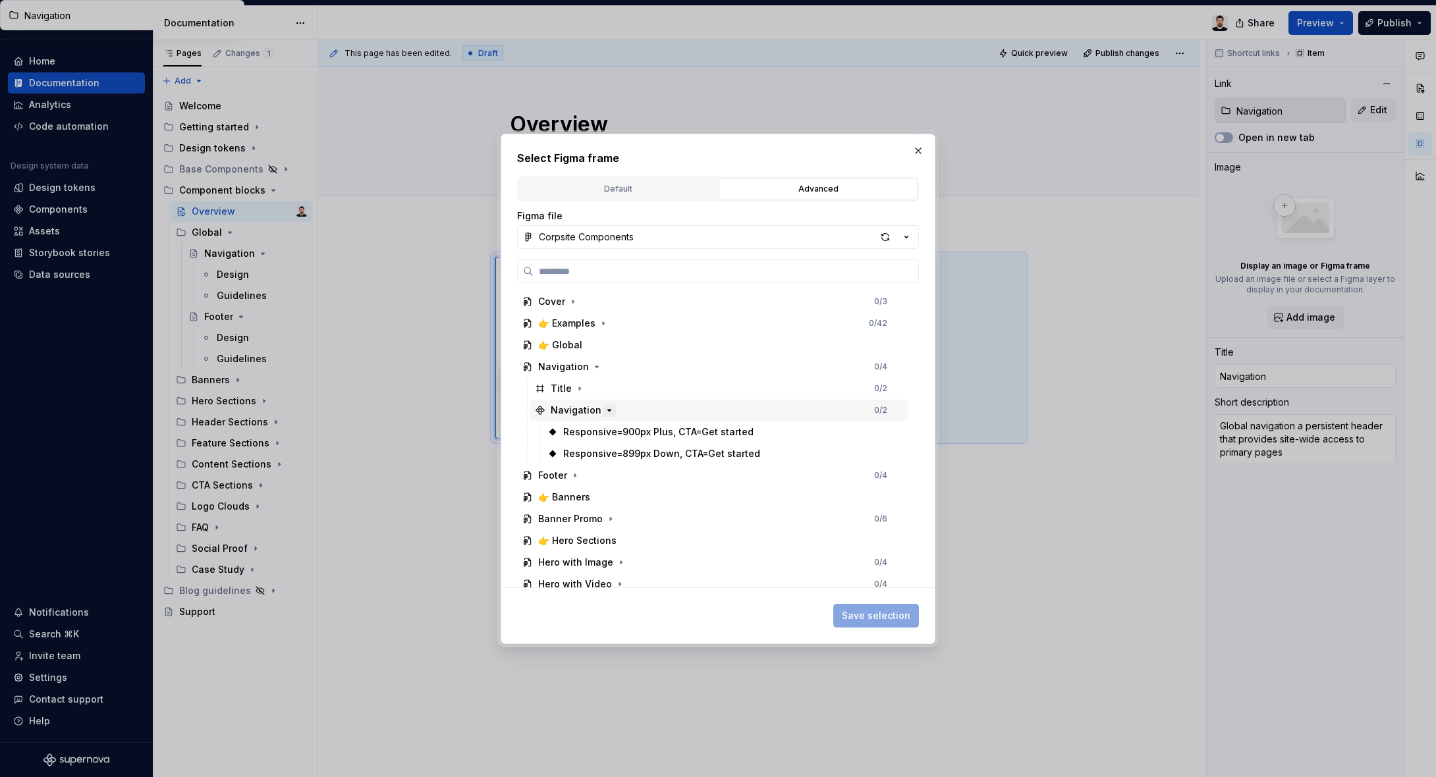
click at [608, 410] on icon "button" at bounding box center [609, 410] width 3 height 1
click at [579, 388] on icon "button" at bounding box center [579, 388] width 1 height 3
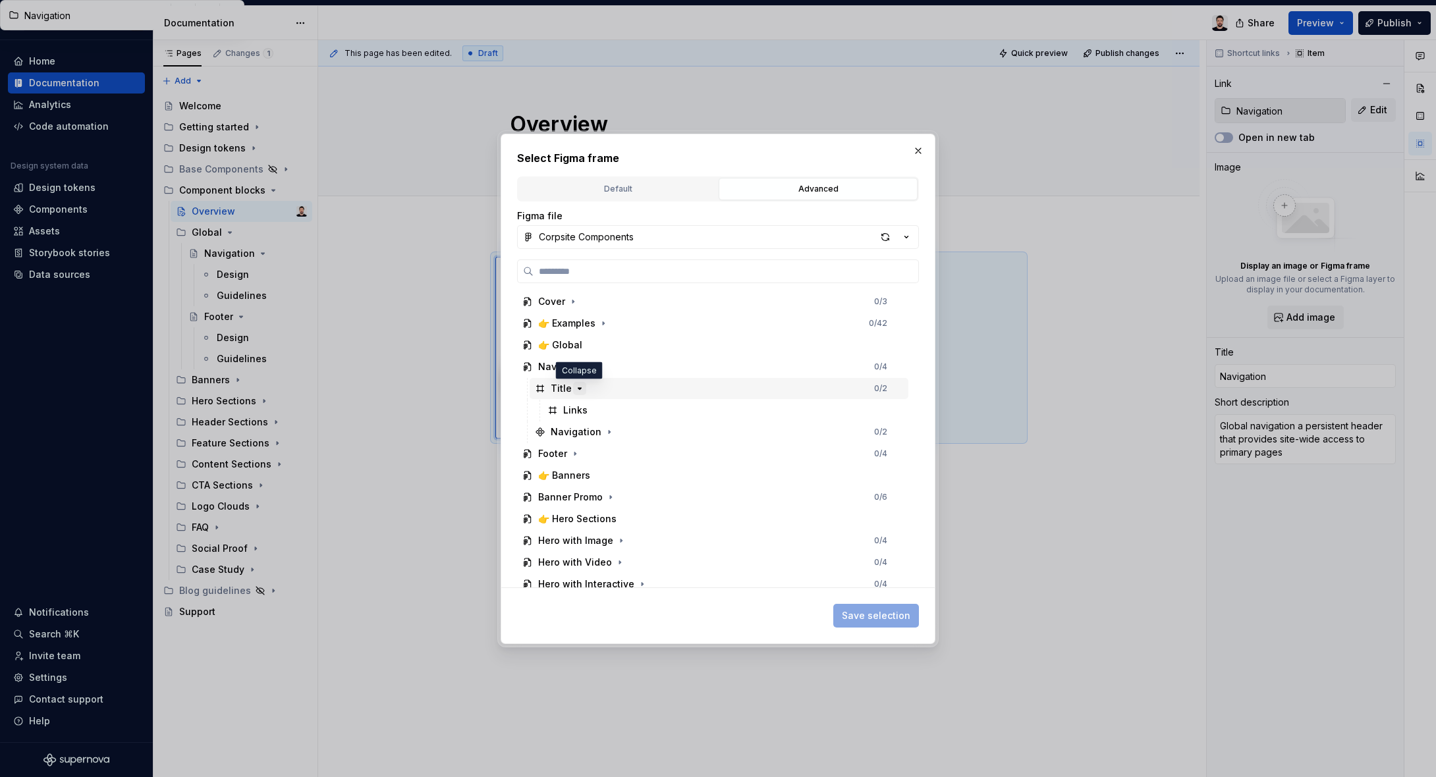
click at [578, 388] on icon "button" at bounding box center [579, 388] width 3 height 1
click at [609, 409] on icon "button" at bounding box center [609, 409] width 1 height 3
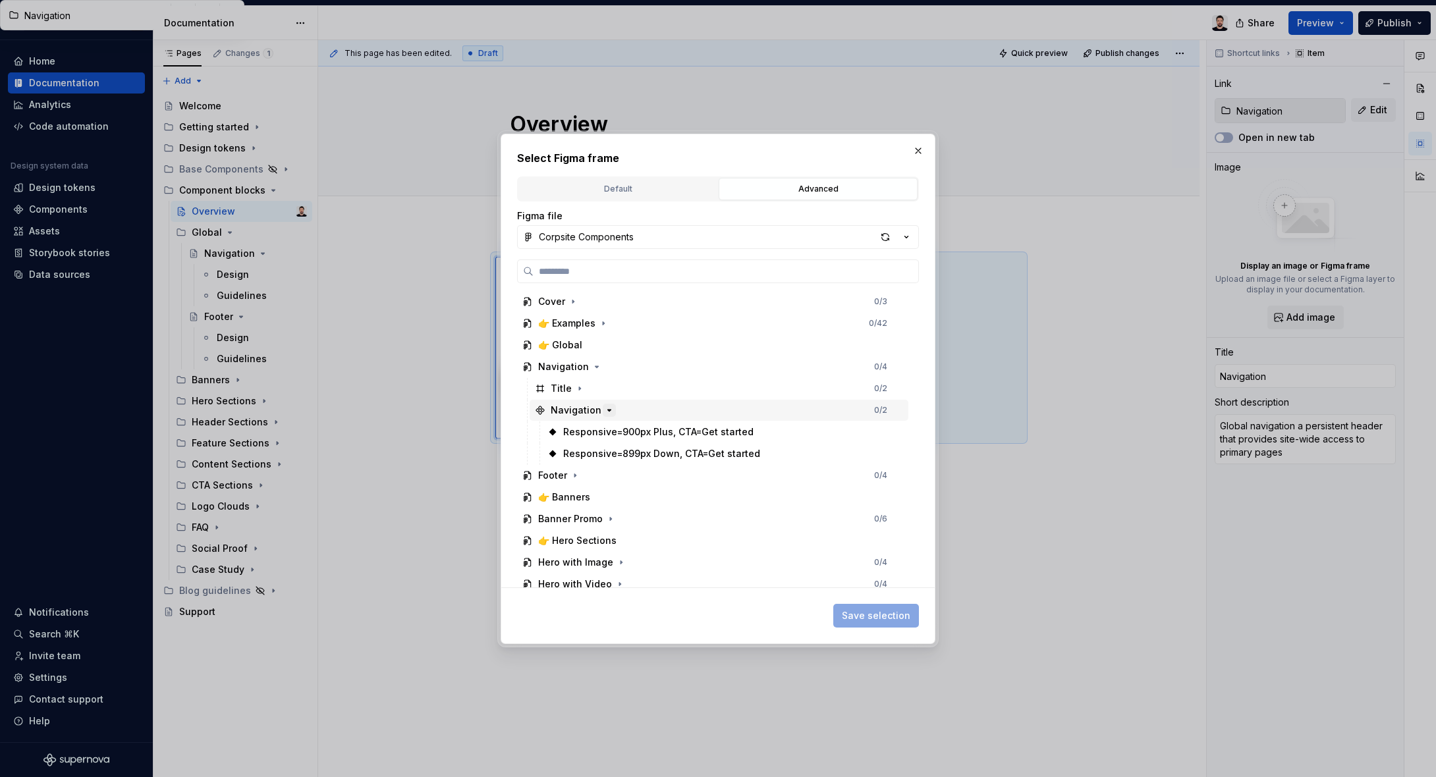
click at [608, 410] on icon "button" at bounding box center [609, 410] width 3 height 1
click at [629, 200] on div "Default Advanced" at bounding box center [718, 189] width 402 height 25
click at [650, 190] on div "Default" at bounding box center [618, 188] width 190 height 13
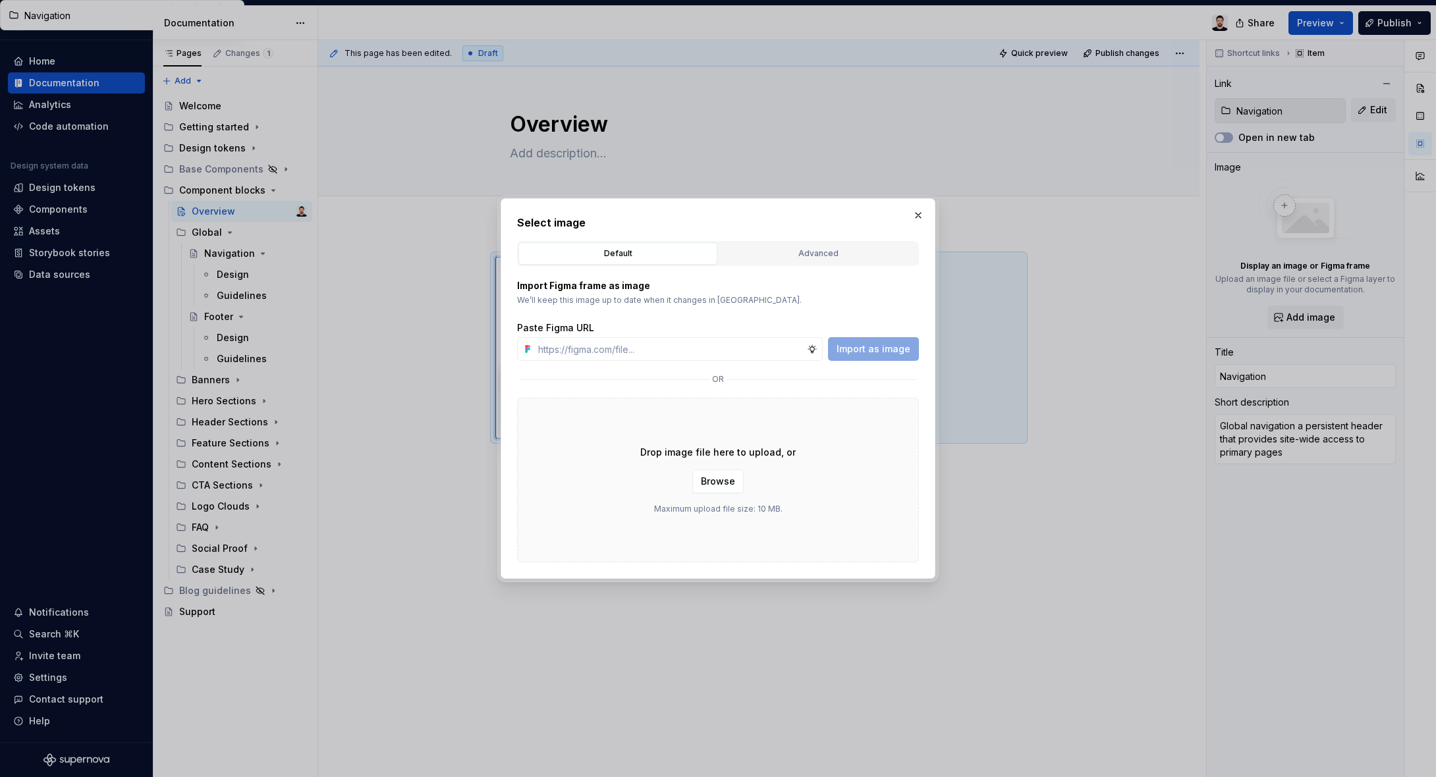
type textarea "*"
click at [659, 349] on input "text" at bounding box center [670, 349] width 274 height 24
paste input "https://www.figma.com/design/ITgunUYNCpYpe4gonXow8q/Corpsite-Components?node-id…"
type input "https://www.figma.com/design/ITgunUYNCpYpe4gonXow8q/Corpsite-Components?node-id…"
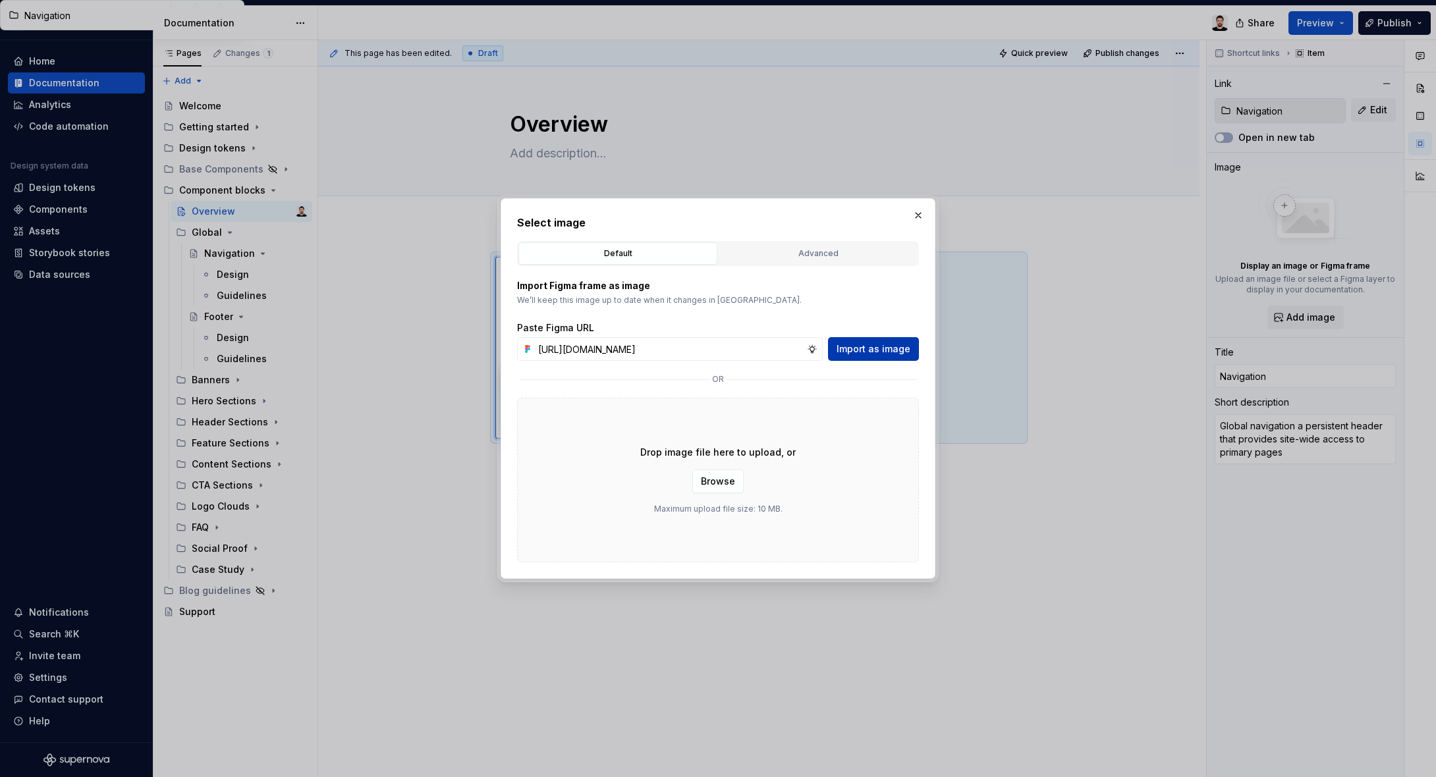
click at [878, 357] on button "Import as image" at bounding box center [873, 349] width 91 height 24
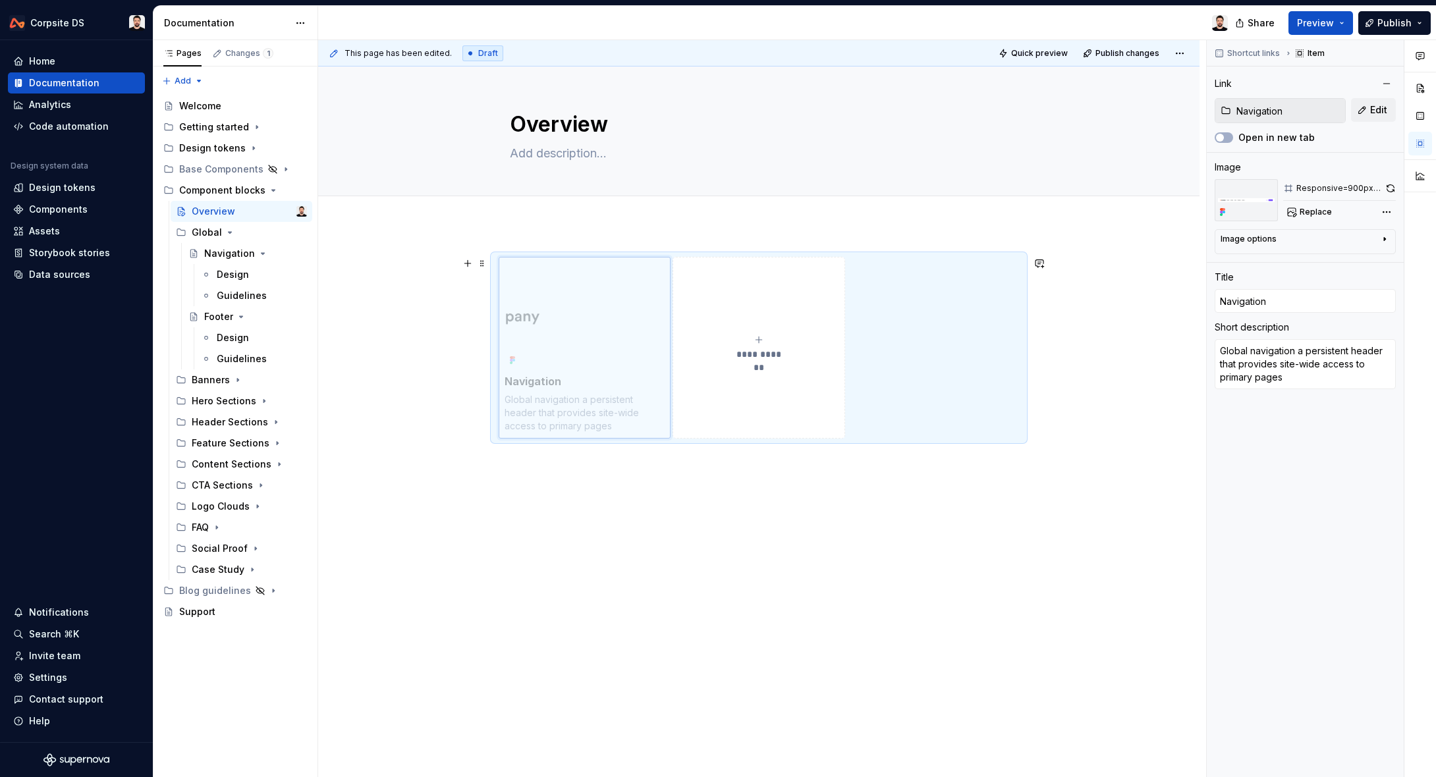
drag, startPoint x: 521, startPoint y: 320, endPoint x: 550, endPoint y: 320, distance: 29.0
click at [550, 320] on body "Corpsite DS Home Documentation Analytics Code automation Design system data Des…" at bounding box center [718, 388] width 1436 height 777
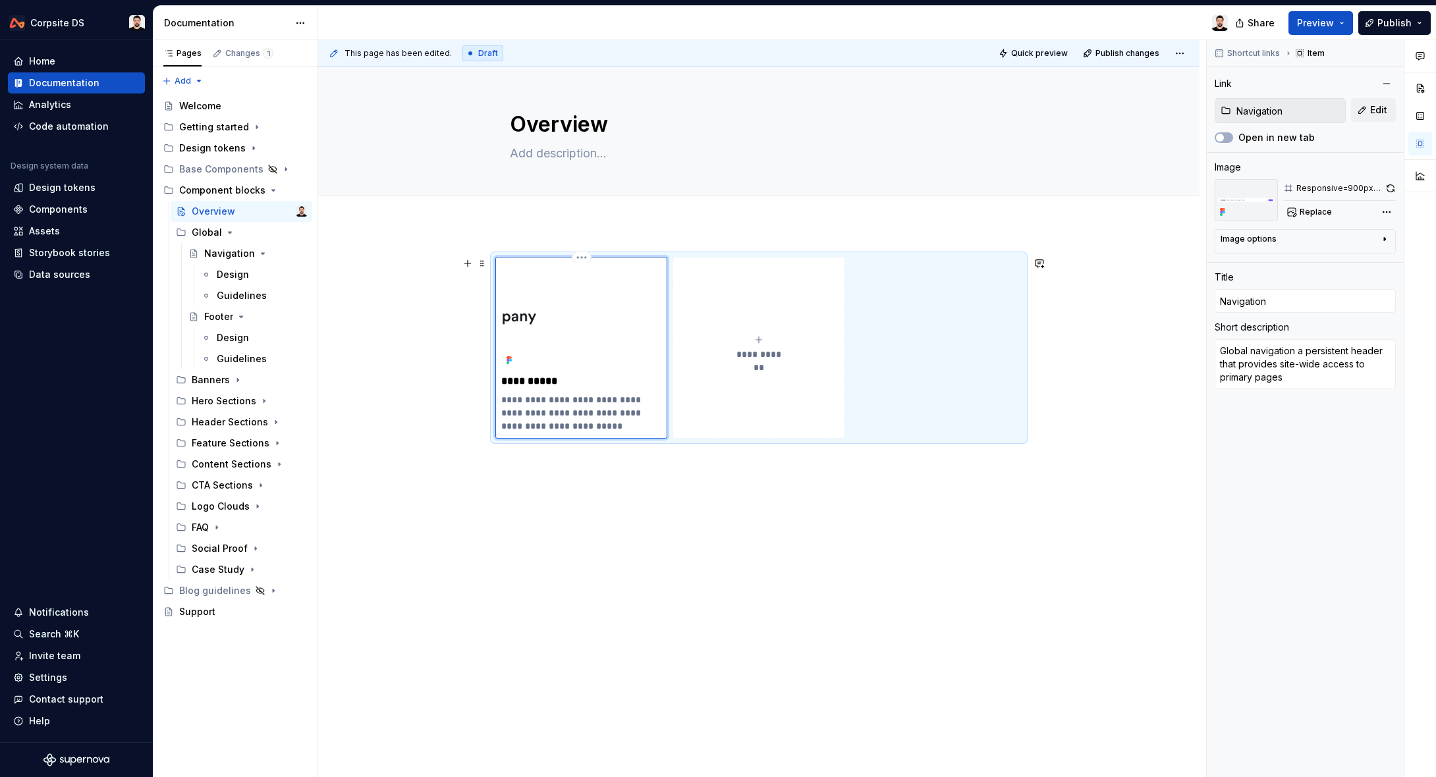
click at [607, 323] on img at bounding box center [581, 316] width 160 height 107
click at [1388, 215] on div "Comments Open comments No comments yet Select ‘Comment’ from the block context …" at bounding box center [1321, 409] width 229 height 738
click at [1352, 169] on div "Comments Open comments No comments yet Select ‘Comment’ from the block context …" at bounding box center [1321, 409] width 229 height 738
click at [1389, 209] on div "Comments Open comments No comments yet Select ‘Comment’ from the block context …" at bounding box center [1321, 409] width 229 height 738
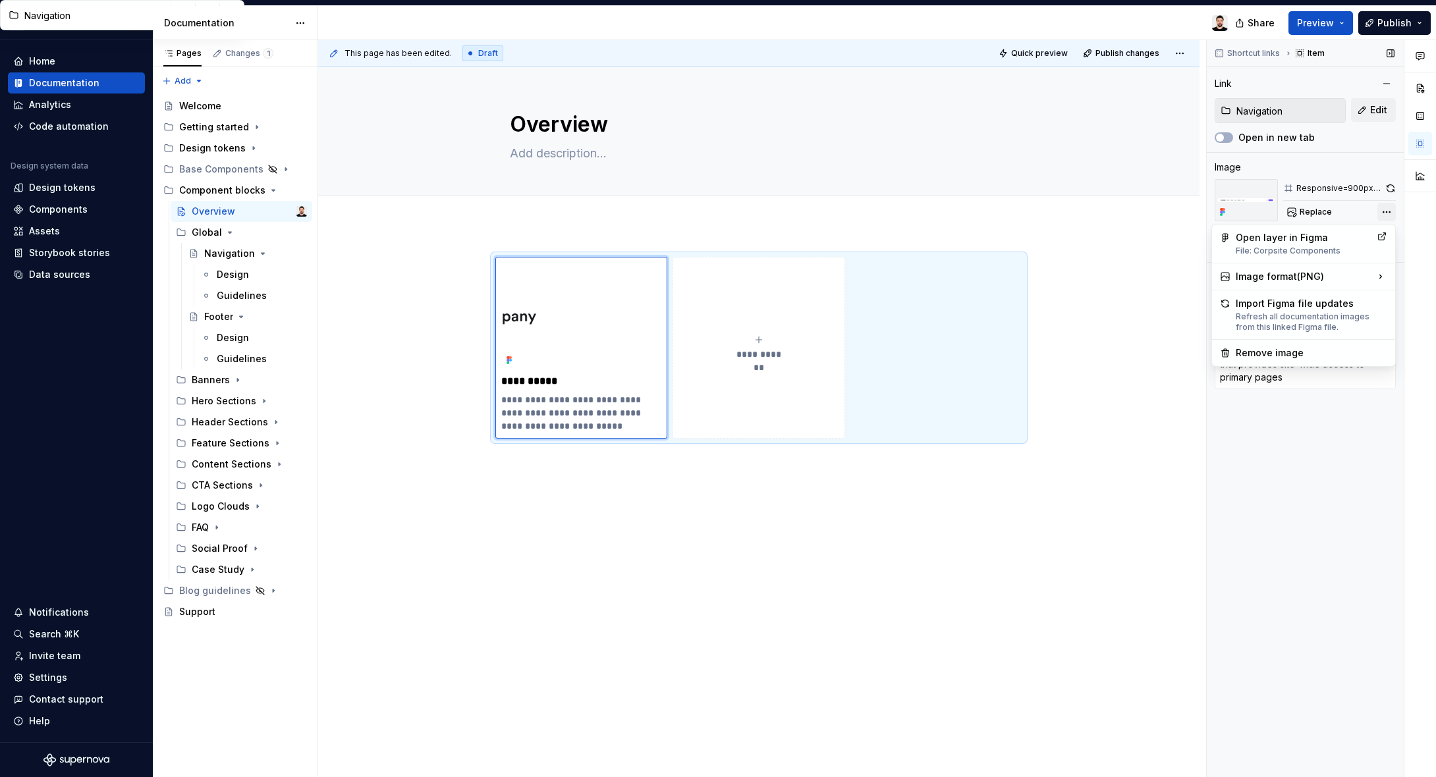
click at [1389, 209] on div "Comments Open comments No comments yet Select ‘Comment’ from the block context …" at bounding box center [1321, 409] width 229 height 738
click at [1382, 161] on div "Image" at bounding box center [1305, 167] width 181 height 13
click at [768, 343] on div "**********" at bounding box center [759, 348] width 160 height 26
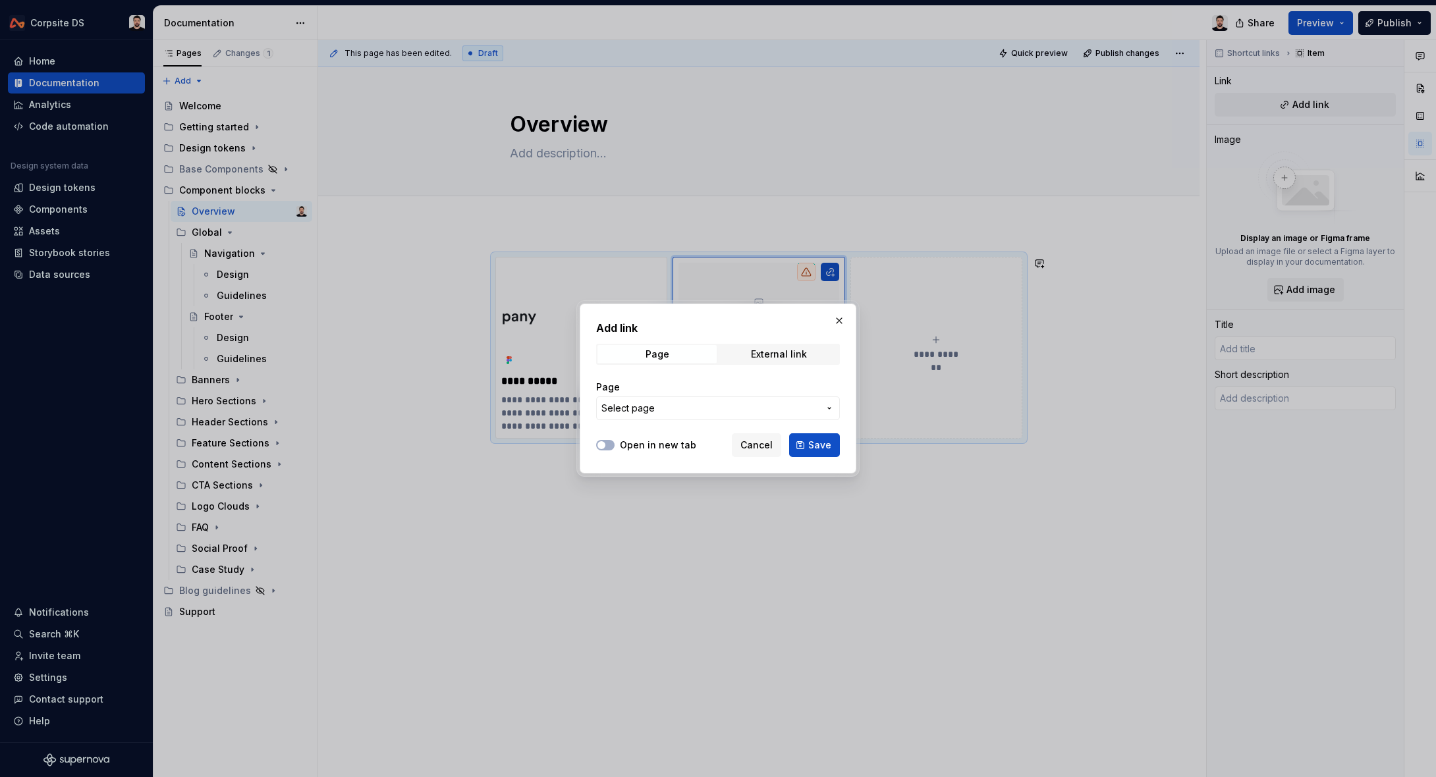
click at [657, 402] on span "Select page" at bounding box center [710, 408] width 217 height 13
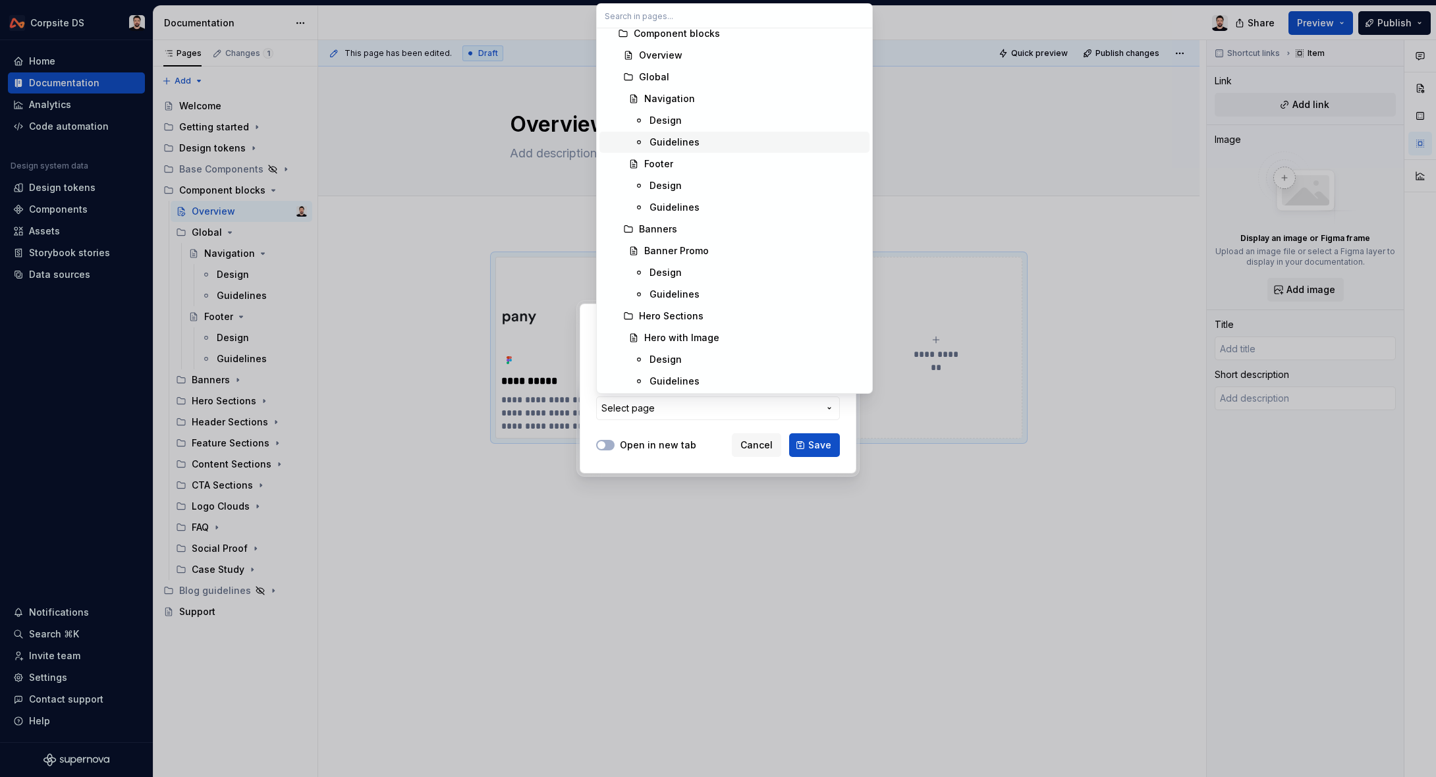
scroll to position [432, 0]
click at [696, 242] on div "Banner Promo" at bounding box center [676, 240] width 65 height 13
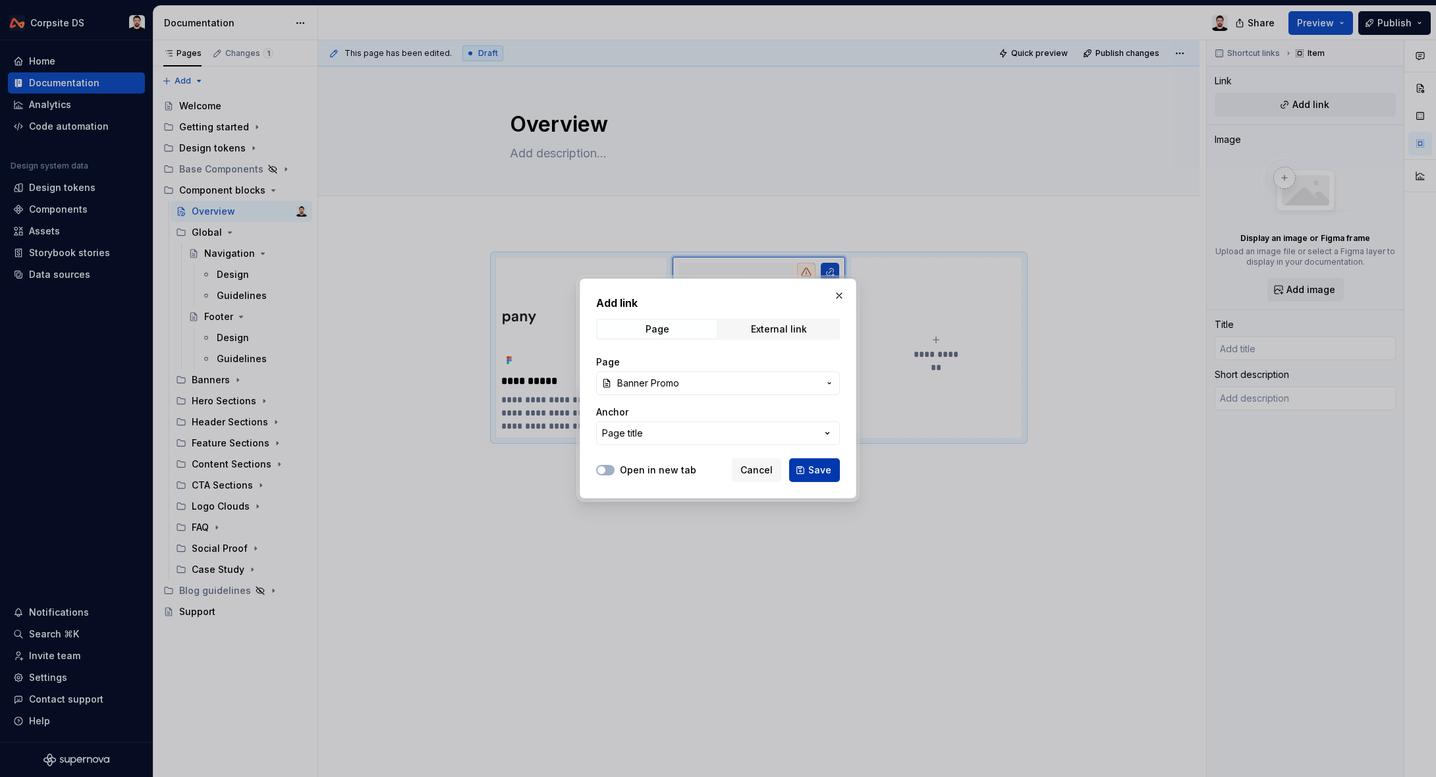
click at [803, 471] on button "Save" at bounding box center [814, 471] width 51 height 24
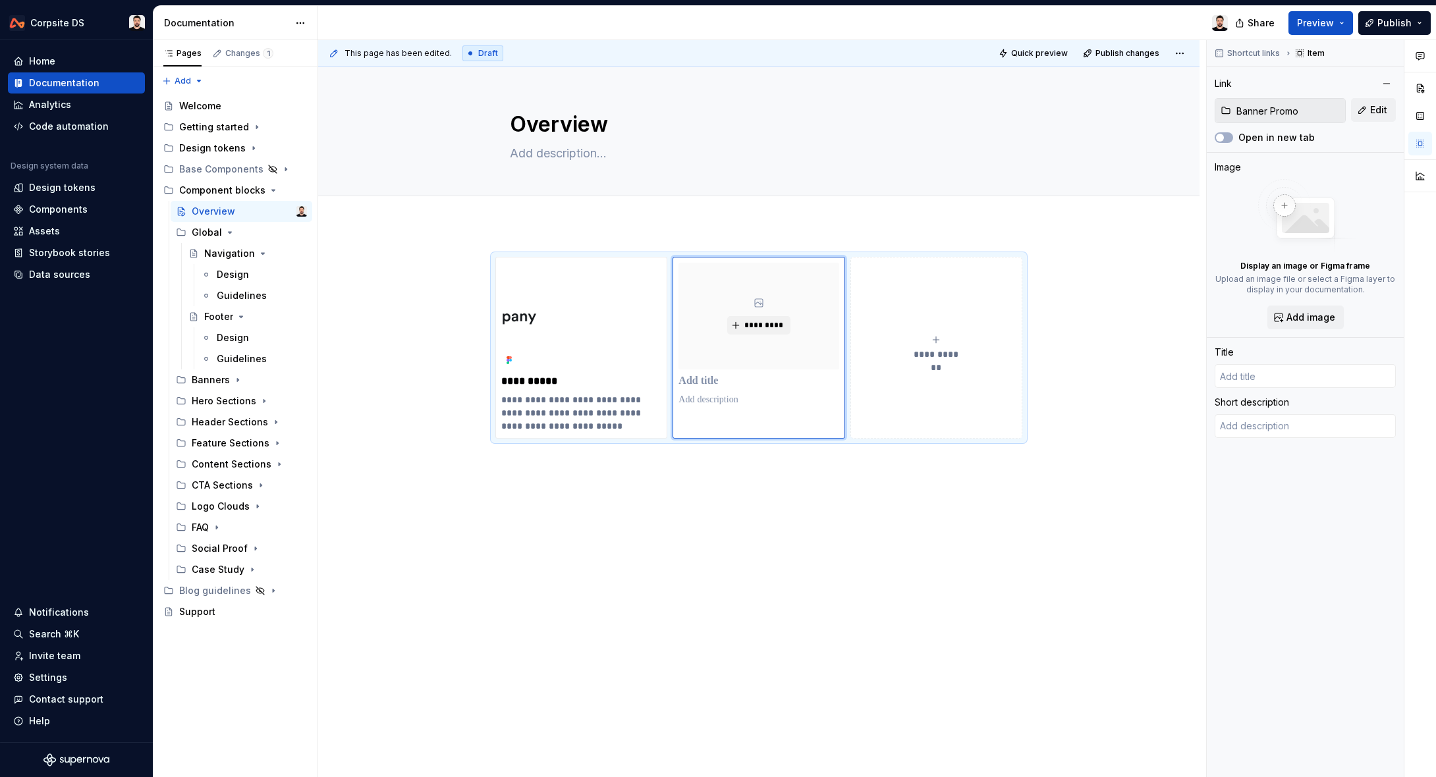
type textarea "*"
type input "Banner Promo"
type textarea "Global navigation a persistent header that provides site-wide access to primary…"
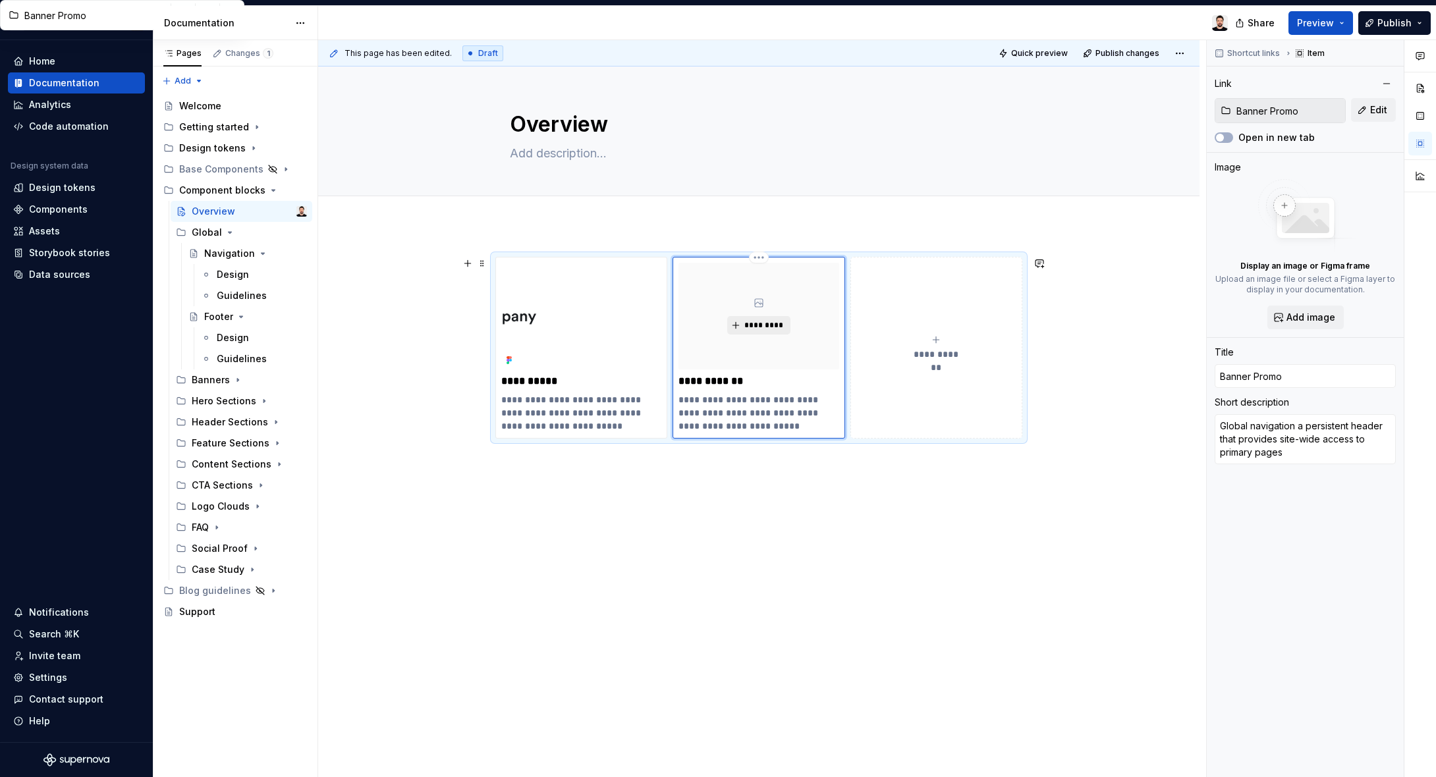
click at [771, 331] on button "*********" at bounding box center [758, 325] width 63 height 18
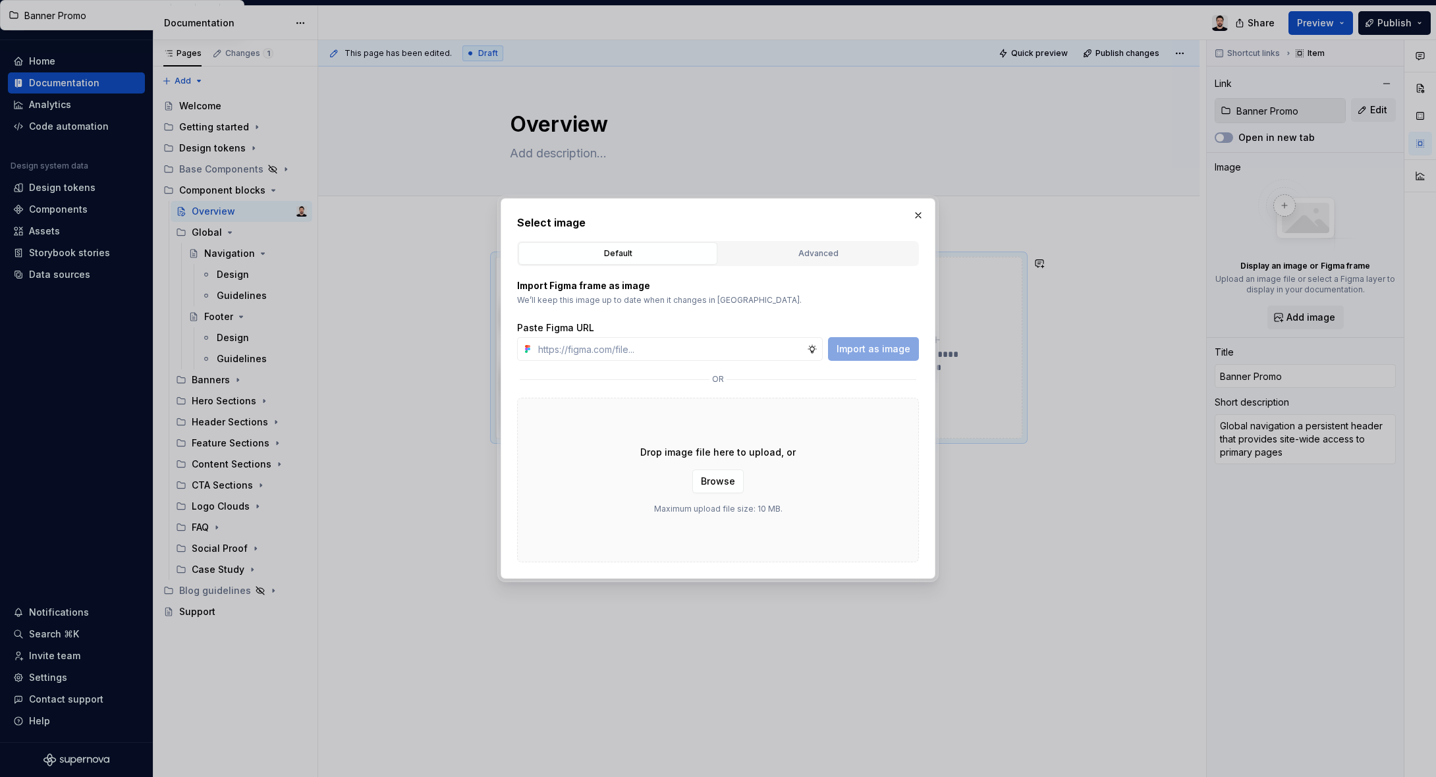
type textarea "*"
type input "https://www.figma.com/design/ITgunUYNCpYpe4gonXow8q/Corpsite-Components?node-id…"
type textarea "*"
type input "https://www.figma.com/design/ITgunUYNCpYpe4gonXow8q/Corpsite-Components?node-id…"
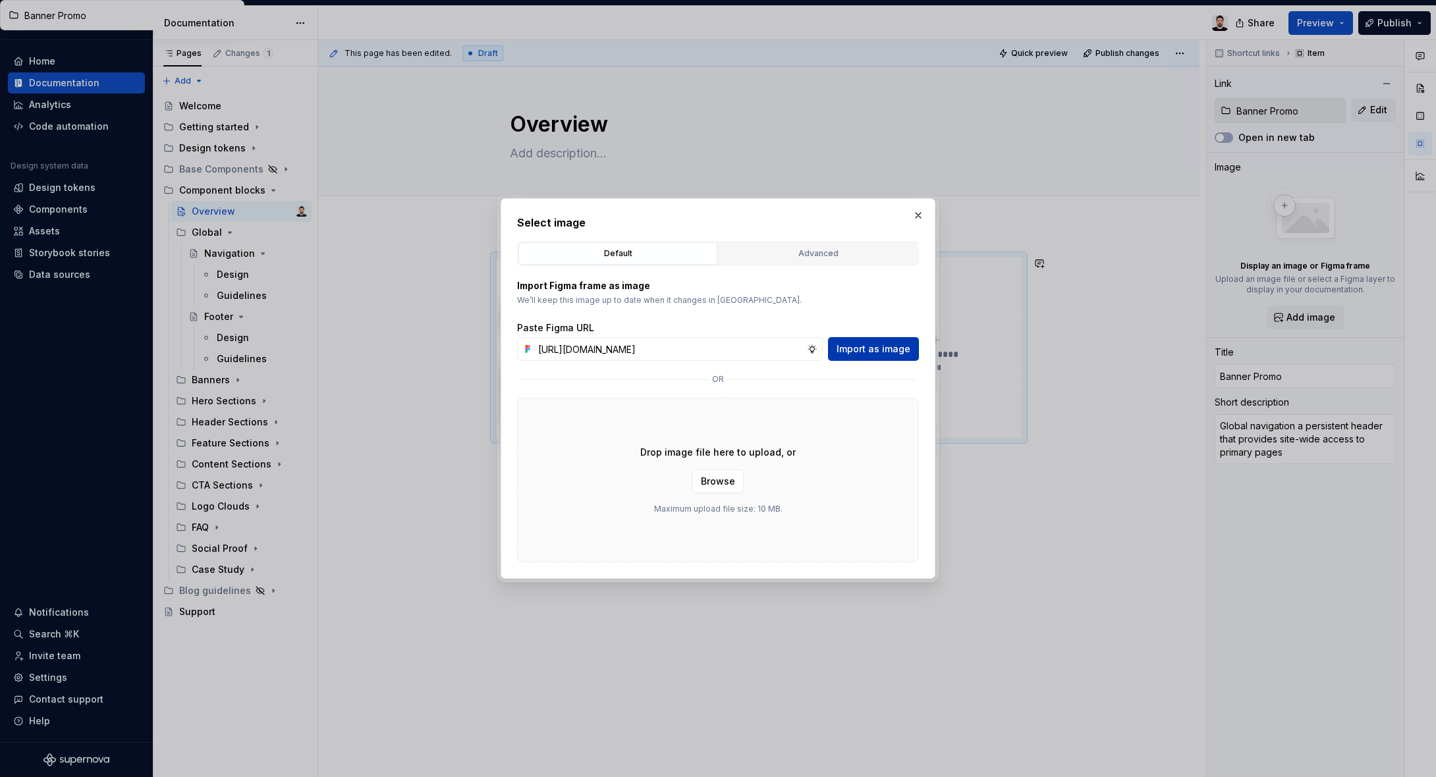
click at [890, 349] on span "Import as image" at bounding box center [874, 349] width 74 height 13
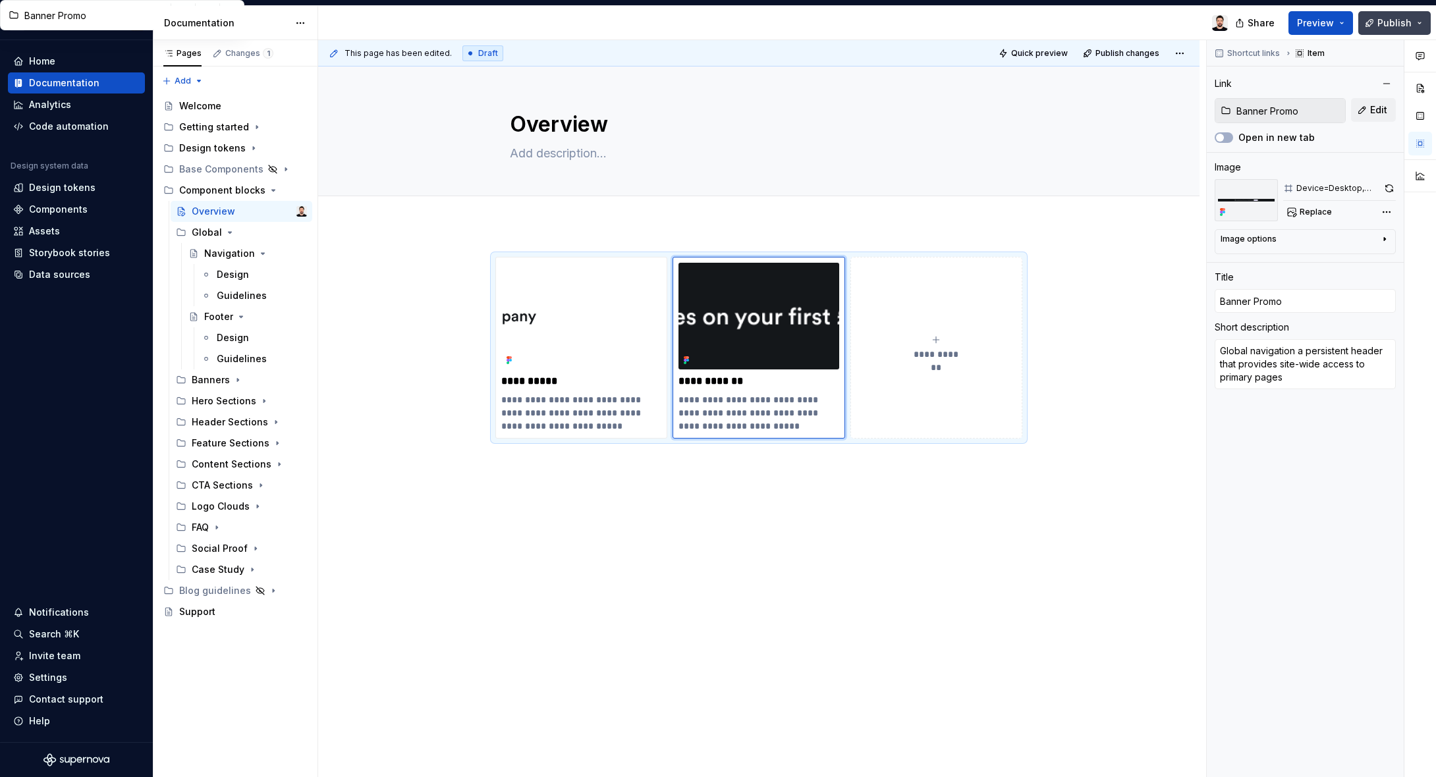
click at [1405, 22] on span "Publish" at bounding box center [1395, 22] width 34 height 13
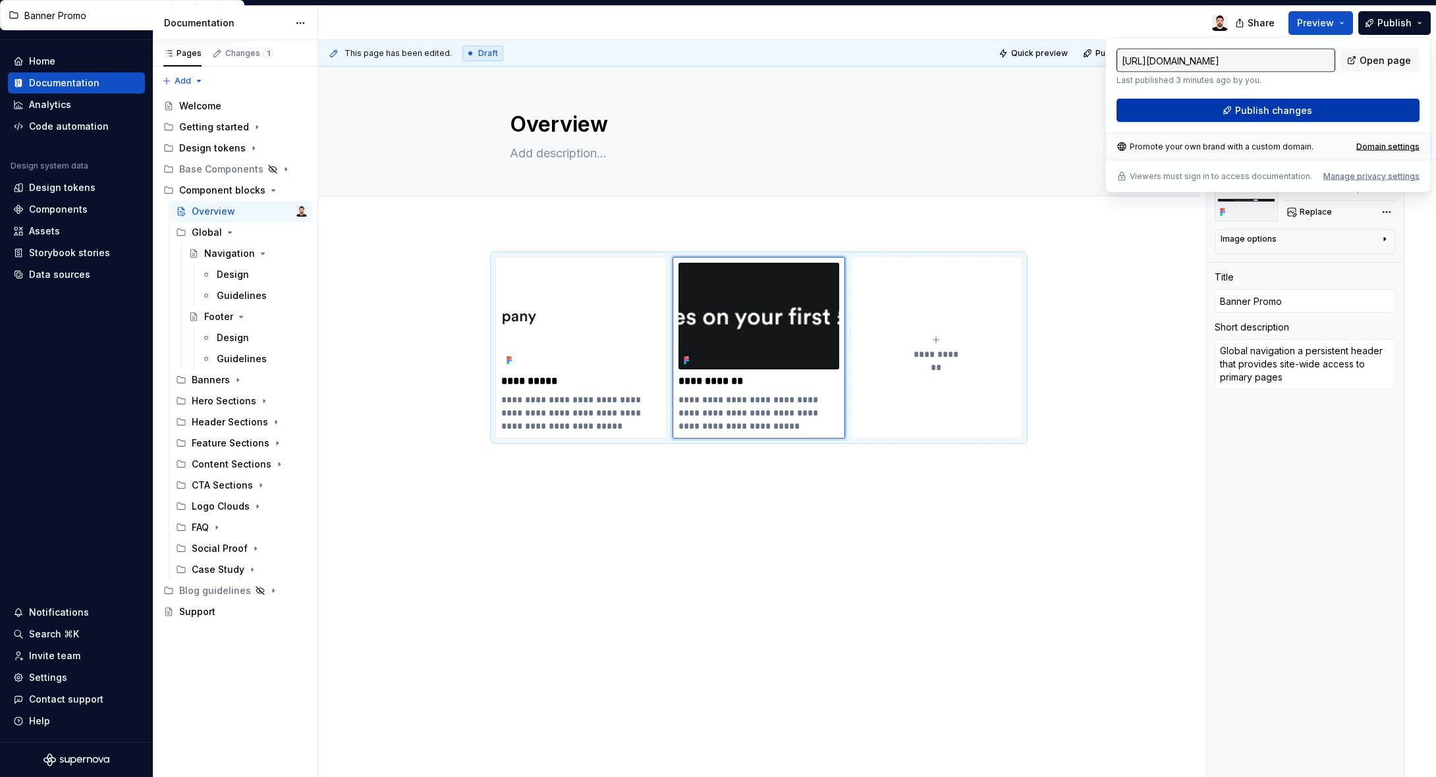
click at [1283, 105] on span "Publish changes" at bounding box center [1273, 110] width 77 height 13
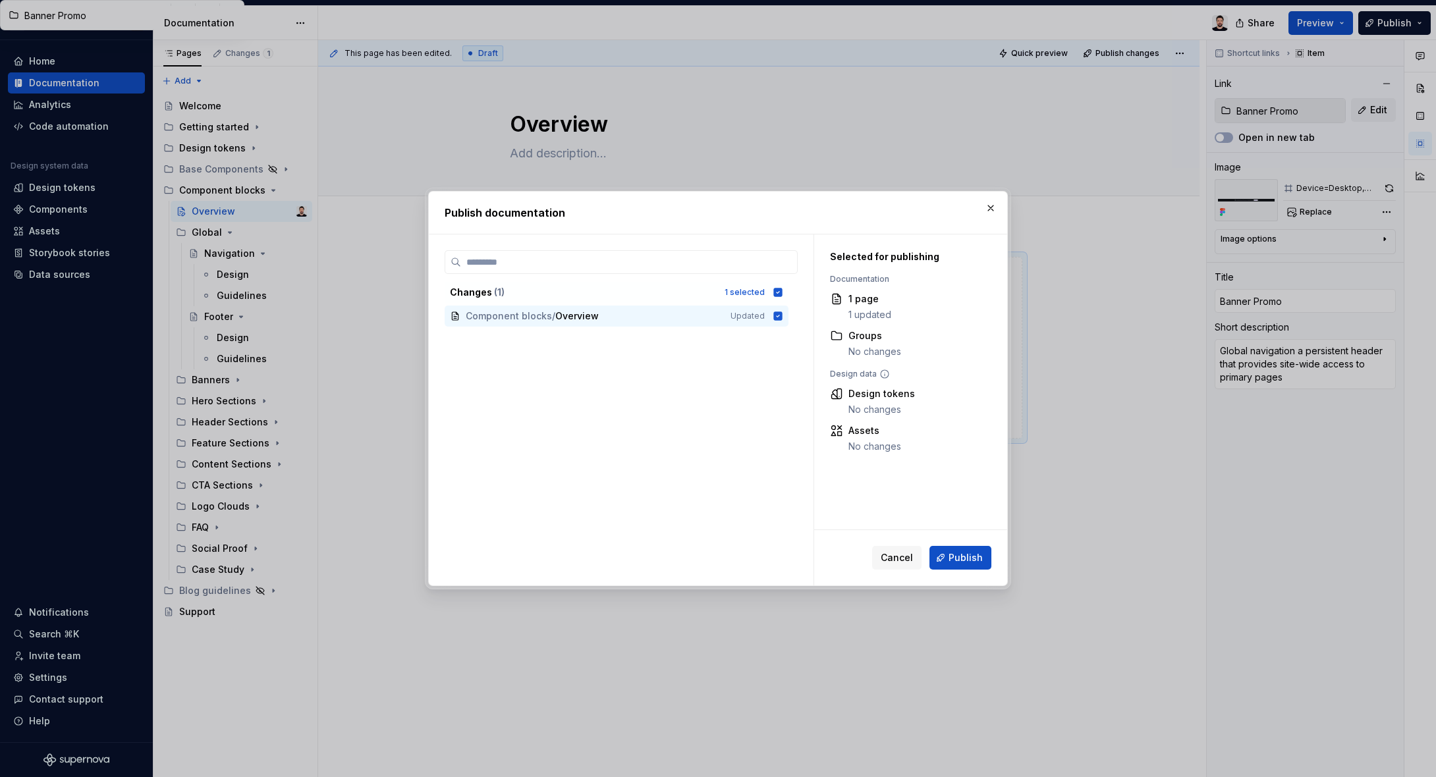
click at [966, 546] on button "Publish" at bounding box center [961, 558] width 62 height 24
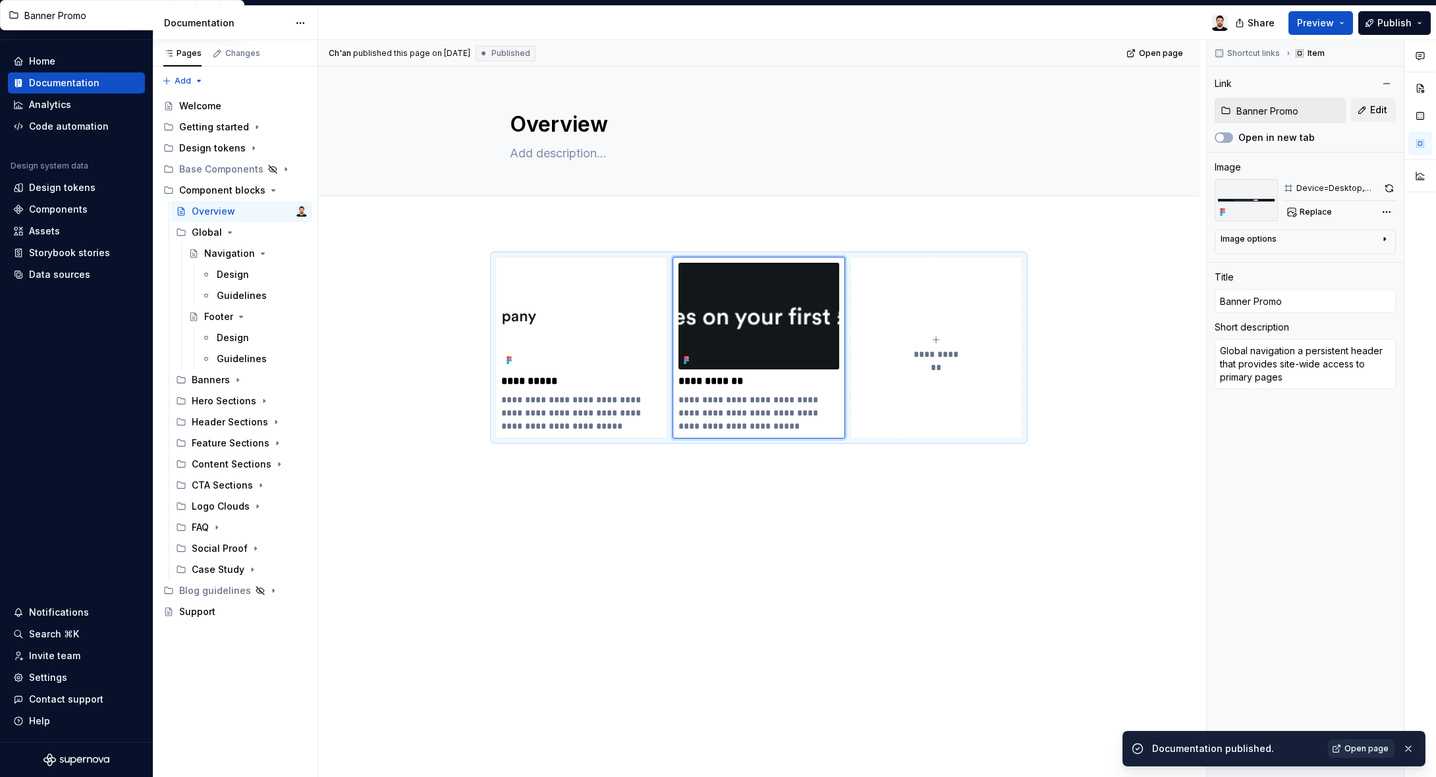
click at [1371, 752] on span "Open page" at bounding box center [1367, 749] width 44 height 11
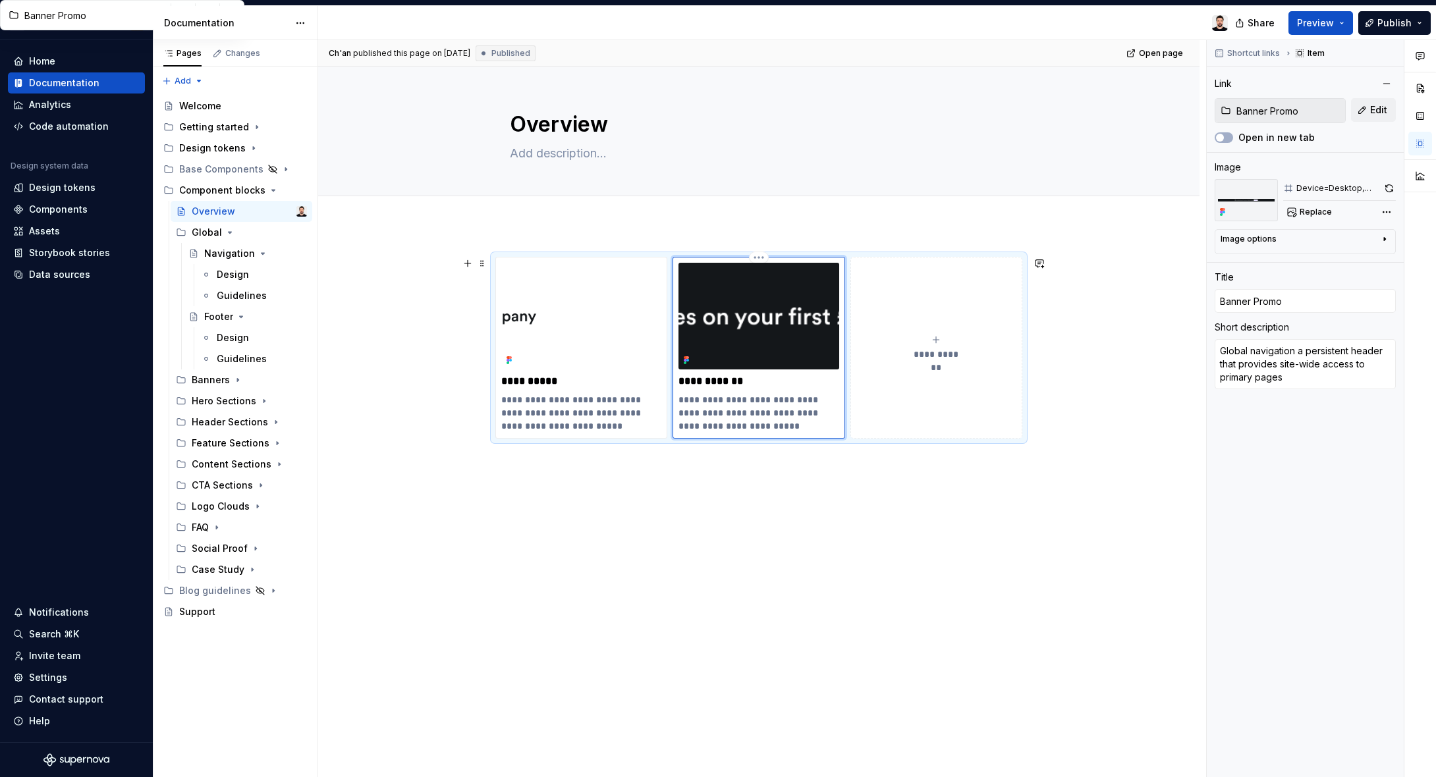
click at [754, 297] on img at bounding box center [759, 316] width 160 height 107
click at [1364, 240] on div "Image options" at bounding box center [1300, 242] width 159 height 16
click at [1273, 237] on div "Image options" at bounding box center [1249, 239] width 56 height 11
click at [1352, 261] on icon "button" at bounding box center [1352, 259] width 11 height 11
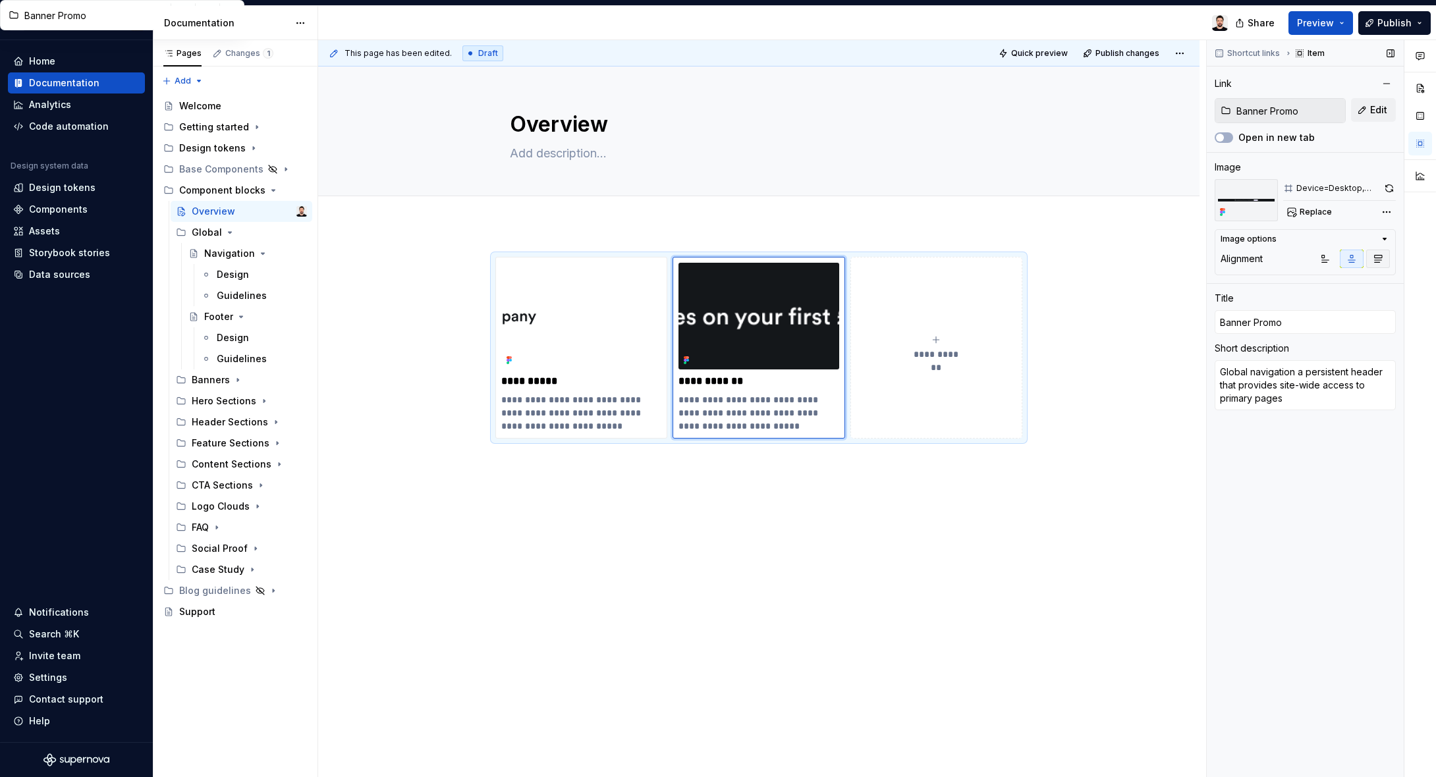
click at [1375, 262] on icon "button" at bounding box center [1378, 259] width 11 height 11
click at [1328, 260] on icon "button" at bounding box center [1325, 259] width 7 height 7
click at [1382, 238] on icon "button" at bounding box center [1385, 239] width 11 height 11
click at [1382, 209] on div "Comments Open comments No comments yet Select ‘Comment’ from the block context …" at bounding box center [1321, 409] width 229 height 738
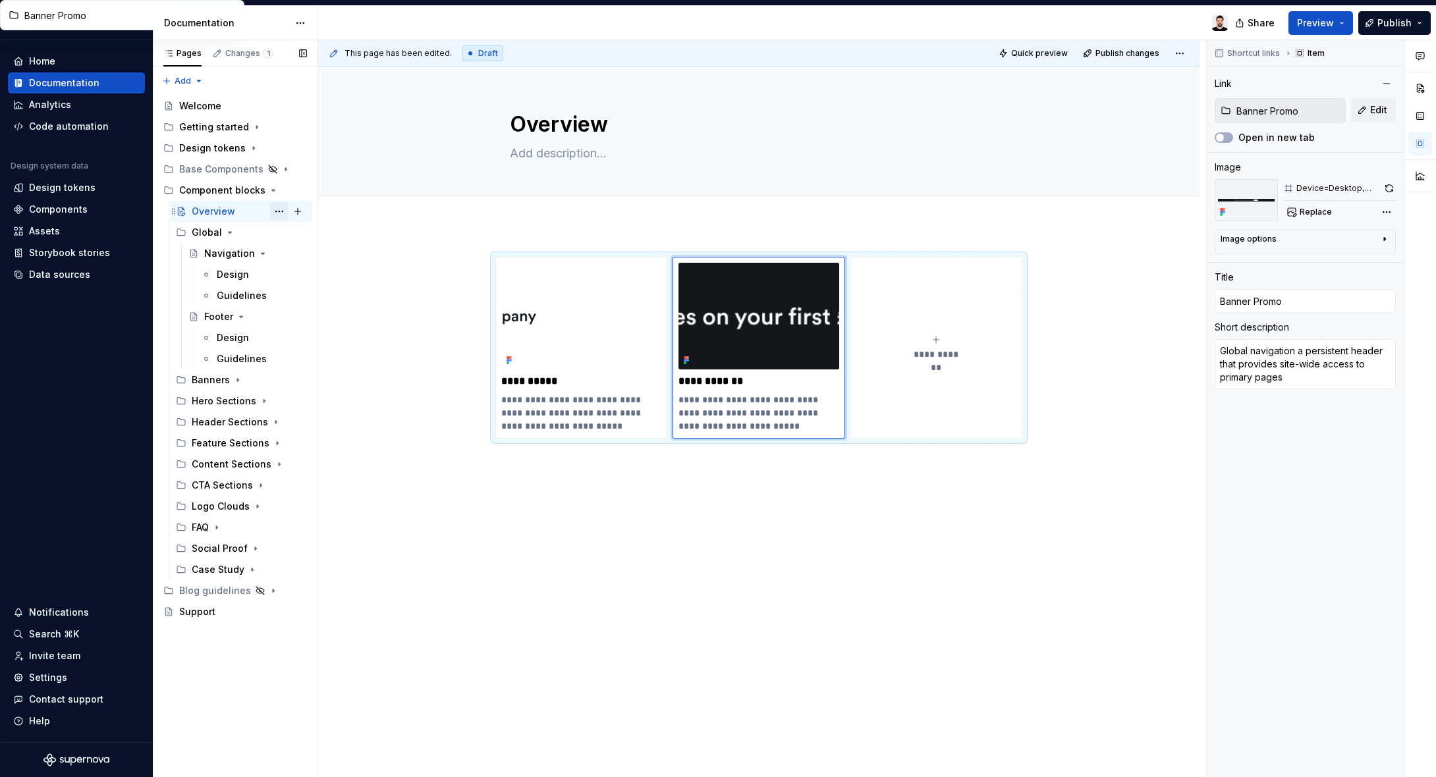
click at [276, 213] on button "Page tree" at bounding box center [279, 211] width 18 height 18
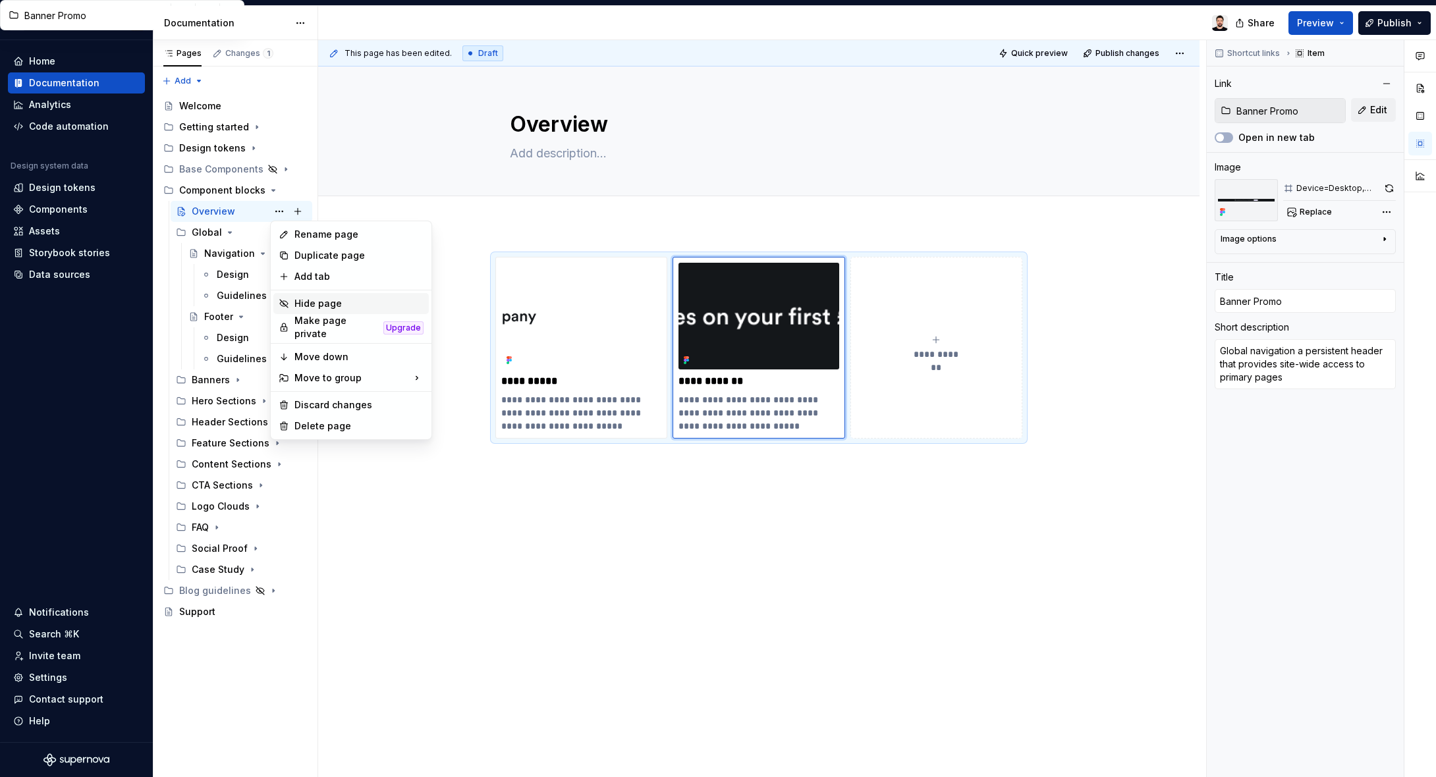
click at [358, 306] on div "Hide page" at bounding box center [358, 303] width 129 height 13
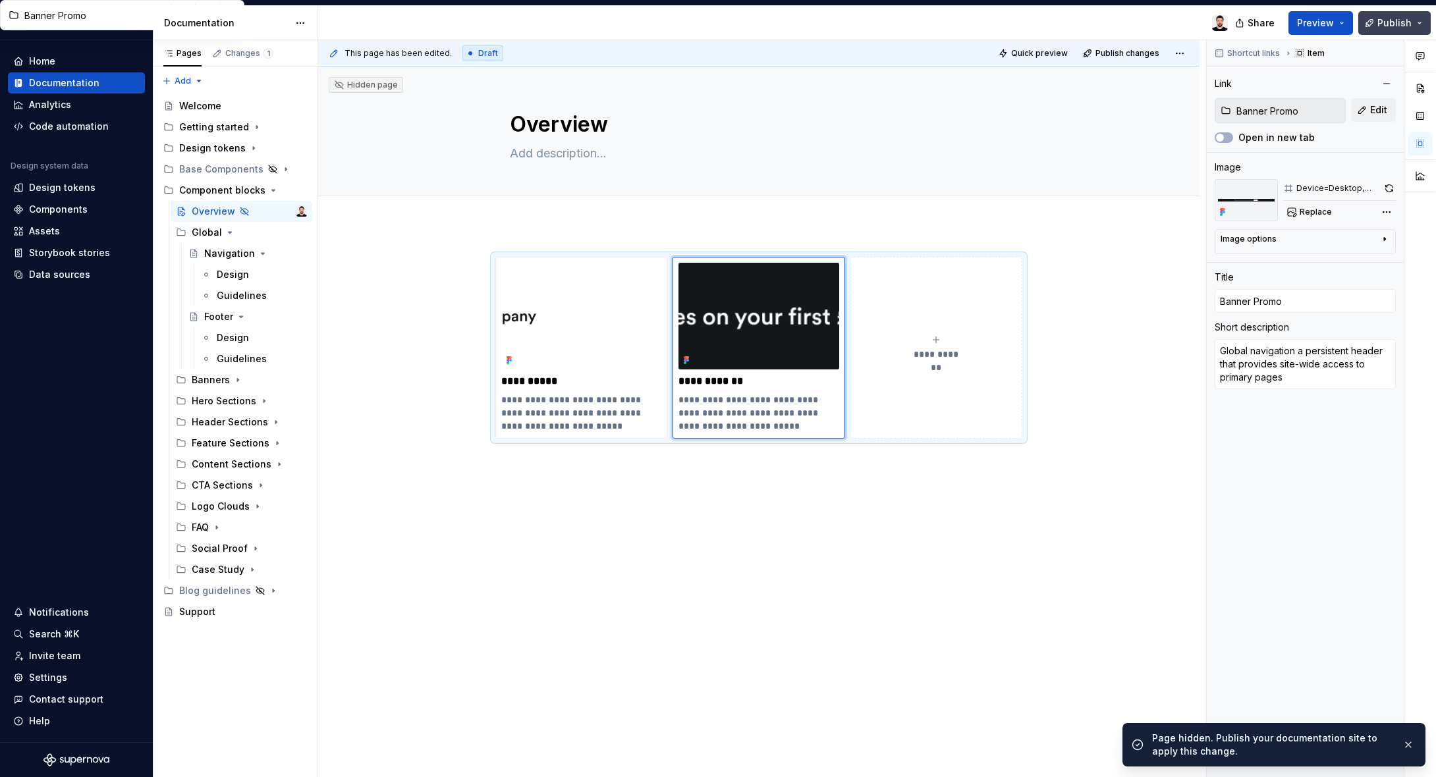
click at [1378, 20] on button "Publish" at bounding box center [1394, 23] width 72 height 24
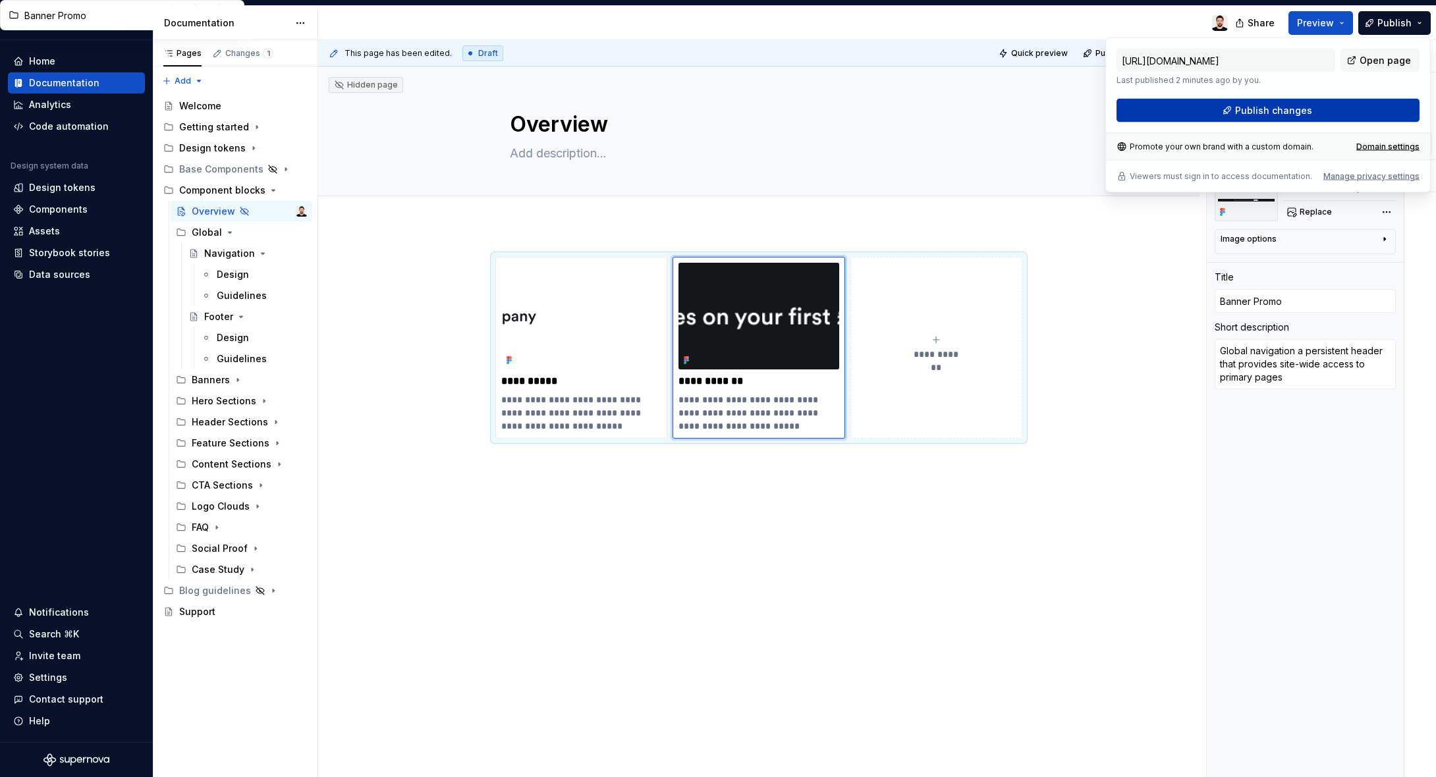
click at [1293, 108] on span "Publish changes" at bounding box center [1273, 110] width 77 height 13
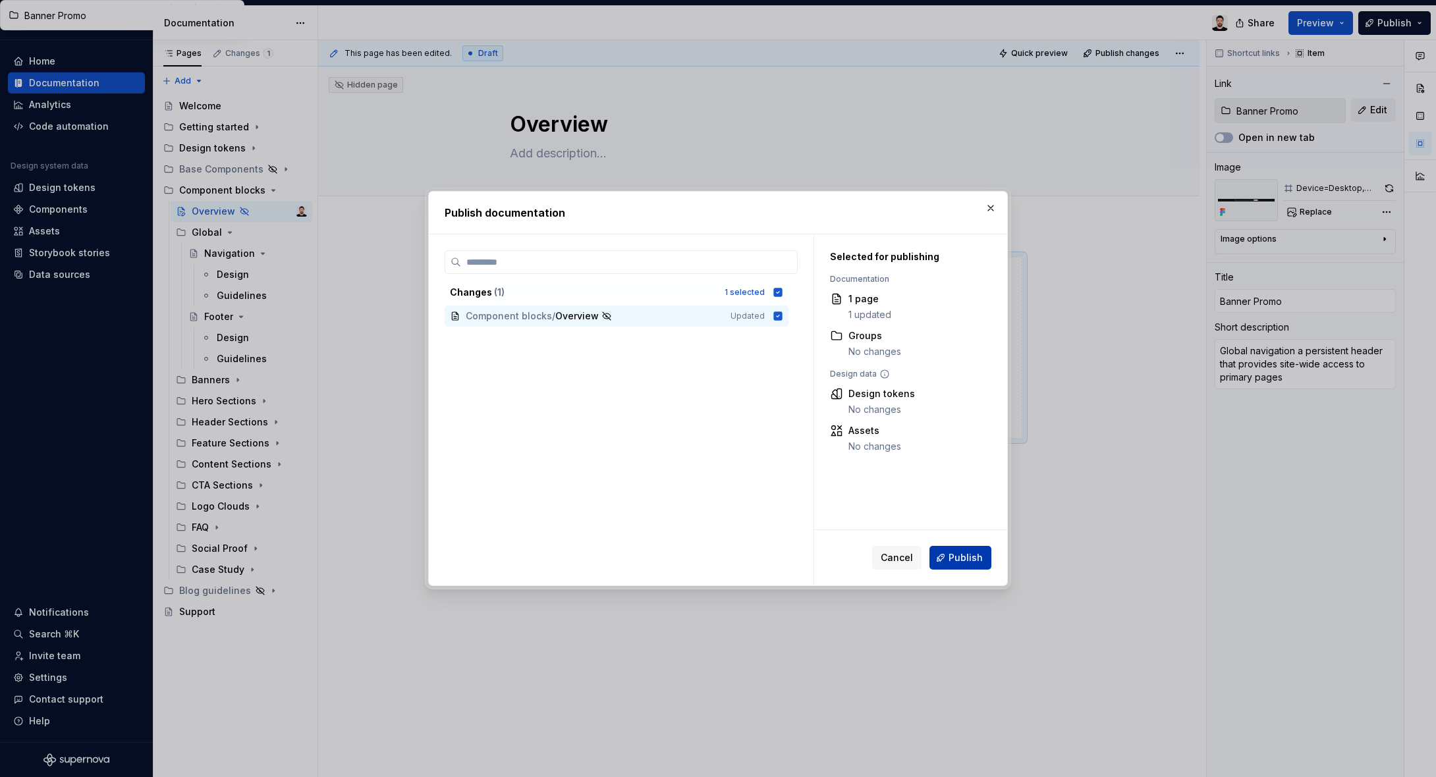
click at [952, 555] on span "Publish" at bounding box center [966, 557] width 34 height 13
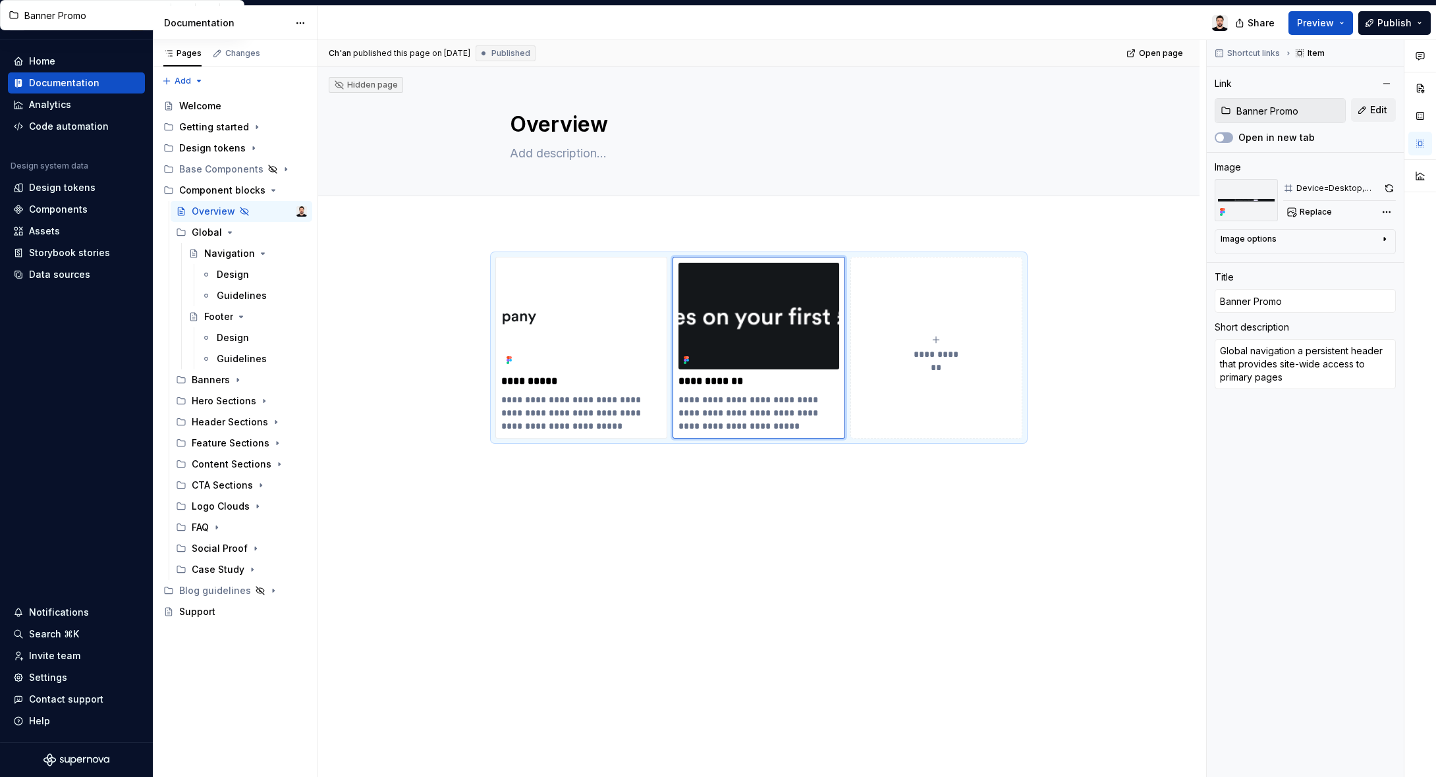
click at [828, 36] on div at bounding box center [778, 23] width 920 height 34
type textarea "*"
